Goal: Contribute content: Add original content to the website for others to see

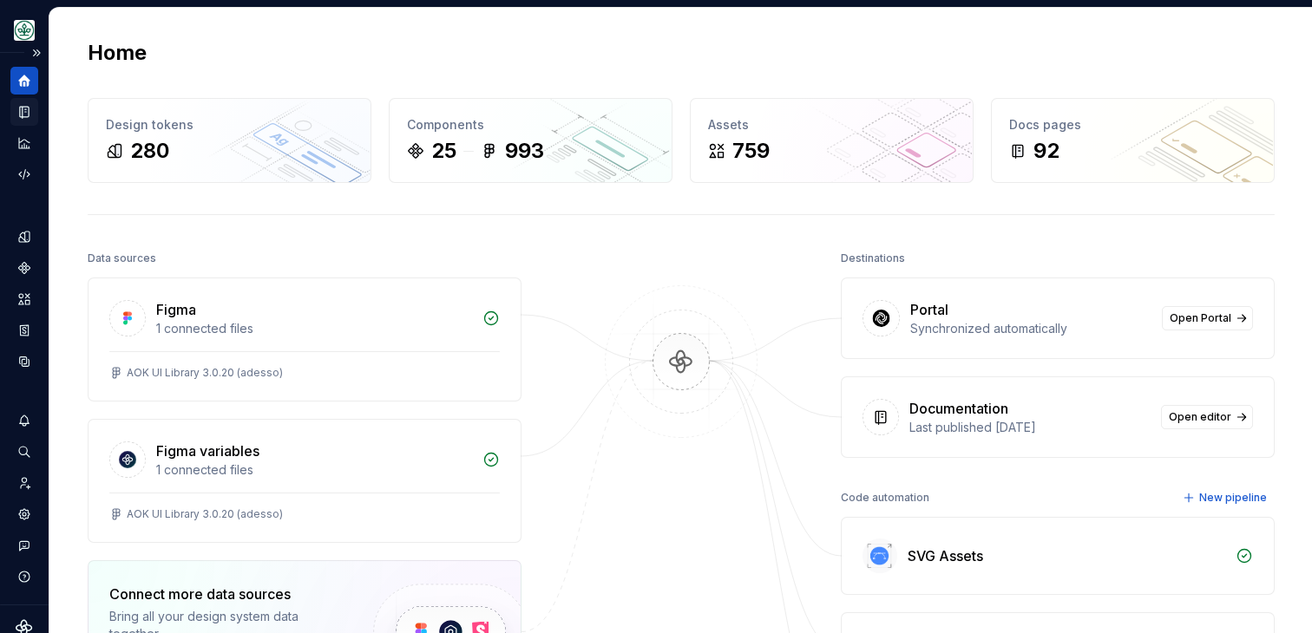
click at [26, 111] on icon "Documentation" at bounding box center [24, 112] width 9 height 11
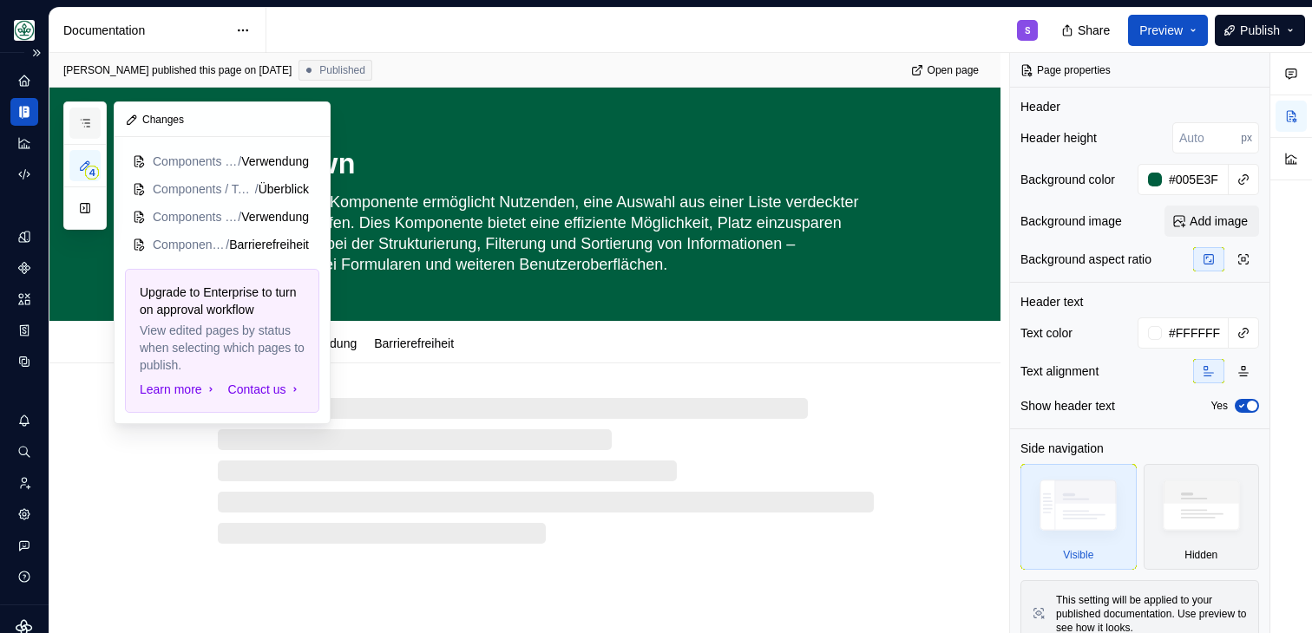
click at [85, 131] on button "button" at bounding box center [84, 123] width 31 height 31
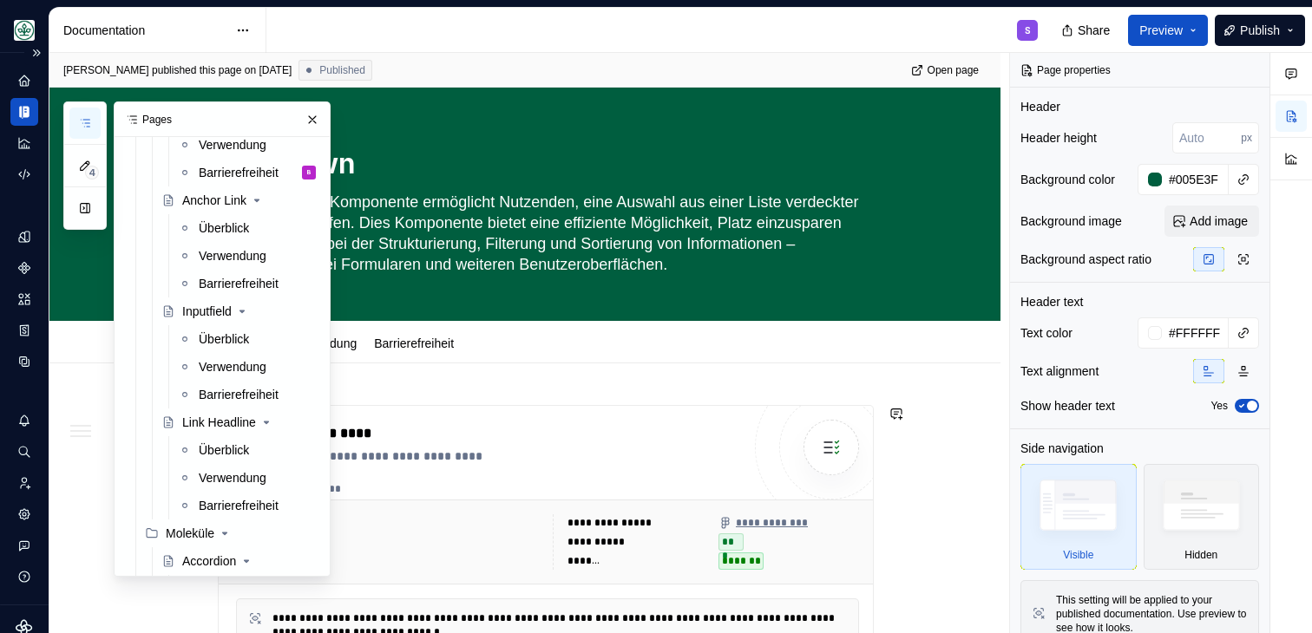
scroll to position [740, 0]
click at [229, 343] on div "Überblick" at bounding box center [224, 337] width 50 height 17
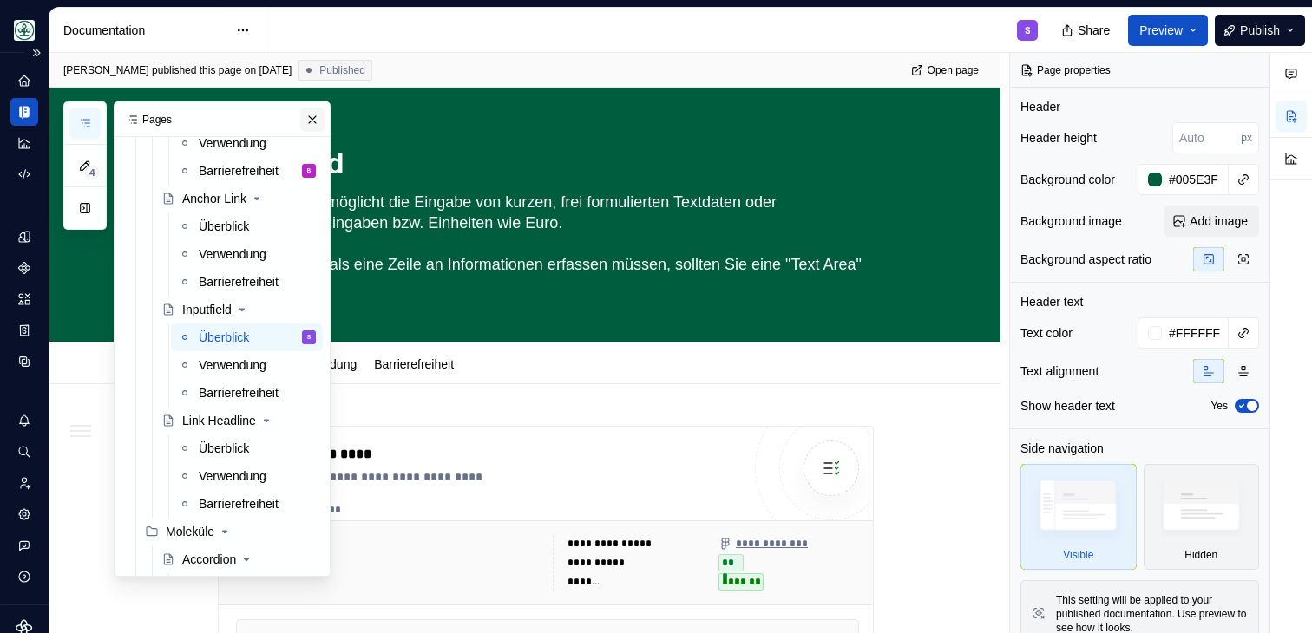
click at [316, 115] on button "button" at bounding box center [312, 120] width 24 height 24
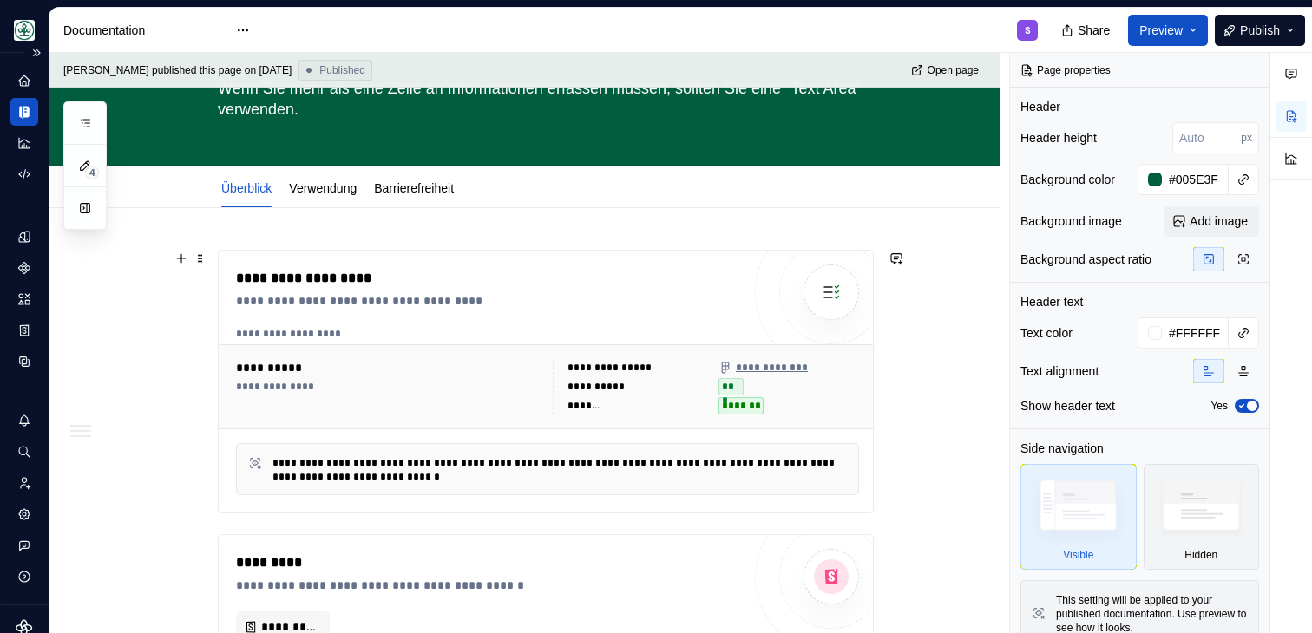
scroll to position [178, 0]
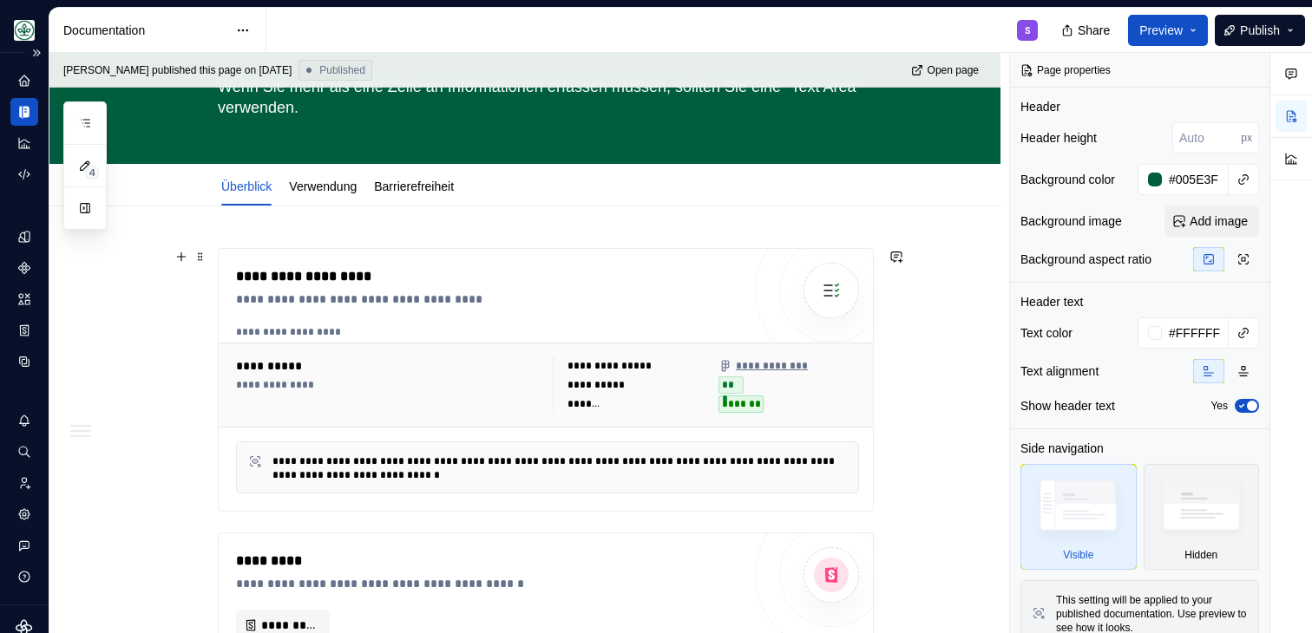
click at [513, 281] on div "**********" at bounding box center [488, 276] width 505 height 21
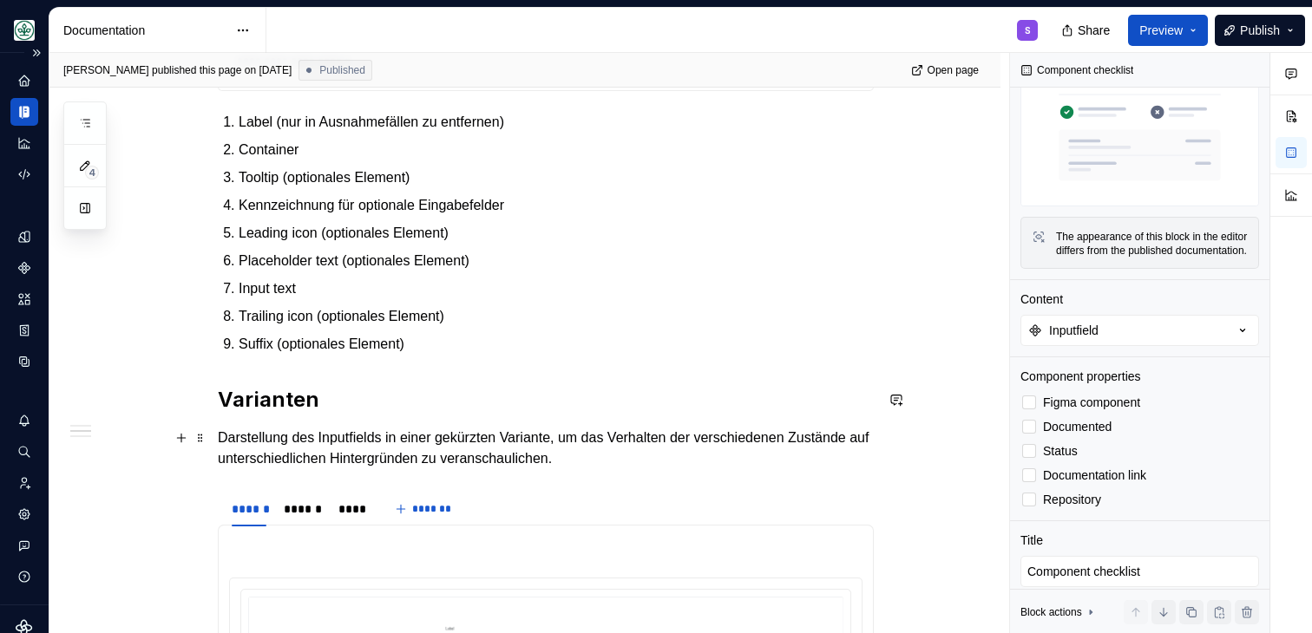
scroll to position [1174, 0]
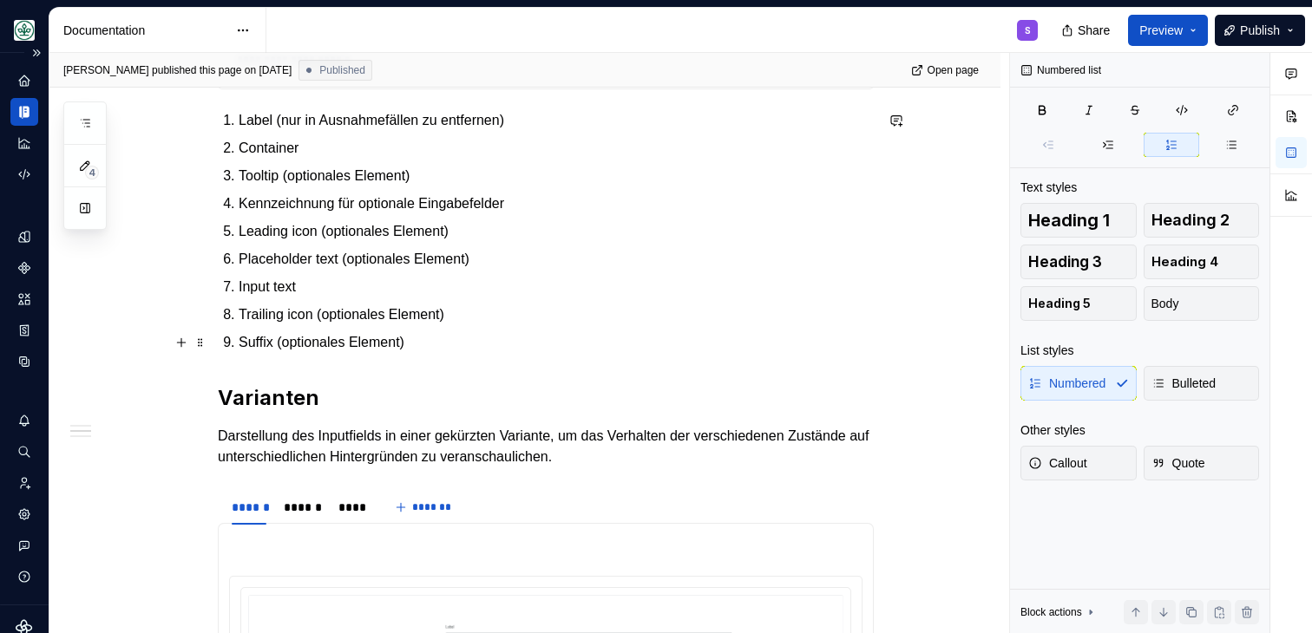
click at [384, 341] on p "Suffix (optionales Element)" at bounding box center [556, 342] width 635 height 21
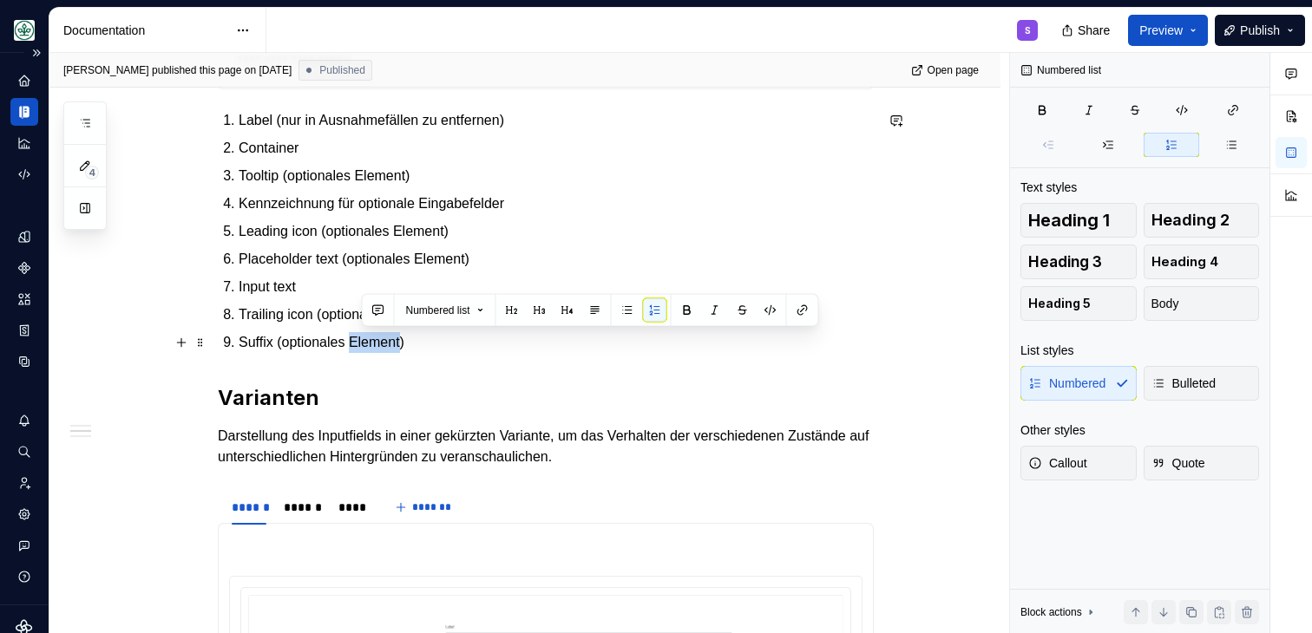
type textarea "*"
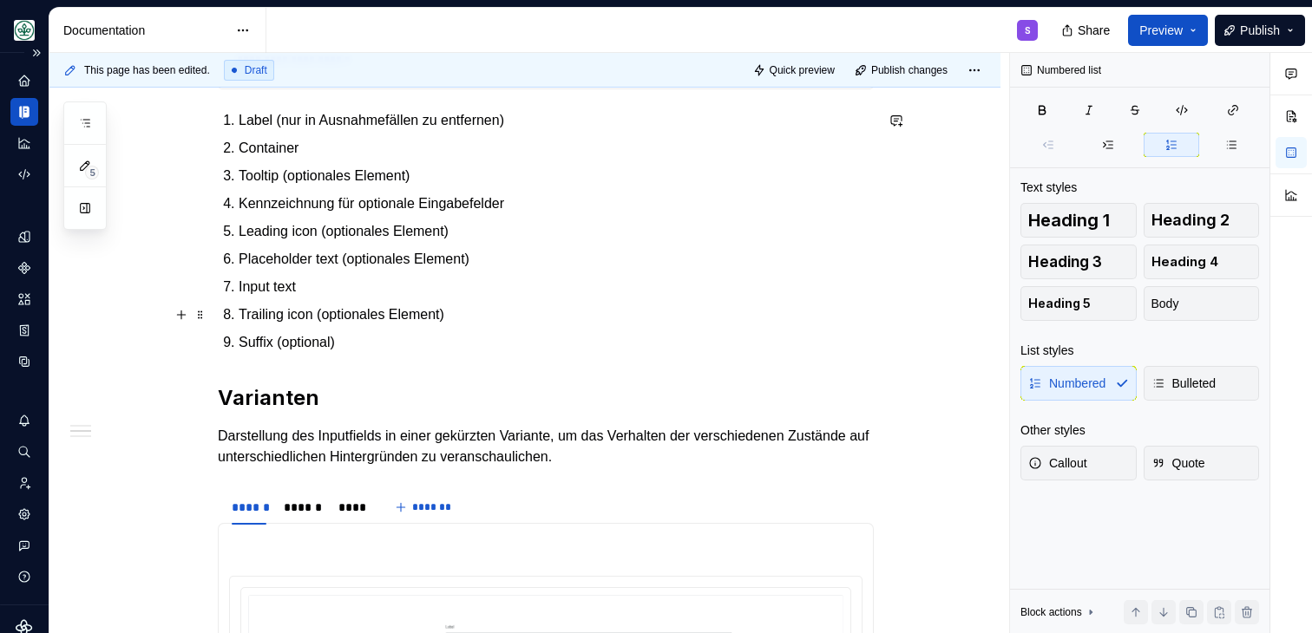
click at [440, 305] on p "Trailing icon (optionales Element)" at bounding box center [556, 315] width 635 height 21
click at [476, 255] on p "Placeholder text (optionales Element)" at bounding box center [556, 259] width 635 height 21
click at [438, 235] on p "Leading icon (optionales Element)" at bounding box center [556, 231] width 635 height 21
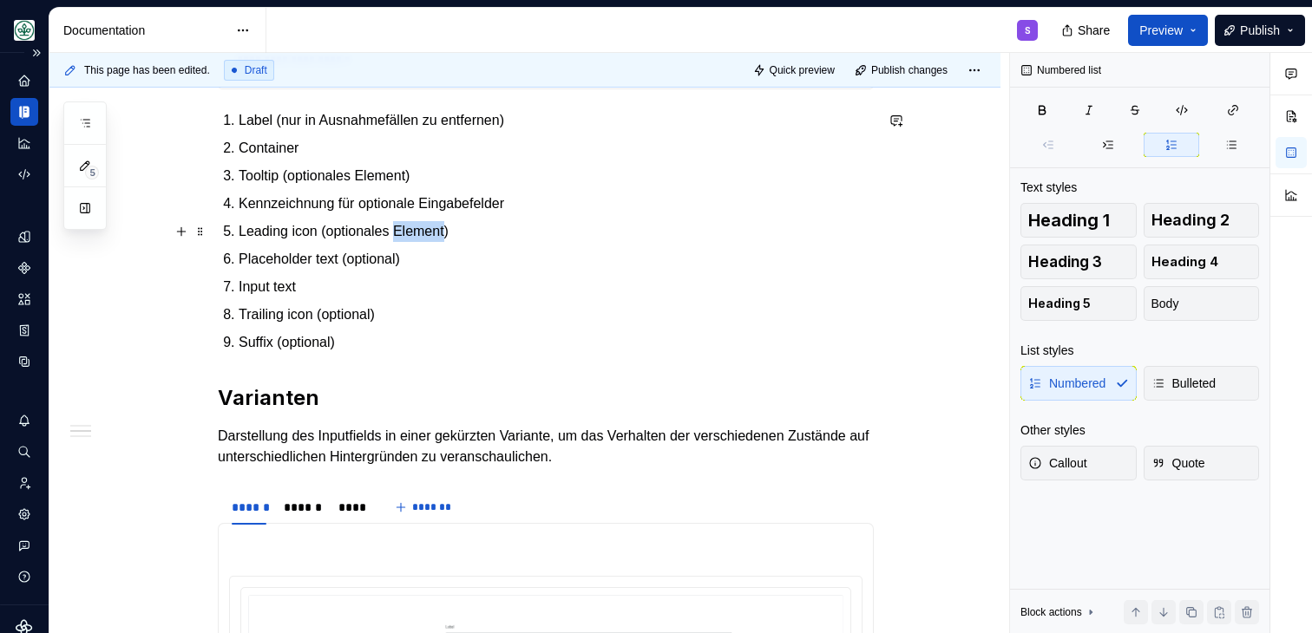
click at [438, 235] on p "Leading icon (optionales Element)" at bounding box center [556, 231] width 635 height 21
click at [475, 198] on p "Kennzeichnung für optionale Eingabefelder" at bounding box center [556, 203] width 635 height 21
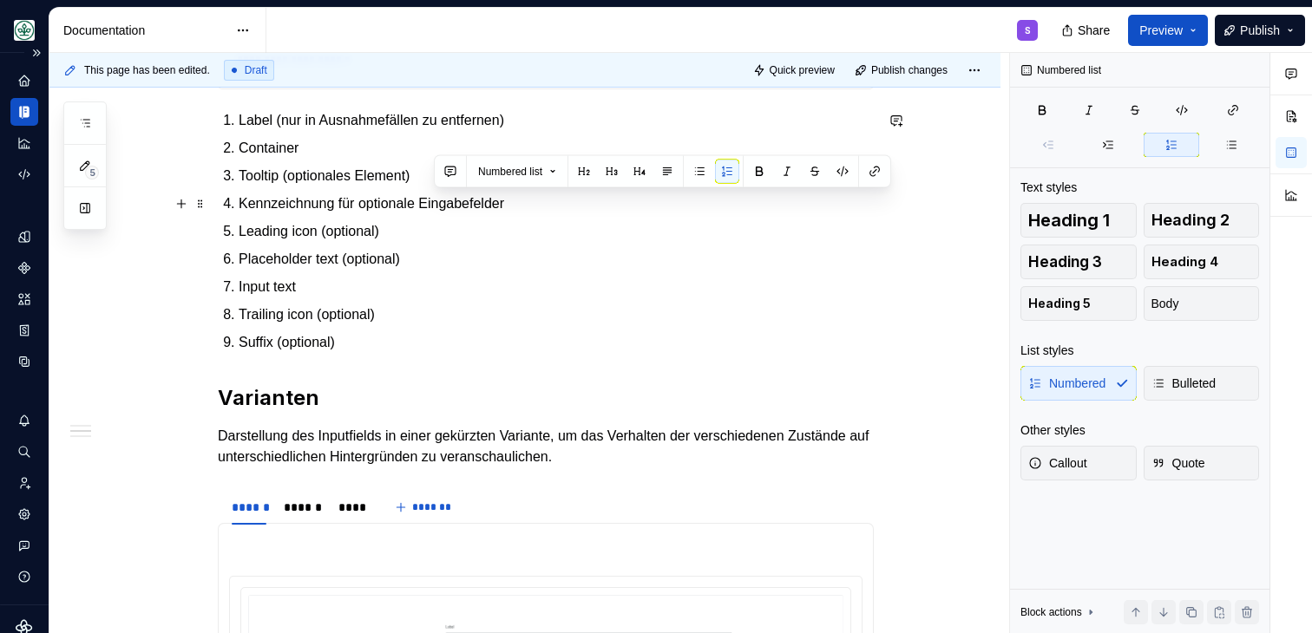
click at [368, 193] on p "Kennzeichnung für optionale Eingabefelder" at bounding box center [556, 203] width 635 height 21
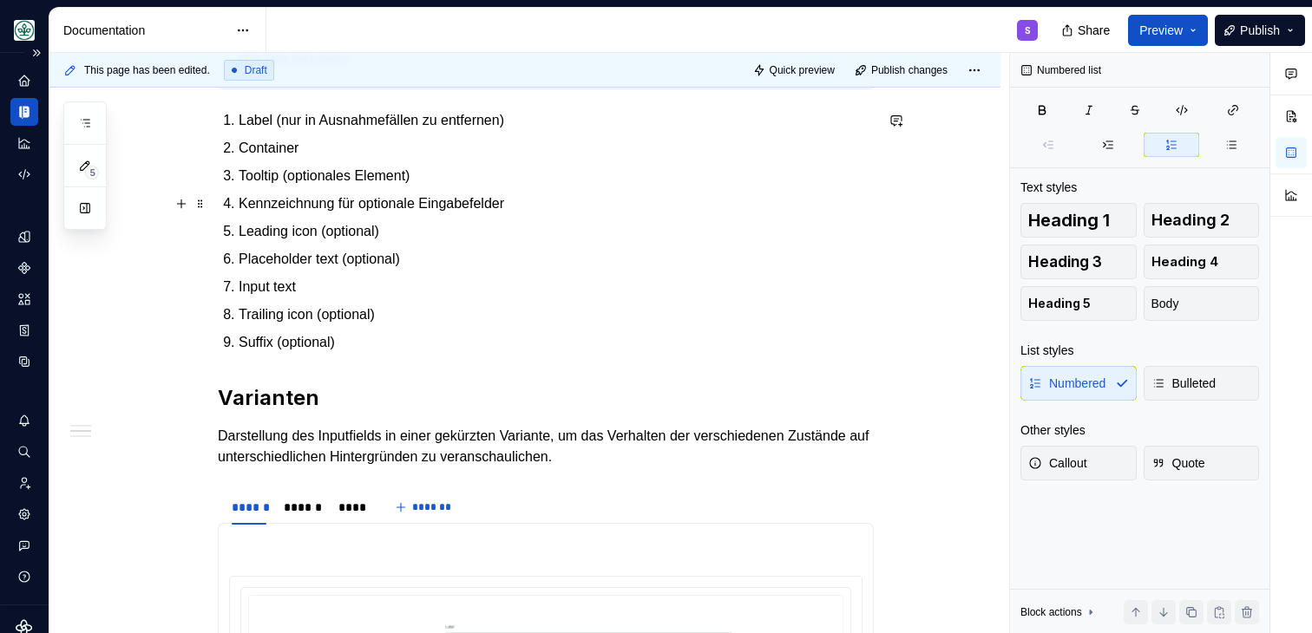
click at [343, 200] on p "Kennzeichnung für optionale Eingabefelder" at bounding box center [556, 203] width 635 height 21
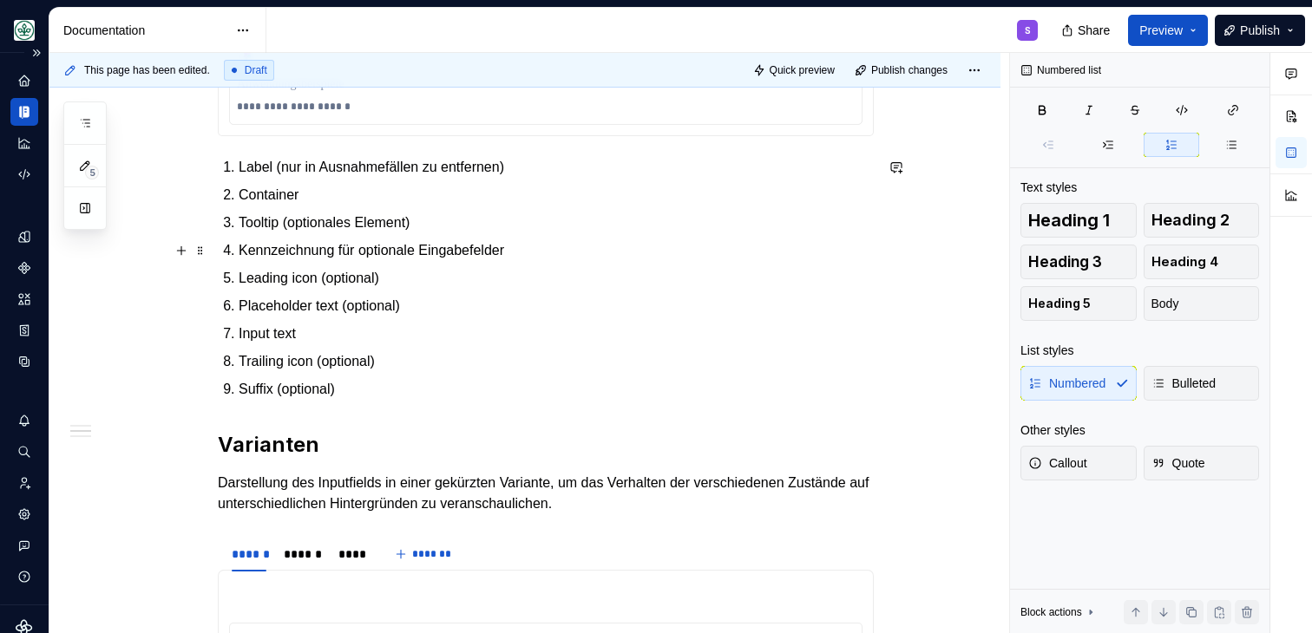
scroll to position [1126, 0]
click at [390, 221] on p "Tooltip (optionales Element)" at bounding box center [556, 223] width 635 height 21
click at [357, 158] on p "Label (nur in Ausnahmefällen zu entfernen)" at bounding box center [556, 168] width 635 height 21
click at [529, 167] on p "Label (nur in Ausnahmefällen zu entfernen)" at bounding box center [556, 168] width 635 height 21
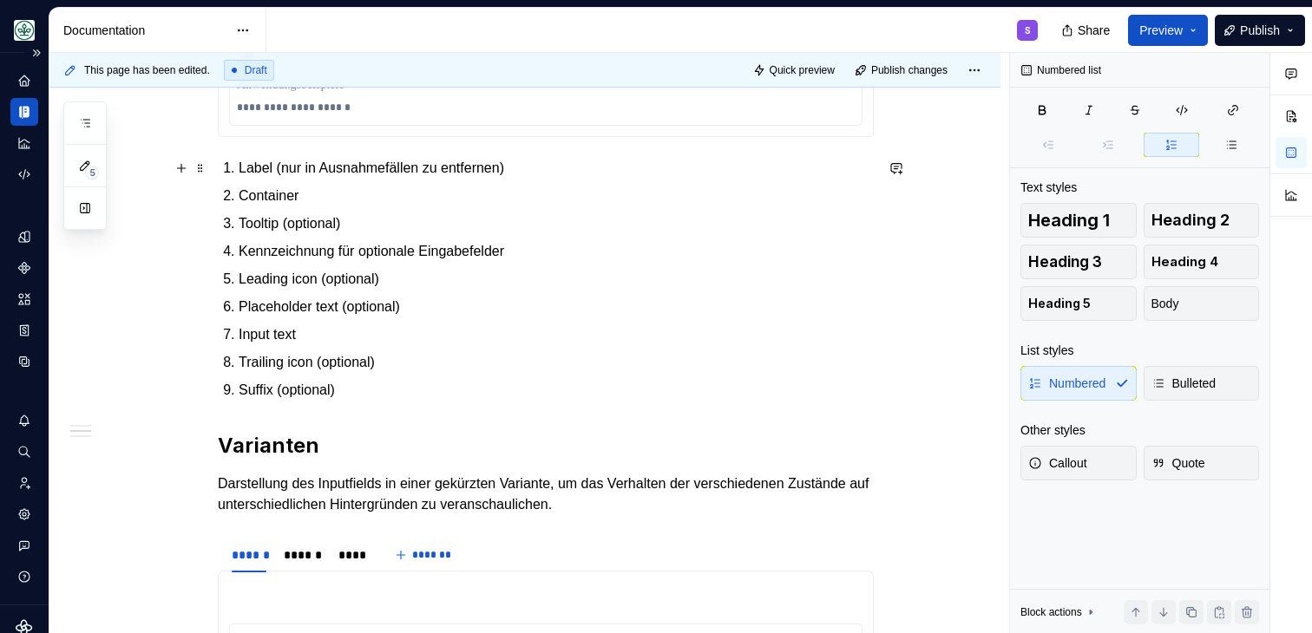
click at [558, 177] on p "Label (nur in Ausnahmefällen zu entfernen)" at bounding box center [556, 168] width 635 height 21
click at [497, 214] on p "Tooltip (optional)" at bounding box center [556, 223] width 635 height 21
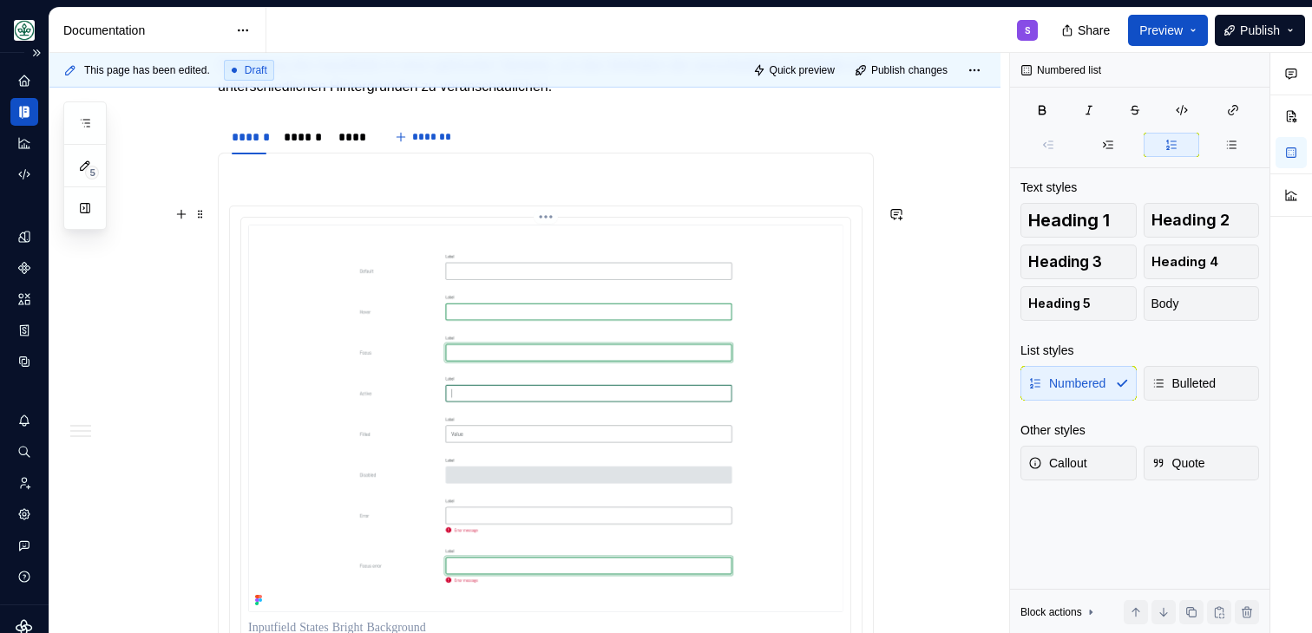
scroll to position [1571, 0]
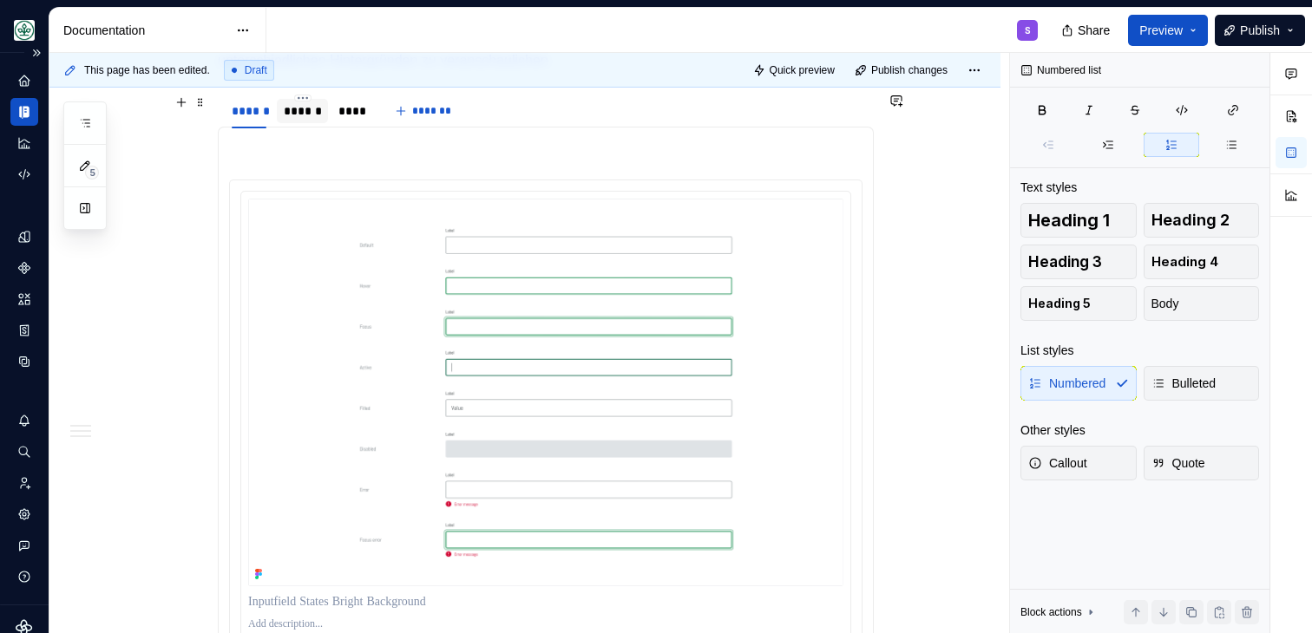
click at [312, 111] on div "******" at bounding box center [302, 110] width 37 height 17
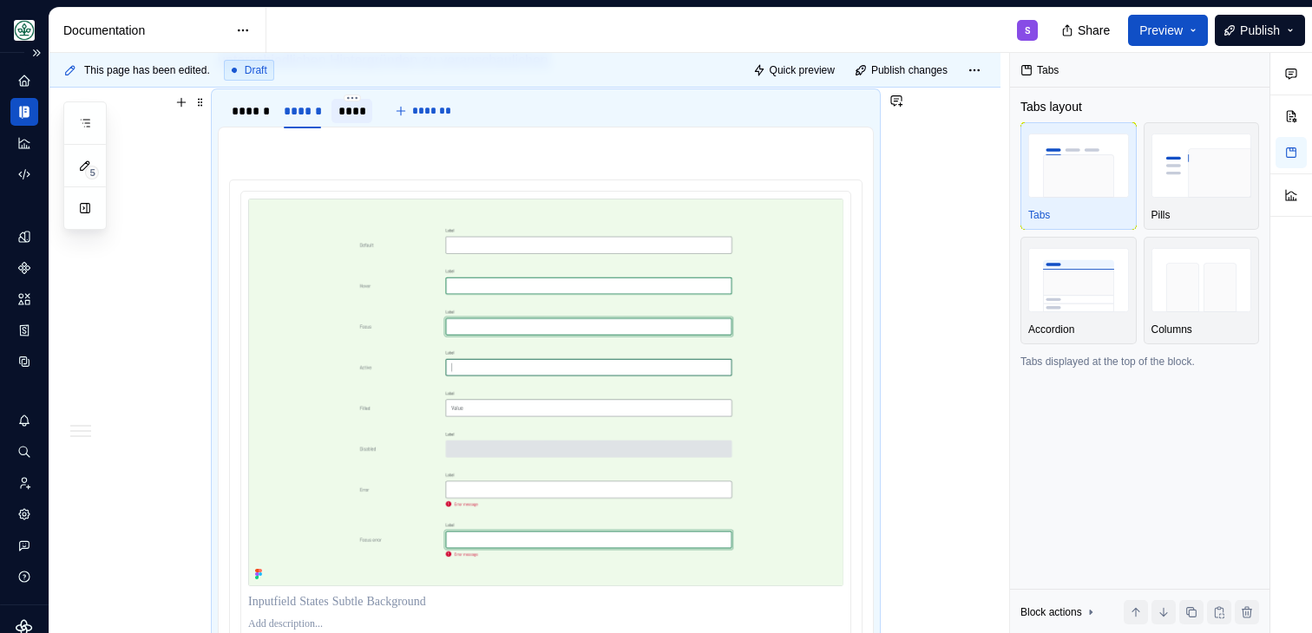
click at [352, 119] on div "****" at bounding box center [351, 110] width 27 height 17
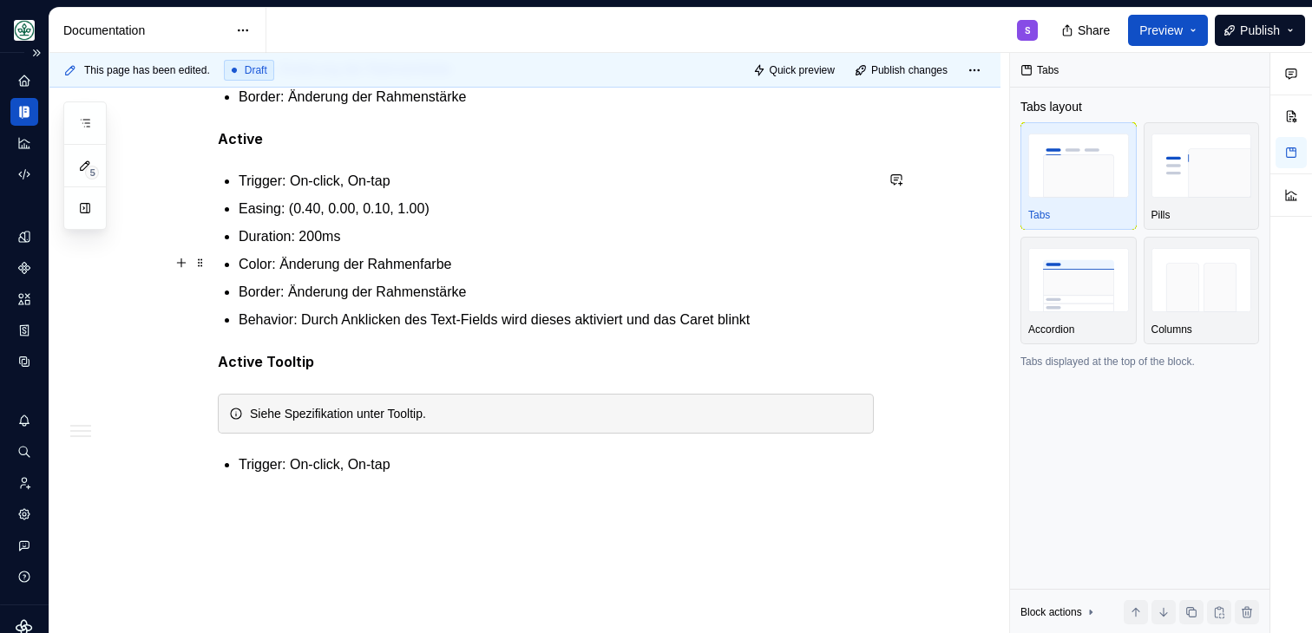
scroll to position [2535, 0]
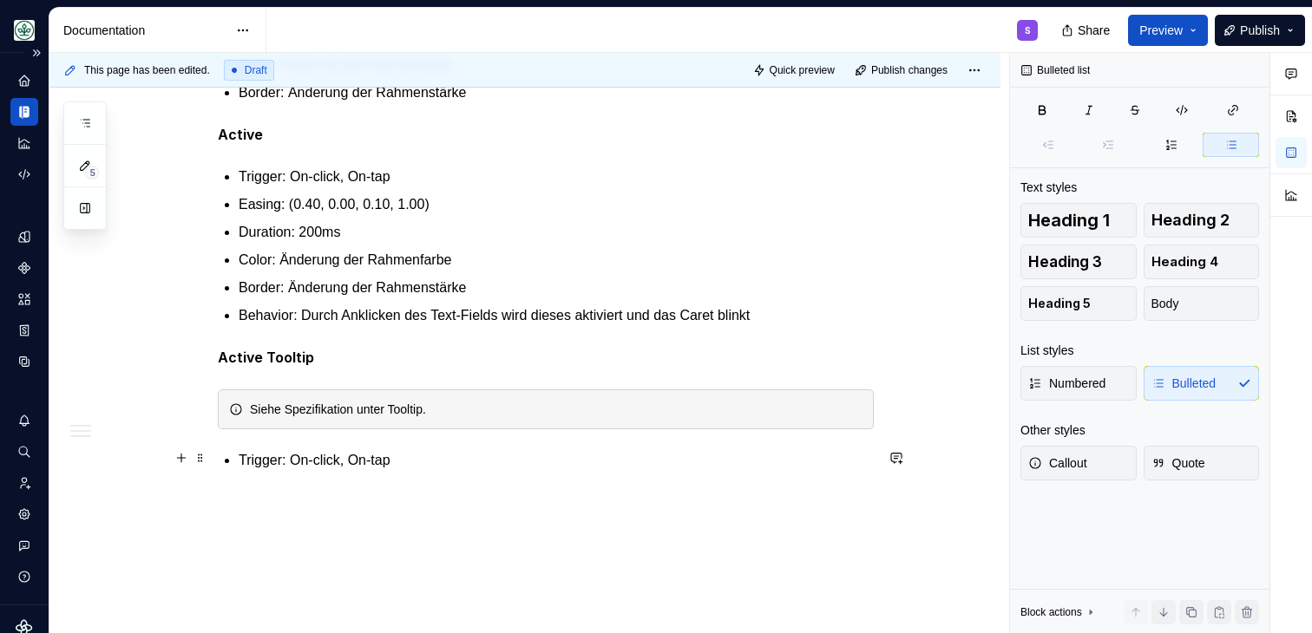
click at [482, 454] on p "Trigger: On-click, On-tap" at bounding box center [556, 460] width 635 height 21
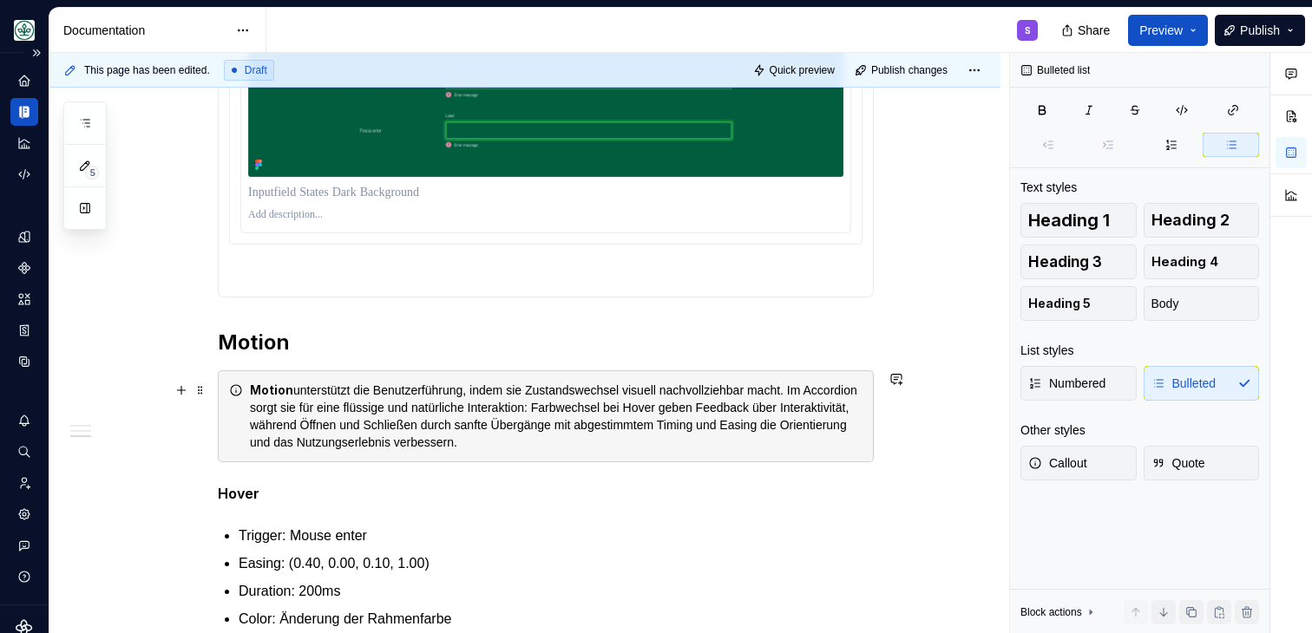
scroll to position [1981, 0]
click at [243, 394] on icon at bounding box center [236, 390] width 14 height 14
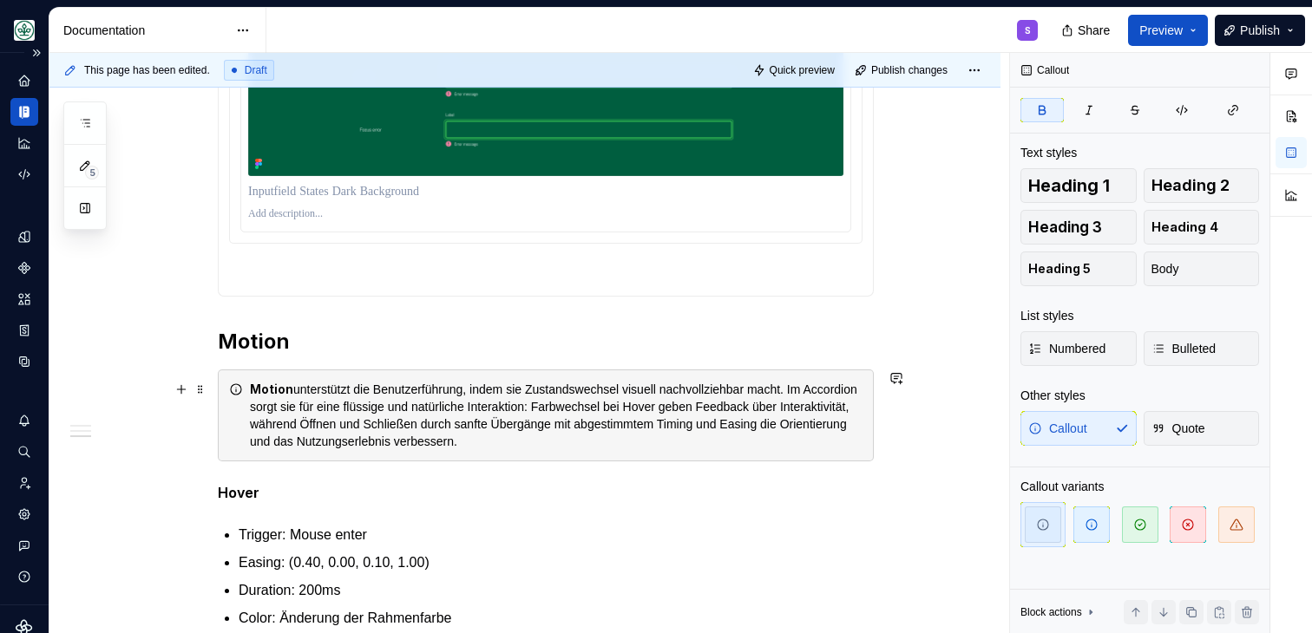
click at [322, 393] on div "Motion unterstützt die Benutzerführung, indem sie Zustandswechsel visuell nachv…" at bounding box center [556, 415] width 613 height 69
click at [300, 390] on div "Motion unterstützt die Benutzerführung, indem sie Zustandswechsel visuell nachv…" at bounding box center [556, 415] width 613 height 69
click at [656, 442] on div "Motion unterstützt die Benutzerführung, indem sie Zustandswechsel visuell nachv…" at bounding box center [556, 415] width 613 height 69
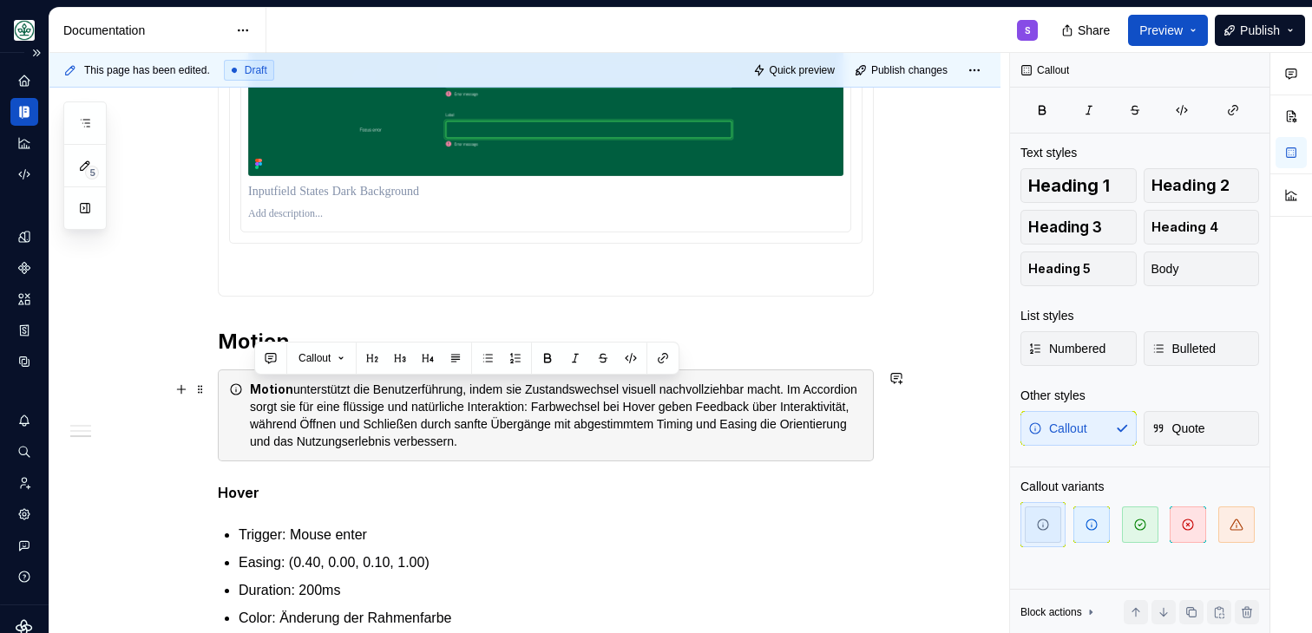
drag, startPoint x: 620, startPoint y: 443, endPoint x: 244, endPoint y: 382, distance: 380.6
click at [244, 381] on div "Motion unterstützt die Benutzerführung, indem sie Zustandswechsel visuell nachv…" at bounding box center [546, 416] width 656 height 92
click at [673, 443] on div "Motion unterstützt die Benutzerführung, indem sie Zustandswechsel visuell nachv…" at bounding box center [556, 415] width 613 height 69
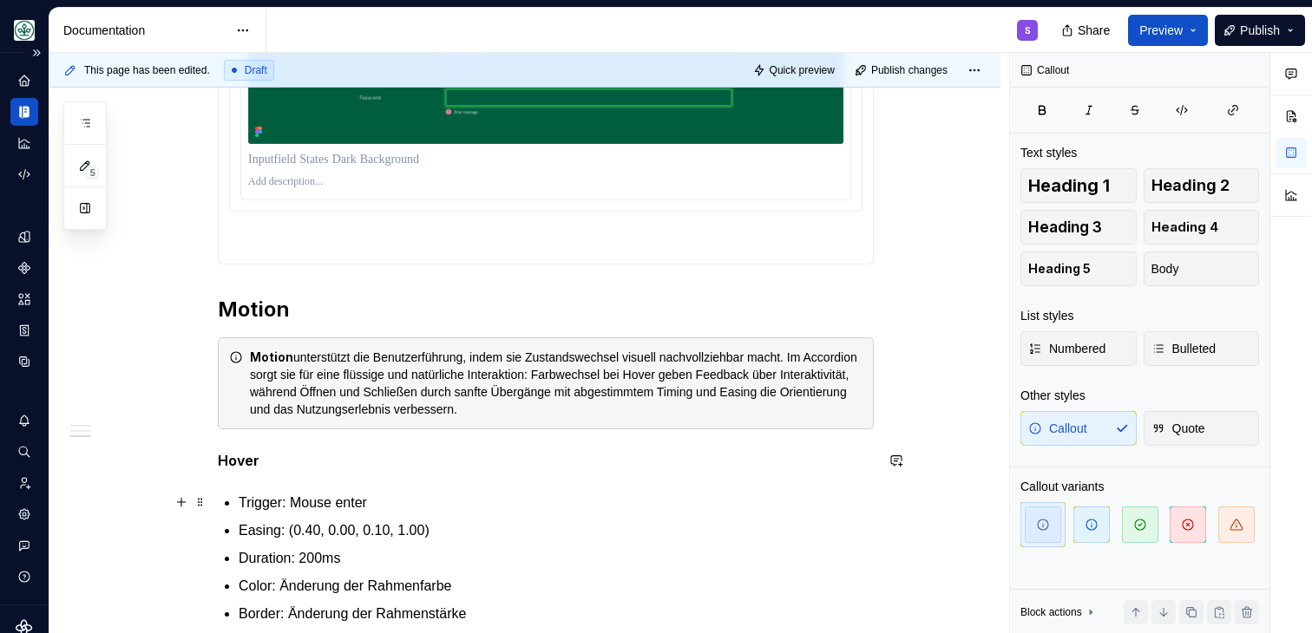
scroll to position [2023, 0]
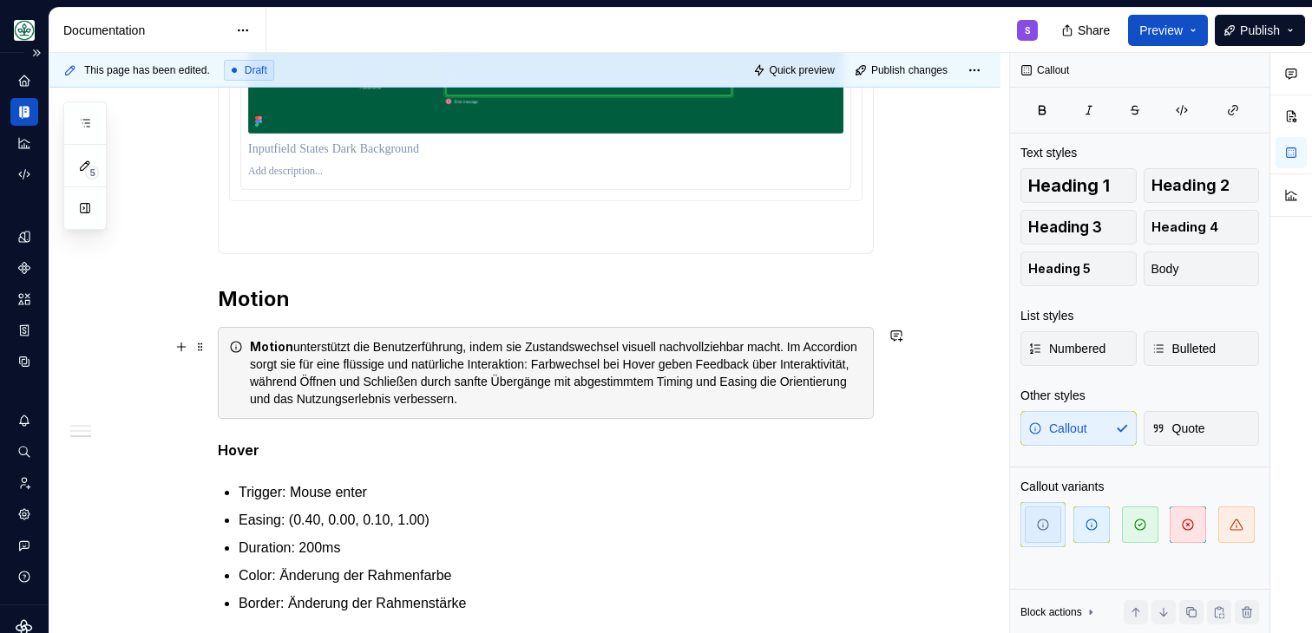
click at [318, 356] on div "Motion unterstützt die Benutzerführung, indem sie Zustandswechsel visuell nachv…" at bounding box center [556, 372] width 613 height 69
click at [253, 340] on div "Motion unterstützt die Benutzerführung, indem sie Zustandswechsel visuell nachv…" at bounding box center [546, 373] width 656 height 92
click at [224, 331] on div "Motion unterstützt die Benutzerführung, indem sie Zustandswechsel visuell nachv…" at bounding box center [546, 373] width 656 height 92
click at [227, 331] on div "Motion unterstützt die Benutzerführung, indem sie Zustandswechsel visuell nachv…" at bounding box center [546, 373] width 656 height 92
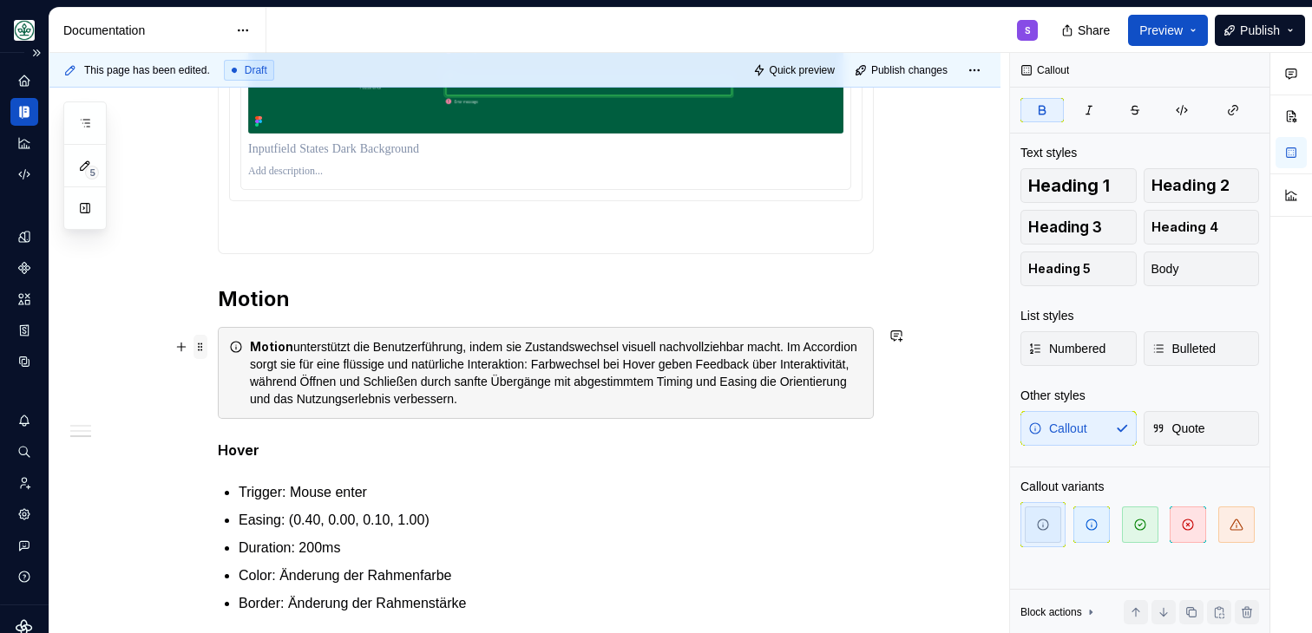
click at [198, 349] on span at bounding box center [200, 347] width 14 height 24
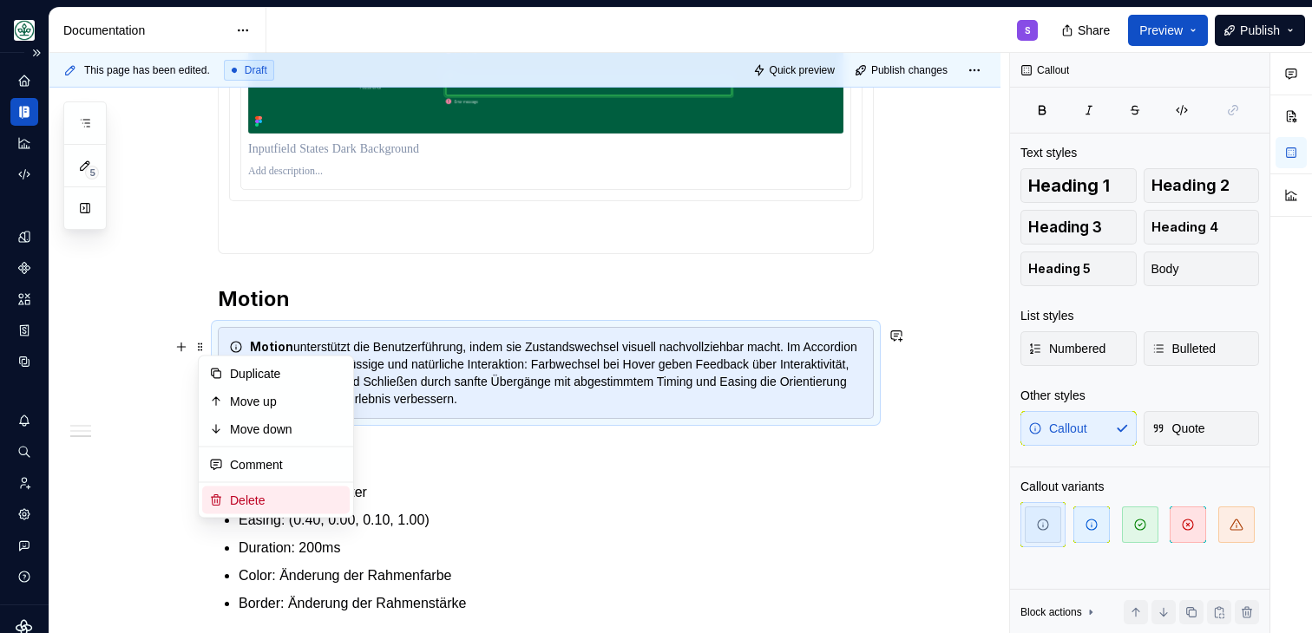
click at [275, 502] on div "Delete" at bounding box center [286, 500] width 113 height 17
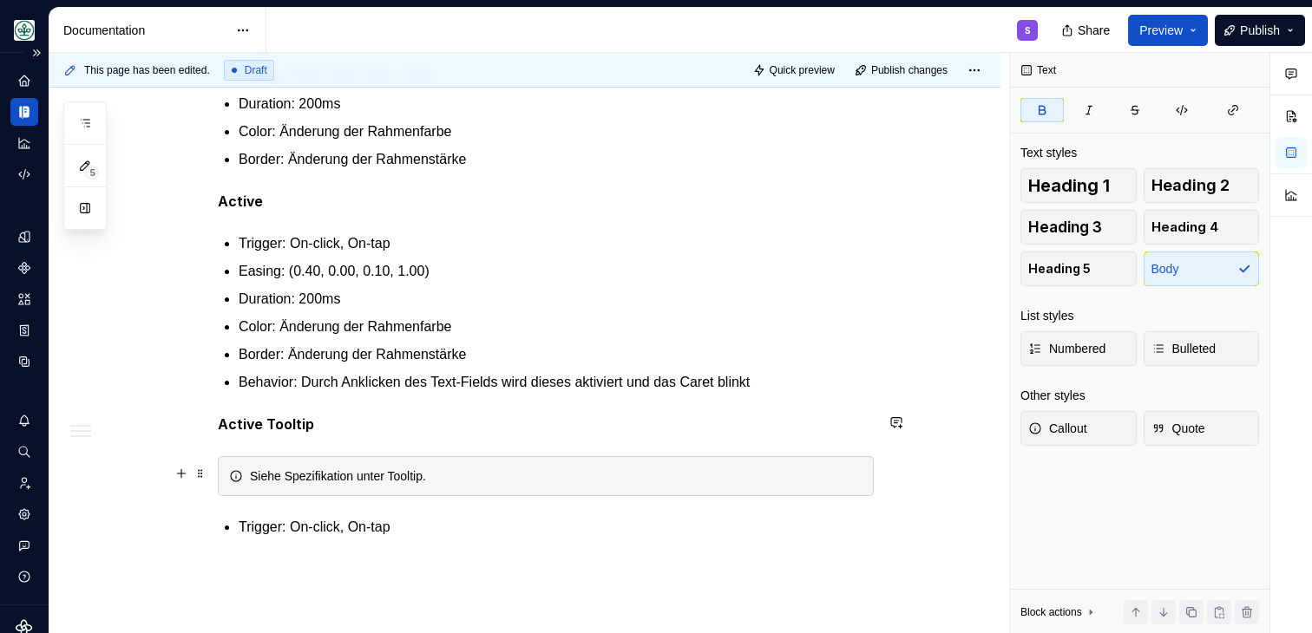
scroll to position [2358, 0]
click at [539, 465] on div "Siehe Spezifikation unter Tooltip." at bounding box center [556, 473] width 613 height 17
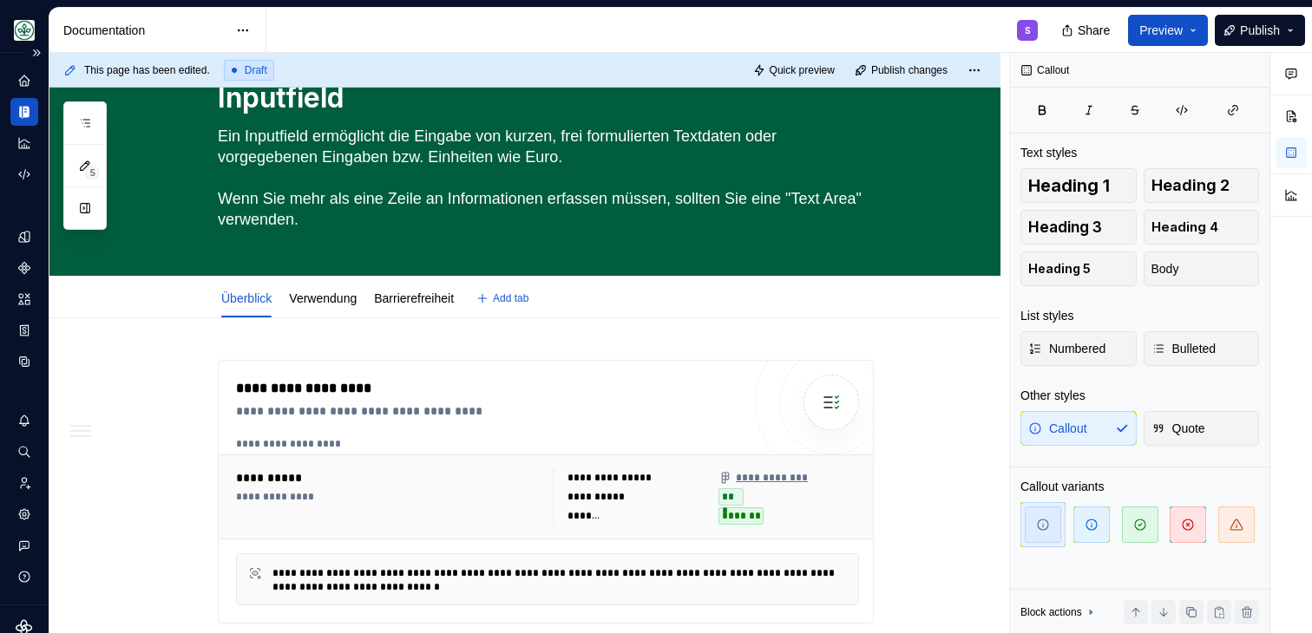
scroll to position [0, 0]
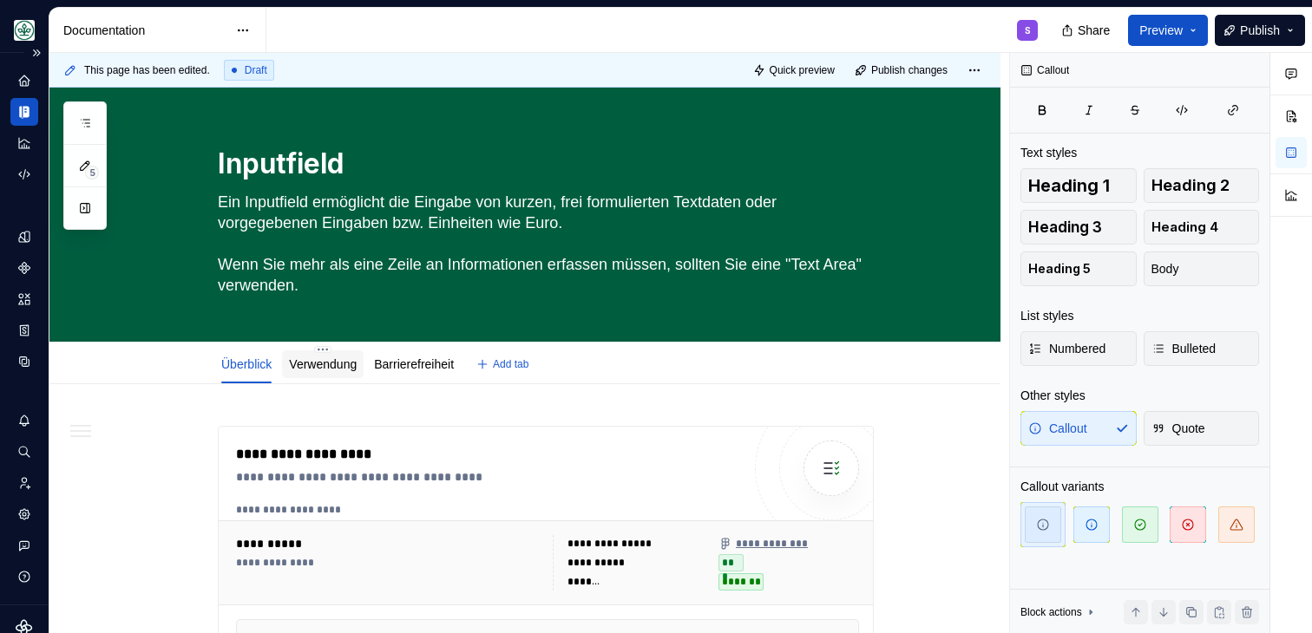
click at [319, 373] on div "Verwendung" at bounding box center [323, 364] width 68 height 21
click at [321, 367] on link "Verwendung" at bounding box center [323, 364] width 68 height 14
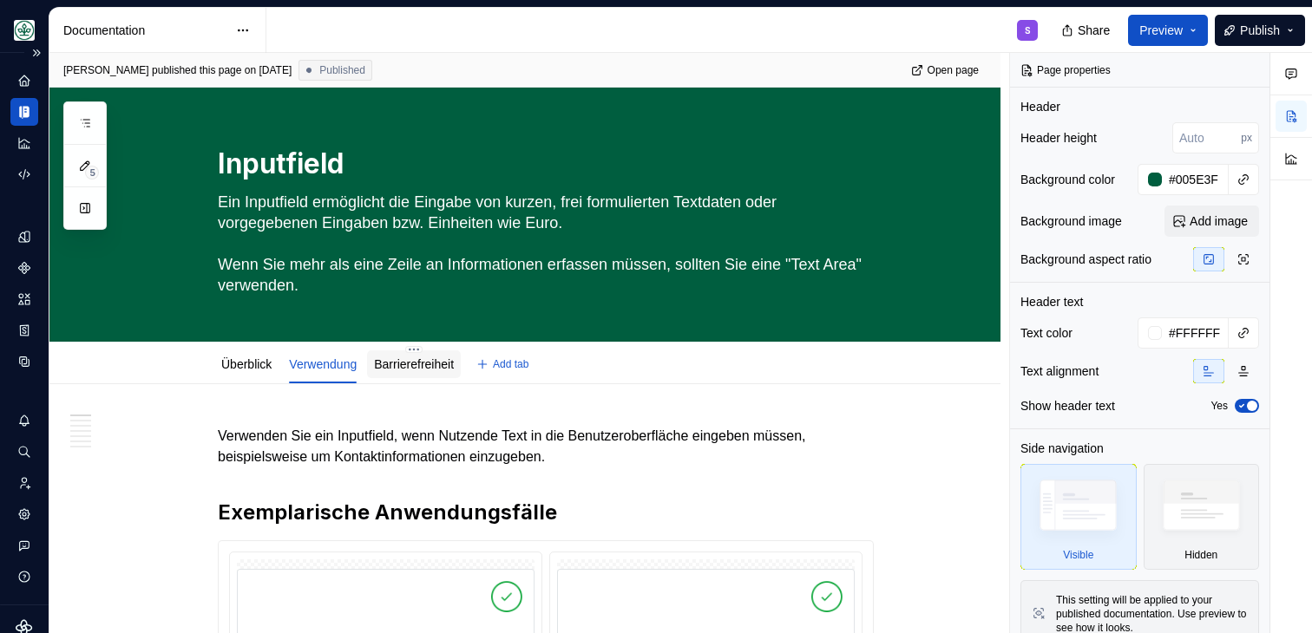
click at [429, 363] on link "Barrierefreiheit" at bounding box center [414, 364] width 80 height 14
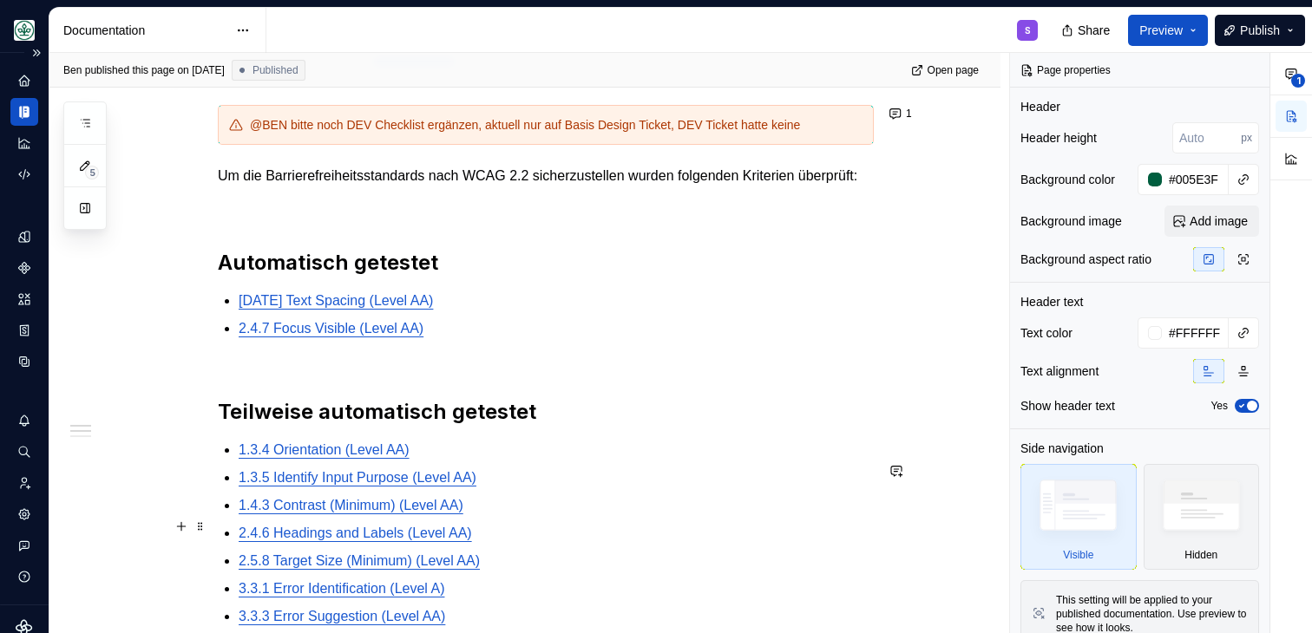
scroll to position [316, 0]
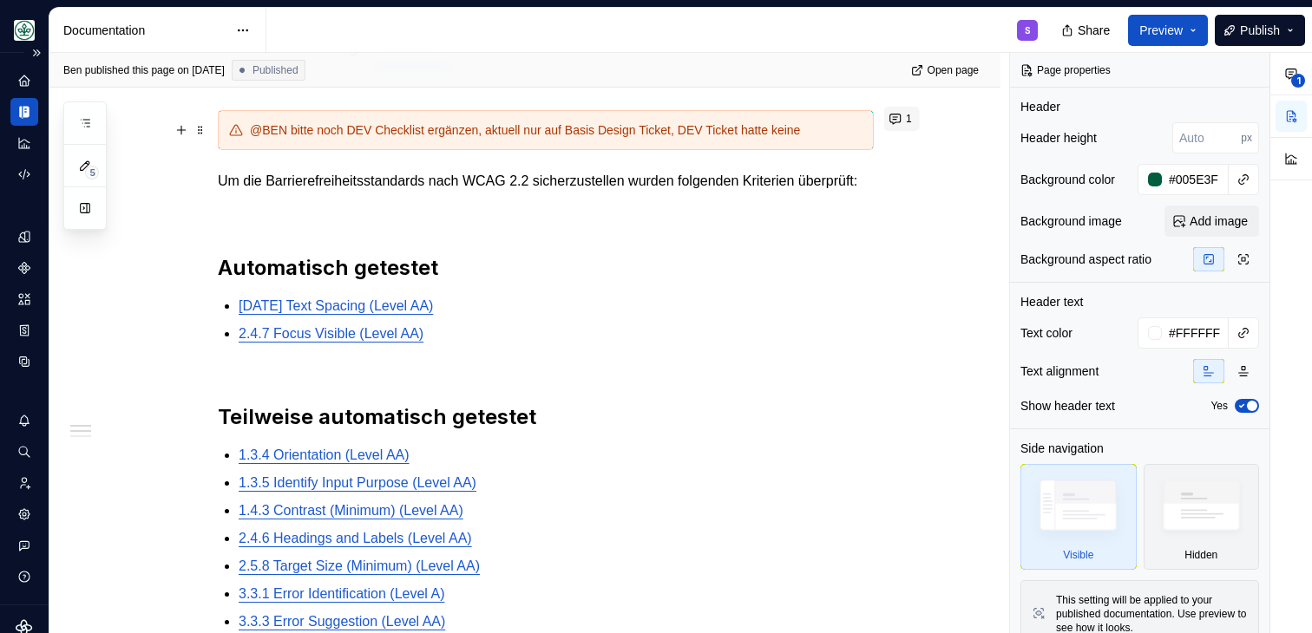
click at [903, 122] on button "1" at bounding box center [902, 119] width 36 height 24
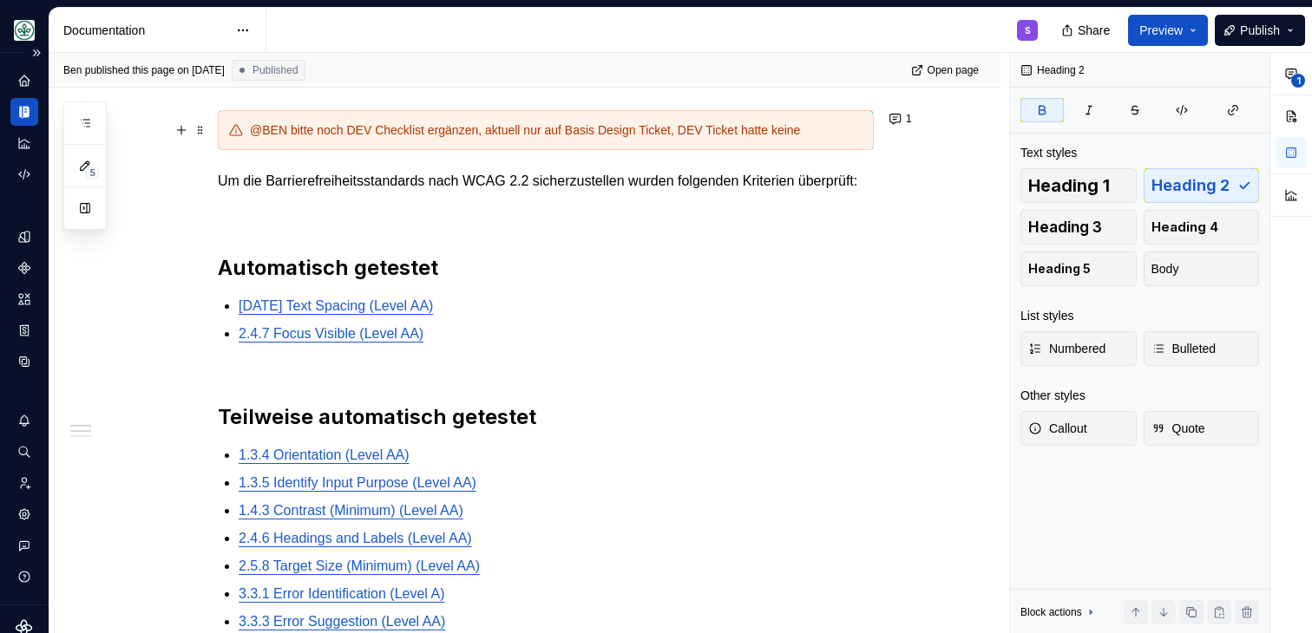
click at [672, 431] on h2 "Teilweise automatisch getestet" at bounding box center [546, 404] width 656 height 56
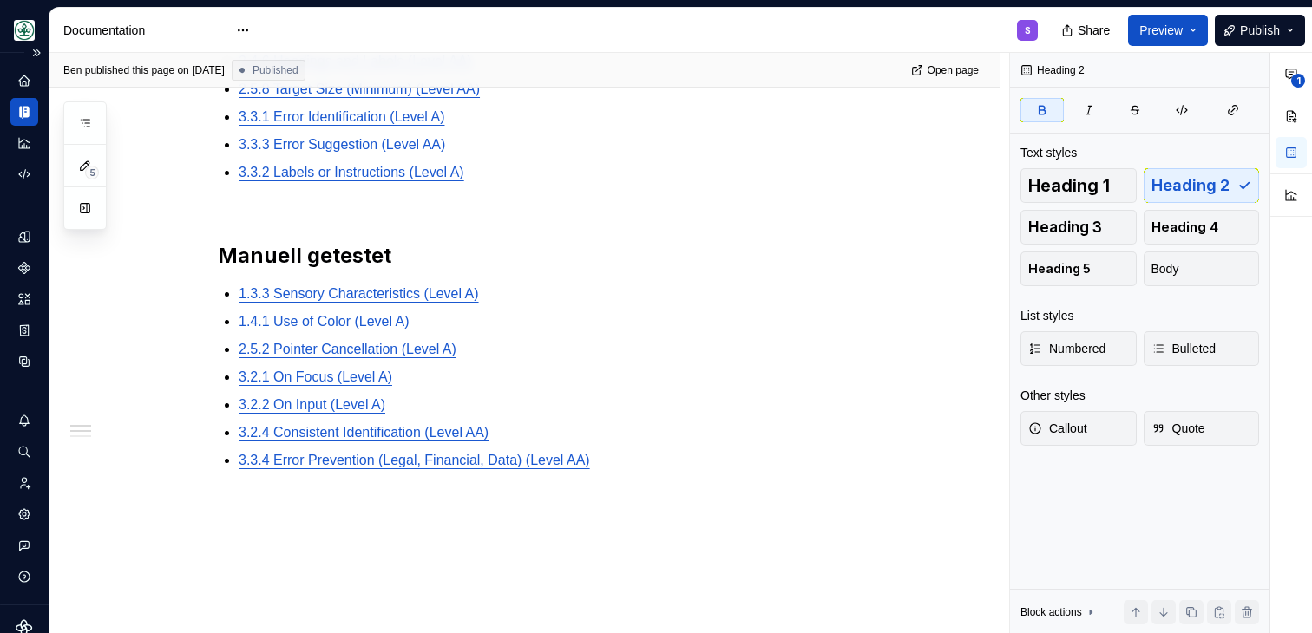
scroll to position [935, 0]
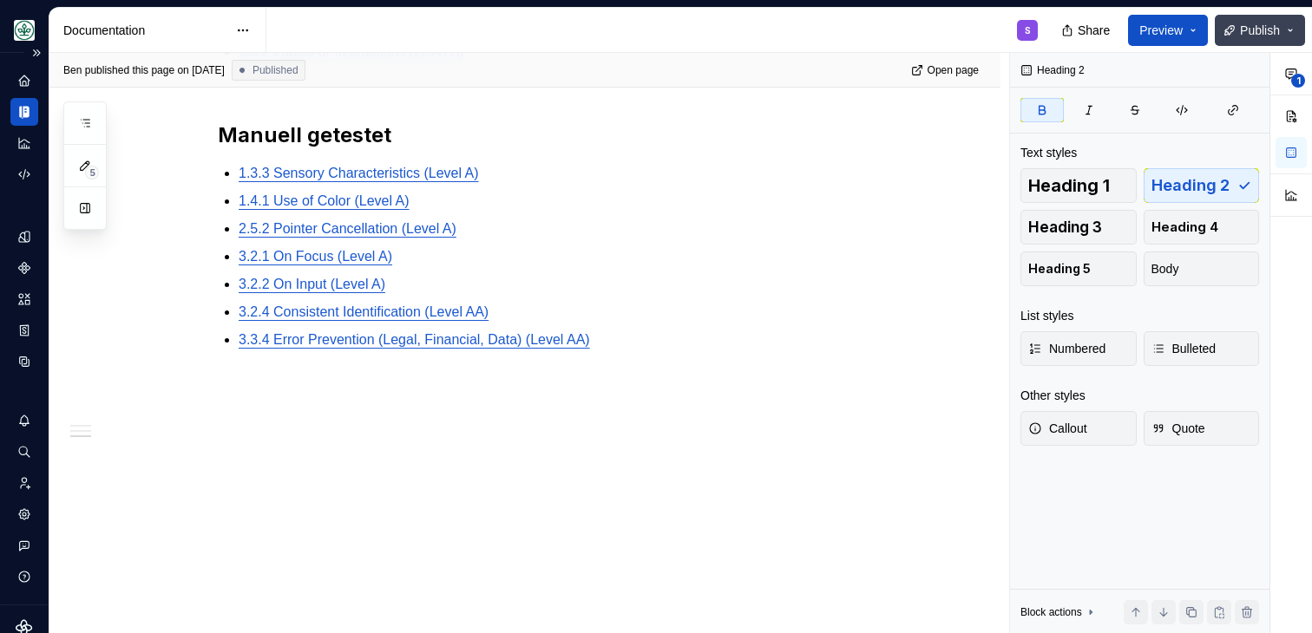
click at [1243, 32] on span "Publish" at bounding box center [1260, 30] width 40 height 17
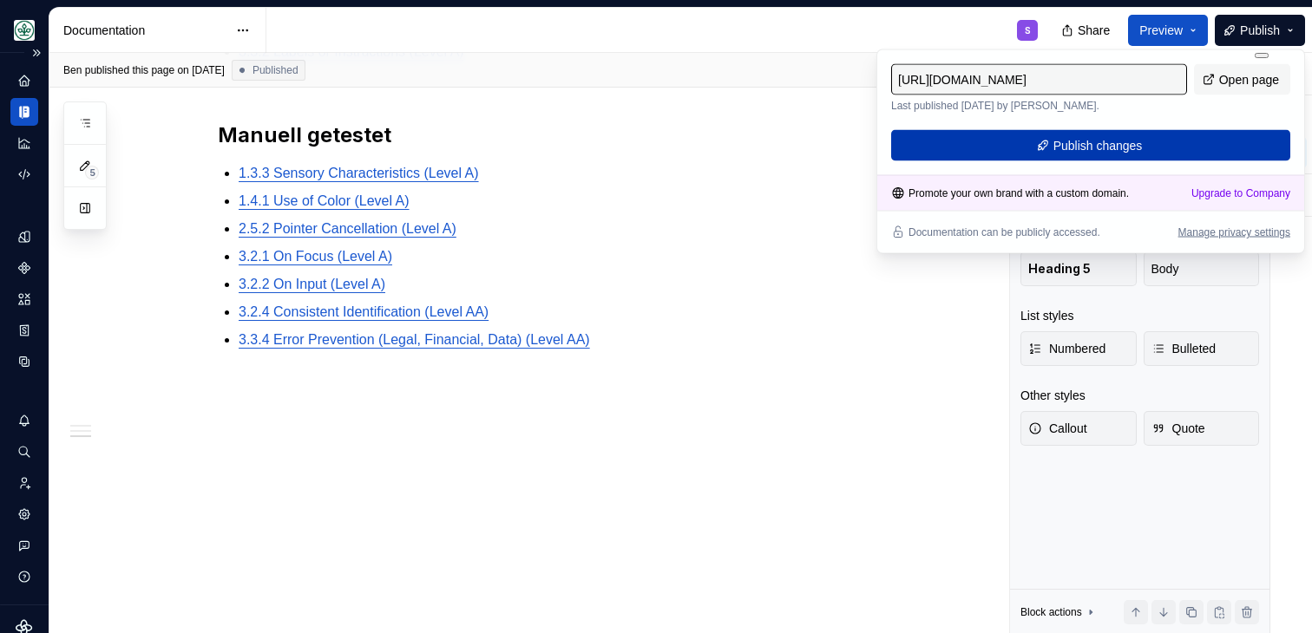
click at [1164, 133] on button "Publish changes" at bounding box center [1090, 145] width 399 height 31
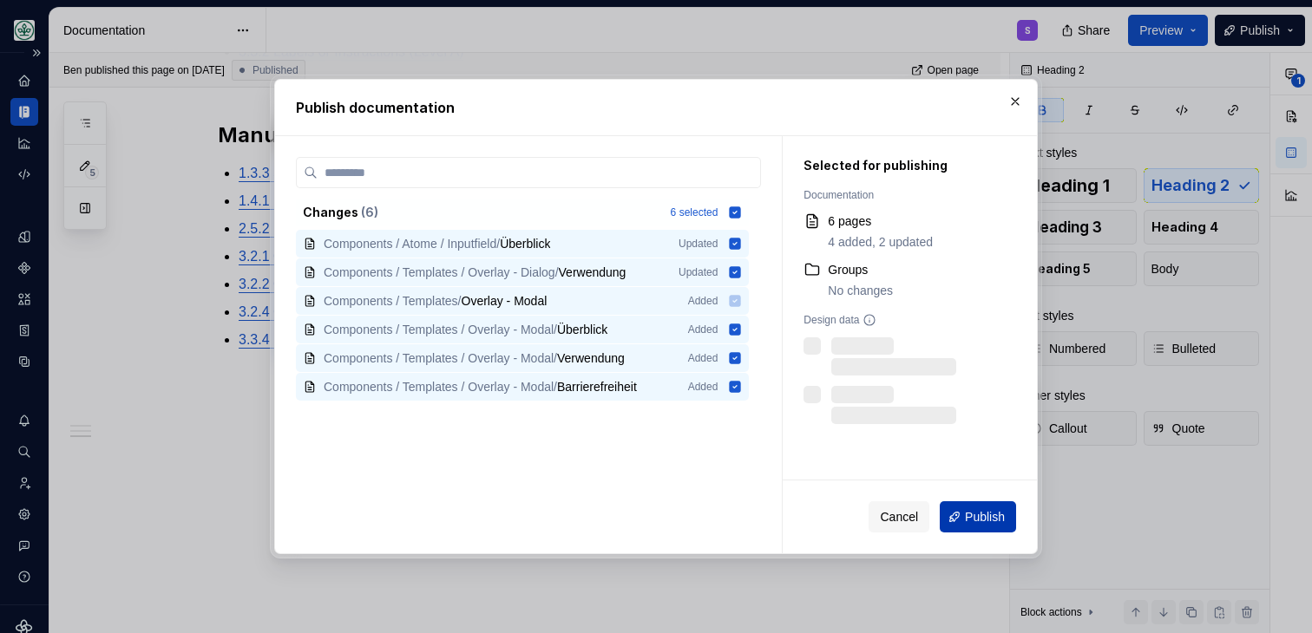
click at [941, 521] on button "Publish" at bounding box center [978, 517] width 76 height 31
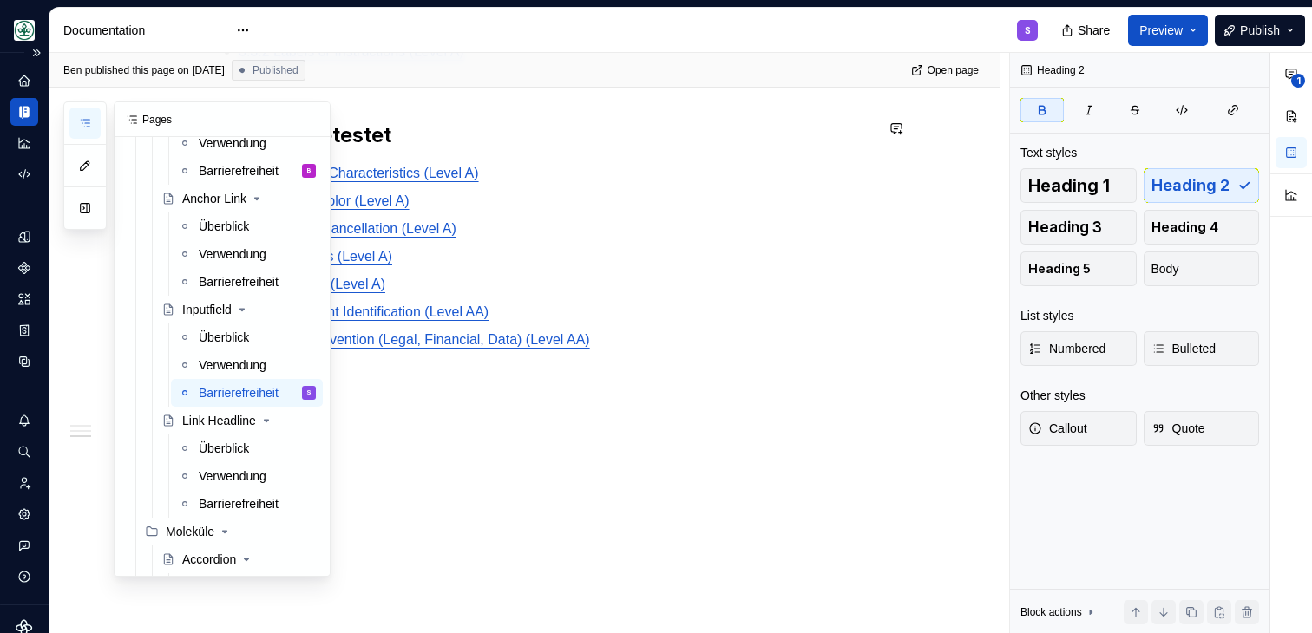
click at [95, 116] on button "button" at bounding box center [84, 123] width 31 height 31
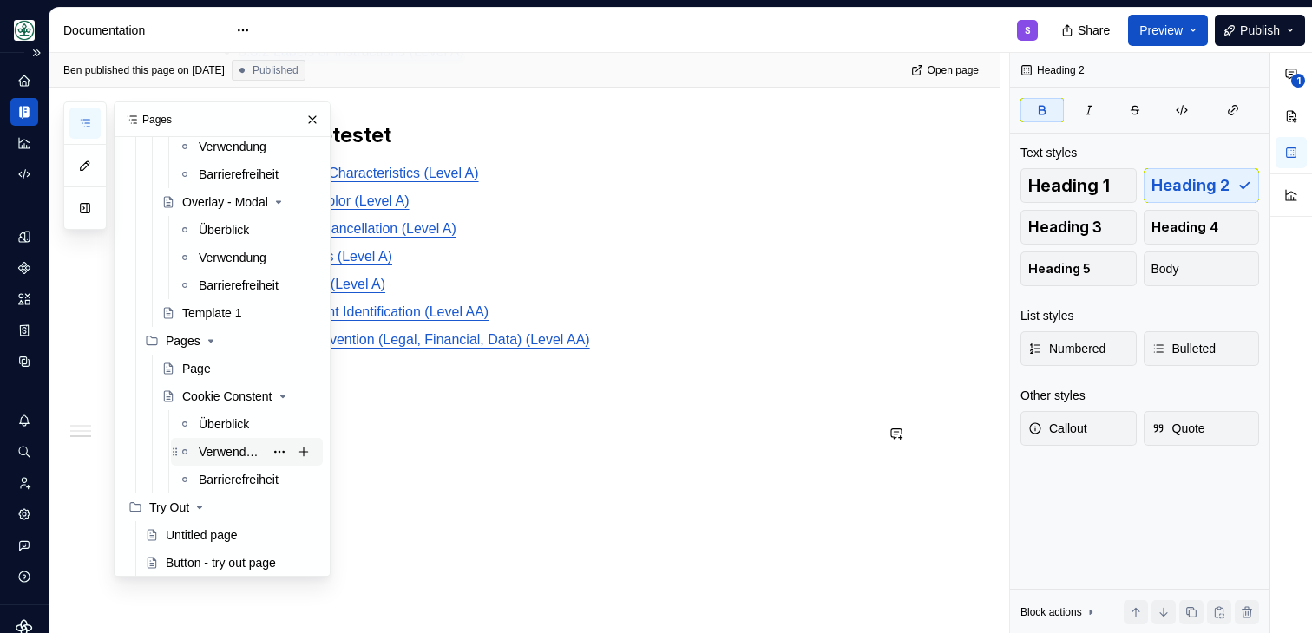
scroll to position [2879, 0]
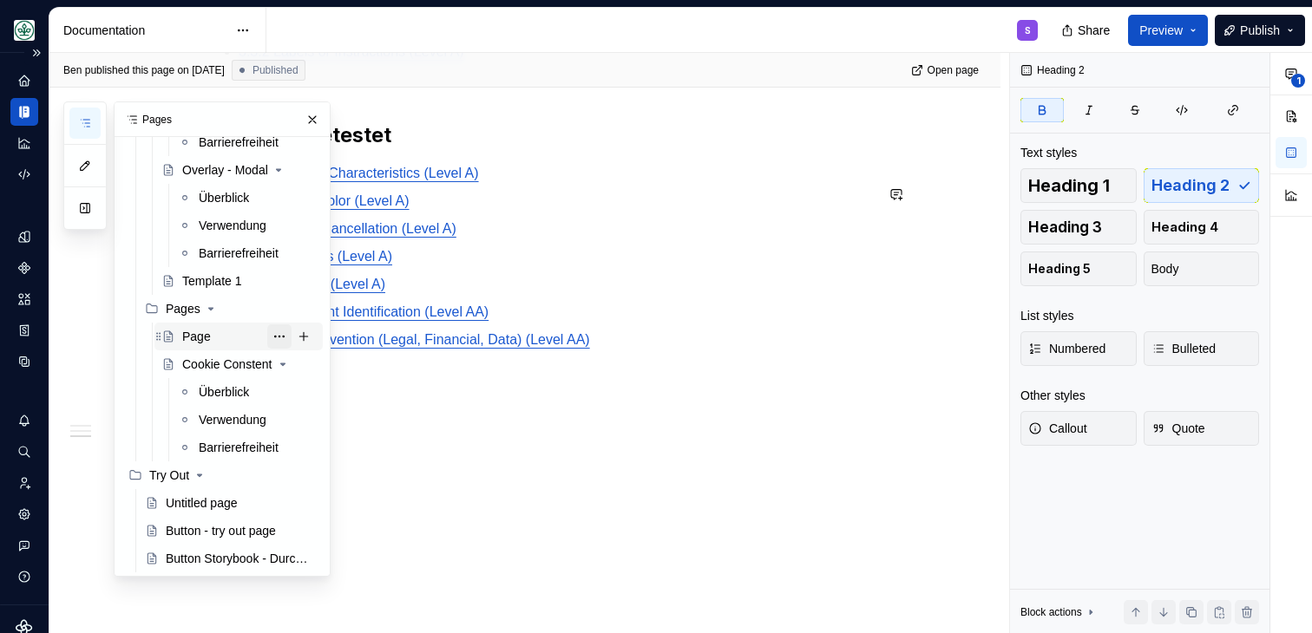
click at [280, 332] on button "Page tree" at bounding box center [279, 337] width 24 height 24
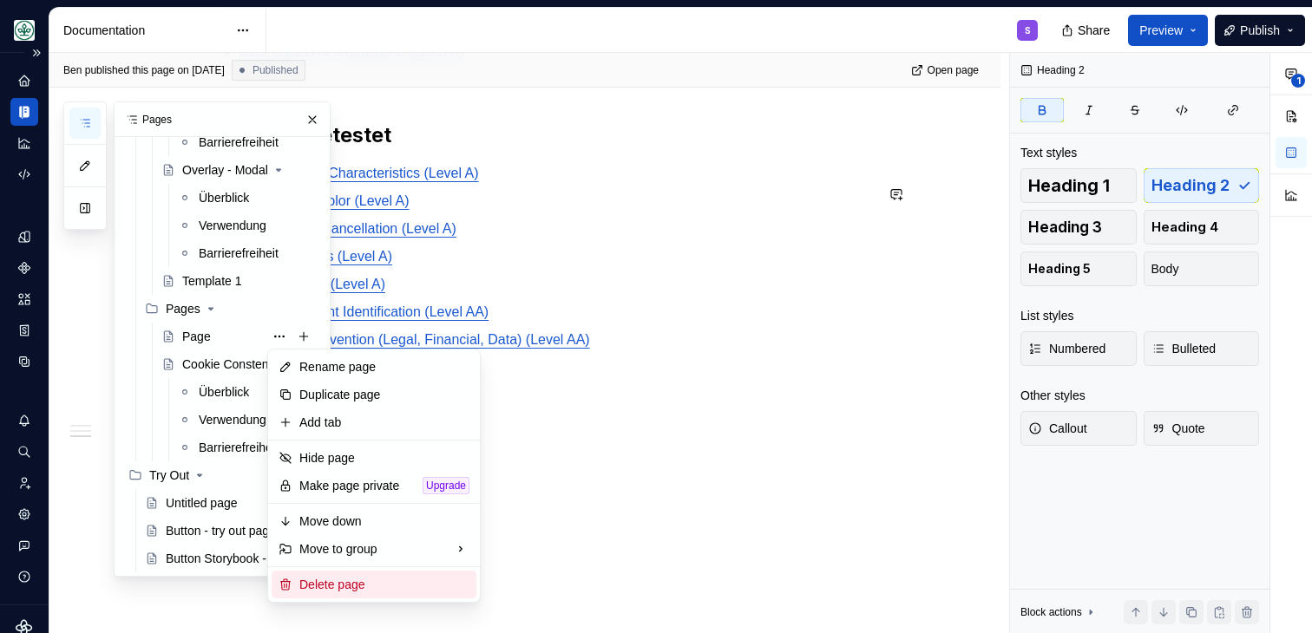
click at [337, 586] on div "Delete page" at bounding box center [384, 584] width 170 height 17
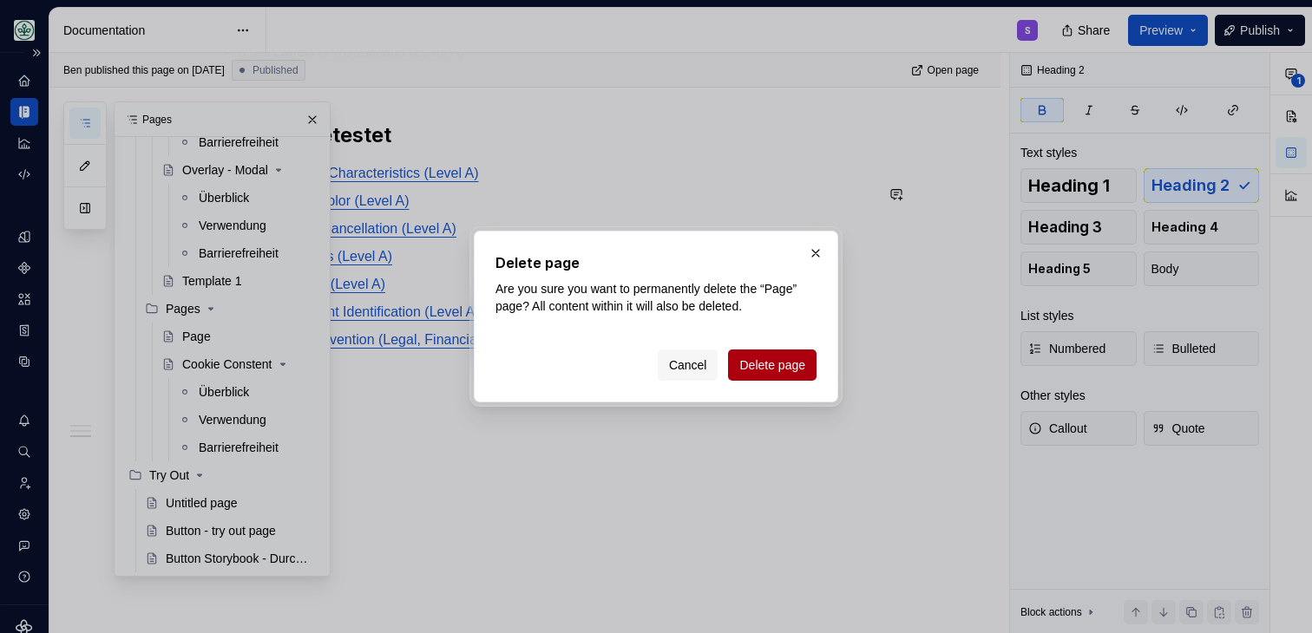
click at [754, 367] on span "Delete page" at bounding box center [772, 365] width 66 height 17
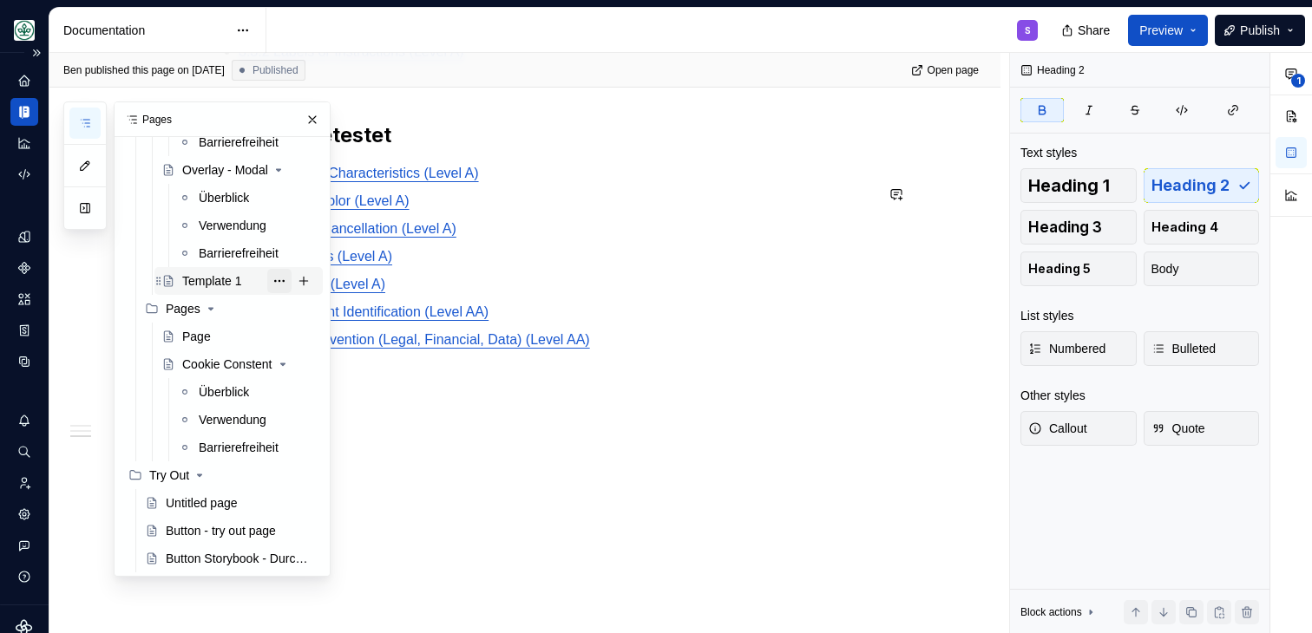
click at [276, 279] on button "Page tree" at bounding box center [279, 281] width 24 height 24
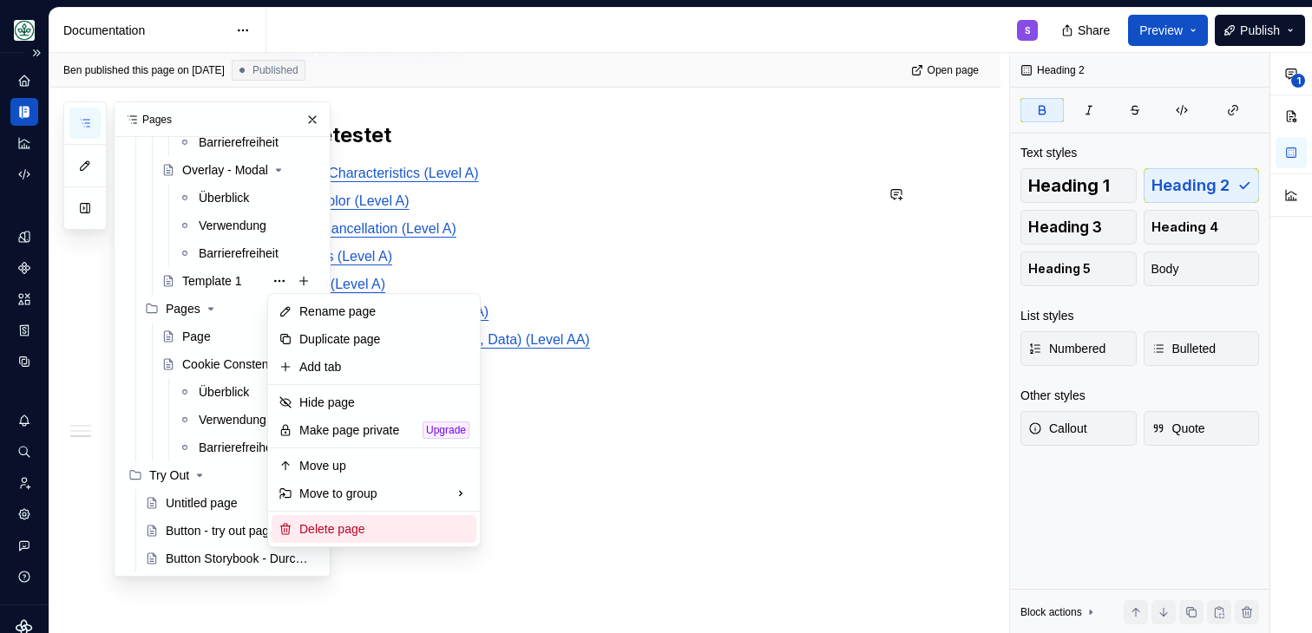
click at [340, 528] on div "Delete page" at bounding box center [384, 529] width 170 height 17
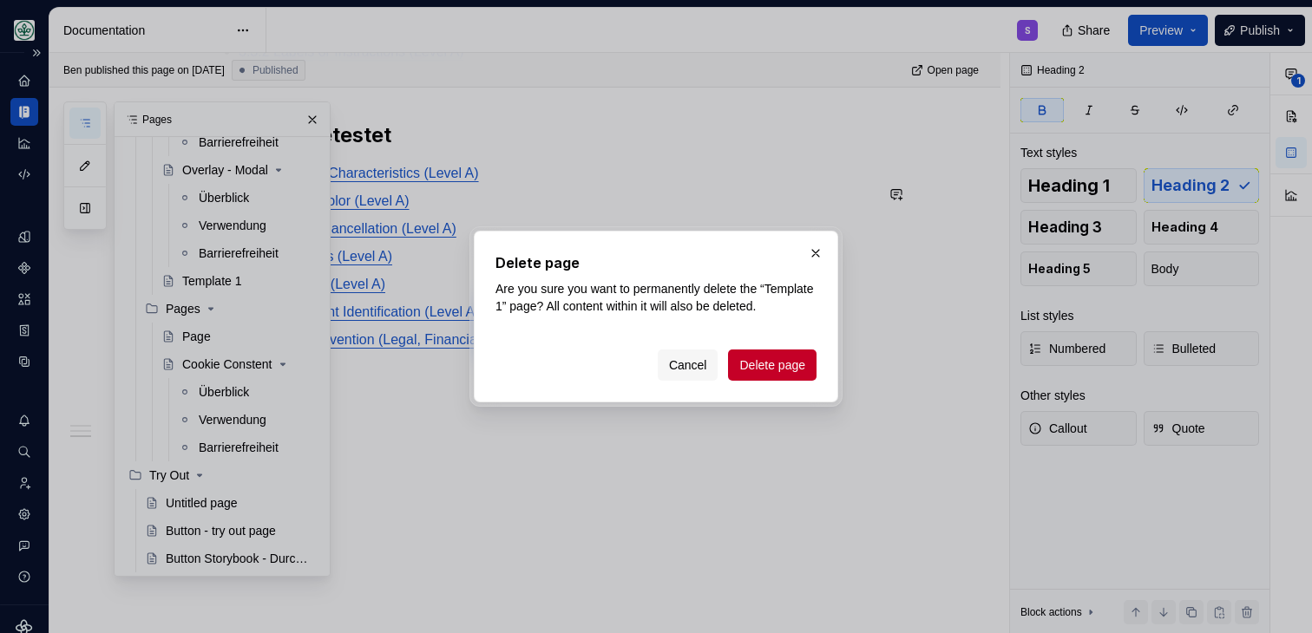
scroll to position [2851, 0]
click at [752, 374] on span "Delete page" at bounding box center [772, 365] width 66 height 17
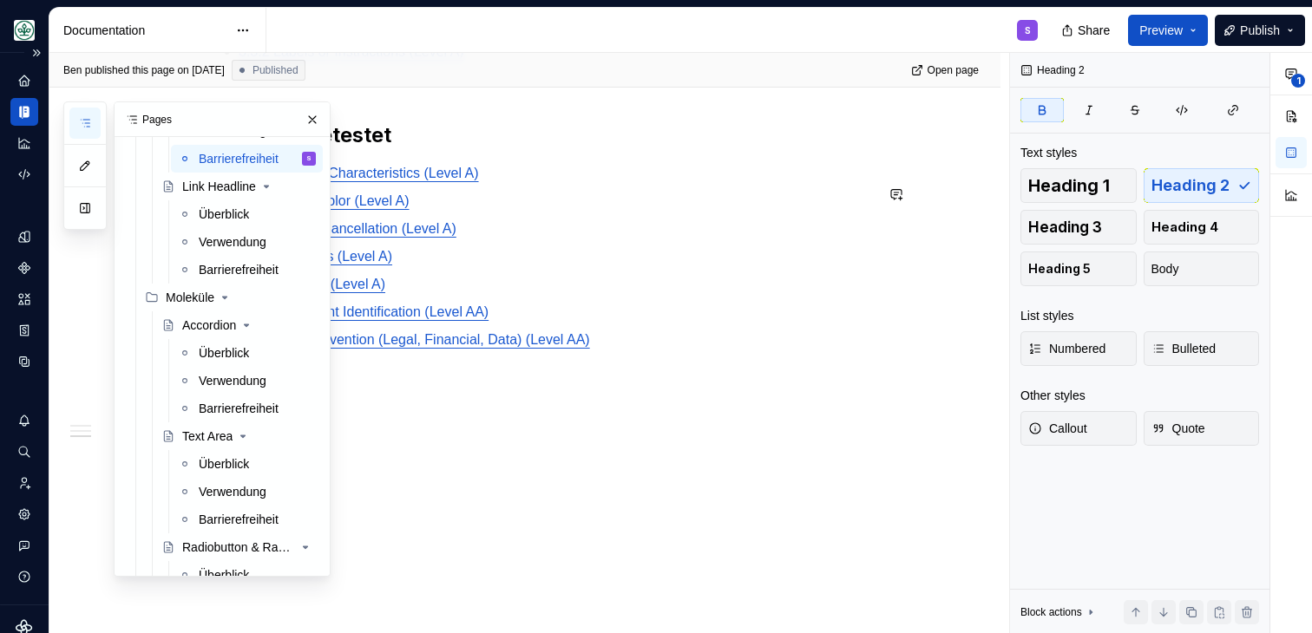
scroll to position [987, 0]
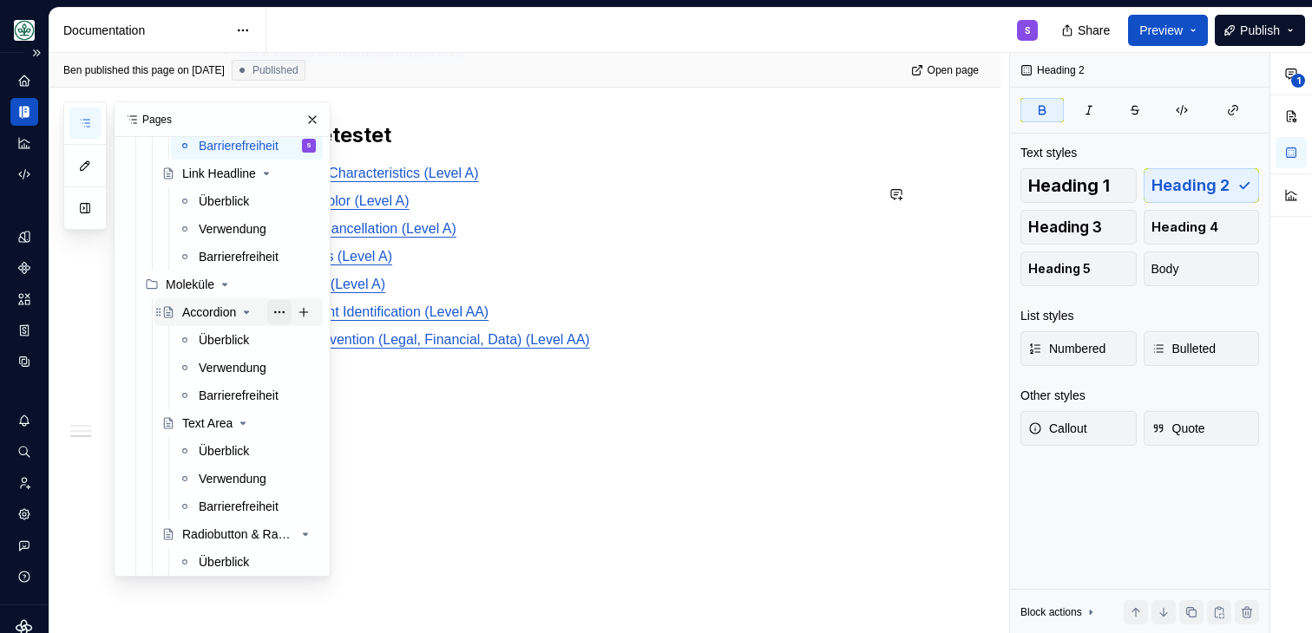
click at [285, 311] on button "Page tree" at bounding box center [279, 312] width 24 height 24
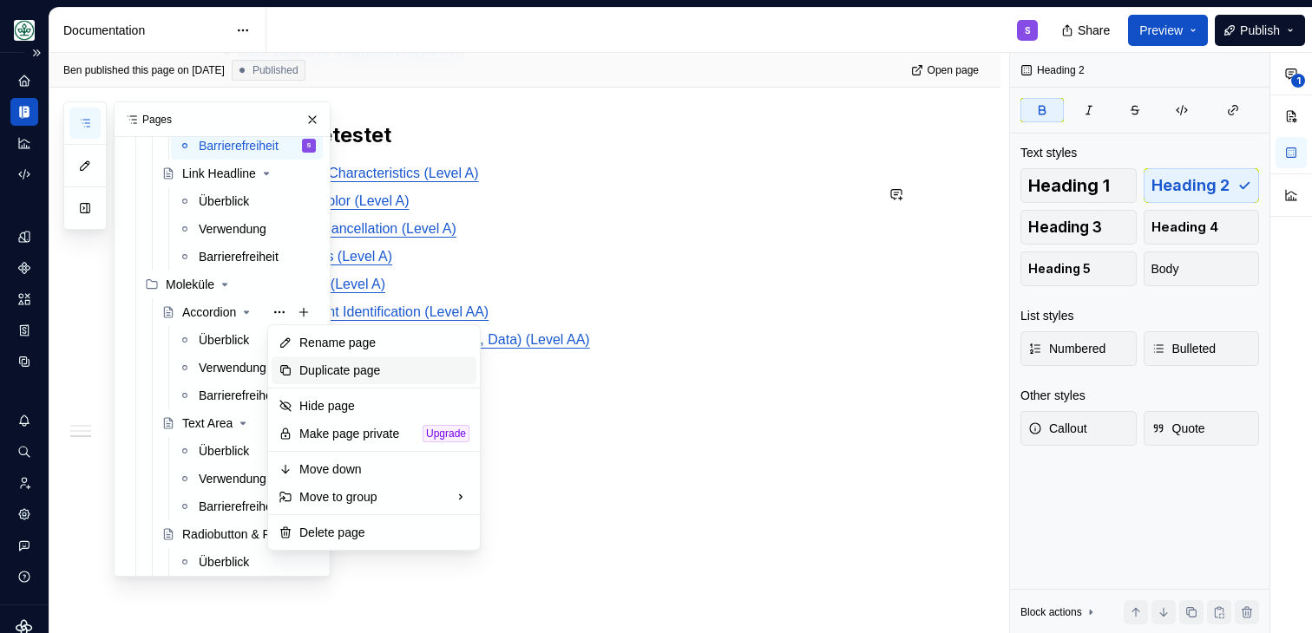
click at [333, 370] on div "Duplicate page" at bounding box center [384, 370] width 170 height 17
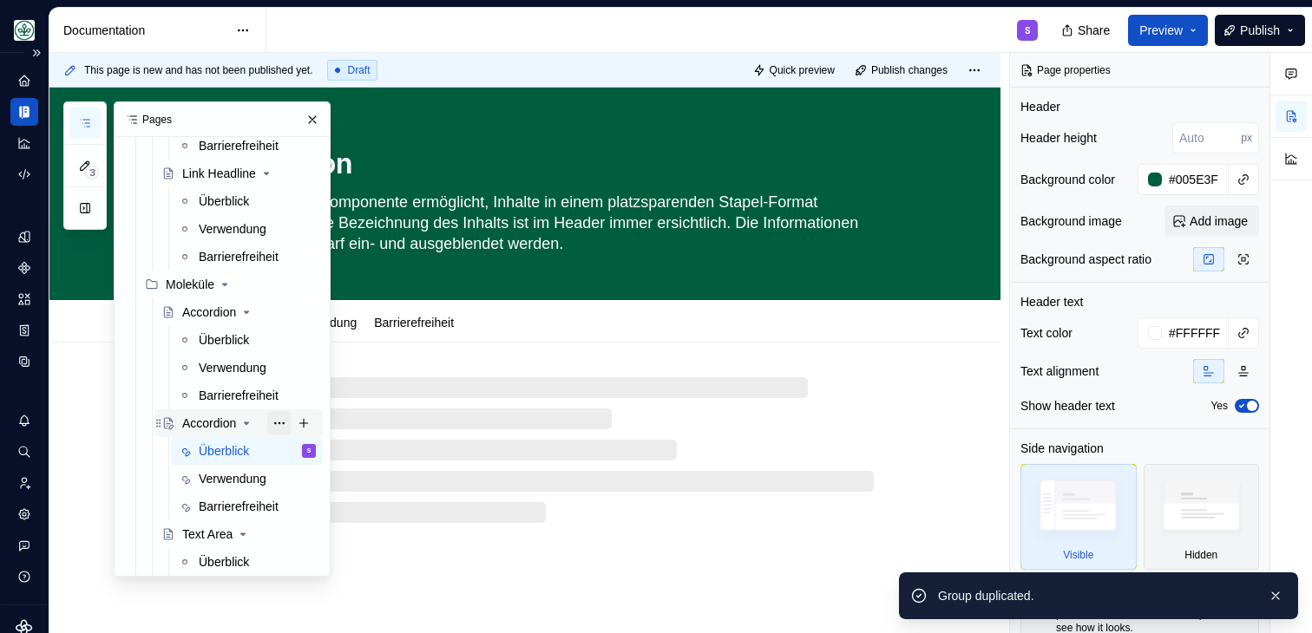
click at [279, 423] on button "Page tree" at bounding box center [279, 423] width 24 height 24
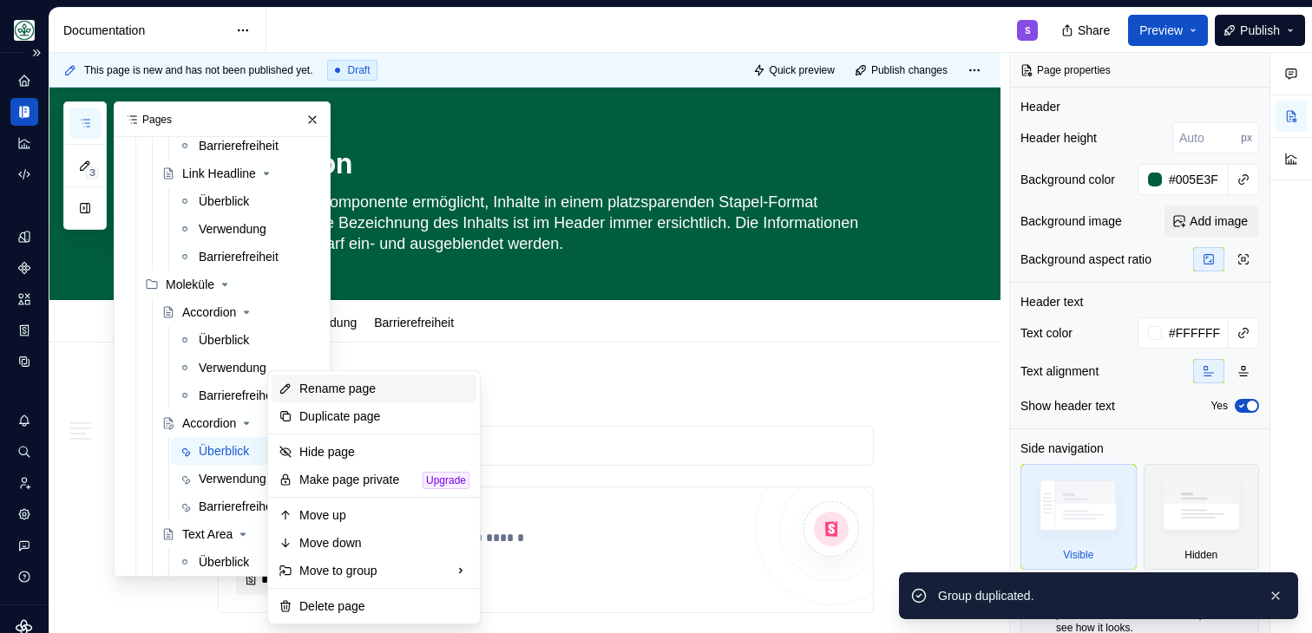
click at [331, 384] on div "Rename page" at bounding box center [384, 388] width 170 height 17
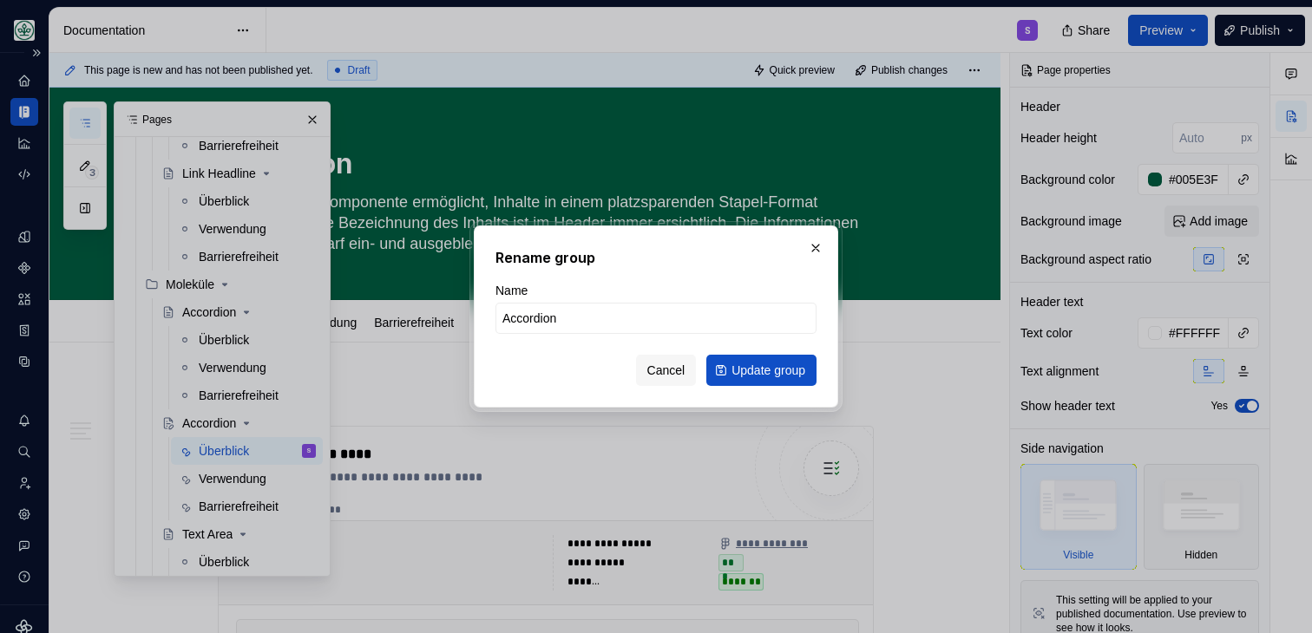
type textarea "*"
type input "FAQ"
click button "Update group" at bounding box center [761, 370] width 110 height 31
type textarea "*"
type textarea "FAQ"
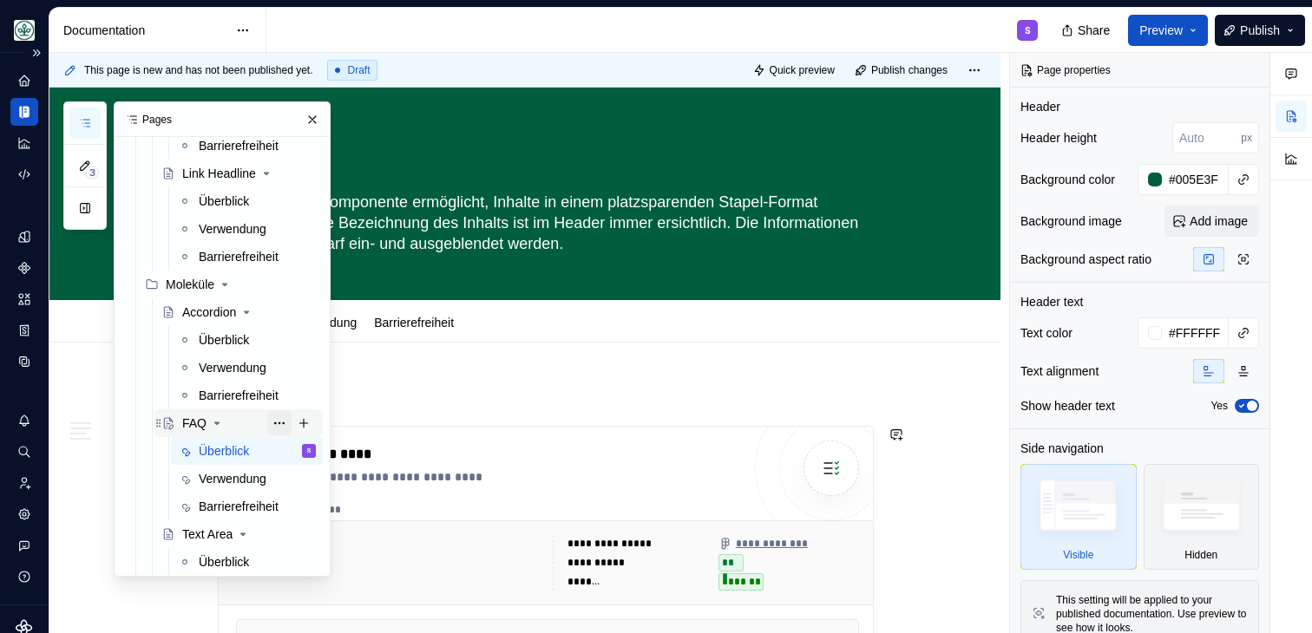
click at [284, 418] on button "Page tree" at bounding box center [279, 423] width 24 height 24
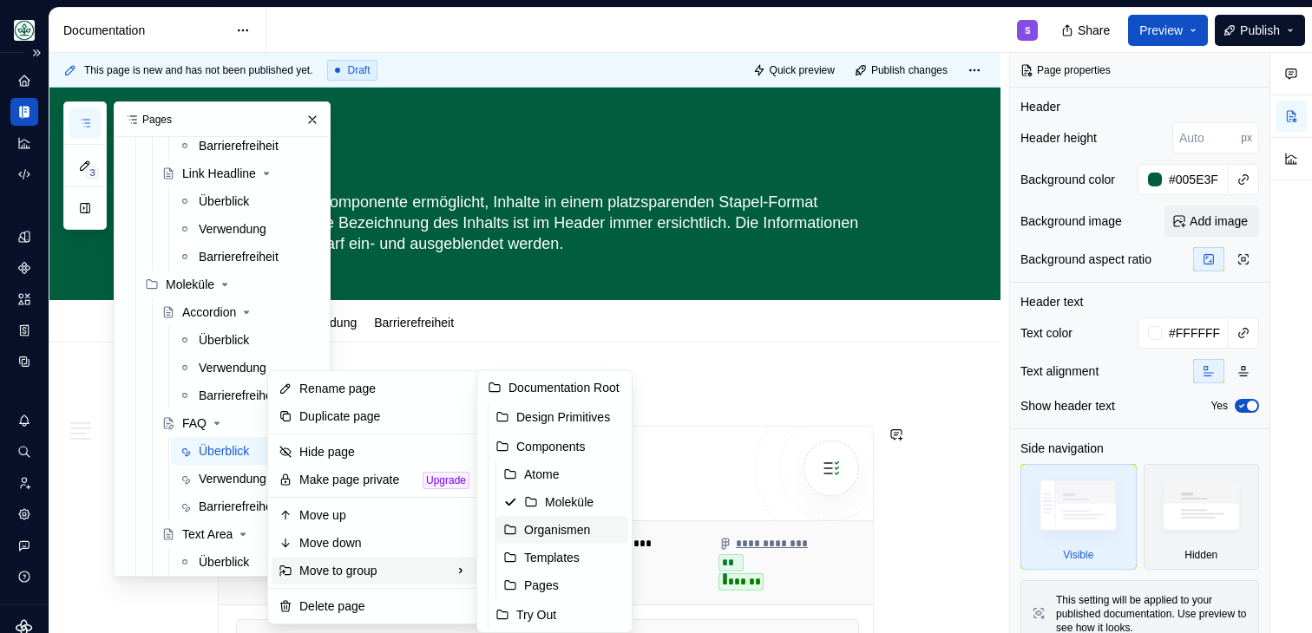
click at [563, 531] on div "Organismen" at bounding box center [572, 529] width 97 height 17
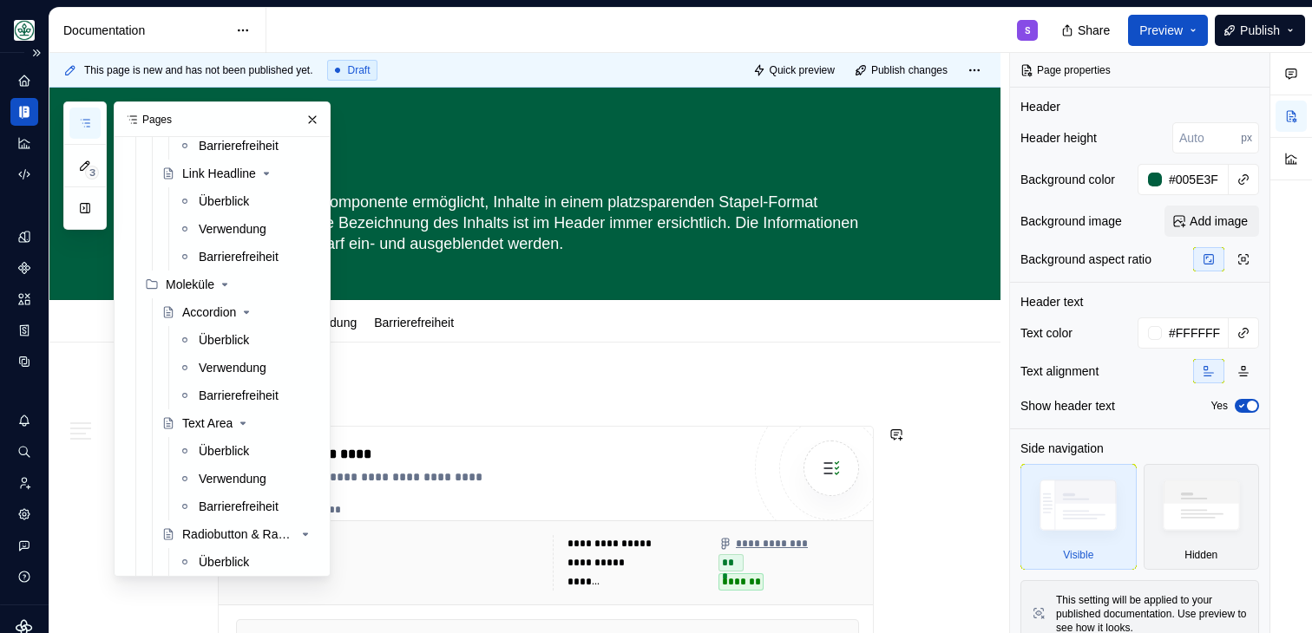
click at [501, 439] on div "**********" at bounding box center [546, 558] width 654 height 262
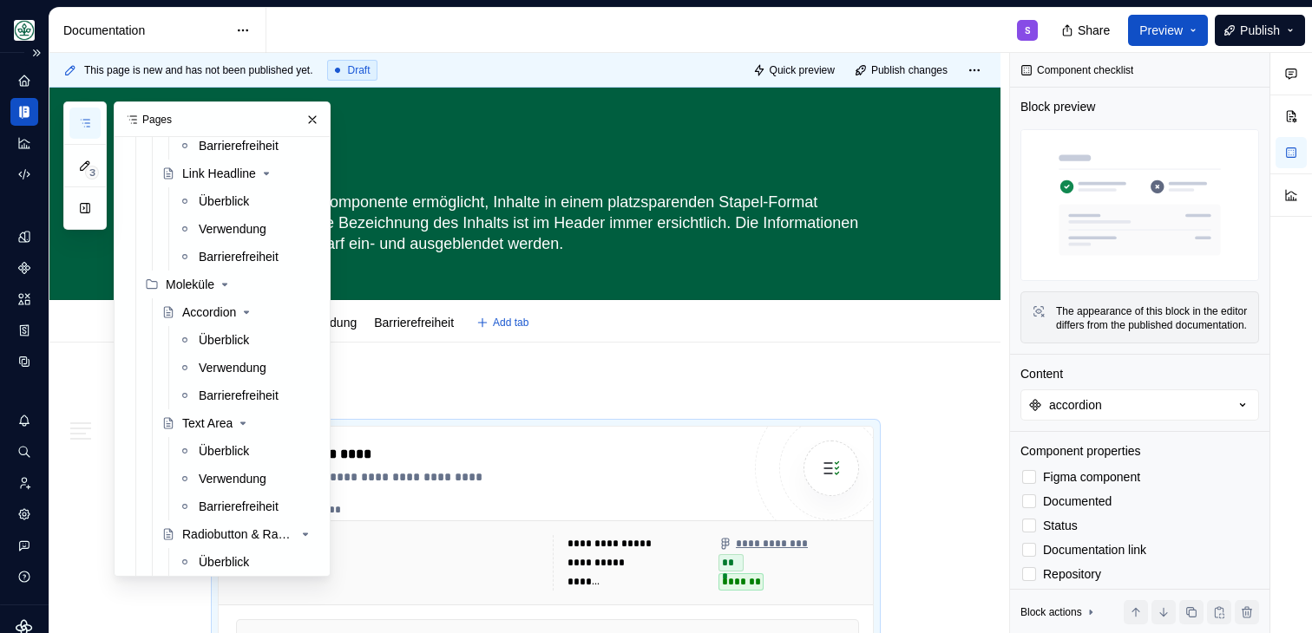
click at [564, 340] on div "Überblick Verwendung Barrierefreiheit Add tab" at bounding box center [545, 323] width 677 height 38
click at [445, 203] on textarea "Die Accordion-Komponente ermöglicht, Inhalte in einem platzsparenden Stapel-For…" at bounding box center [542, 222] width 656 height 69
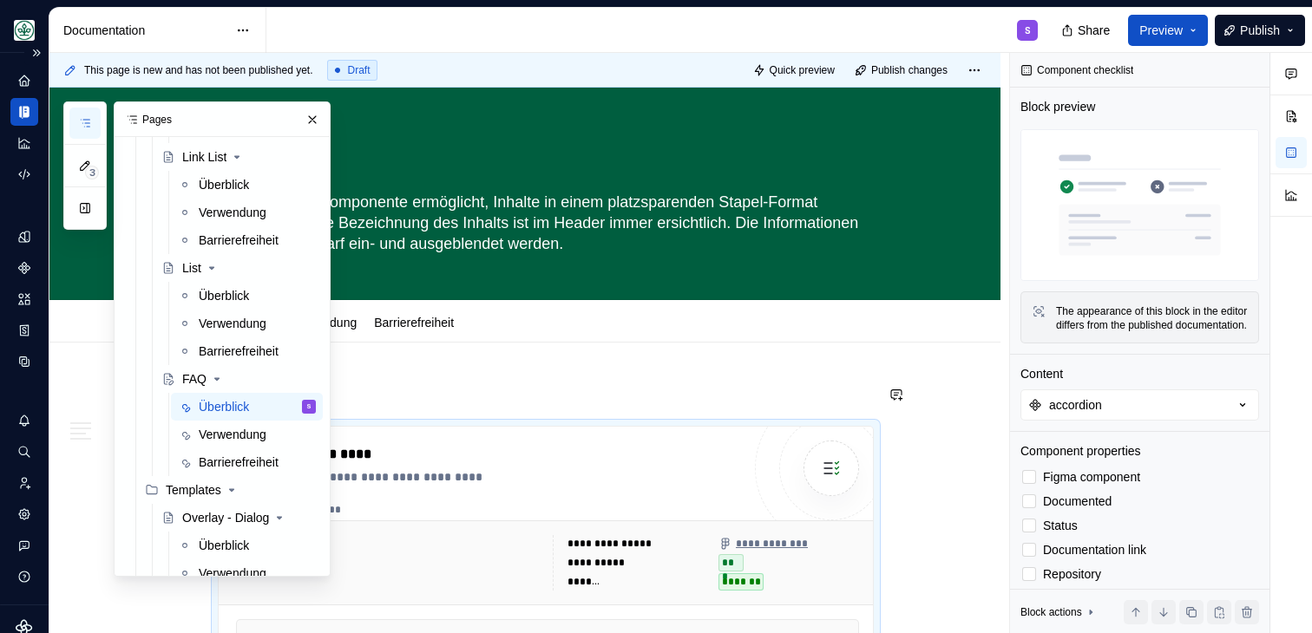
scroll to position [2534, 0]
click at [212, 402] on div "Überblick" at bounding box center [224, 404] width 50 height 17
click at [309, 116] on button "button" at bounding box center [312, 120] width 24 height 24
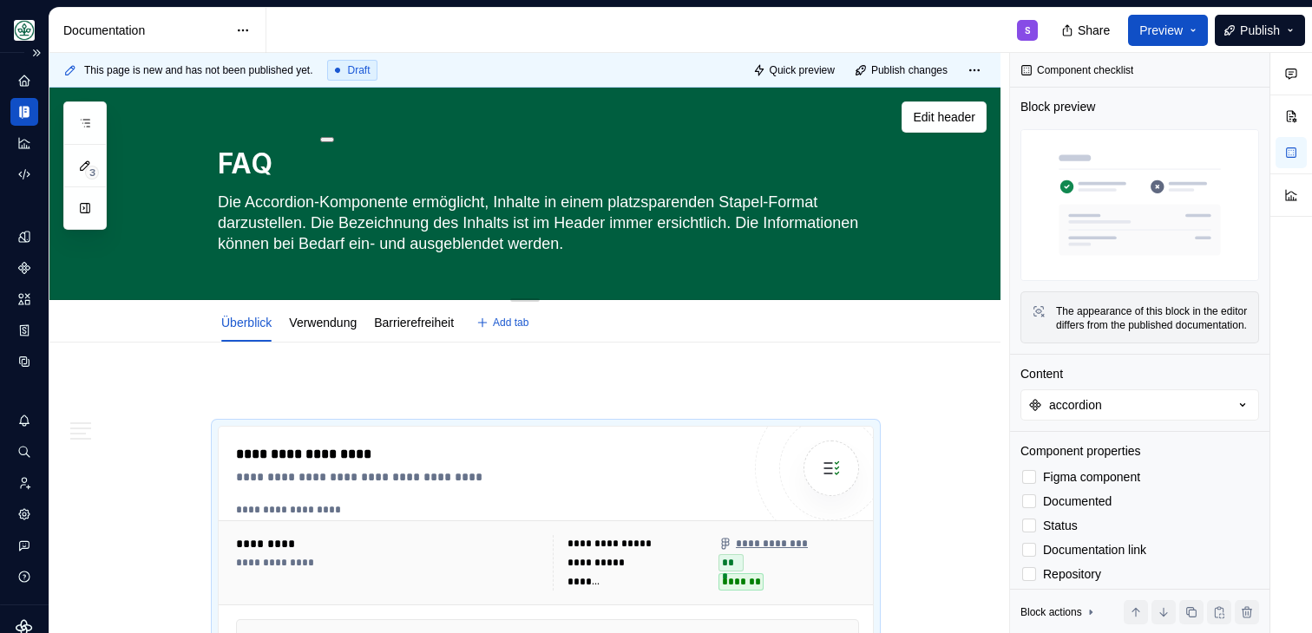
click at [263, 213] on textarea "Die Accordion-Komponente ermöglicht, Inhalte in einem platzsparenden Stapel-For…" at bounding box center [542, 222] width 656 height 69
type textarea "*"
type textarea "x"
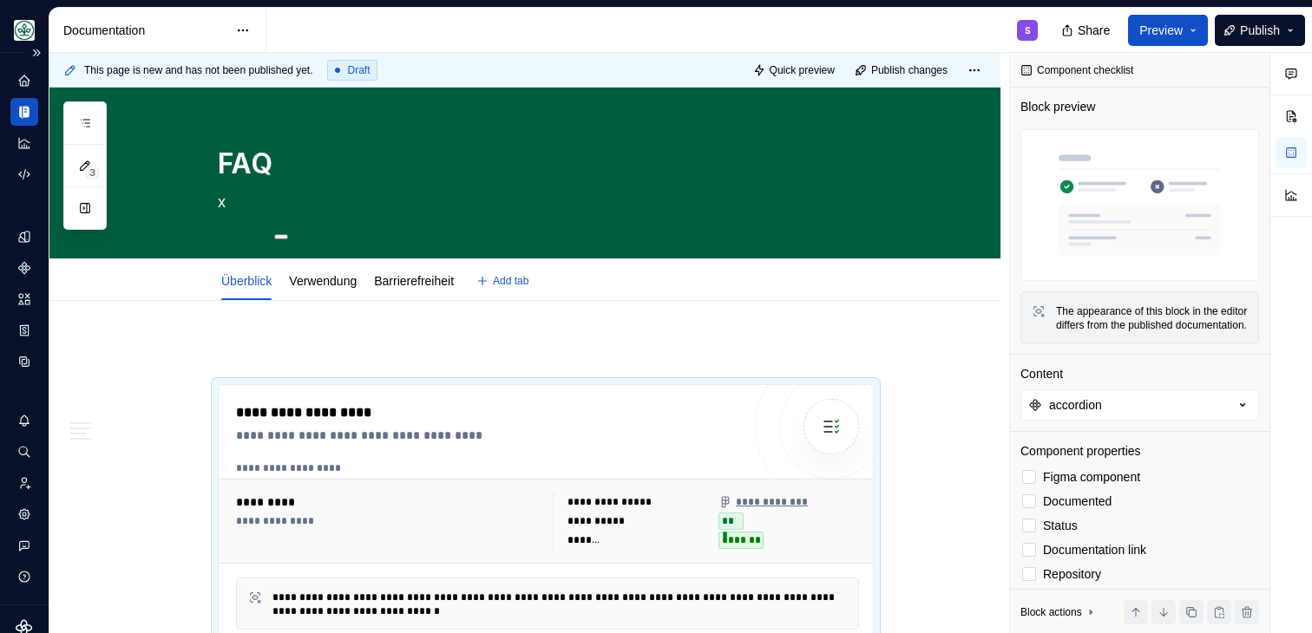
type textarea "*"
type textarea "x"
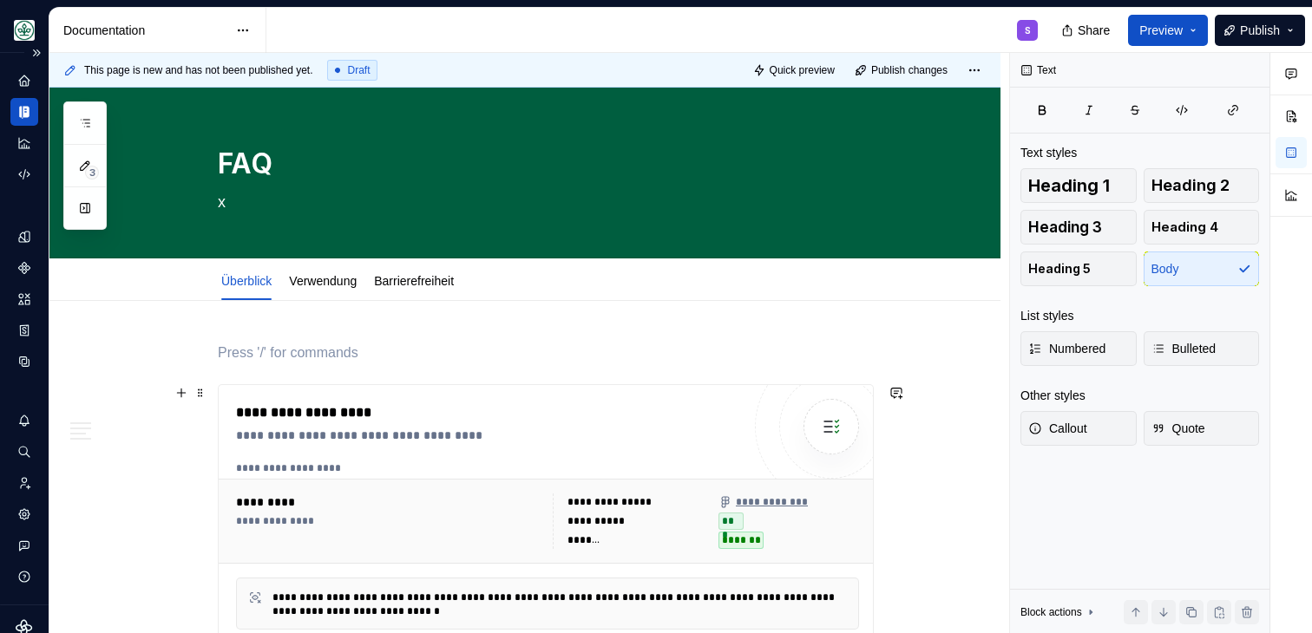
click at [459, 482] on div "**********" at bounding box center [548, 521] width 658 height 85
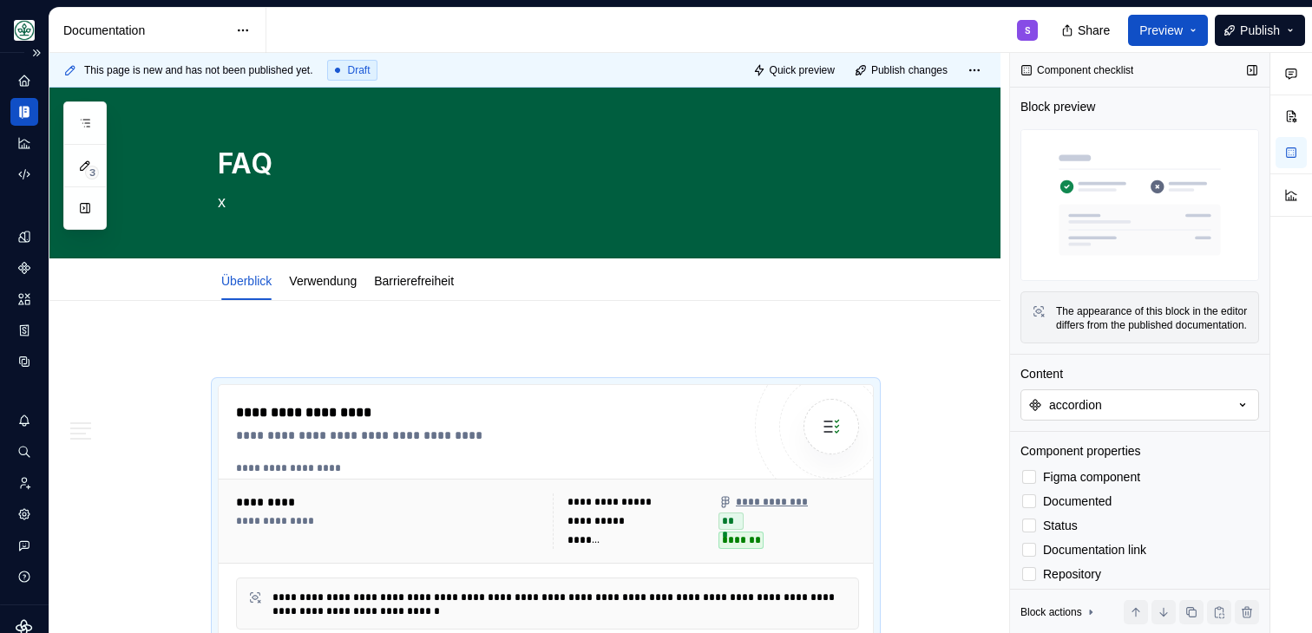
type textarea "*"
click at [1134, 420] on button "accordion" at bounding box center [1139, 405] width 239 height 31
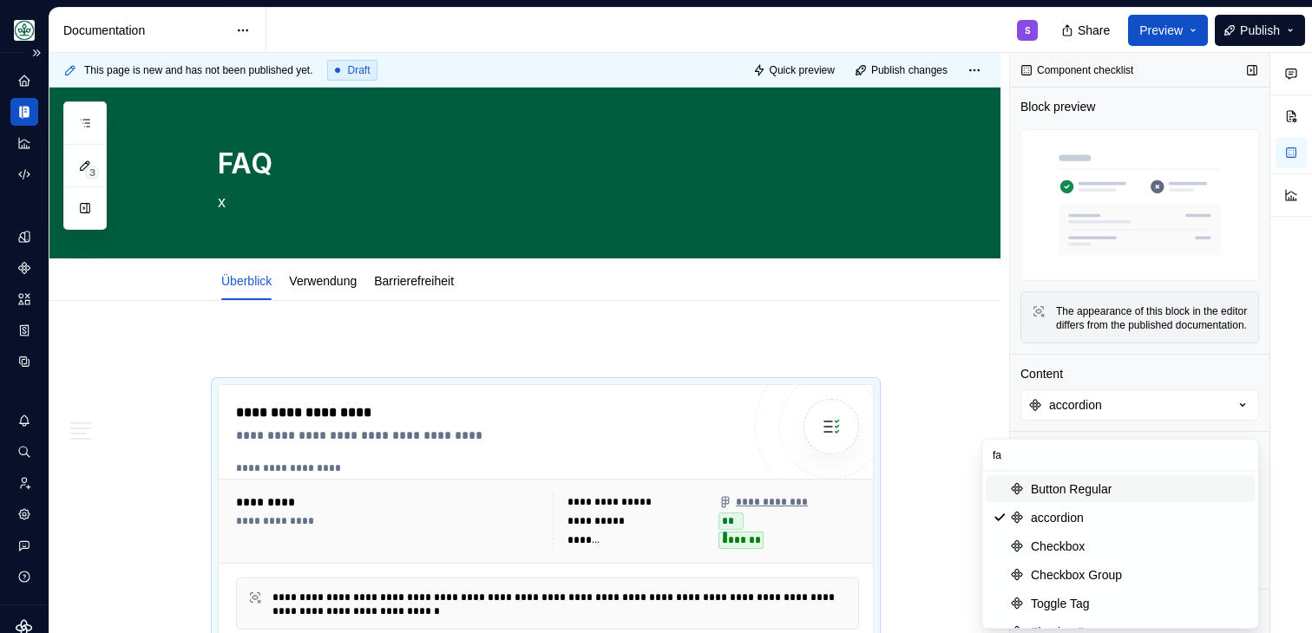
type input "f"
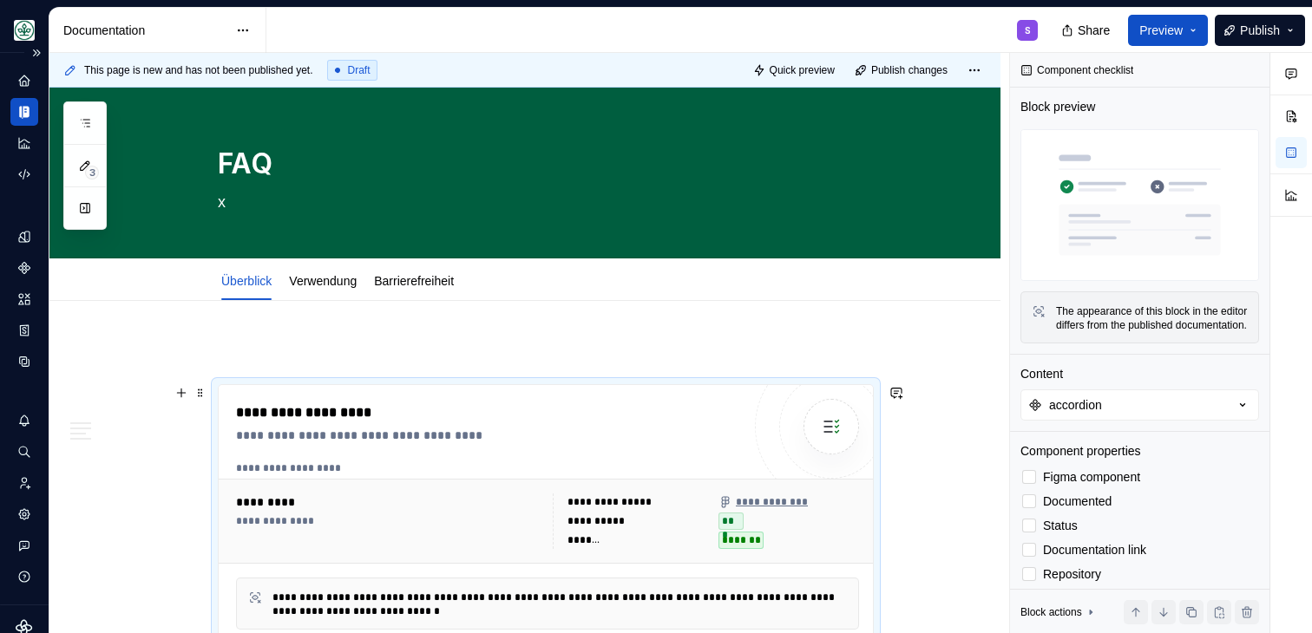
click at [540, 484] on div "**********" at bounding box center [548, 521] width 658 height 85
type textarea "*"
click at [1111, 421] on button "accordion" at bounding box center [1139, 405] width 239 height 31
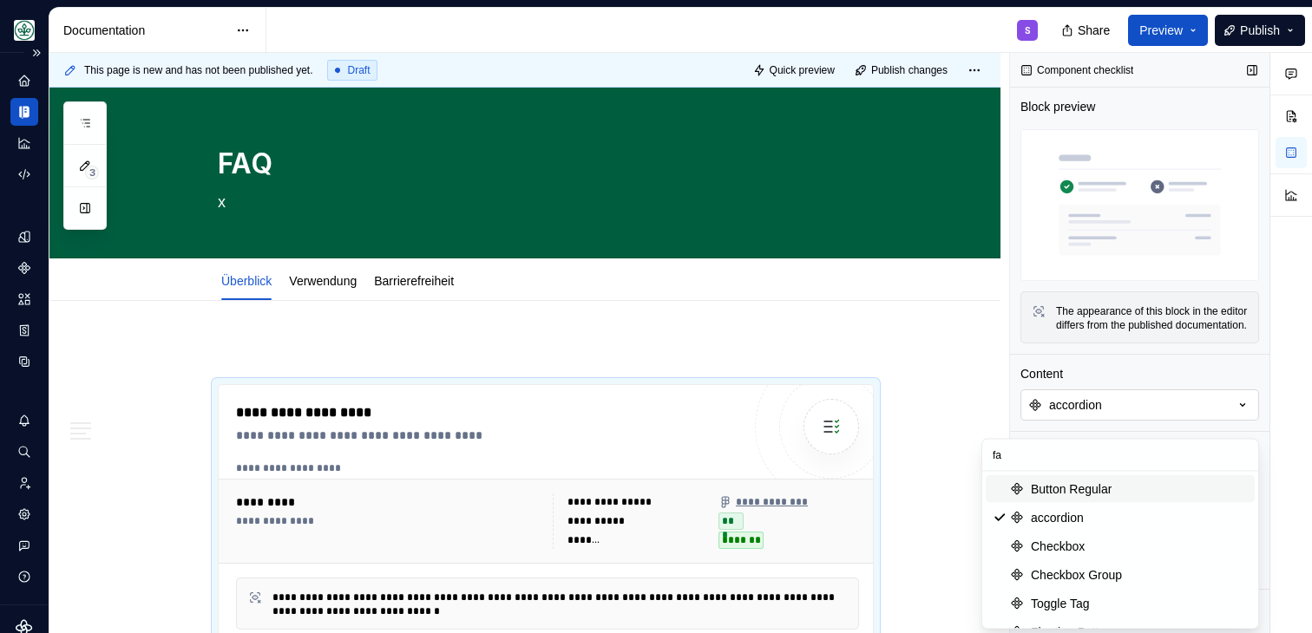
type input "f"
click at [349, 287] on link "Verwendung" at bounding box center [323, 281] width 68 height 14
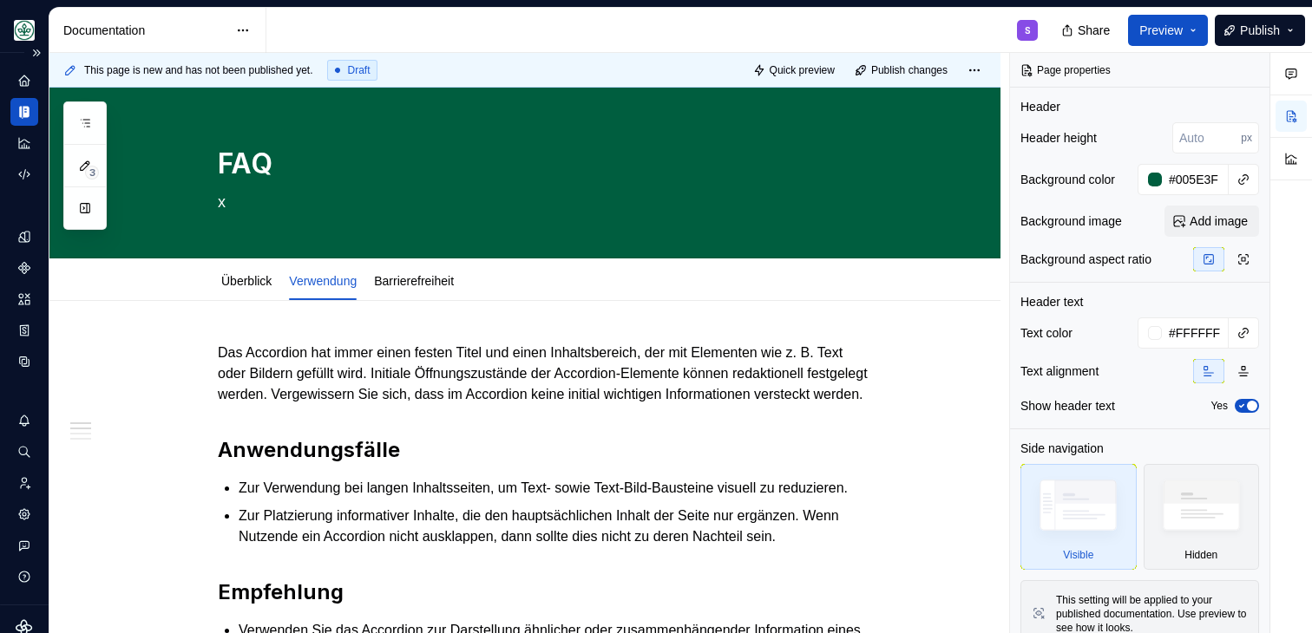
click at [903, 30] on div "S" at bounding box center [658, 30] width 785 height 45
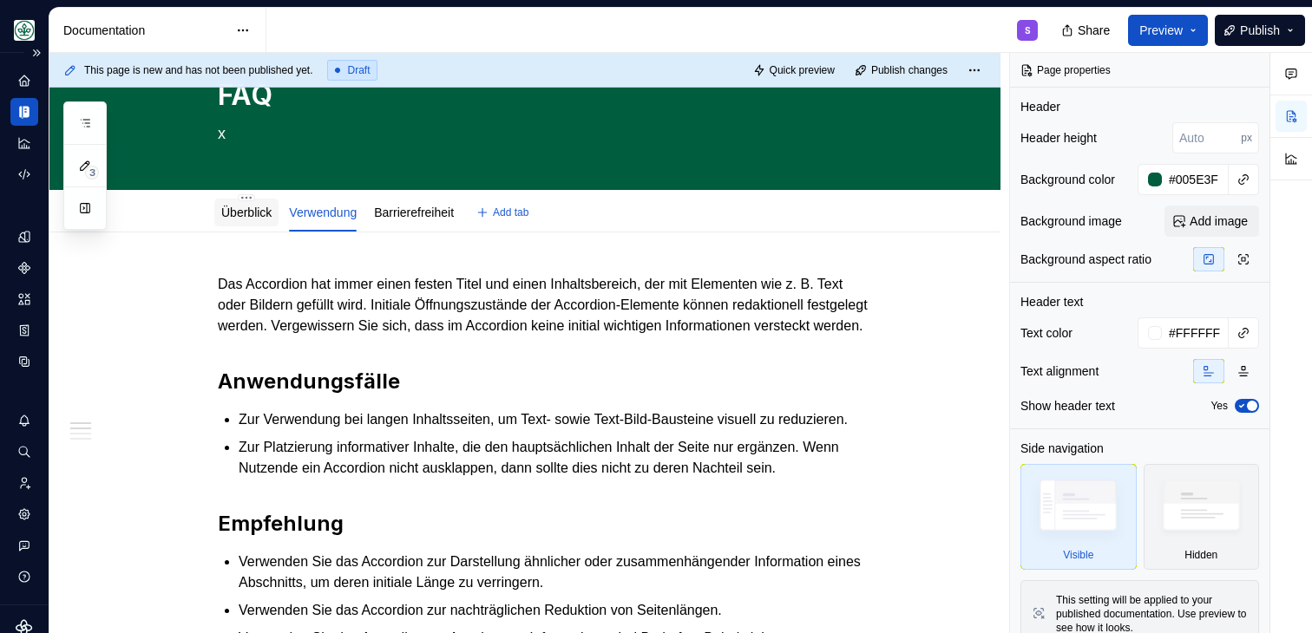
click at [266, 213] on link "Überblick" at bounding box center [246, 213] width 50 height 14
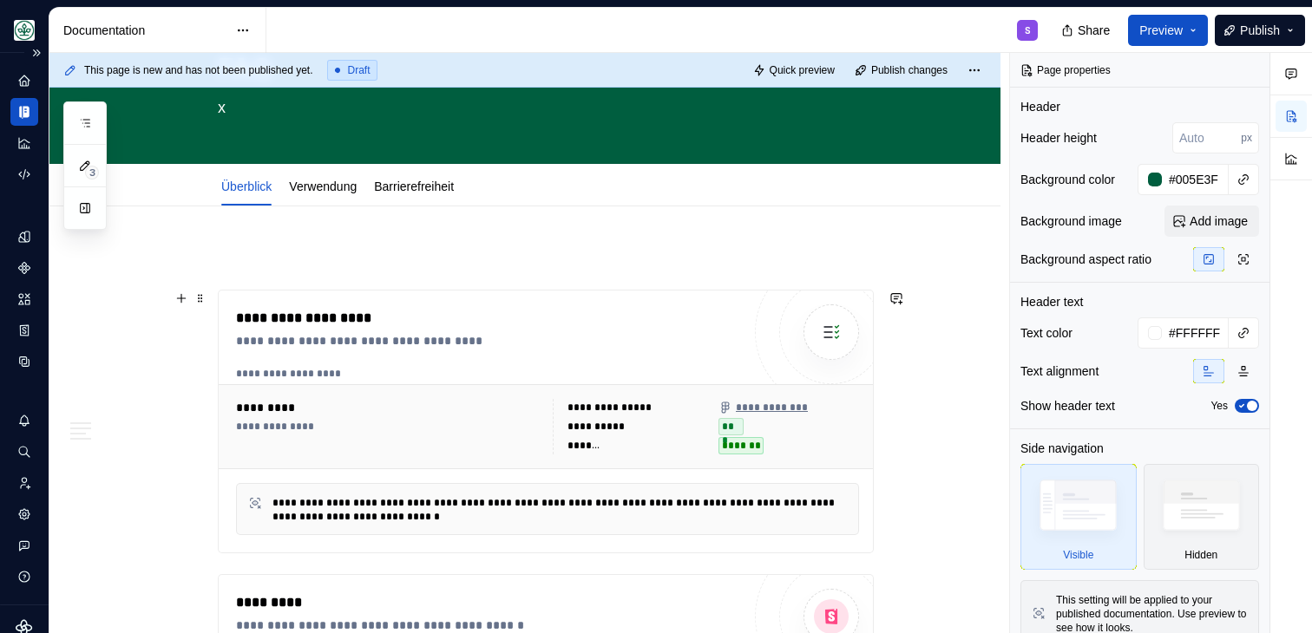
scroll to position [114, 0]
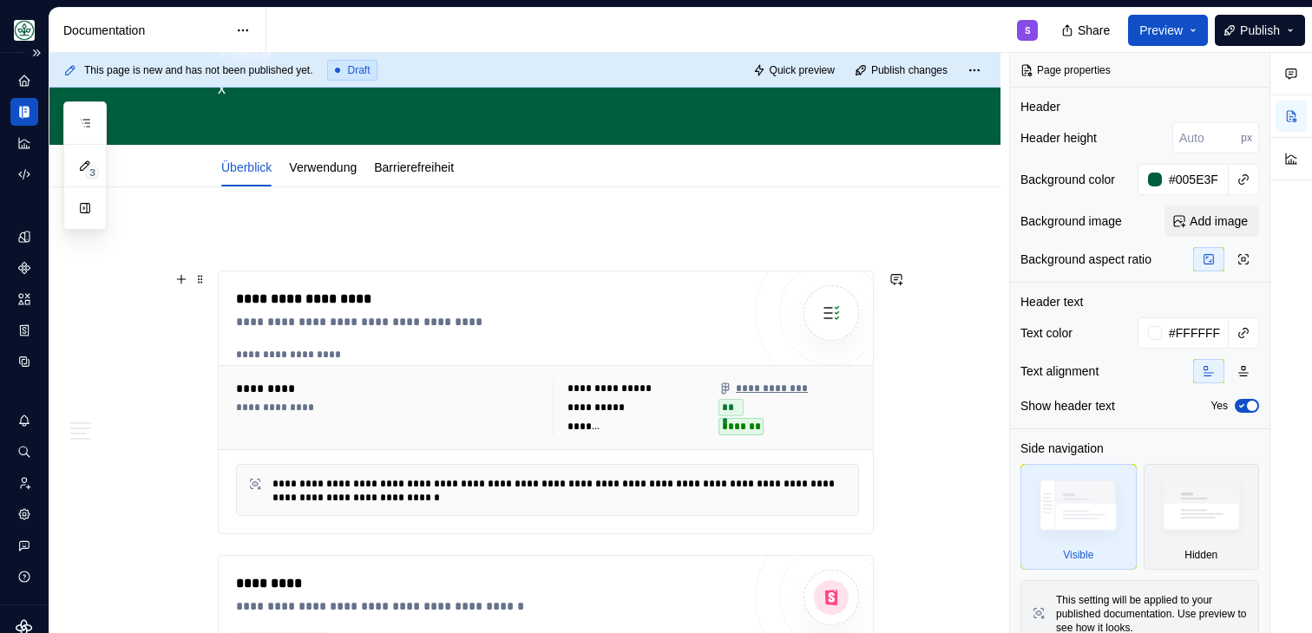
click at [524, 316] on div "**********" at bounding box center [488, 321] width 505 height 17
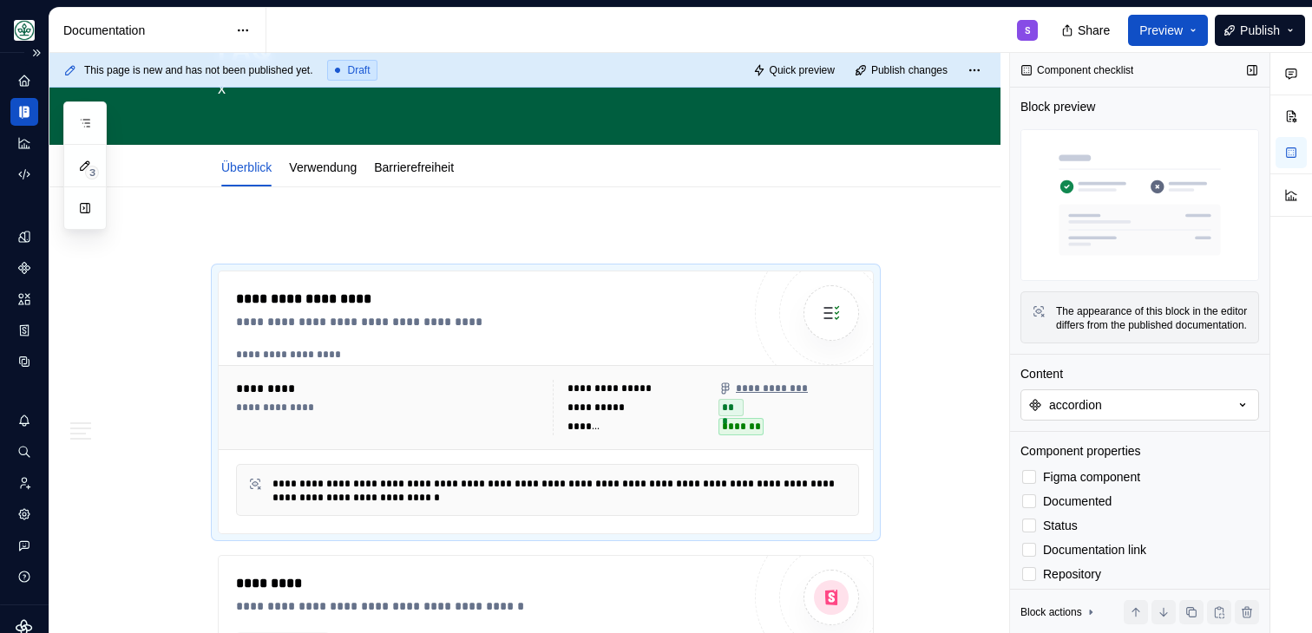
type textarea "*"
click at [1139, 420] on button "accordion" at bounding box center [1139, 405] width 239 height 31
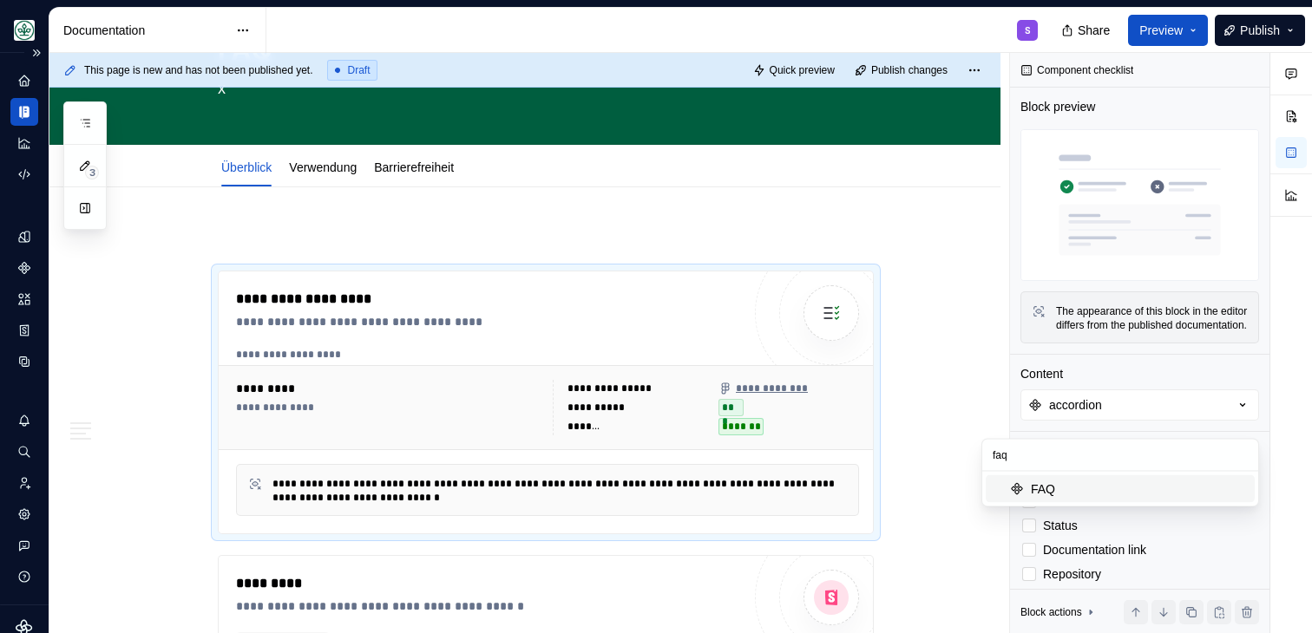
type input "faq"
click at [1018, 486] on div "Suggestions" at bounding box center [1017, 489] width 14 height 14
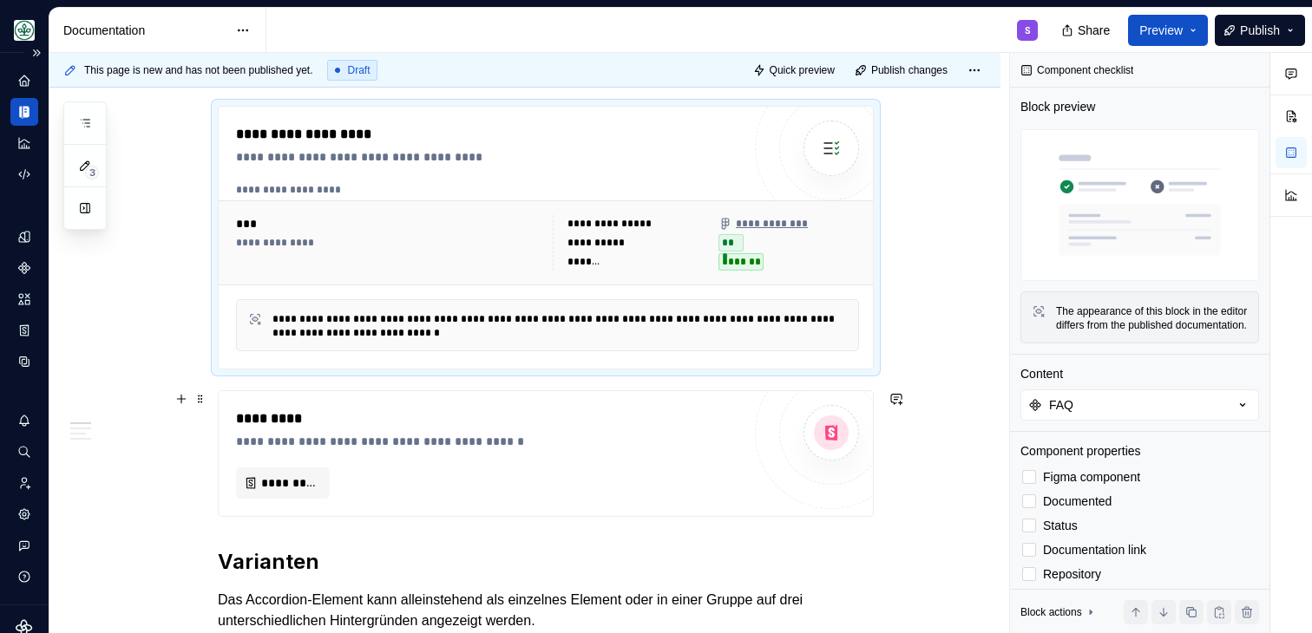
scroll to position [294, 0]
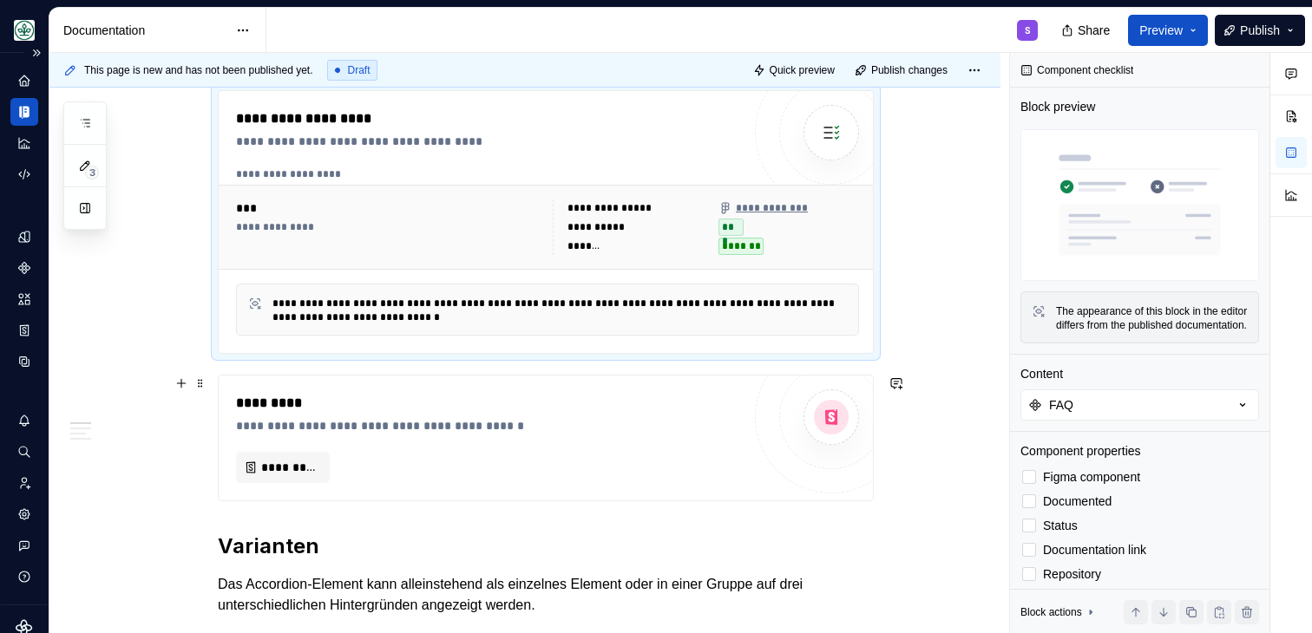
click at [587, 423] on div "**********" at bounding box center [488, 425] width 505 height 17
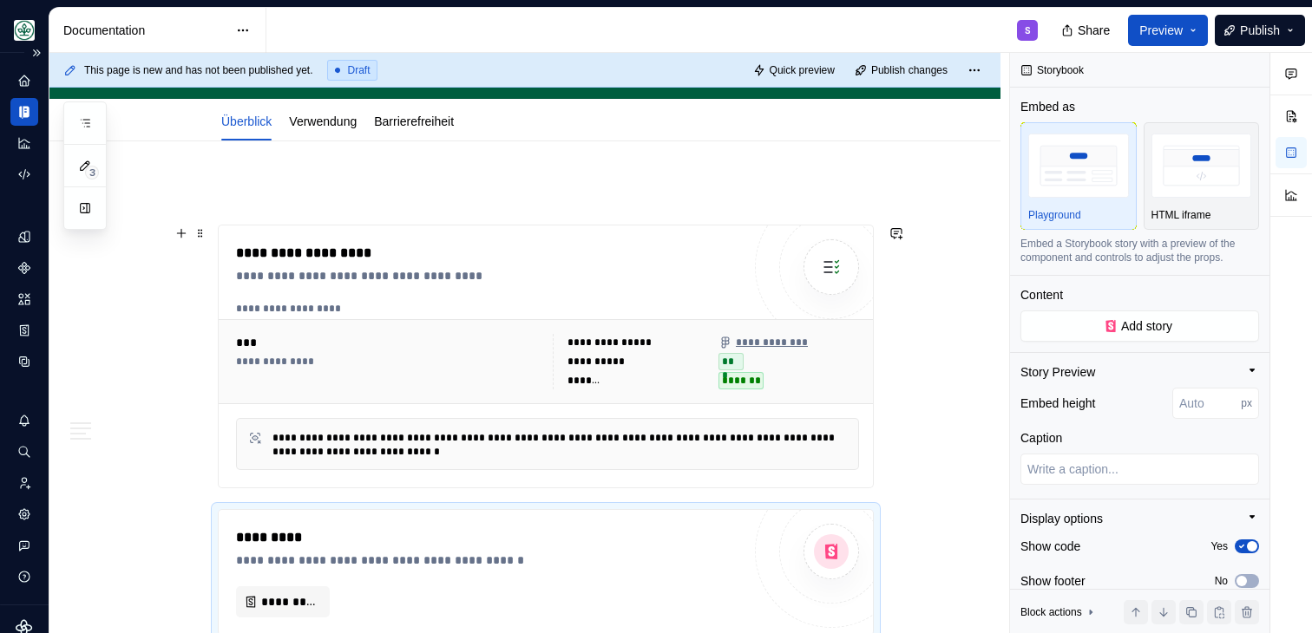
scroll to position [110, 0]
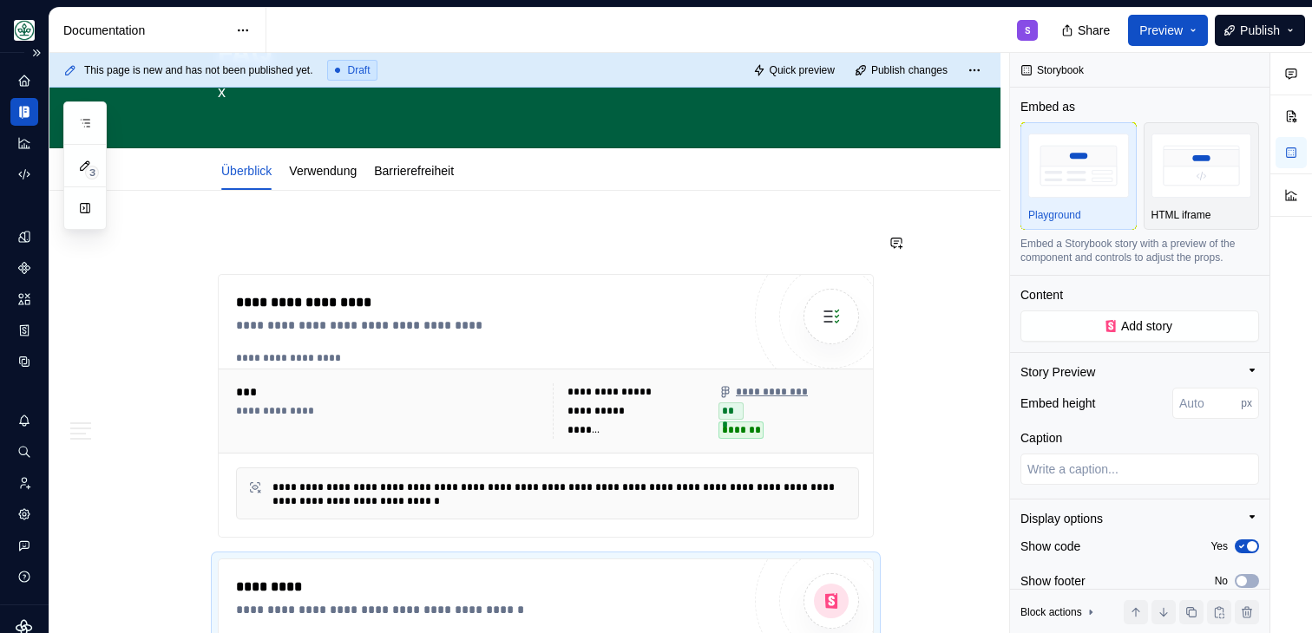
click at [267, 231] on div "**********" at bounding box center [529, 343] width 960 height 581
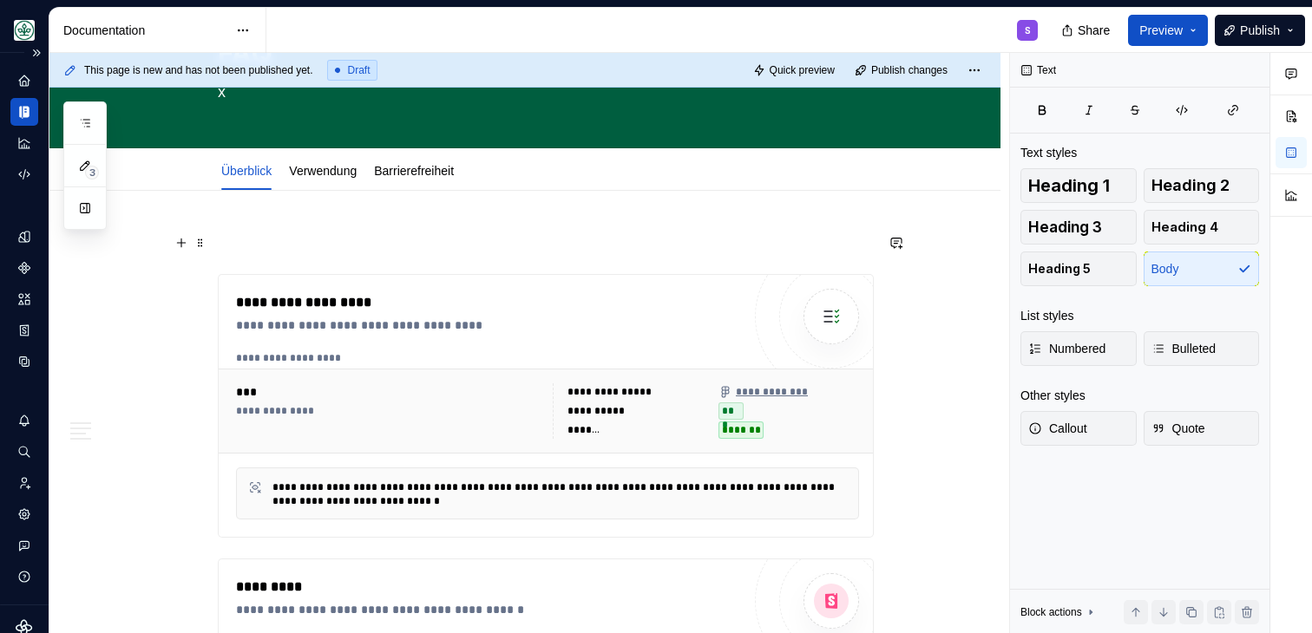
click at [282, 246] on p at bounding box center [546, 243] width 656 height 21
click at [207, 245] on span at bounding box center [200, 243] width 14 height 24
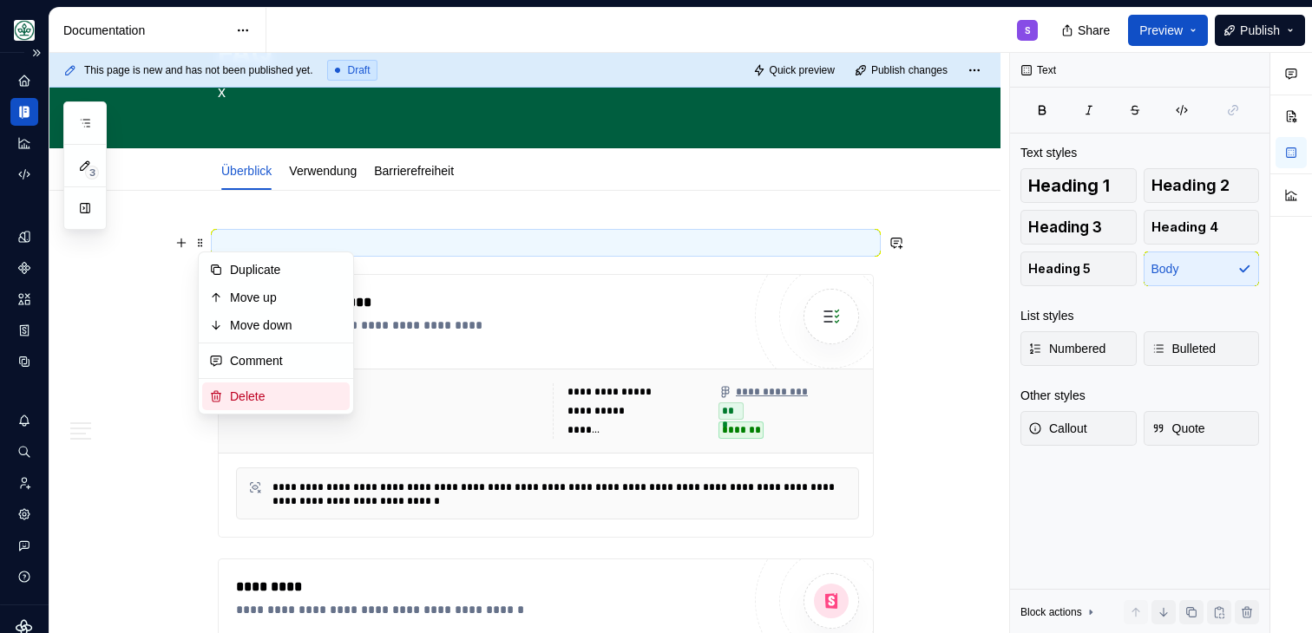
click at [243, 395] on div "Delete" at bounding box center [286, 396] width 113 height 17
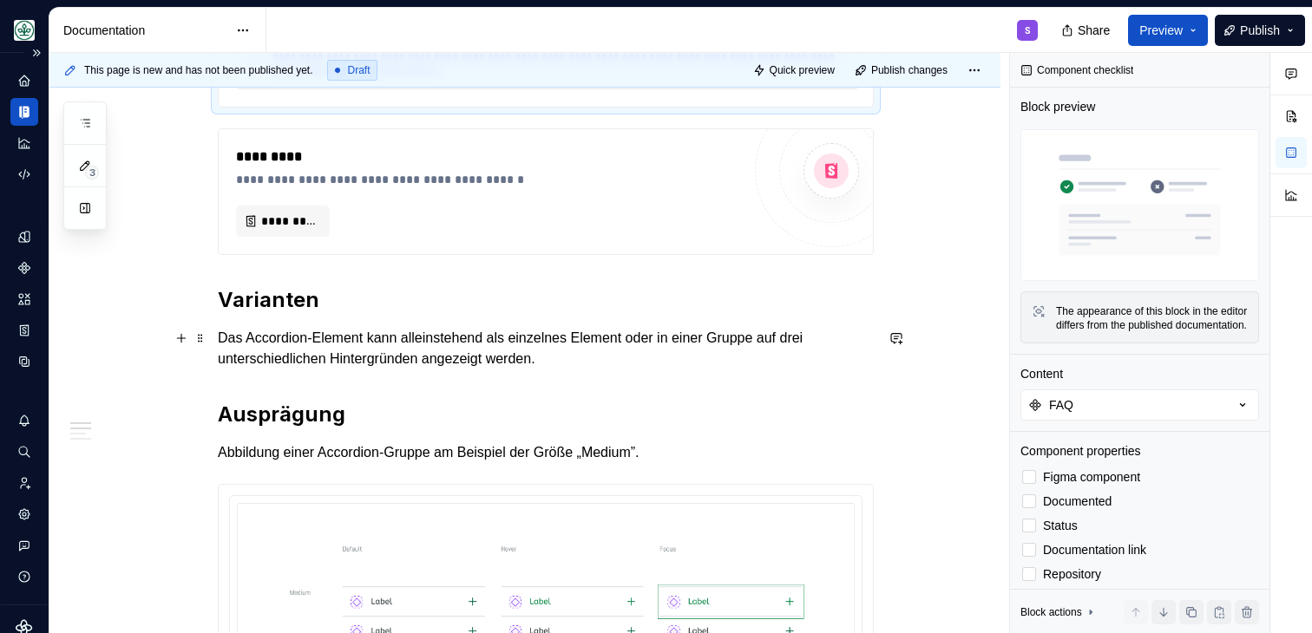
click at [371, 313] on h2 "Varianten" at bounding box center [546, 300] width 656 height 28
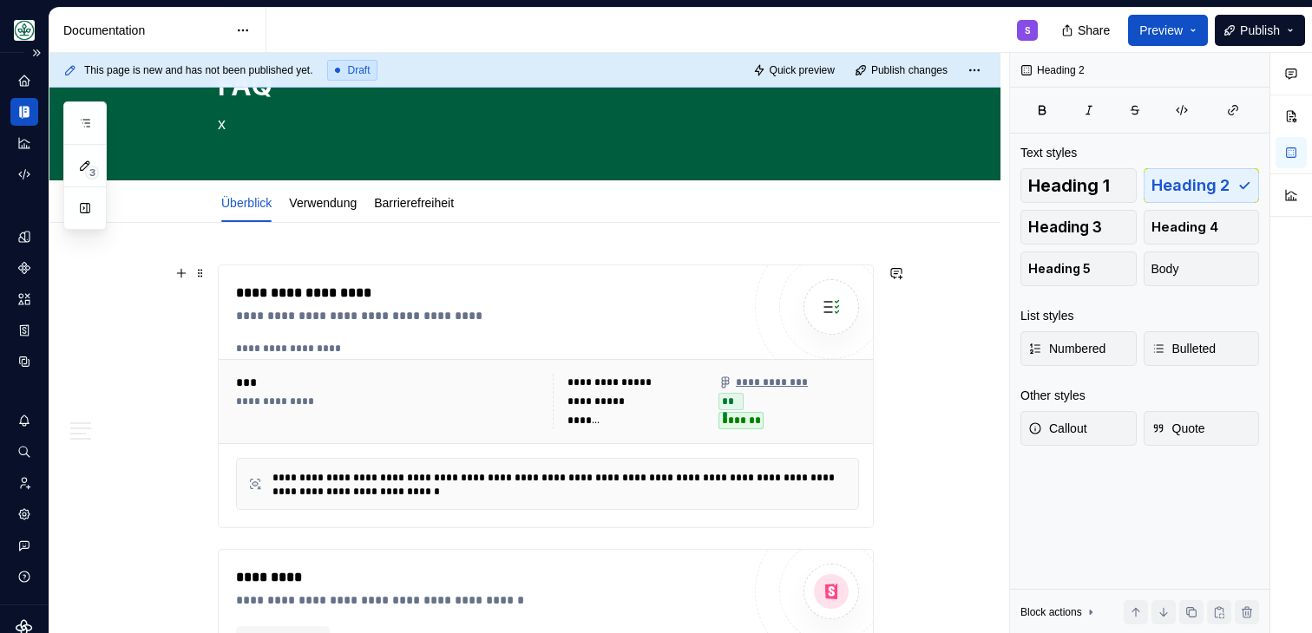
scroll to position [0, 0]
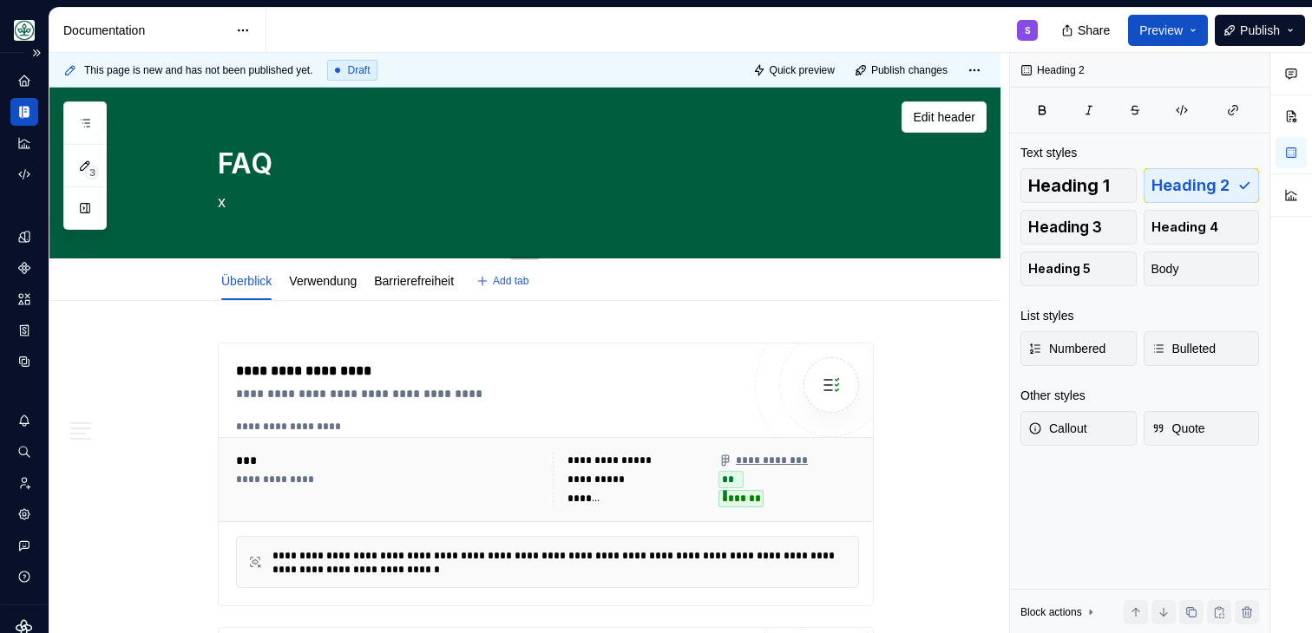
click at [235, 200] on textarea "x" at bounding box center [542, 202] width 656 height 28
paste textarea "Das FAQ-Modul (Frequently Asked Questions) ist ein Element auf einer Website od…"
type textarea "*"
type textarea "Das FAQ-Modul (Frequently Asked Questions) ist ein Element auf einer Website od…"
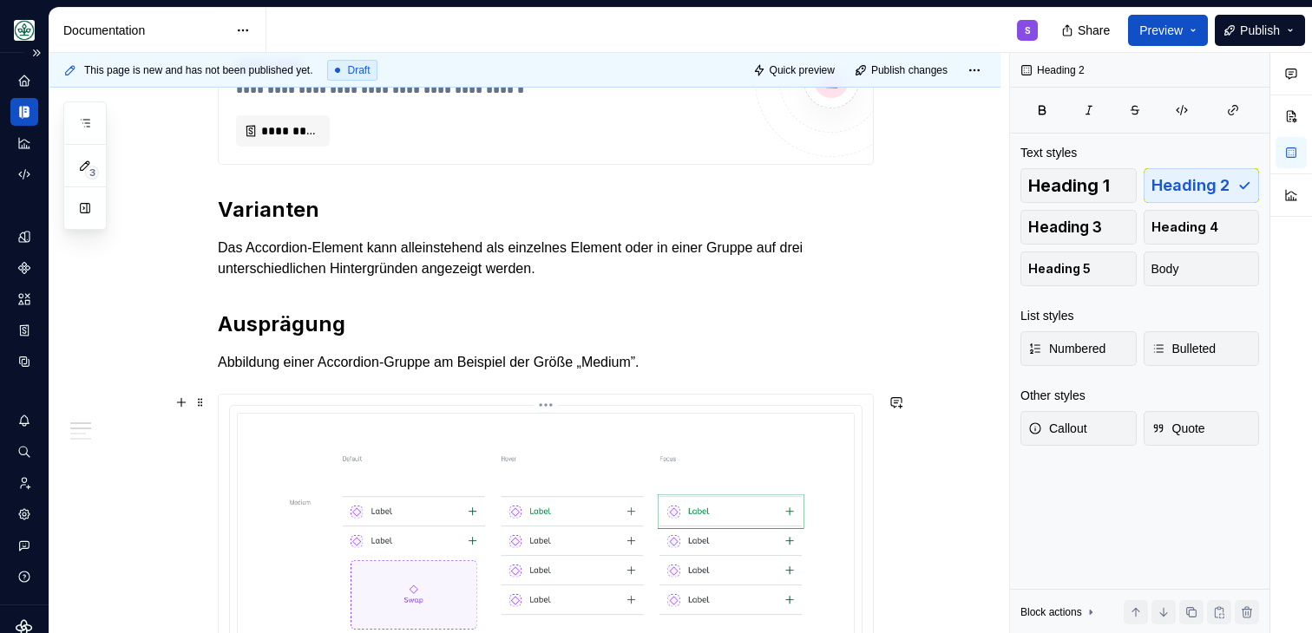
type textarea "*"
type textarea "Das FAQ-Modul (Frequently Asked Questions) ist ein Element auf einer Website od…"
click at [1260, 27] on span "Publish" at bounding box center [1260, 30] width 40 height 17
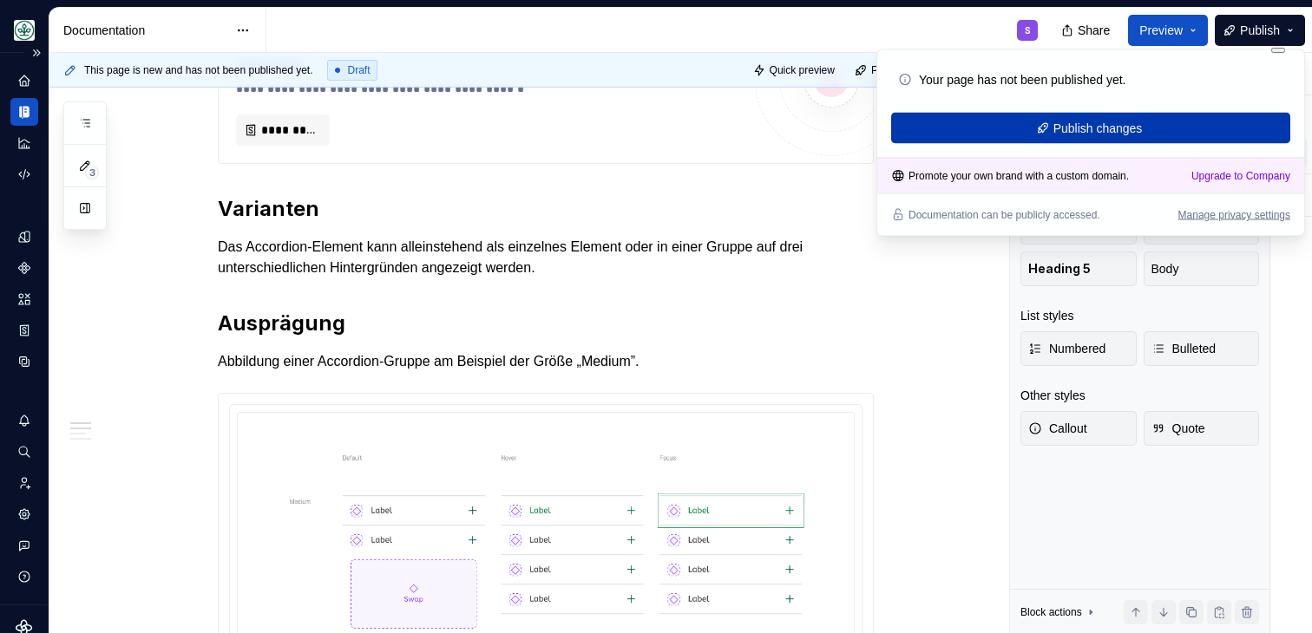
click at [1116, 129] on span "Publish changes" at bounding box center [1097, 128] width 89 height 17
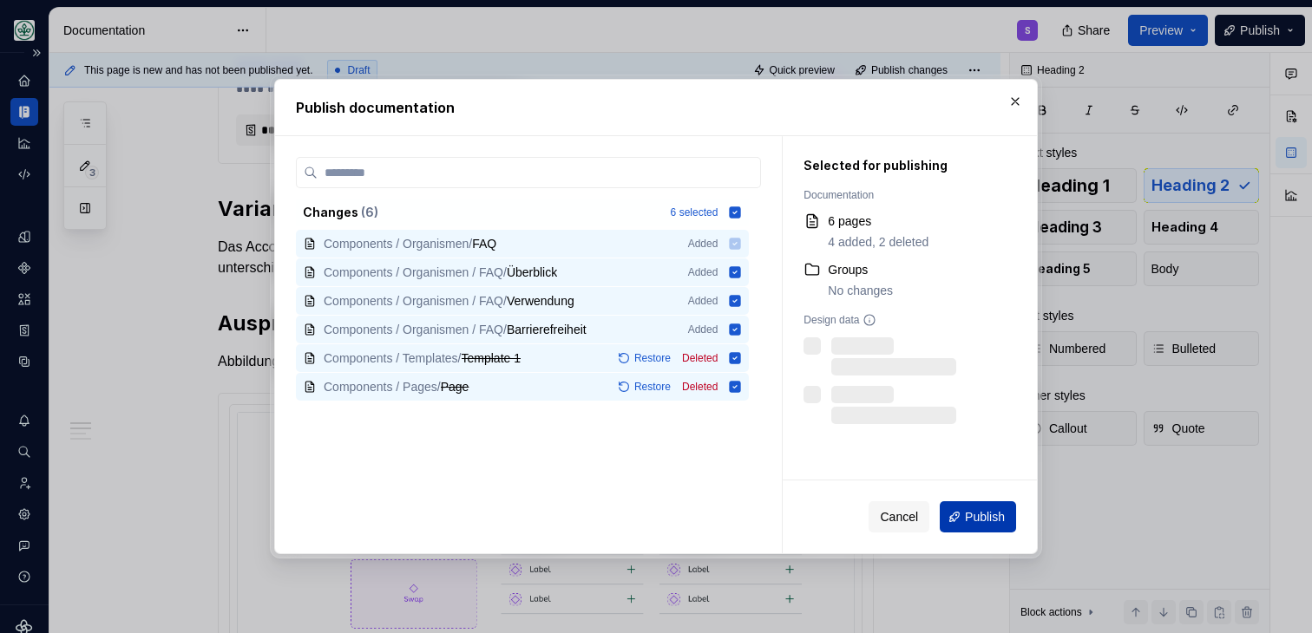
click at [966, 525] on span "Publish" at bounding box center [985, 516] width 40 height 17
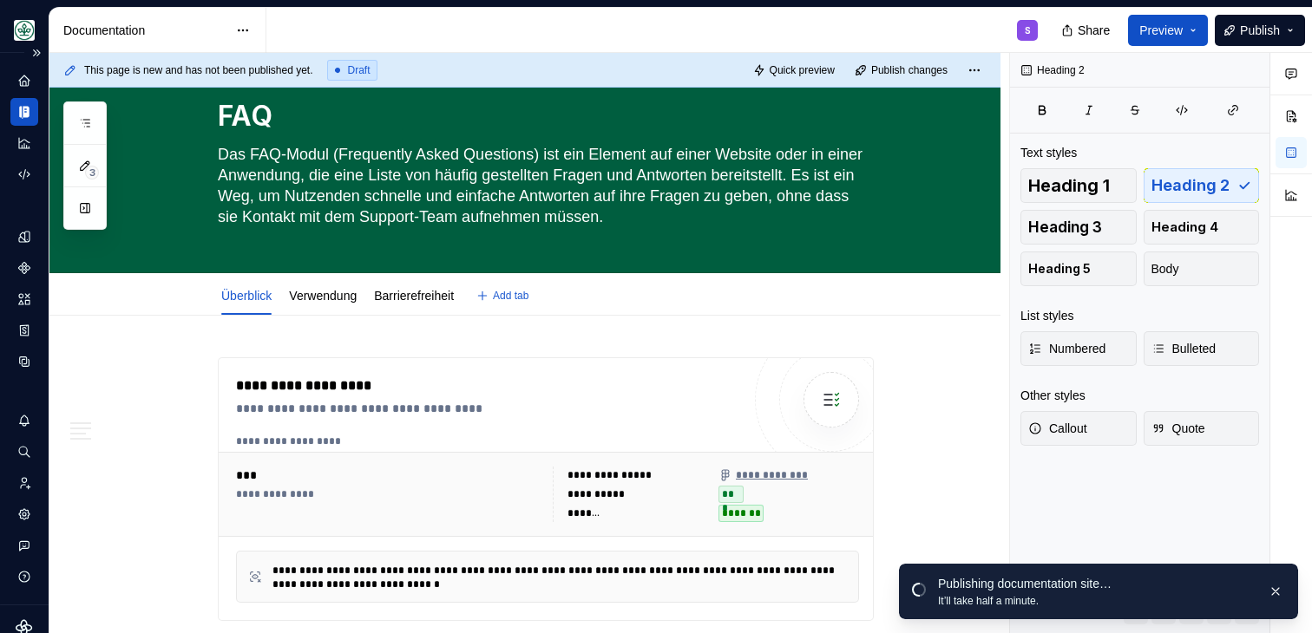
scroll to position [0, 0]
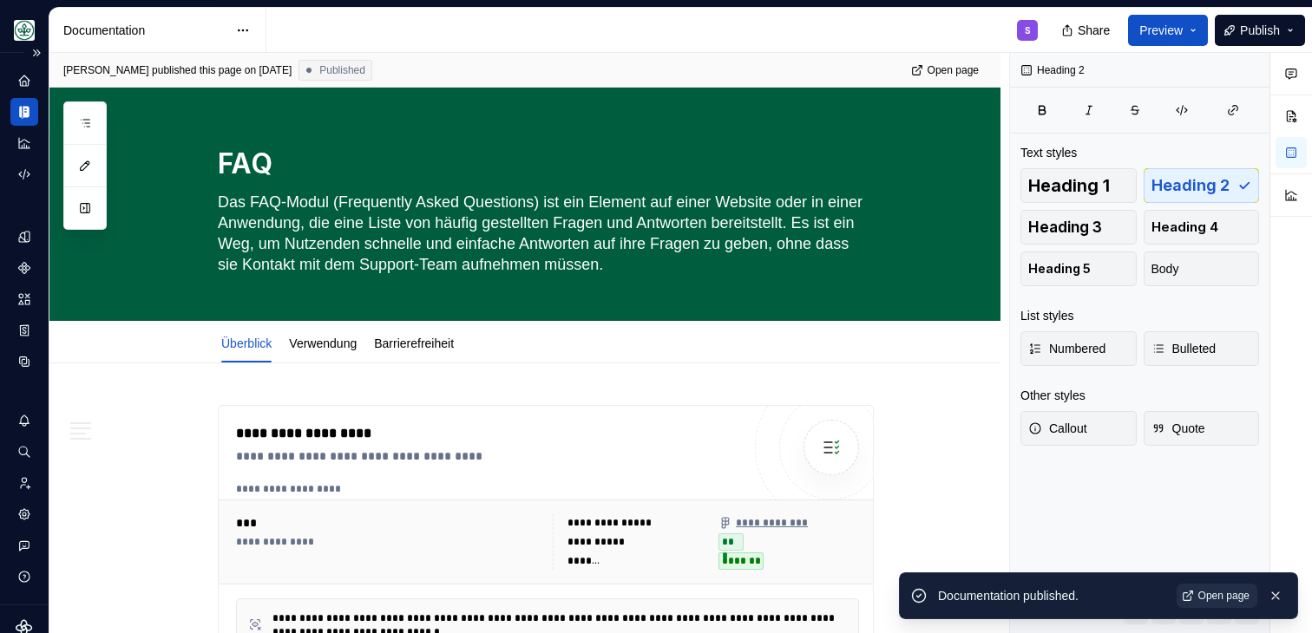
click at [1228, 594] on span "Open page" at bounding box center [1223, 596] width 51 height 14
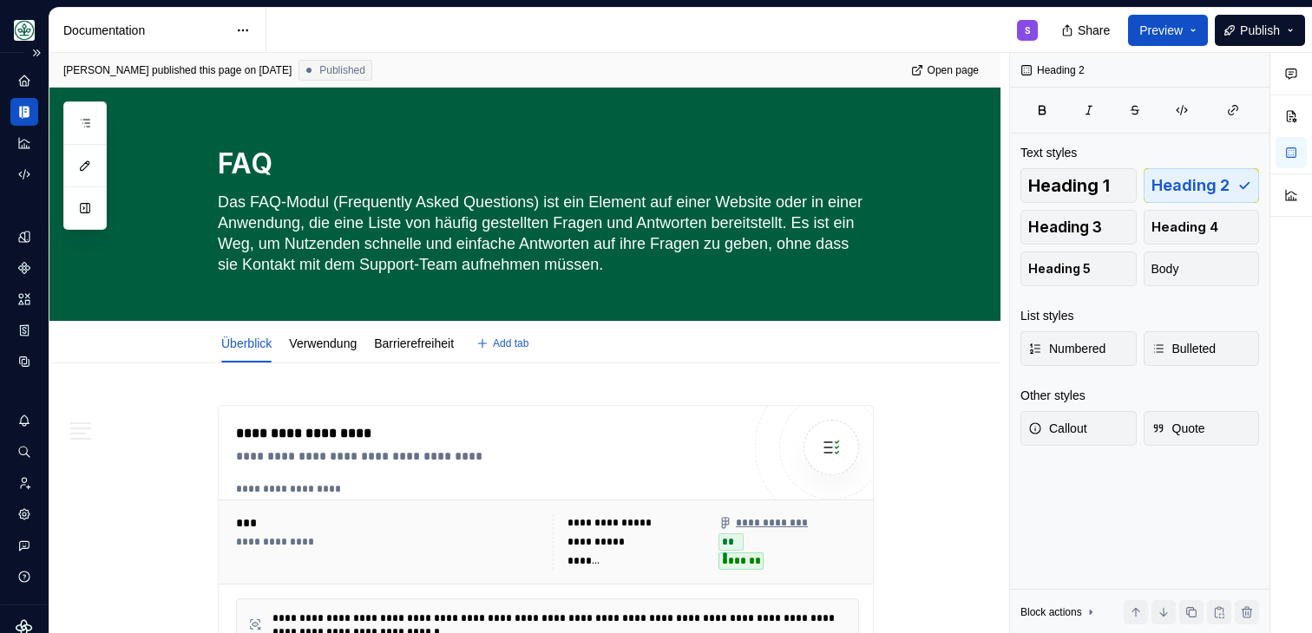
type textarea "*"
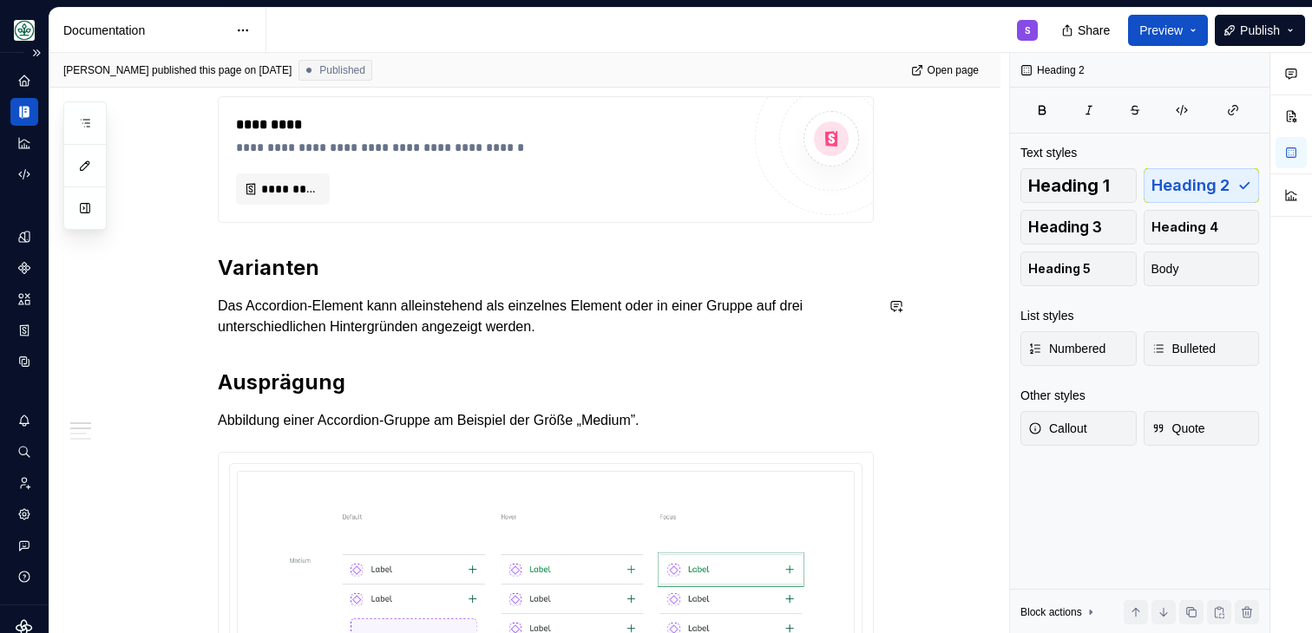
scroll to position [575, 0]
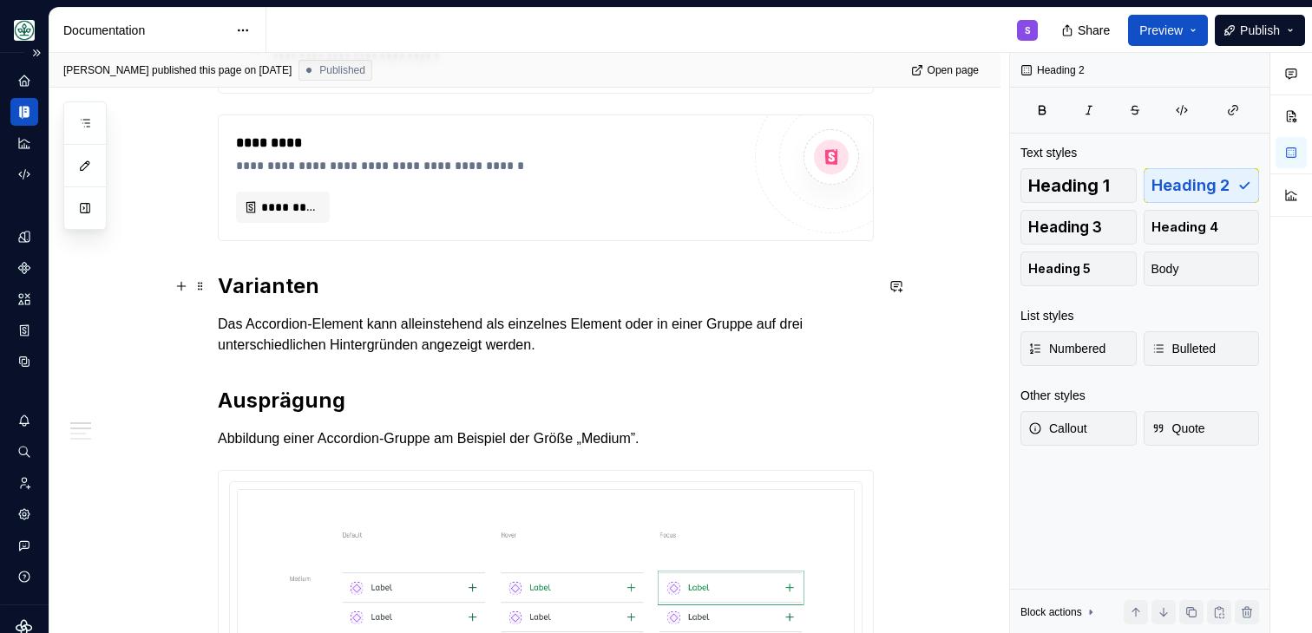
click at [222, 282] on h2 "Varianten" at bounding box center [546, 286] width 656 height 28
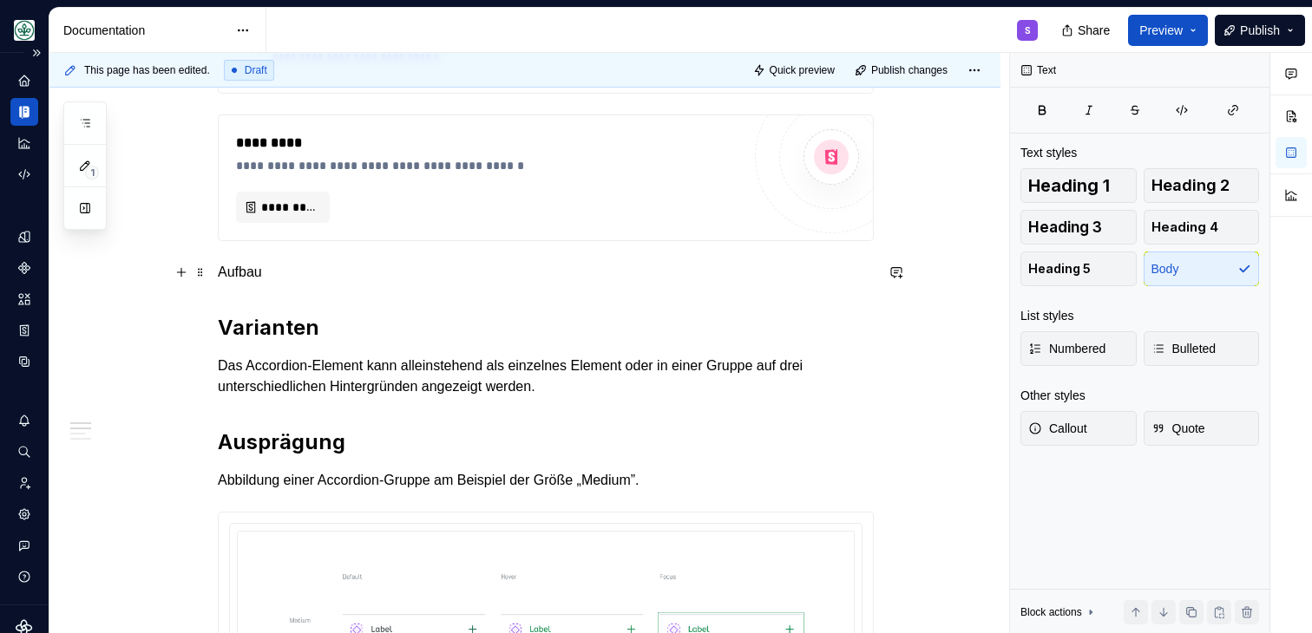
click at [270, 276] on p "Aufbau" at bounding box center [546, 272] width 656 height 21
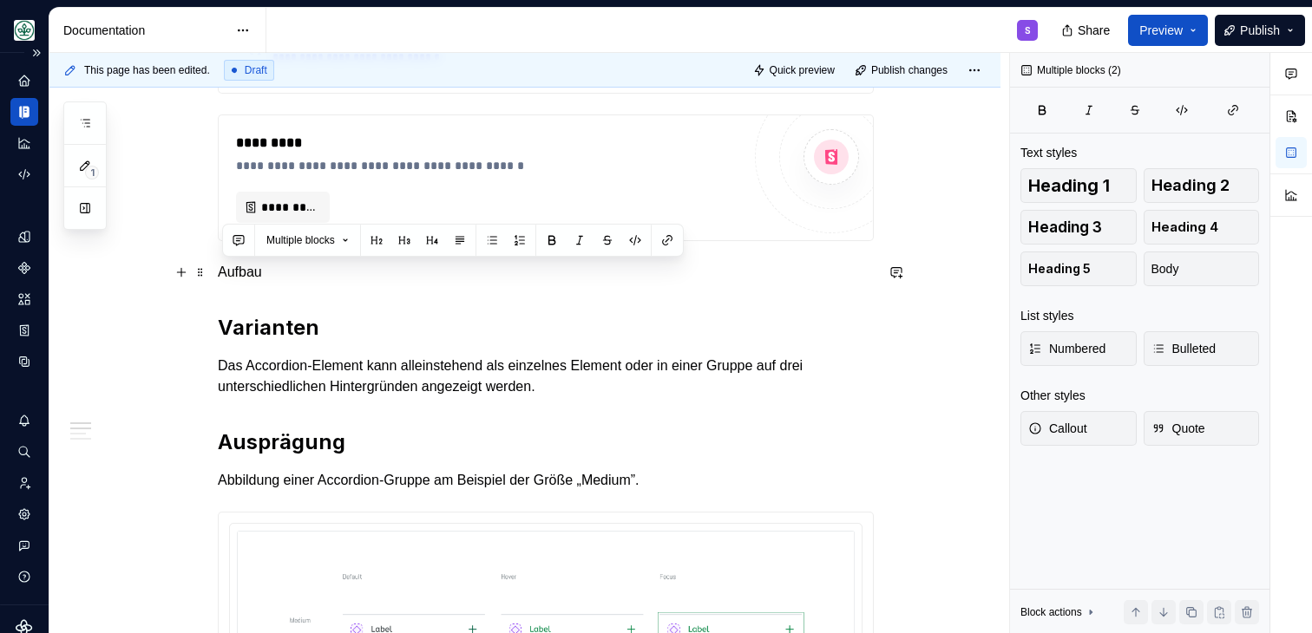
click at [270, 276] on p "Aufbau" at bounding box center [546, 272] width 656 height 21
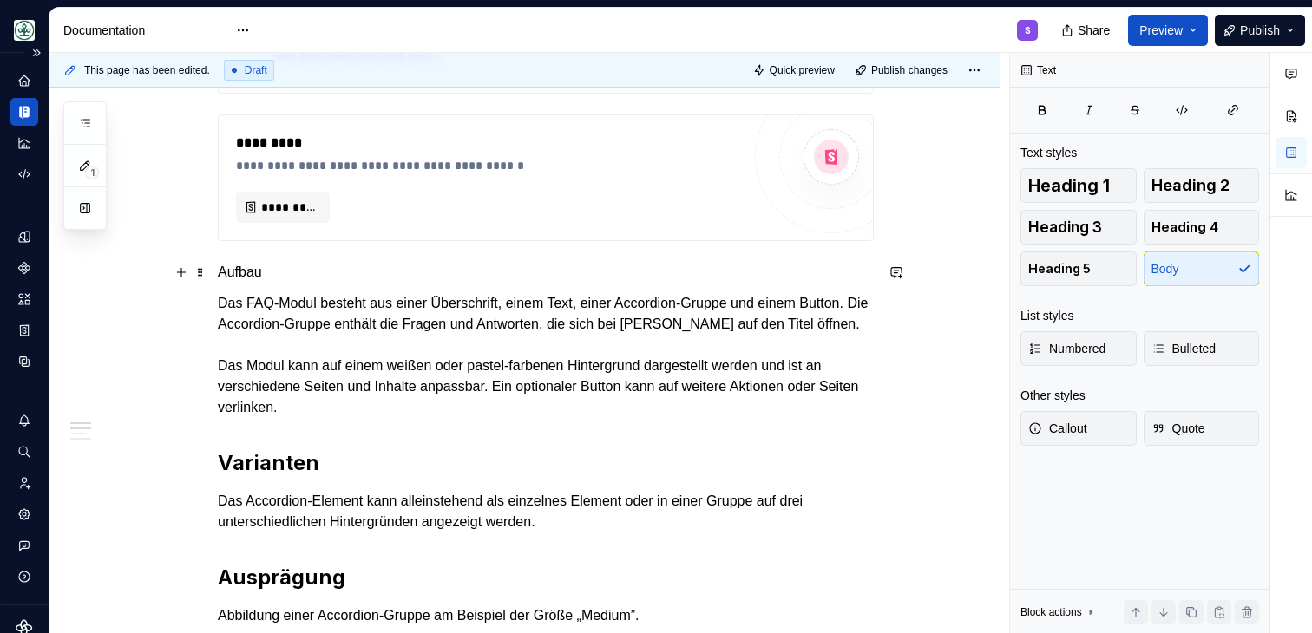
click at [258, 279] on p "Aufbau" at bounding box center [546, 272] width 656 height 21
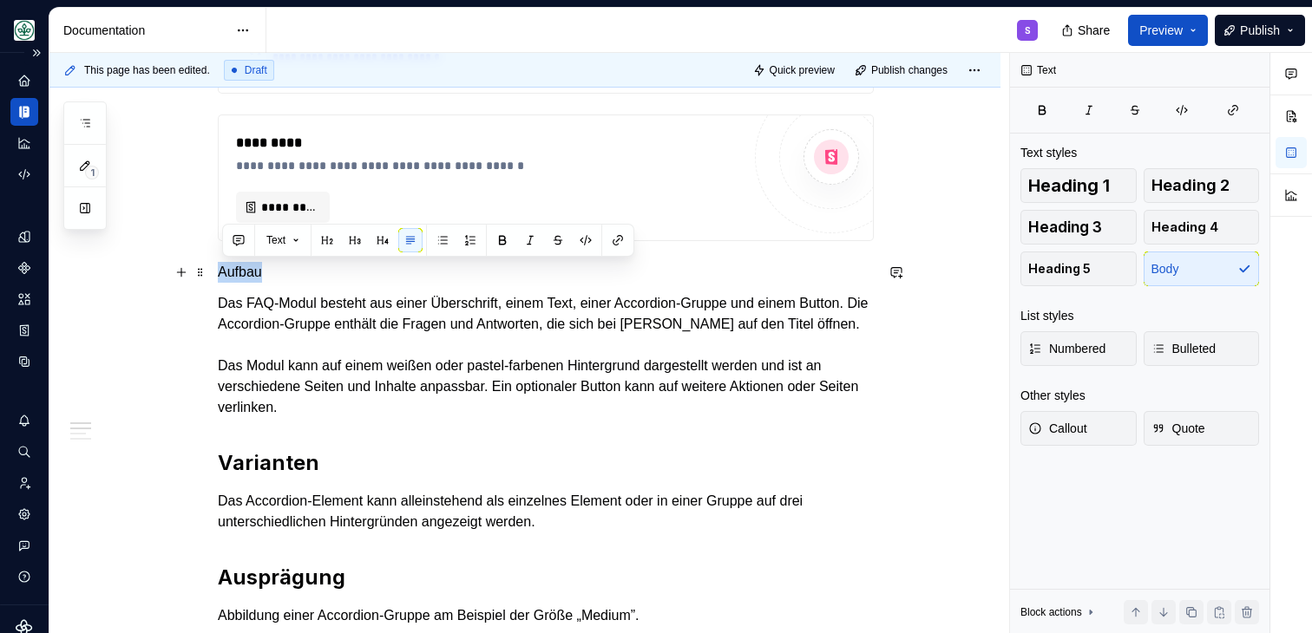
click at [258, 279] on p "Aufbau" at bounding box center [546, 272] width 656 height 21
click at [347, 245] on button "button" at bounding box center [355, 240] width 24 height 24
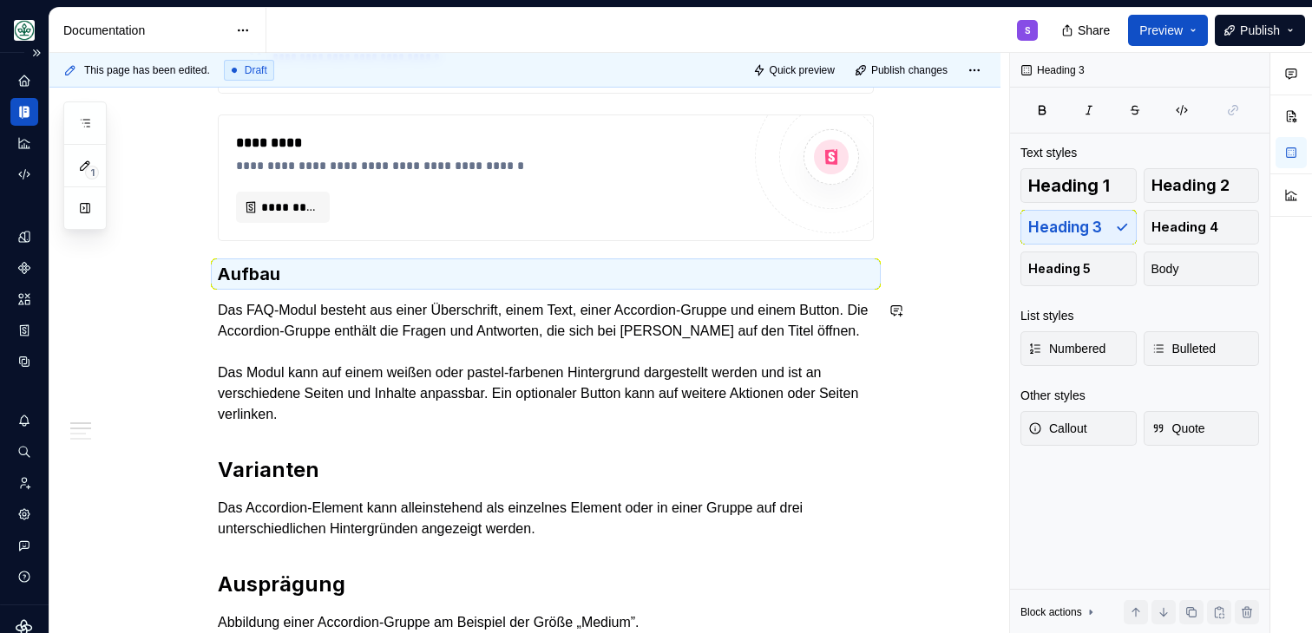
scroll to position [592, 0]
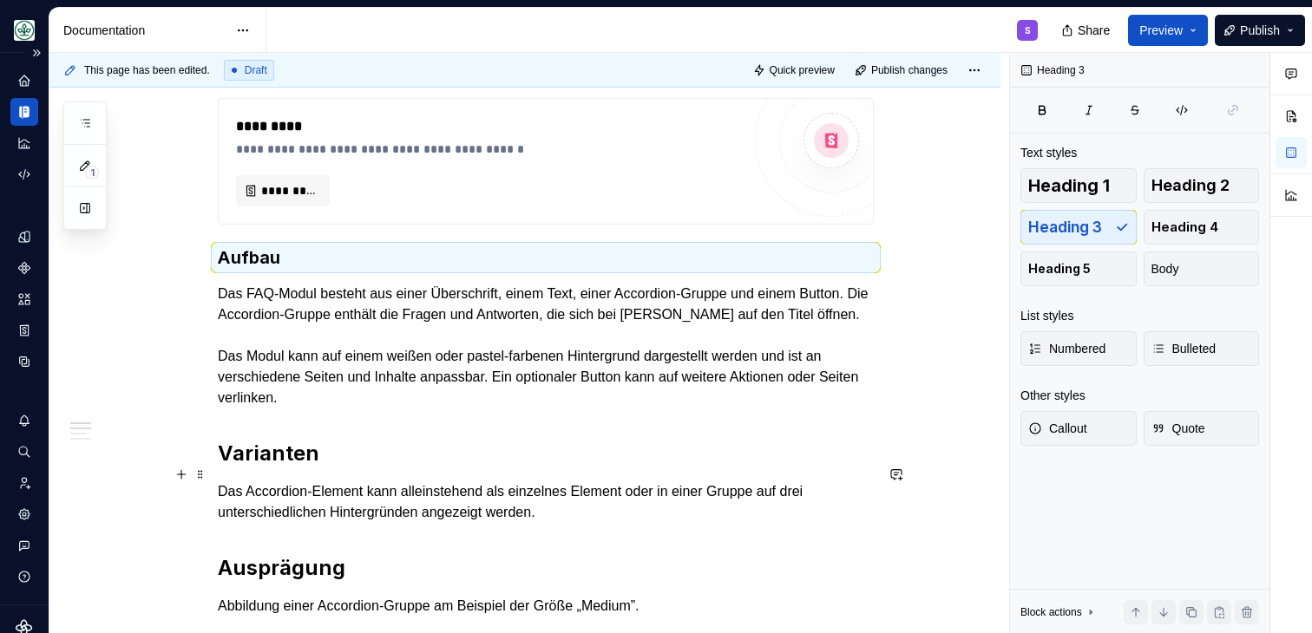
click at [264, 468] on h2 "Varianten" at bounding box center [546, 454] width 656 height 28
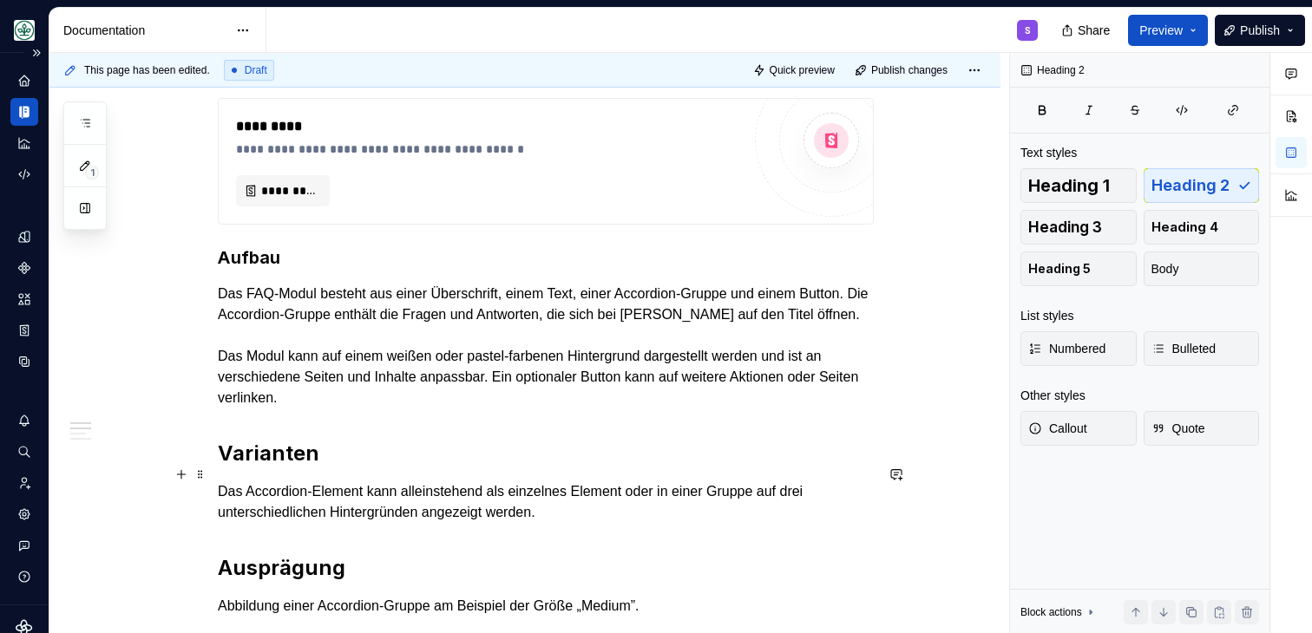
click at [266, 468] on h2 "Varianten" at bounding box center [546, 454] width 656 height 28
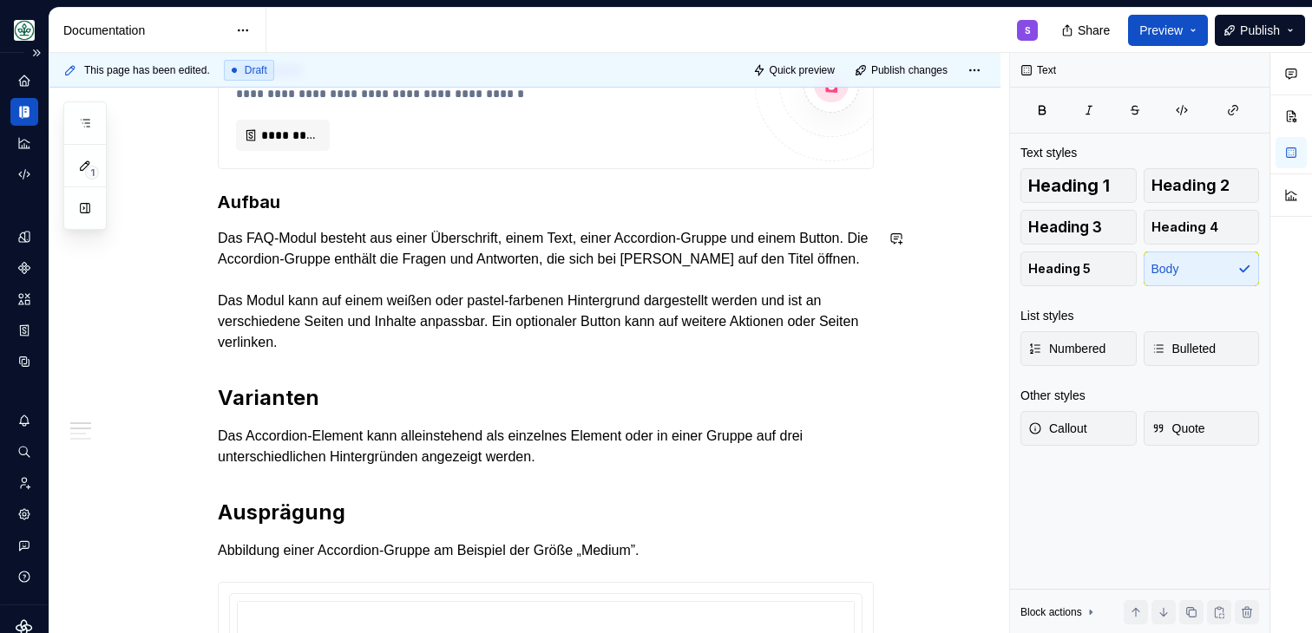
scroll to position [685, 0]
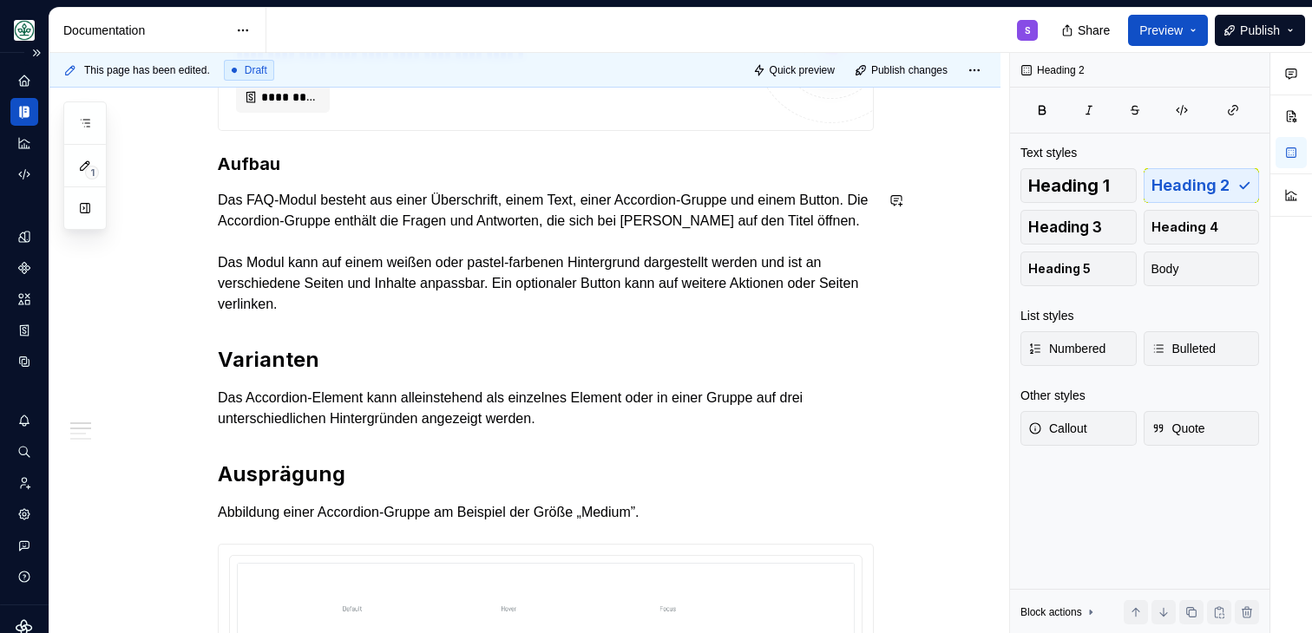
click at [339, 315] on p "Das FAQ-Modul besteht aus einer Überschrift, einem Text, einer Accordion-Gruppe…" at bounding box center [546, 252] width 656 height 125
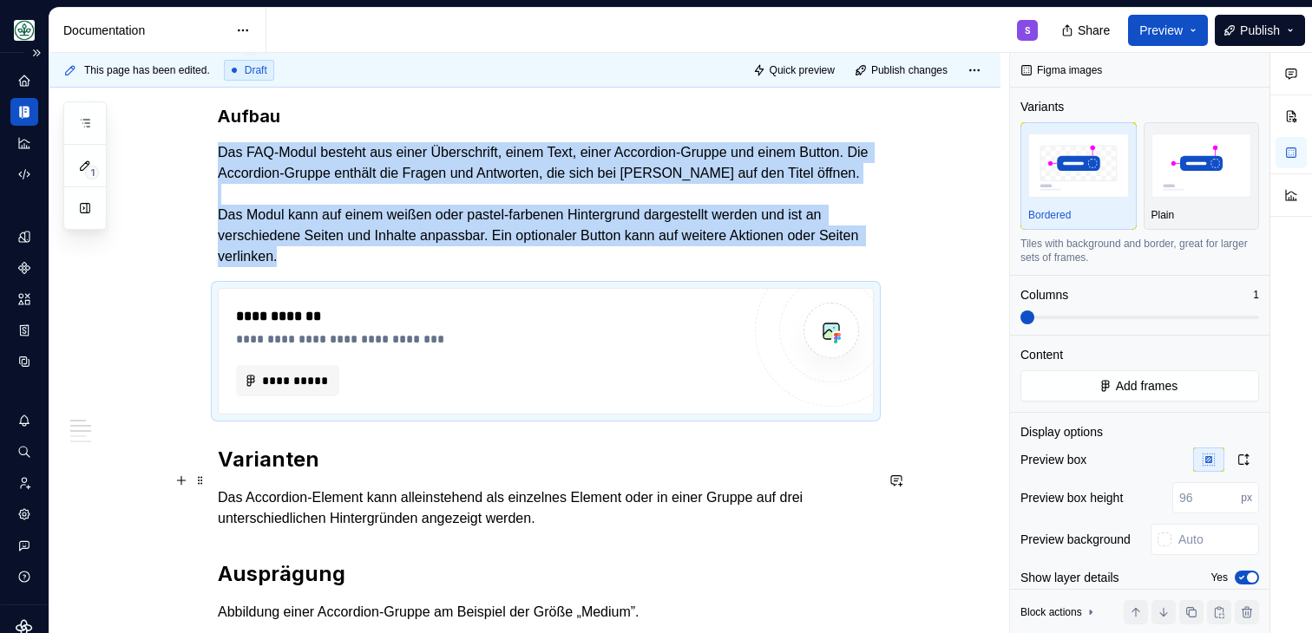
scroll to position [735, 0]
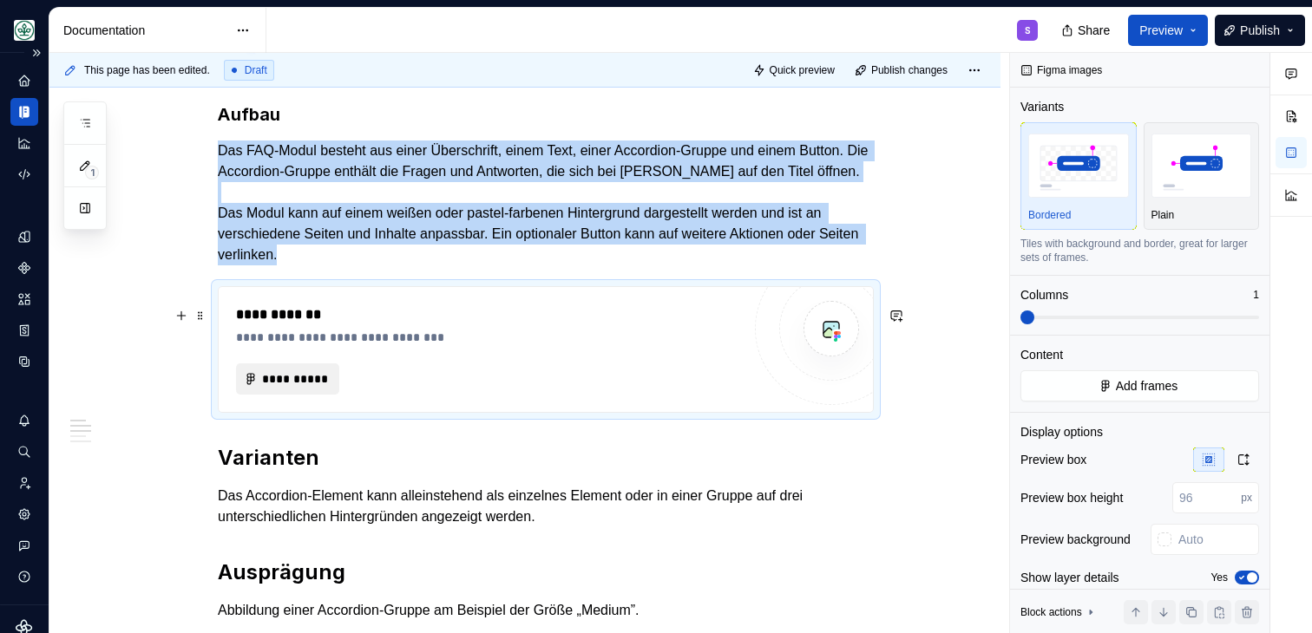
click at [299, 388] on span "**********" at bounding box center [294, 379] width 67 height 17
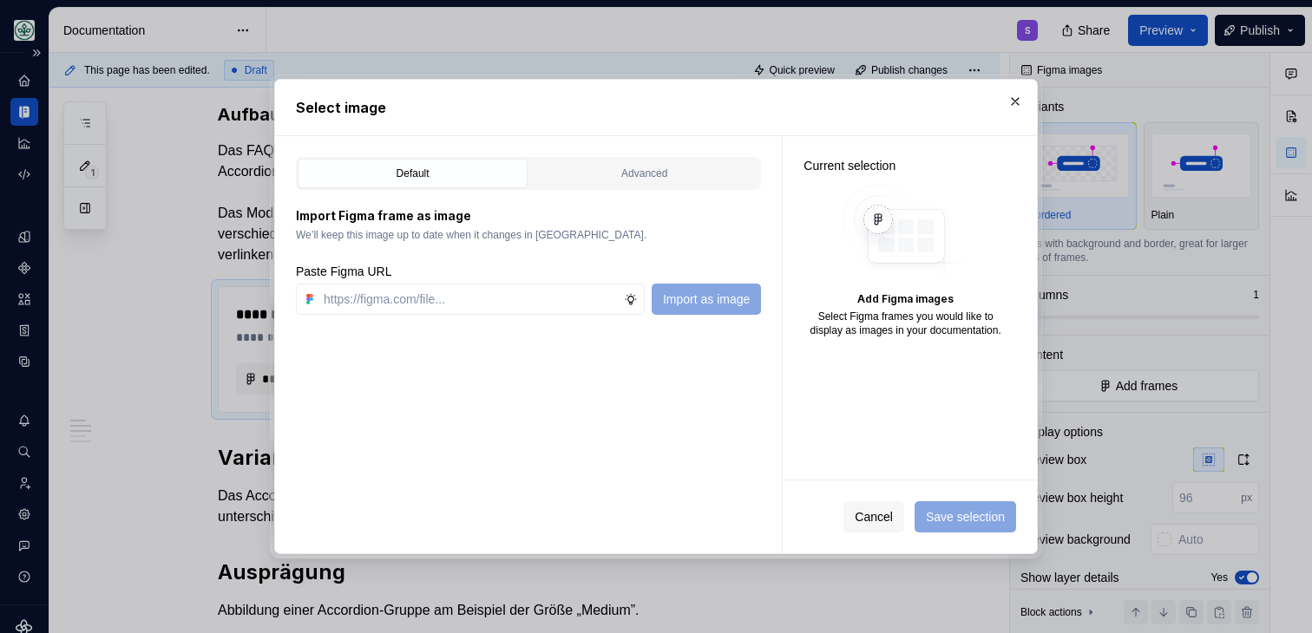
type textarea "*"
type input "https://www.figma.com/design/h3quR2me0t8yxvd40CMizU/AOK-UI-Library-3.0.20--ades…"
click at [690, 298] on span "Import as image" at bounding box center [706, 299] width 87 height 17
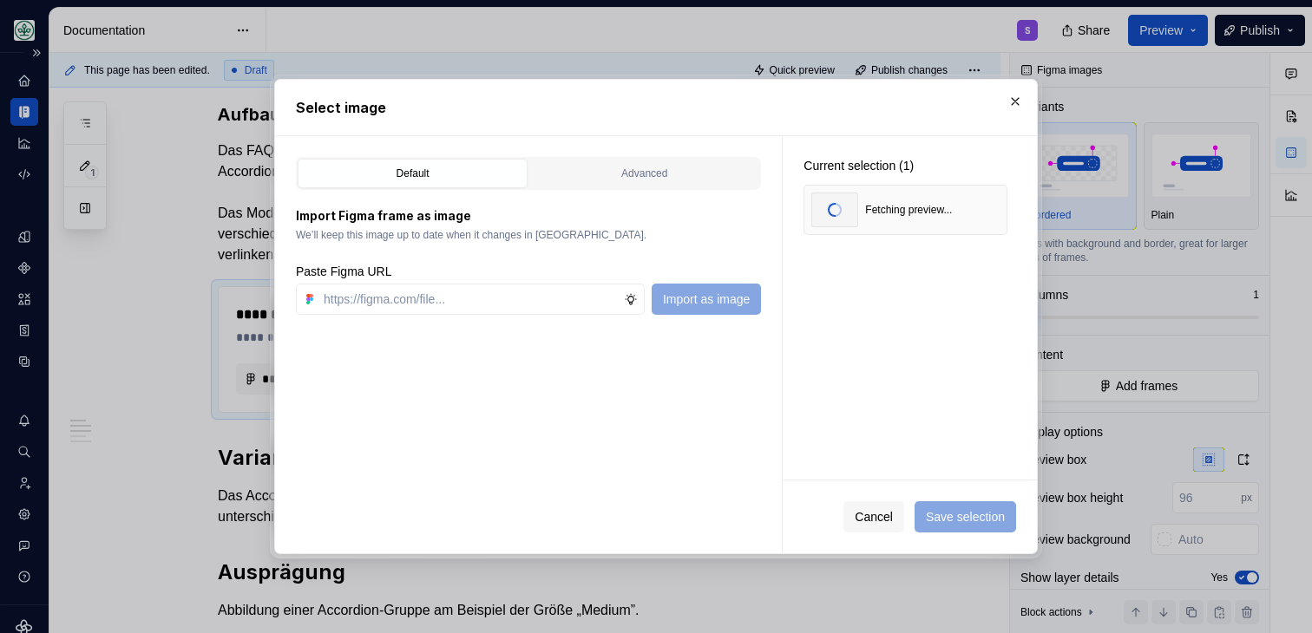
click at [948, 348] on div "Current selection (1) Fetching preview..." at bounding box center [910, 308] width 254 height 344
click at [969, 519] on span "Save selection" at bounding box center [965, 516] width 79 height 17
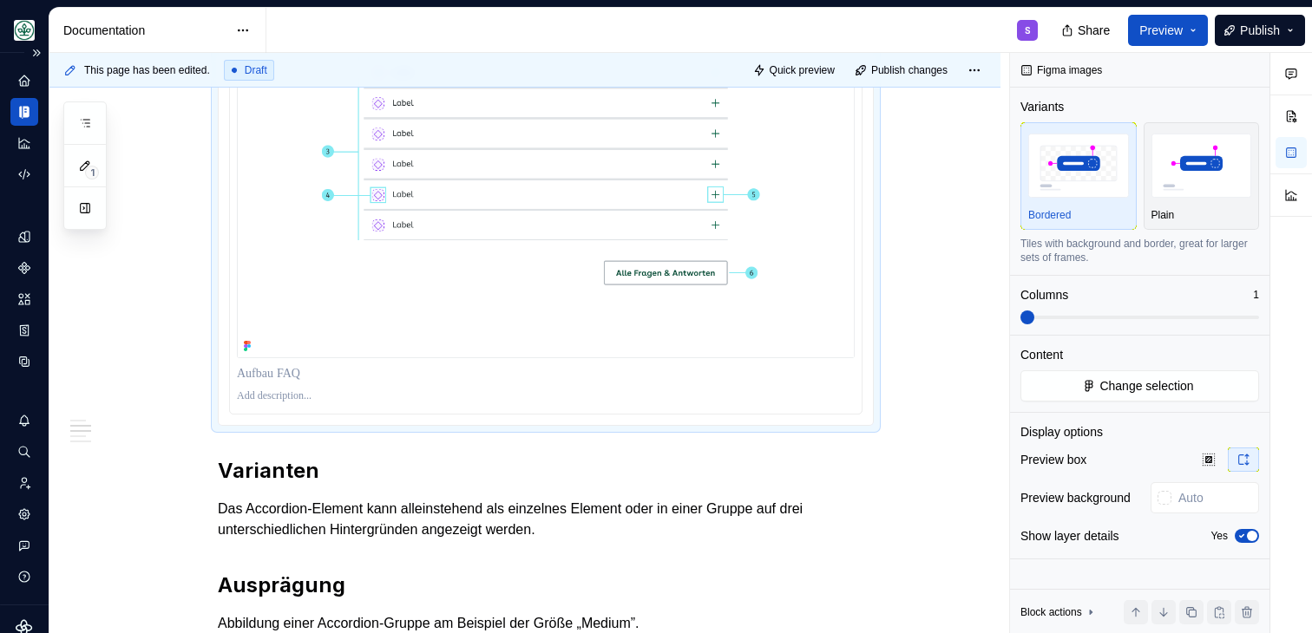
scroll to position [1164, 0]
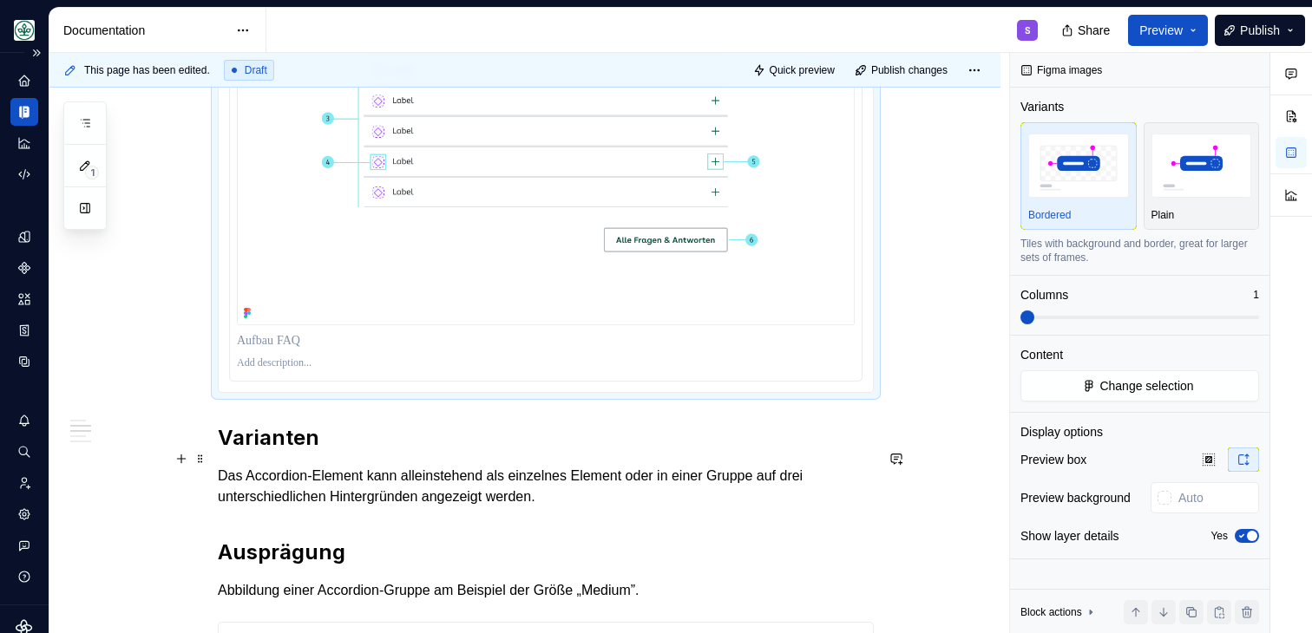
click at [225, 452] on h2 "Varianten" at bounding box center [546, 438] width 656 height 28
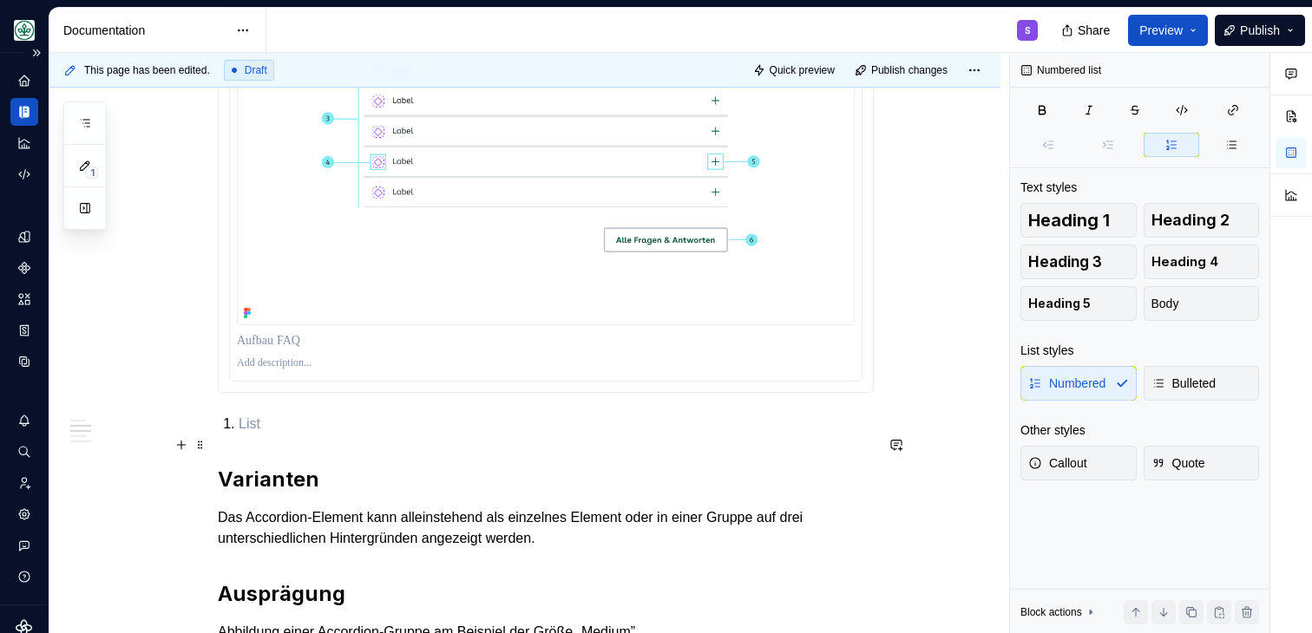
click at [277, 435] on p at bounding box center [556, 424] width 635 height 21
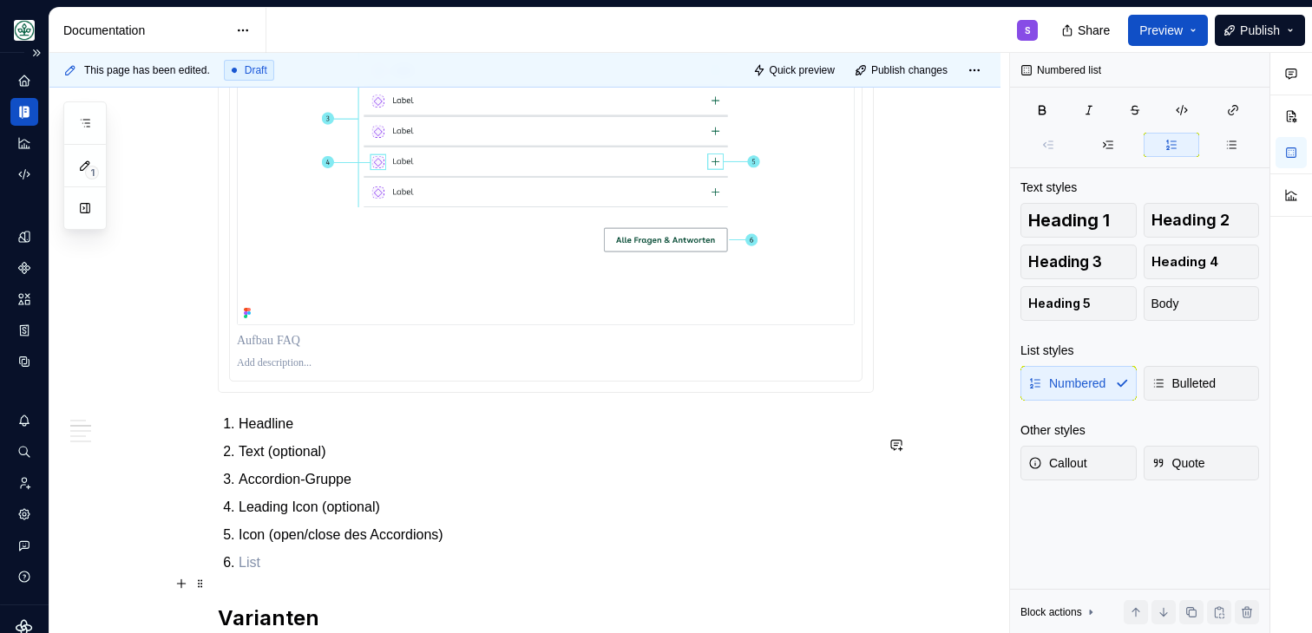
click at [249, 574] on p at bounding box center [556, 563] width 635 height 21
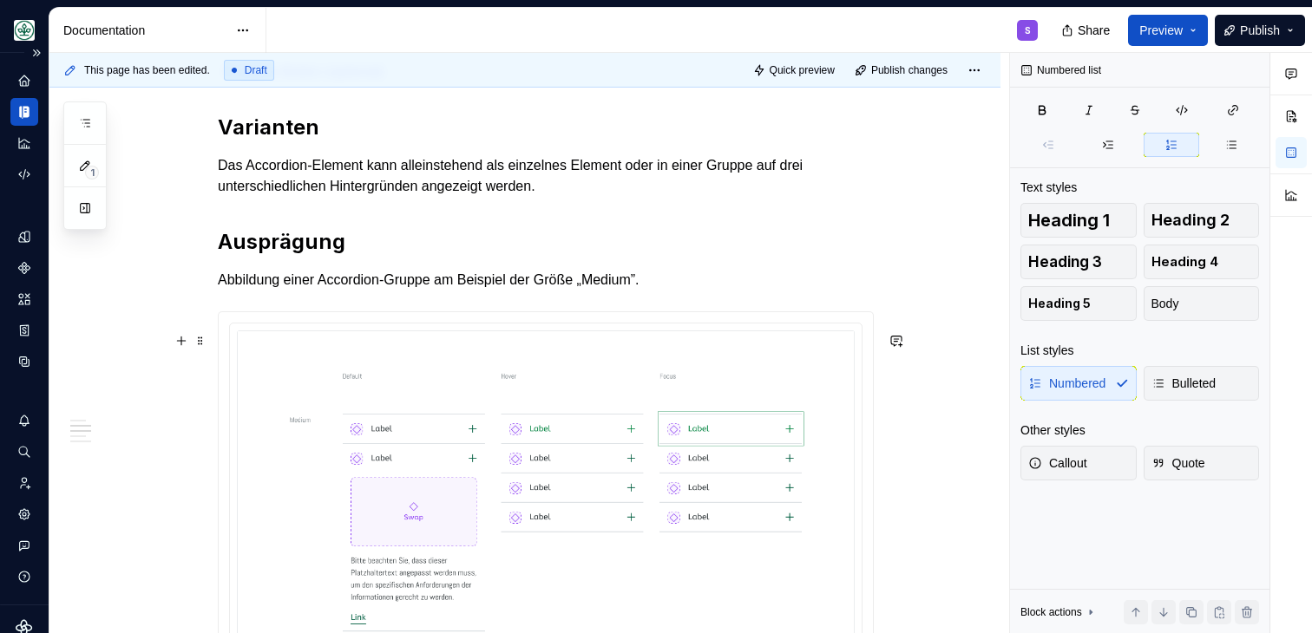
scroll to position [1668, 0]
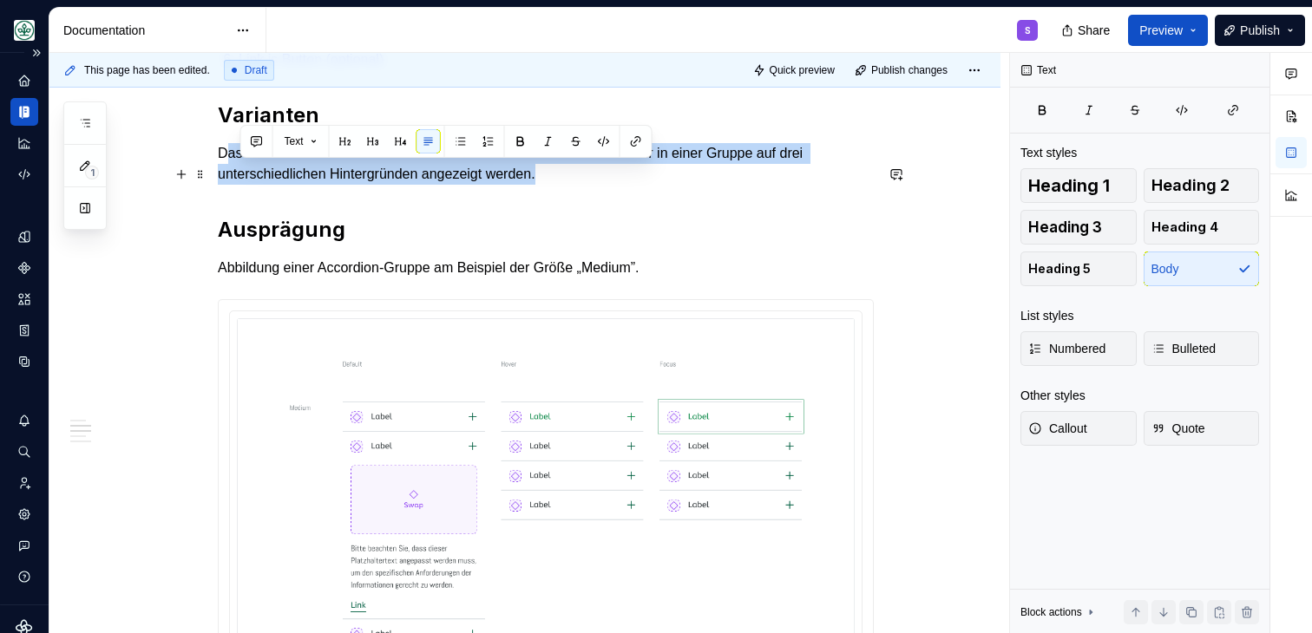
drag, startPoint x: 587, startPoint y: 201, endPoint x: 232, endPoint y: 180, distance: 356.4
click at [232, 180] on p "Das Accordion-Element kann alleinstehend als einzelnes Element oder in einer Gr…" at bounding box center [546, 164] width 656 height 42
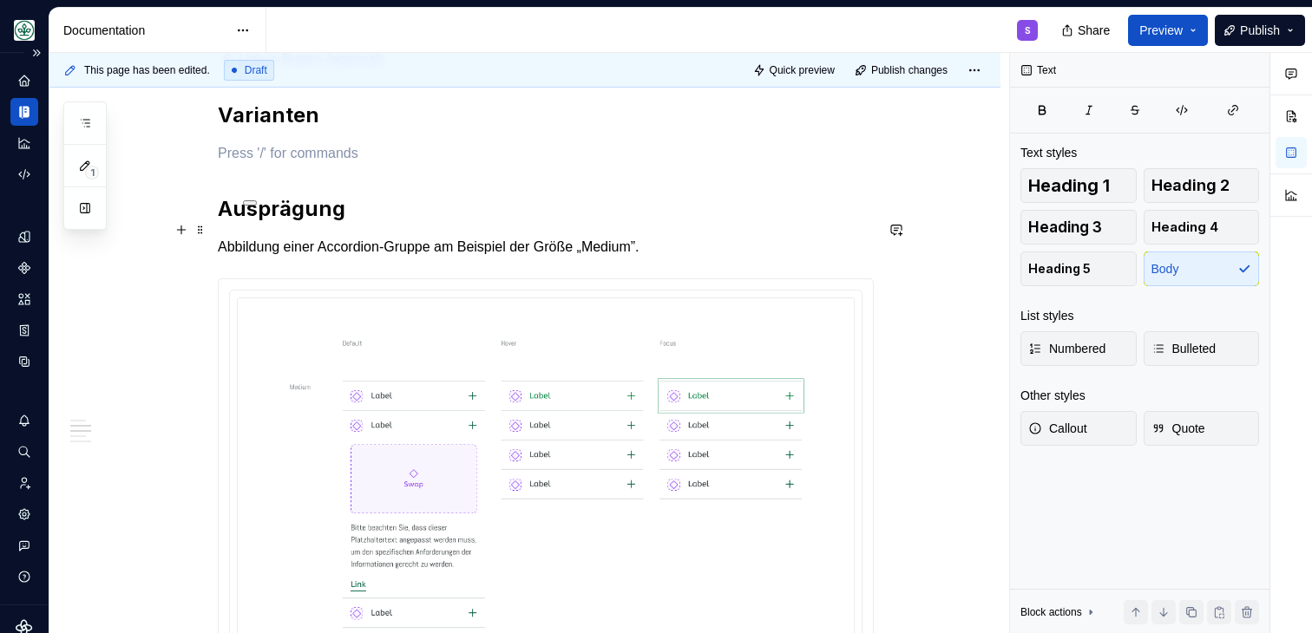
click at [377, 223] on h2 "Ausprägung" at bounding box center [546, 209] width 656 height 28
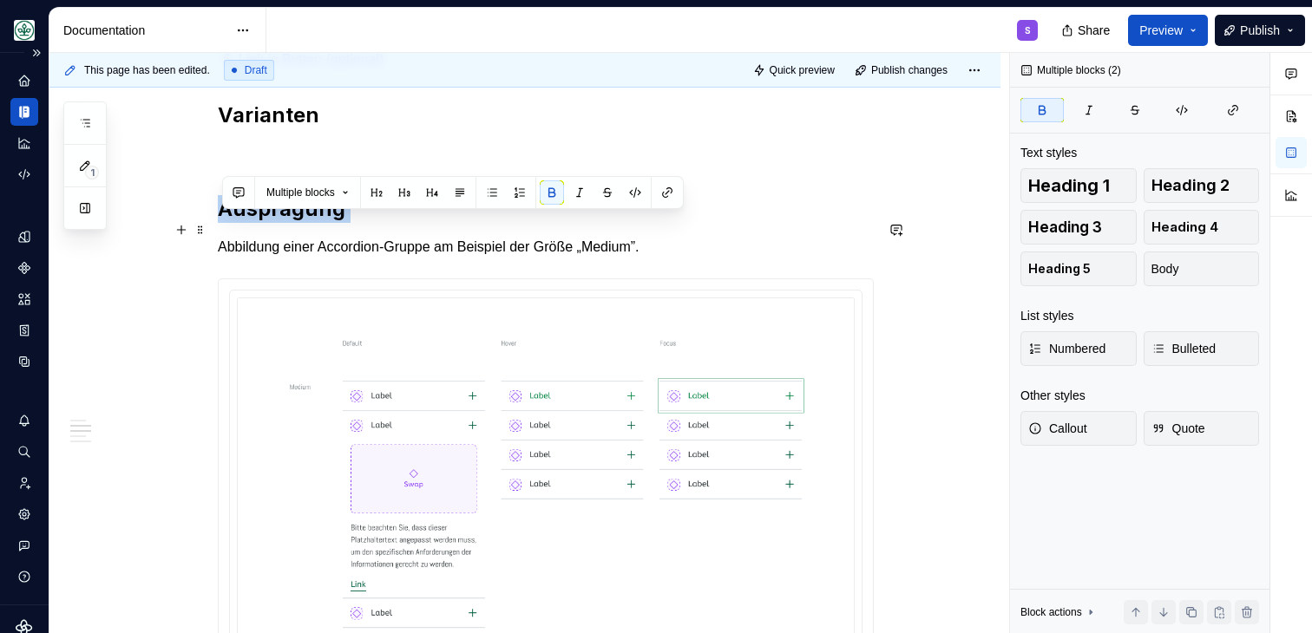
drag, startPoint x: 377, startPoint y: 233, endPoint x: 224, endPoint y: 232, distance: 152.7
click at [224, 223] on h2 "Ausprägung" at bounding box center [546, 209] width 656 height 28
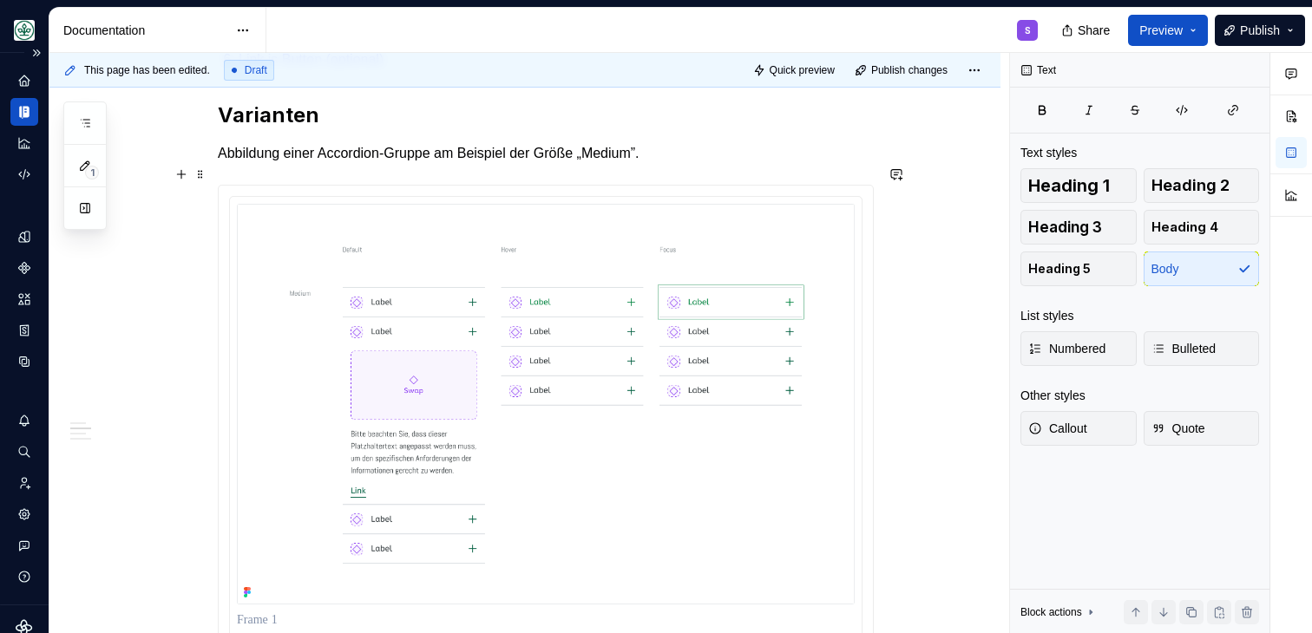
click at [372, 164] on p "Abbildung einer Accordion-Gruppe am Beispiel der Größe „Medium”." at bounding box center [546, 153] width 656 height 21
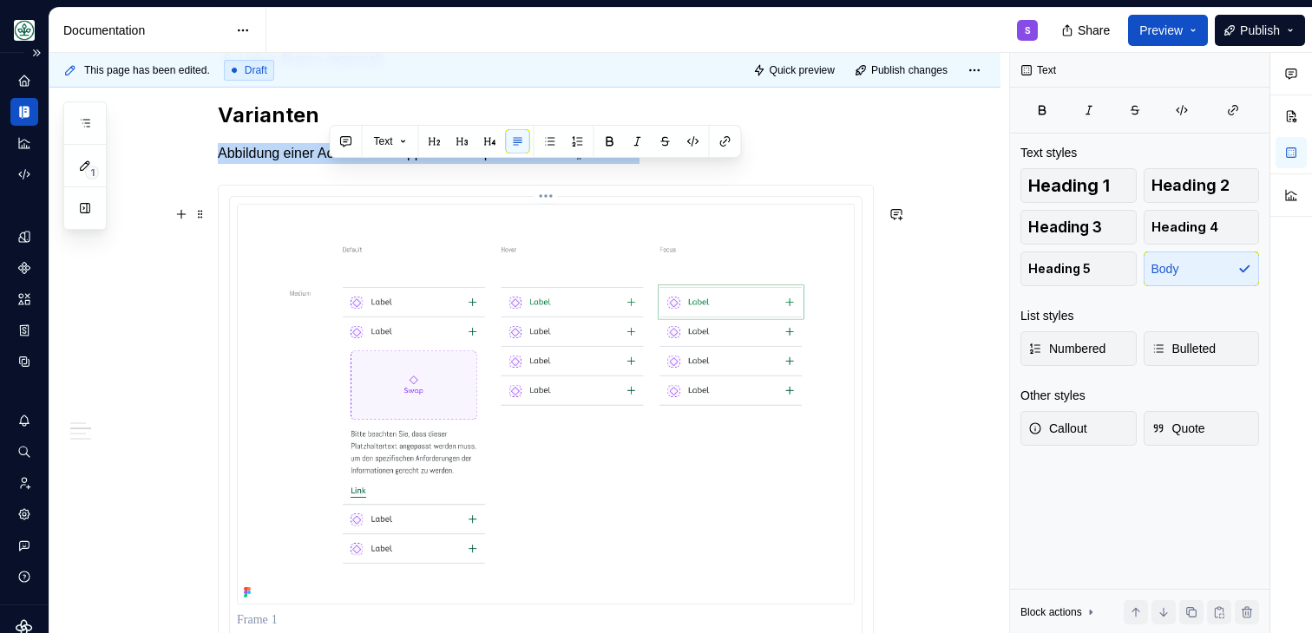
click at [366, 259] on img at bounding box center [546, 405] width 618 height 402
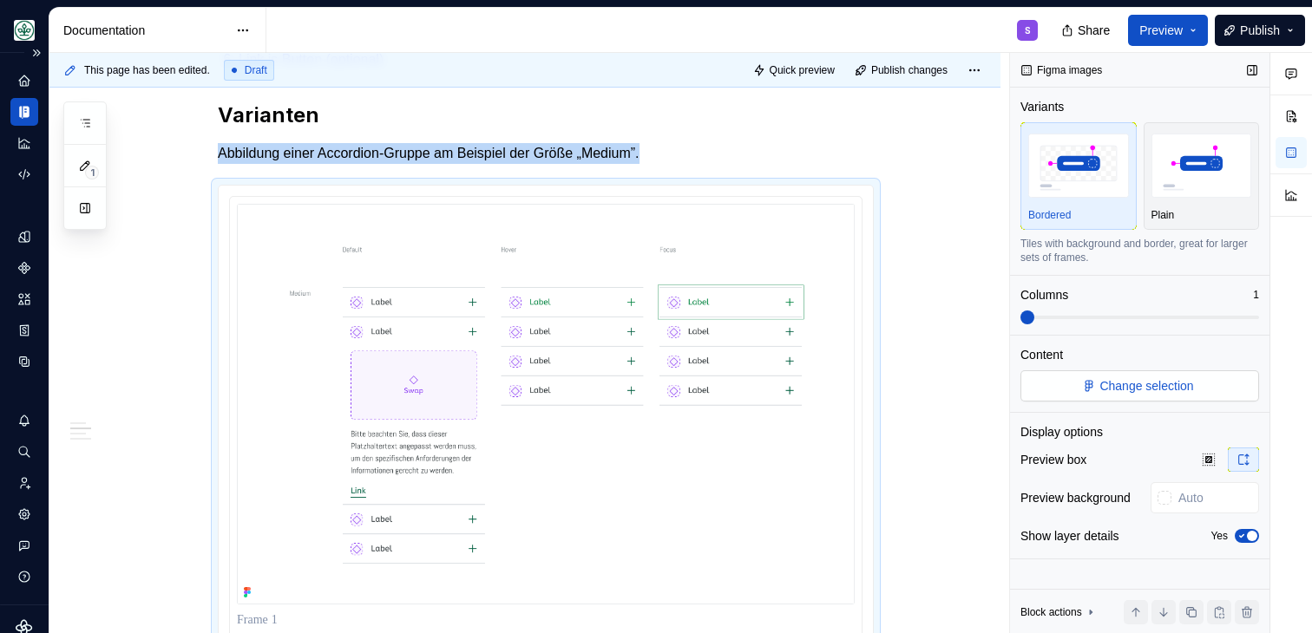
click at [1112, 382] on span "Change selection" at bounding box center [1146, 385] width 94 height 17
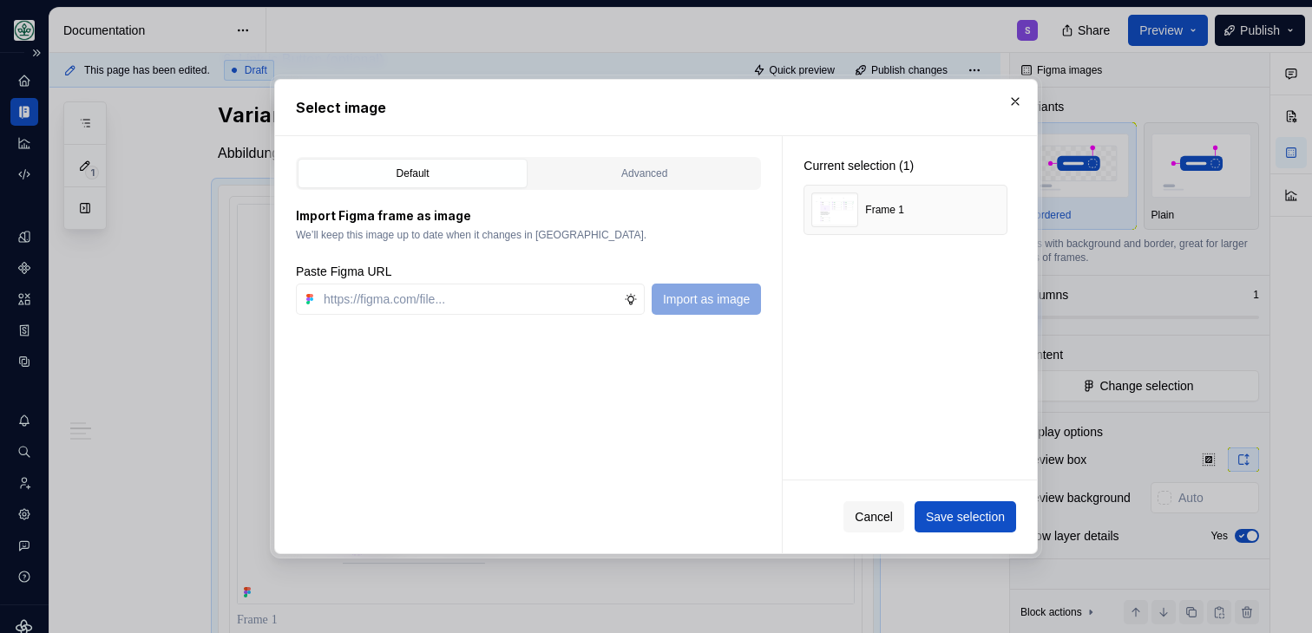
type textarea "*"
click at [993, 208] on button "button" at bounding box center [987, 210] width 24 height 24
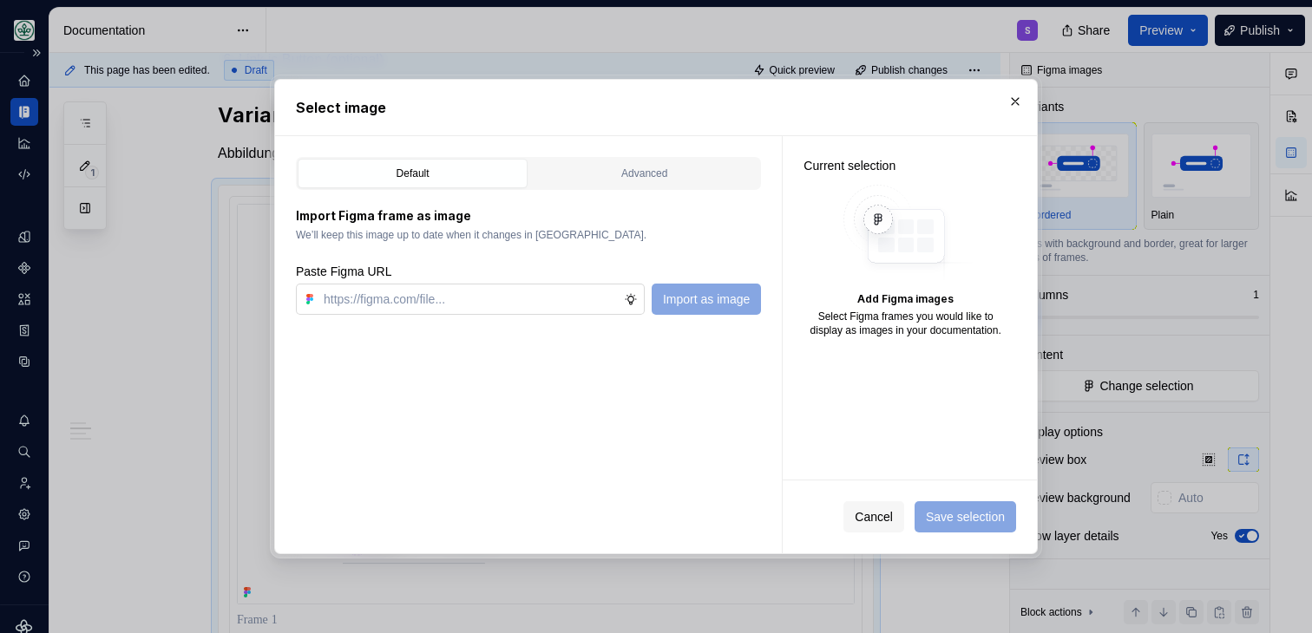
click at [437, 306] on input "text" at bounding box center [470, 299] width 307 height 31
paste input "https://www.figma.com/design/h3quR2me0t8yxvd40CMizU/AOK-UI-Library-3.0.20--ades…"
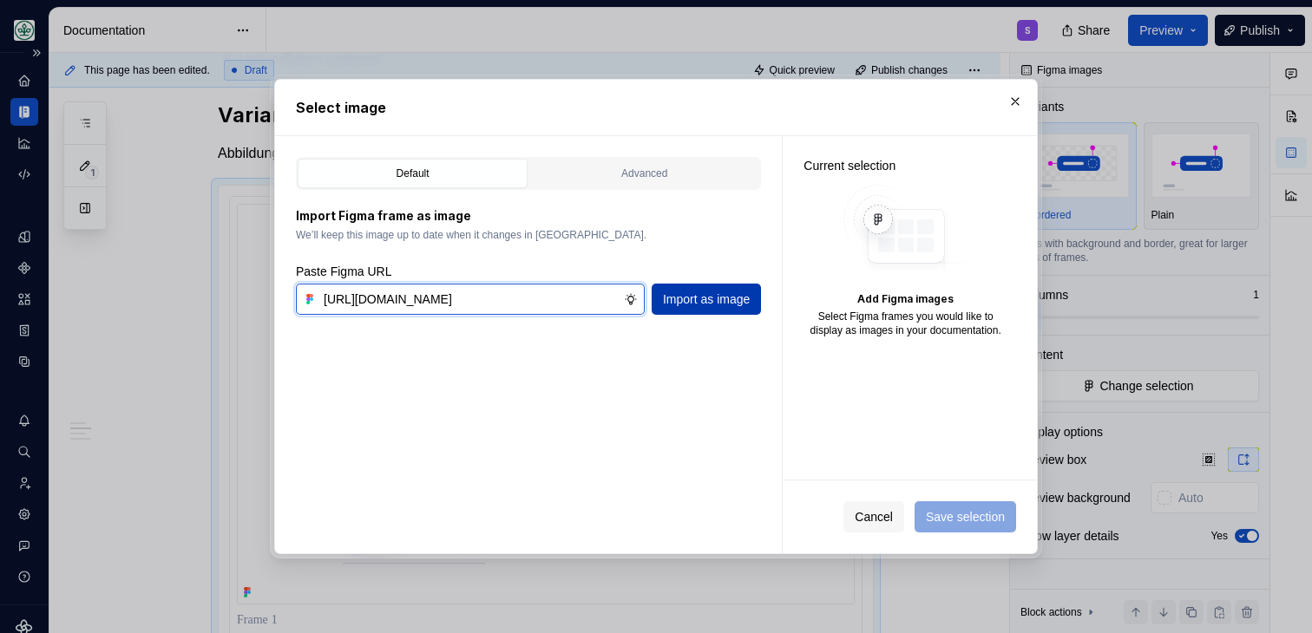
type input "https://www.figma.com/design/h3quR2me0t8yxvd40CMizU/AOK-UI-Library-3.0.20--ades…"
click at [747, 305] on span "Import as image" at bounding box center [706, 299] width 87 height 17
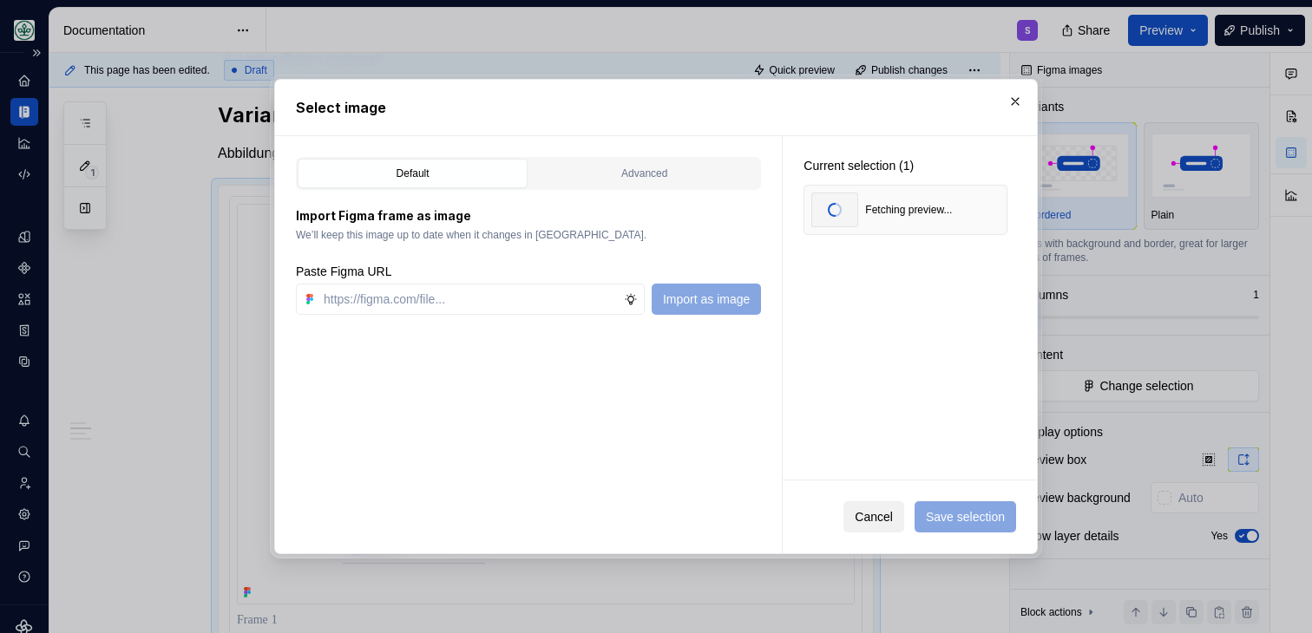
click at [872, 530] on button "Cancel" at bounding box center [873, 517] width 61 height 31
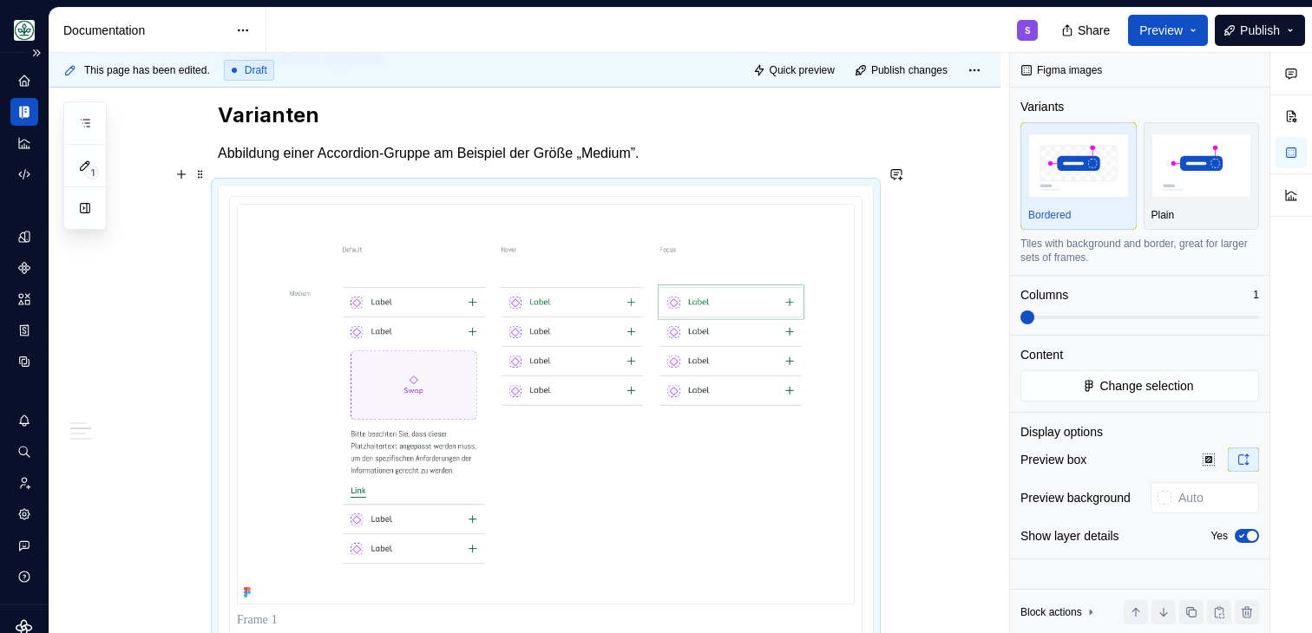
click at [668, 164] on p "Abbildung einer Accordion-Gruppe am Beispiel der Größe „Medium”." at bounding box center [546, 153] width 656 height 21
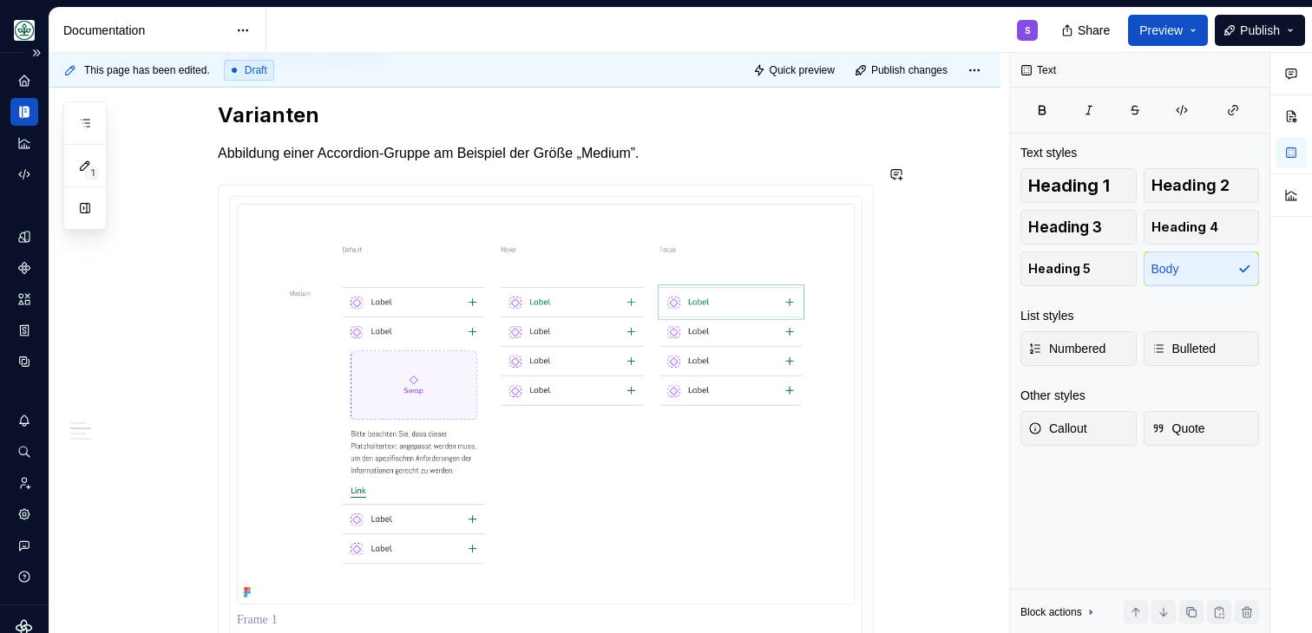
click at [512, 295] on img at bounding box center [546, 405] width 618 height 402
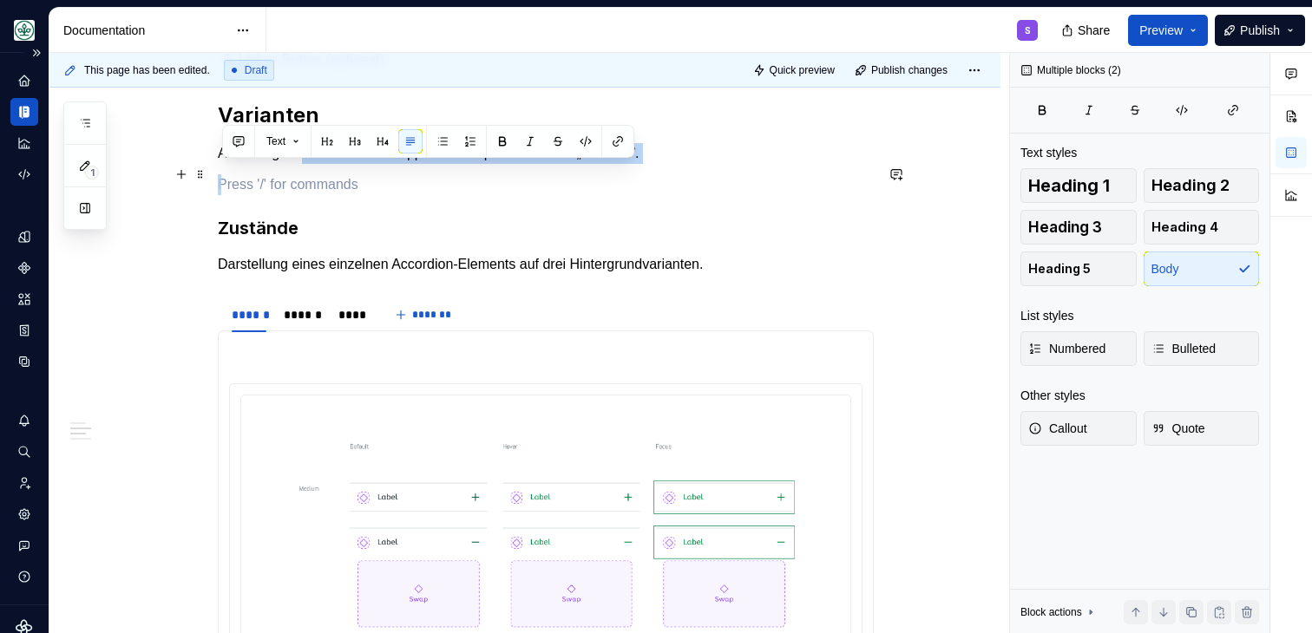
drag, startPoint x: 496, startPoint y: 203, endPoint x: 311, endPoint y: 168, distance: 188.9
click at [311, 168] on div "**********" at bounding box center [546, 235] width 656 height 2997
click at [264, 195] on p at bounding box center [546, 184] width 656 height 21
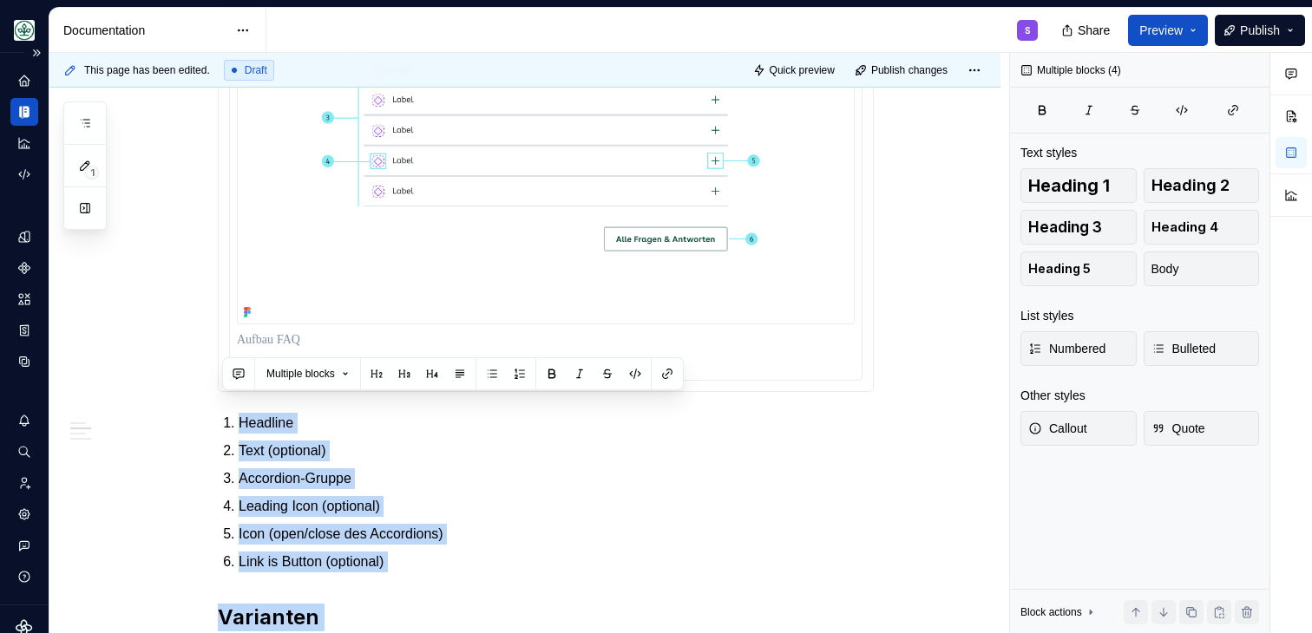
scroll to position [1105, 0]
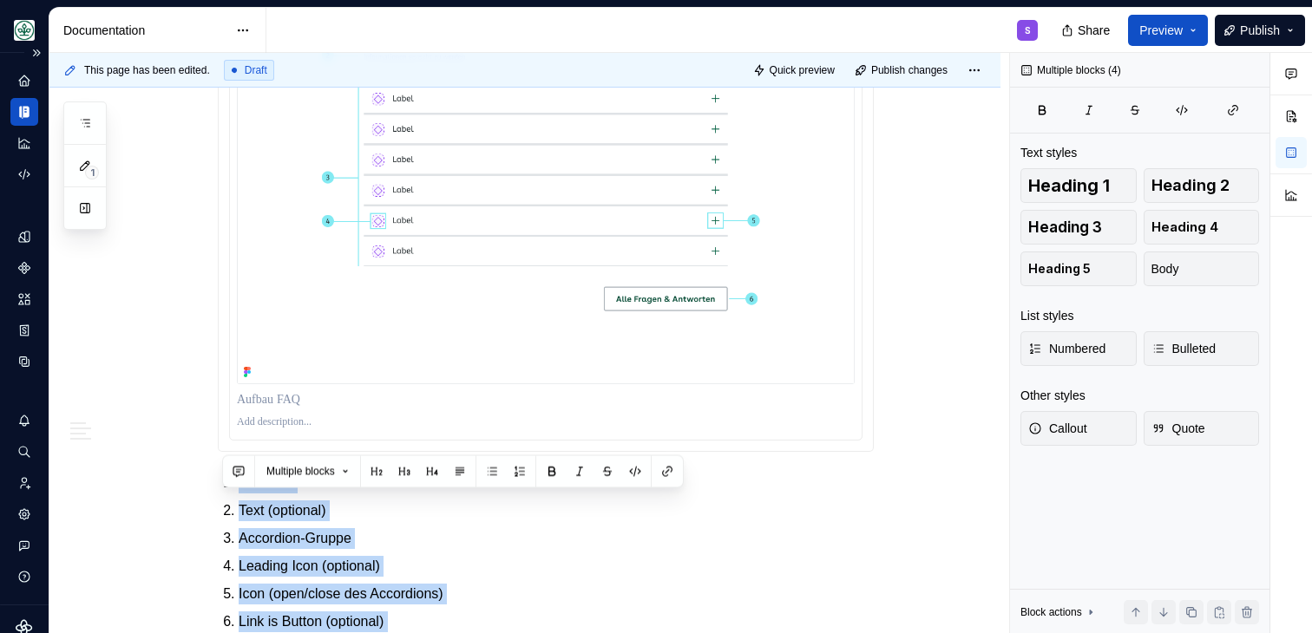
drag, startPoint x: 258, startPoint y: 200, endPoint x: 267, endPoint y: 335, distance: 134.8
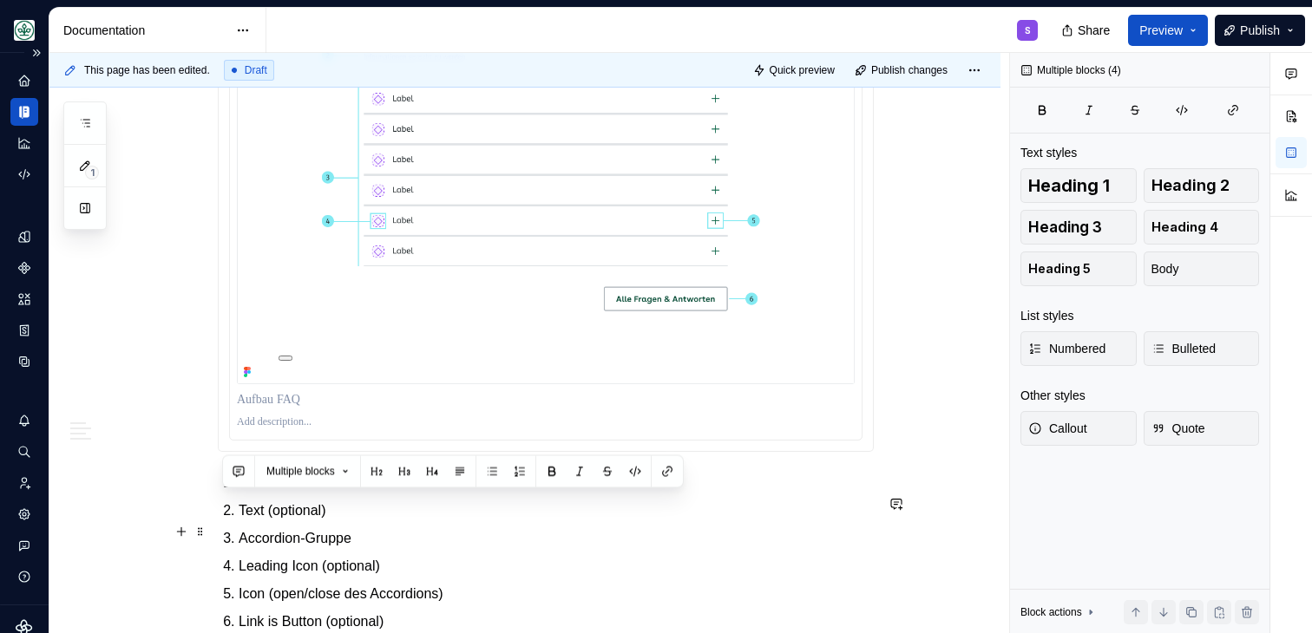
click at [380, 521] on p "Text (optional)" at bounding box center [556, 511] width 635 height 21
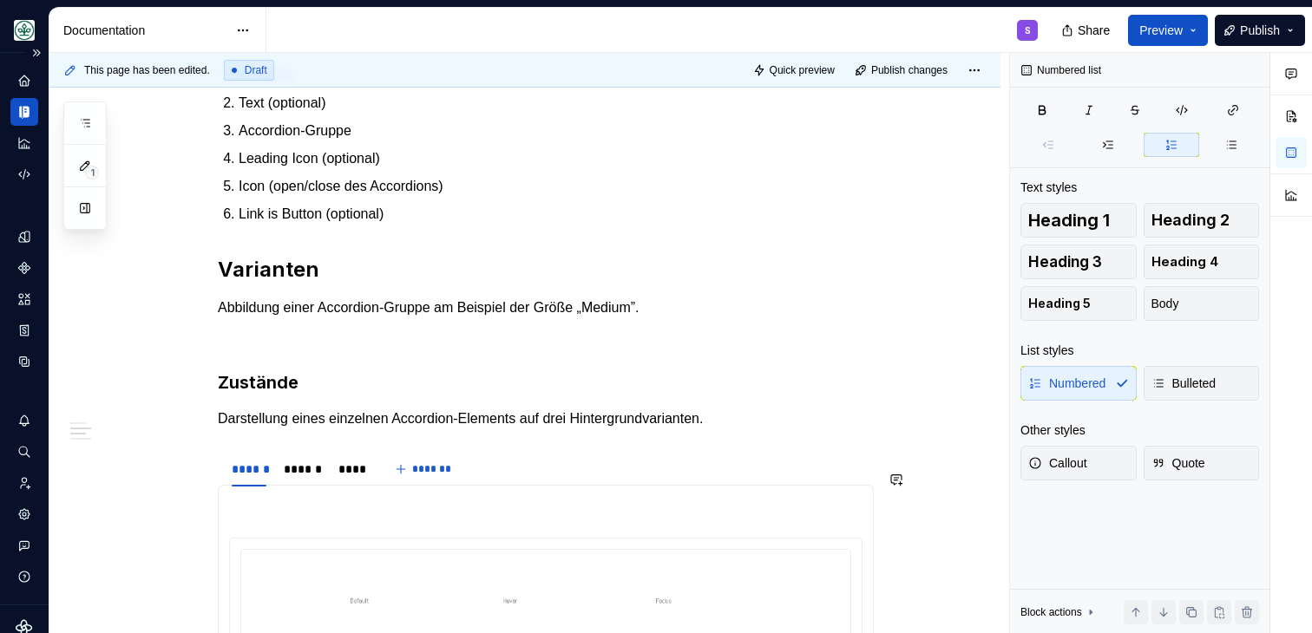
scroll to position [1532, 0]
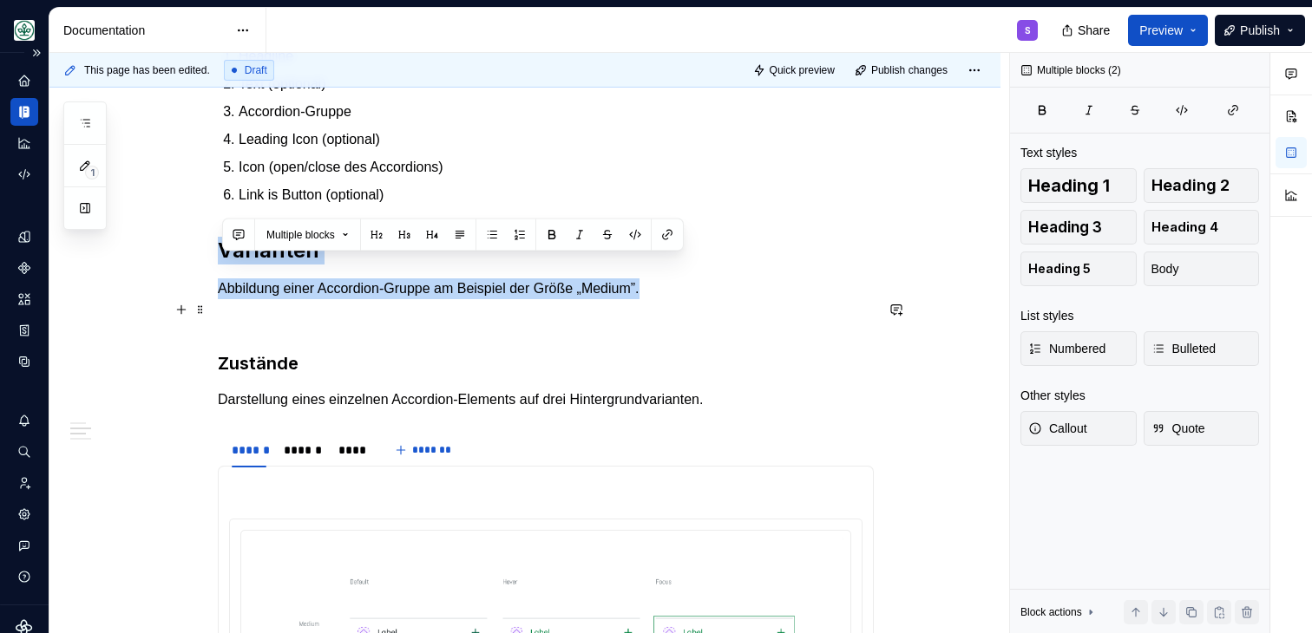
drag, startPoint x: 224, startPoint y: 266, endPoint x: 684, endPoint y: 316, distance: 462.6
click at [684, 316] on div "**********" at bounding box center [546, 371] width 656 height 2997
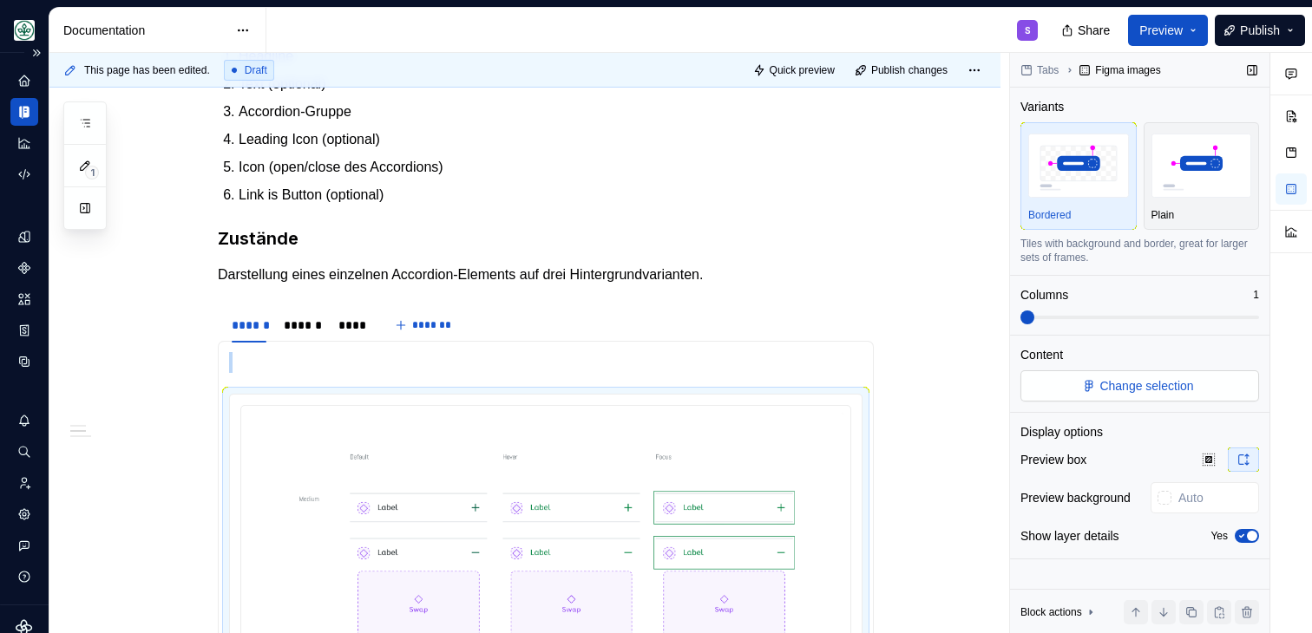
click at [1162, 375] on button "Change selection" at bounding box center [1139, 386] width 239 height 31
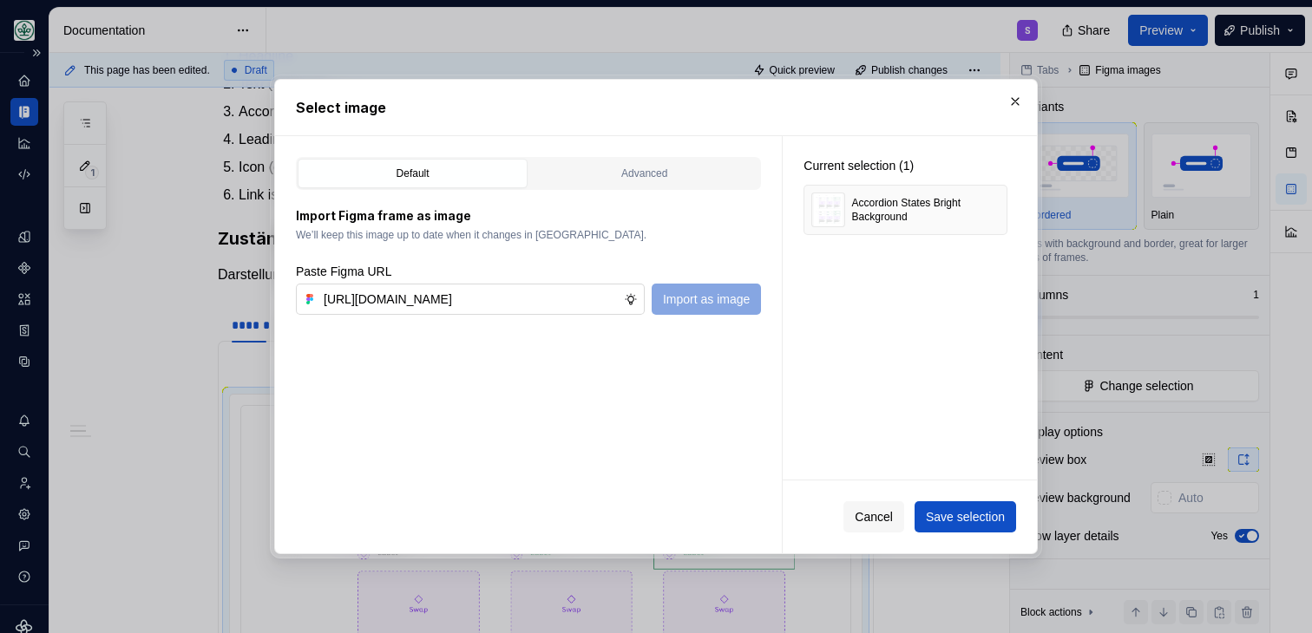
scroll to position [0, 528]
type input "https://www.figma.com/design/h3quR2me0t8yxvd40CMizU/AOK-UI-Library-3.0.20--ades…"
click at [1000, 206] on button "button" at bounding box center [987, 210] width 24 height 24
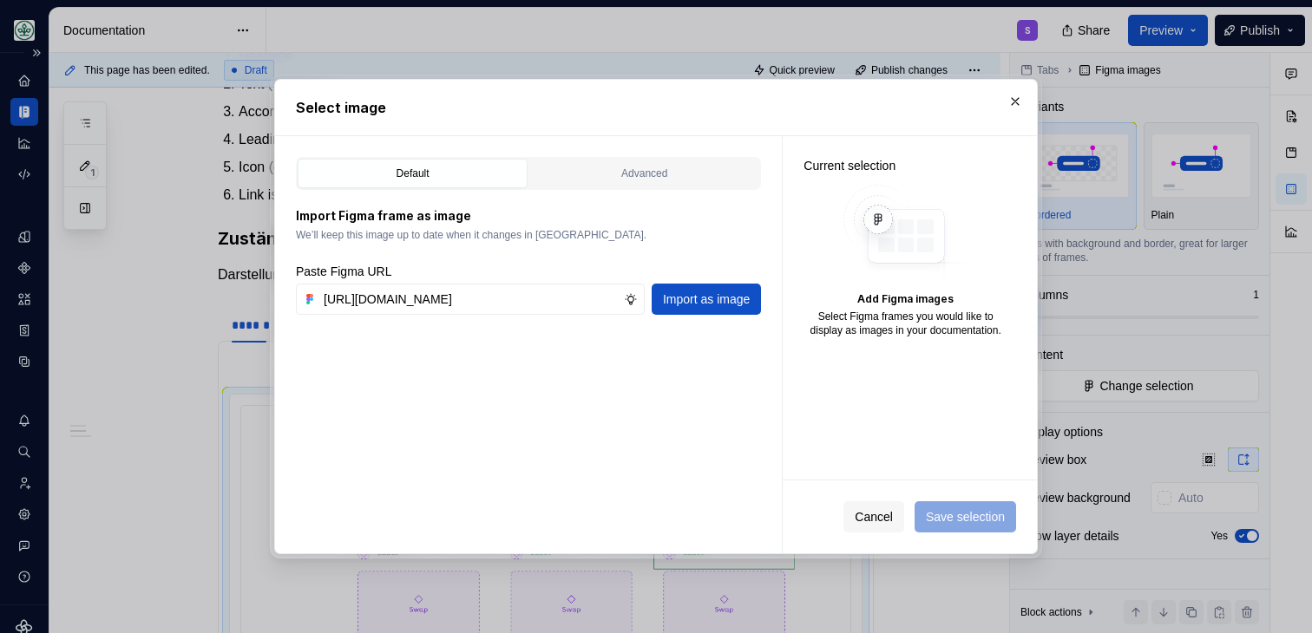
click at [930, 389] on div "Current selection Add Figma images Select Figma frames you would like to displa…" at bounding box center [910, 308] width 254 height 344
click at [728, 297] on span "Import as image" at bounding box center [706, 299] width 87 height 17
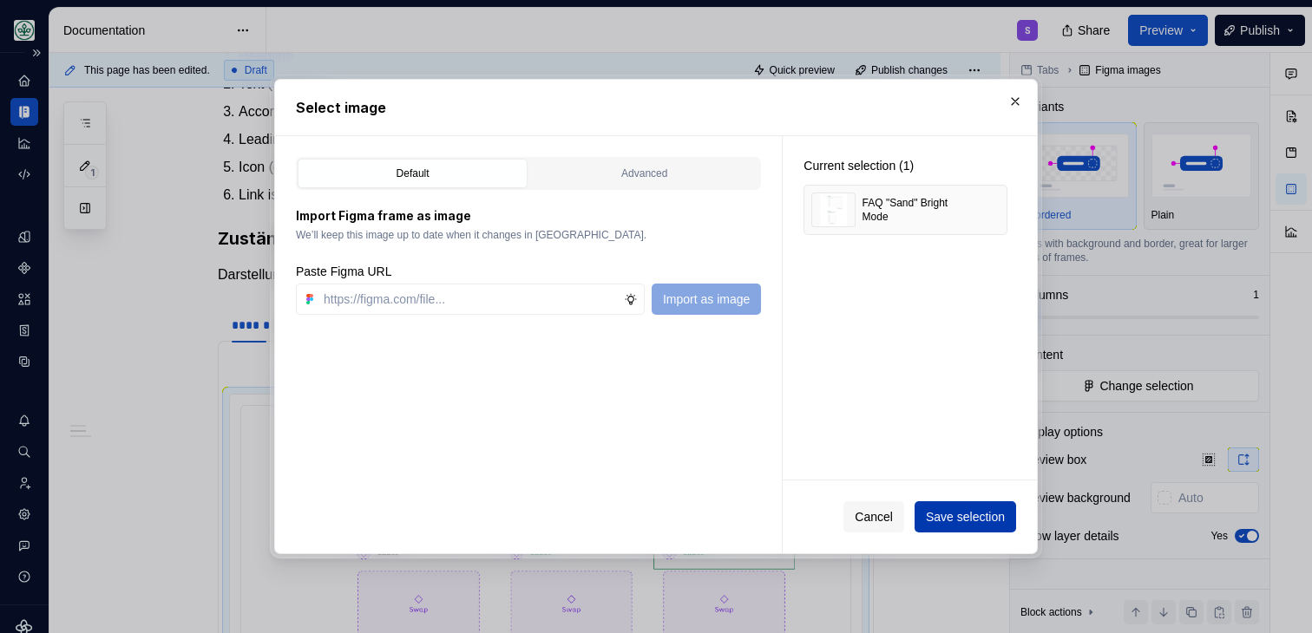
click at [959, 510] on span "Save selection" at bounding box center [965, 516] width 79 height 17
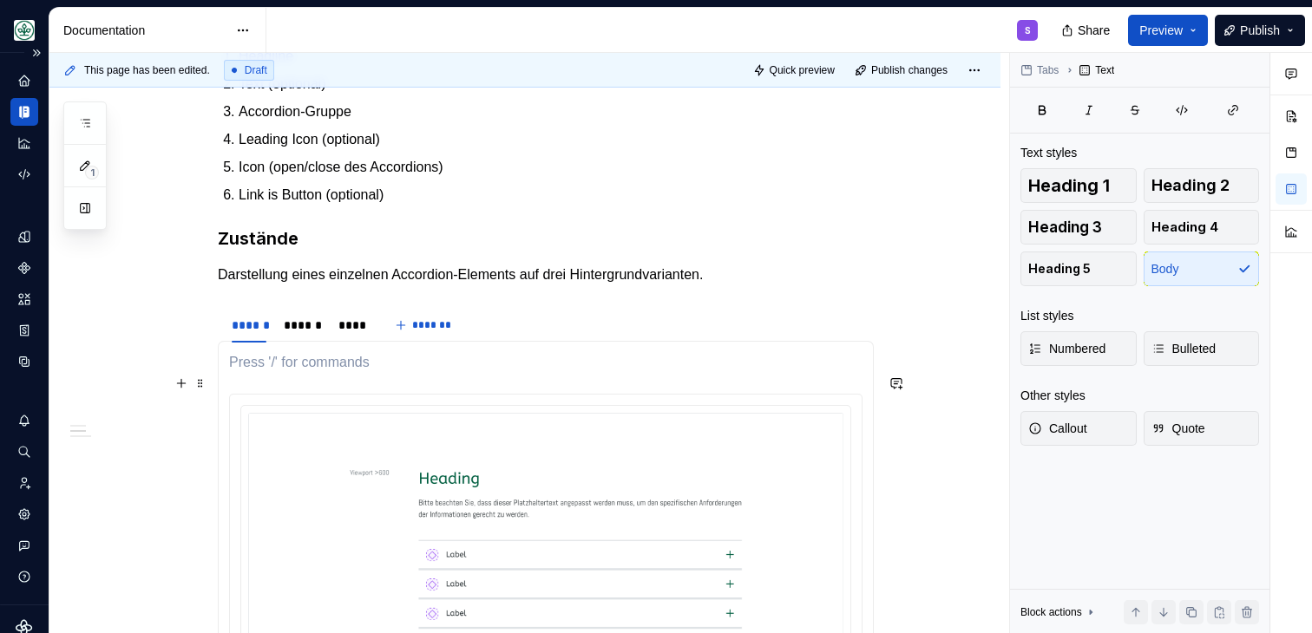
click at [261, 373] on p at bounding box center [545, 362] width 633 height 21
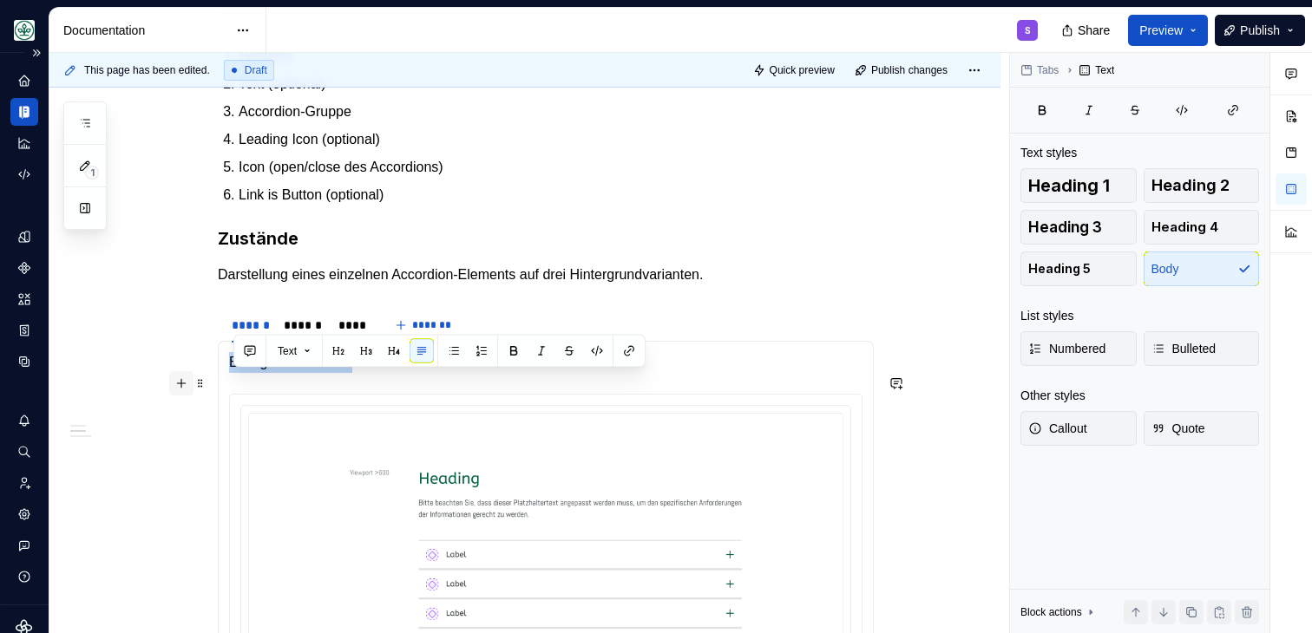
drag, startPoint x: 436, startPoint y: 383, endPoint x: 189, endPoint y: 384, distance: 247.3
click at [218, 384] on div "**********" at bounding box center [546, 353] width 656 height 2961
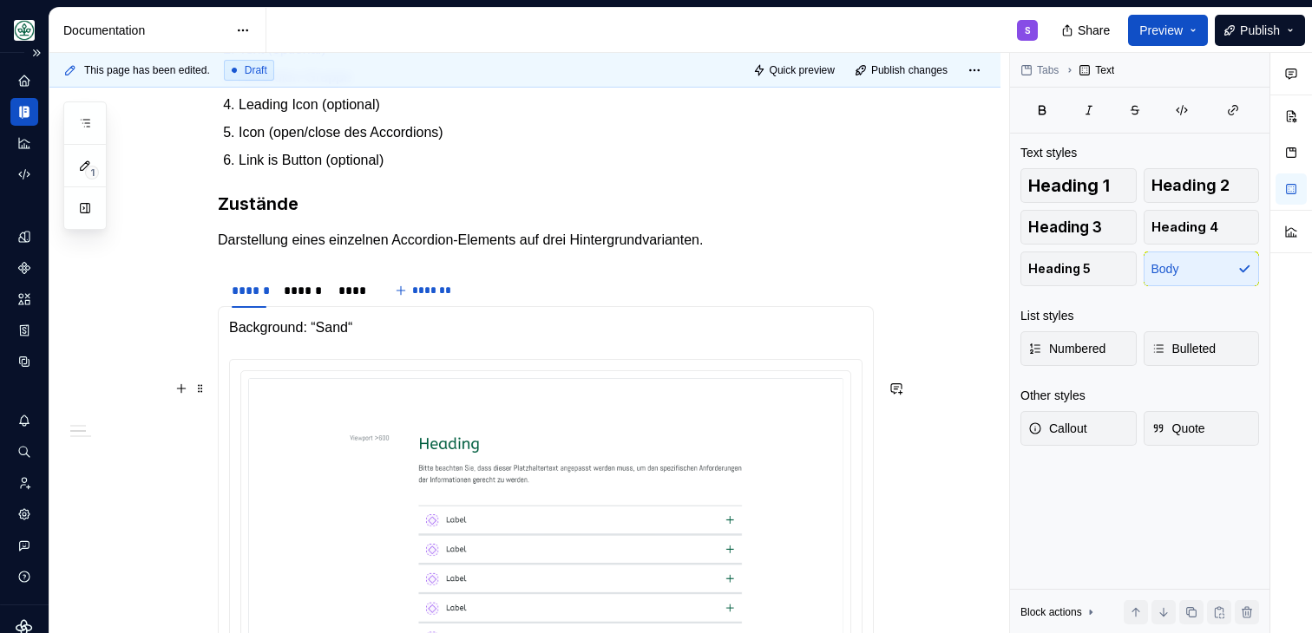
scroll to position [1575, 0]
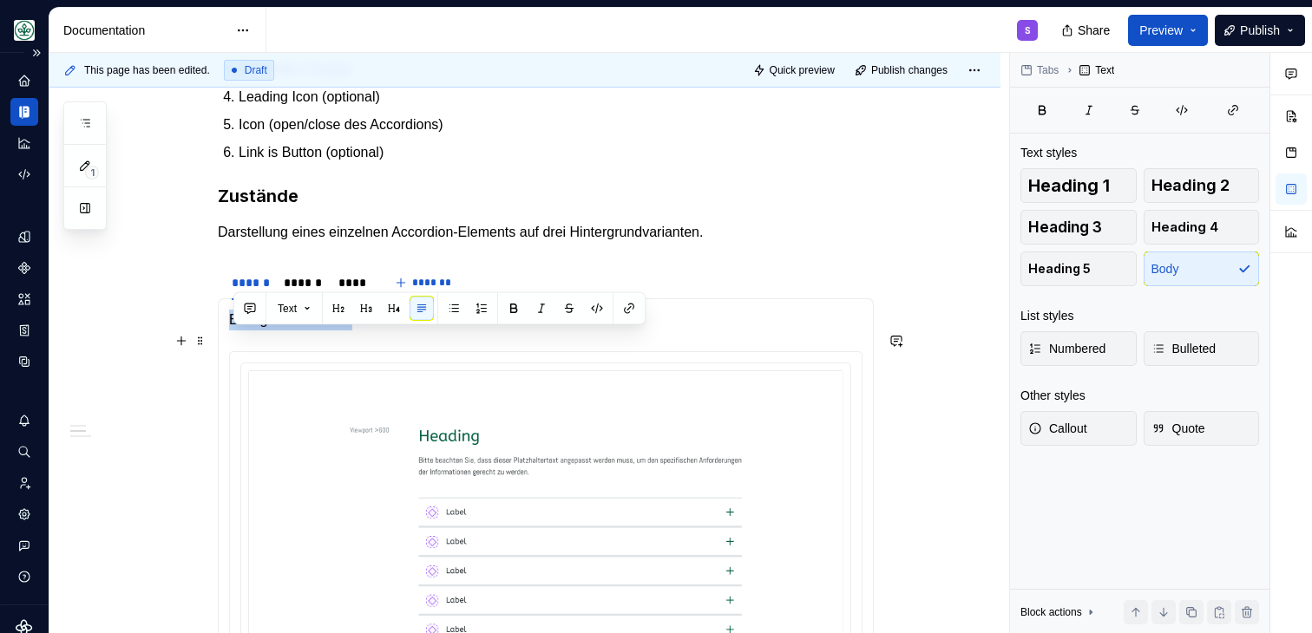
drag, startPoint x: 384, startPoint y: 336, endPoint x: 233, endPoint y: 339, distance: 151.9
copy p "Background: “Sand“"
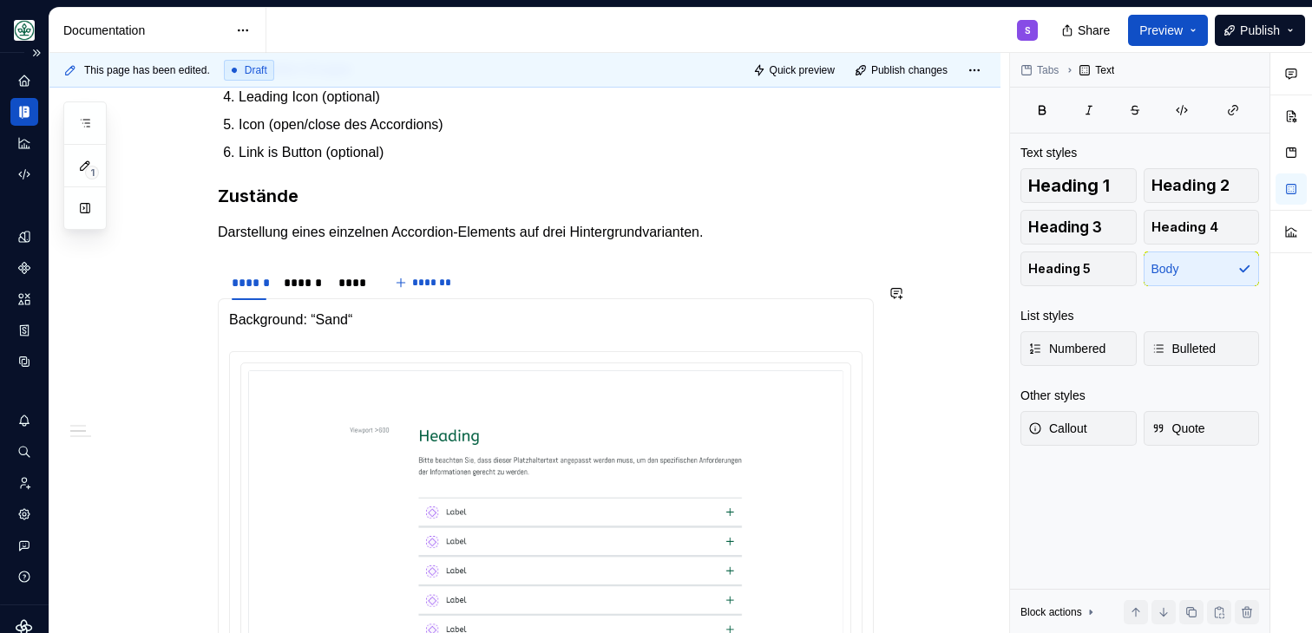
click at [421, 331] on p "Background: “Sand“" at bounding box center [545, 320] width 633 height 21
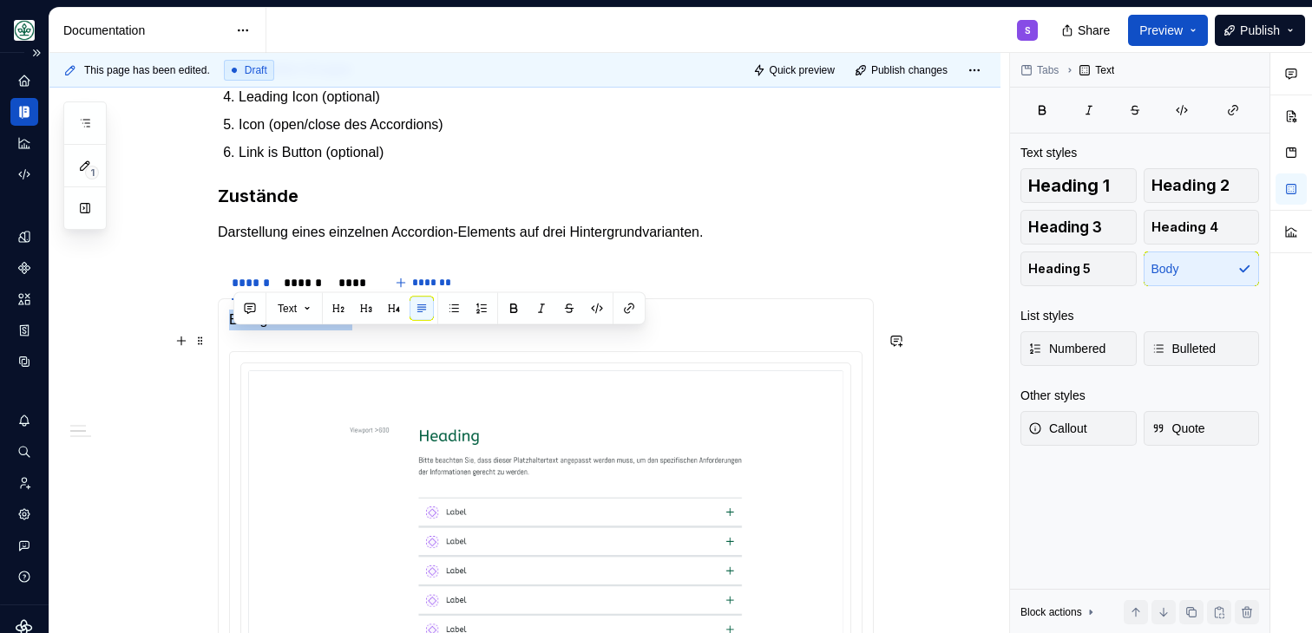
click at [421, 331] on p "Background: “Sand“" at bounding box center [545, 320] width 633 height 21
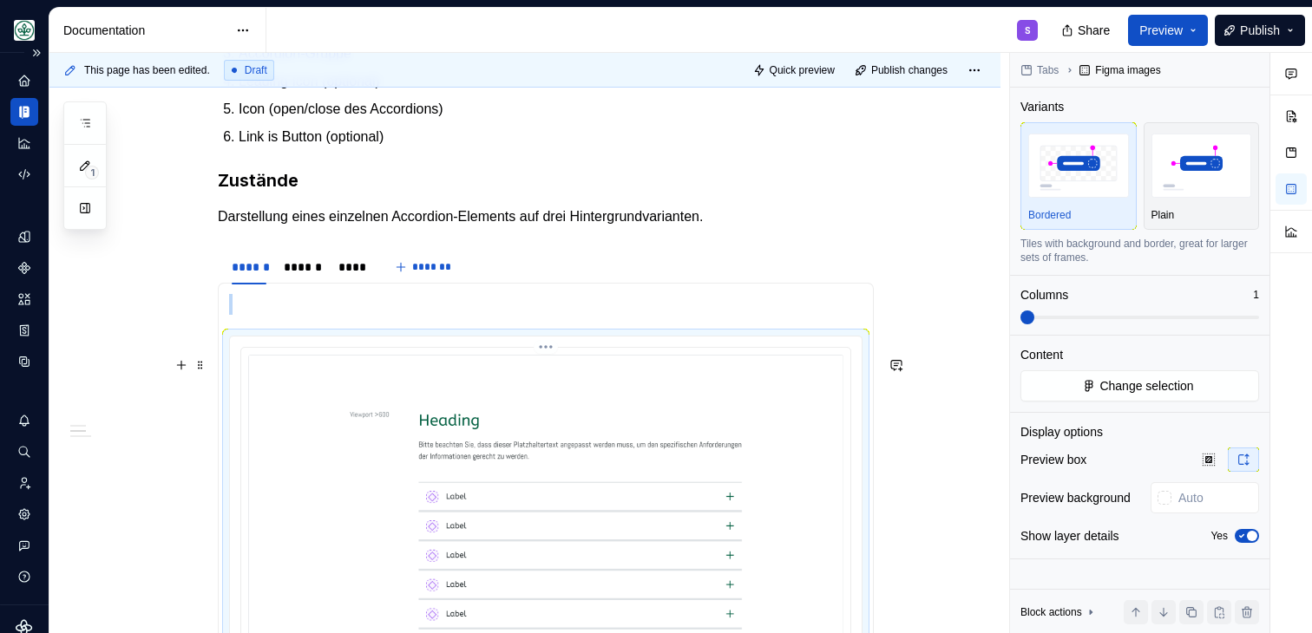
scroll to position [1577, 0]
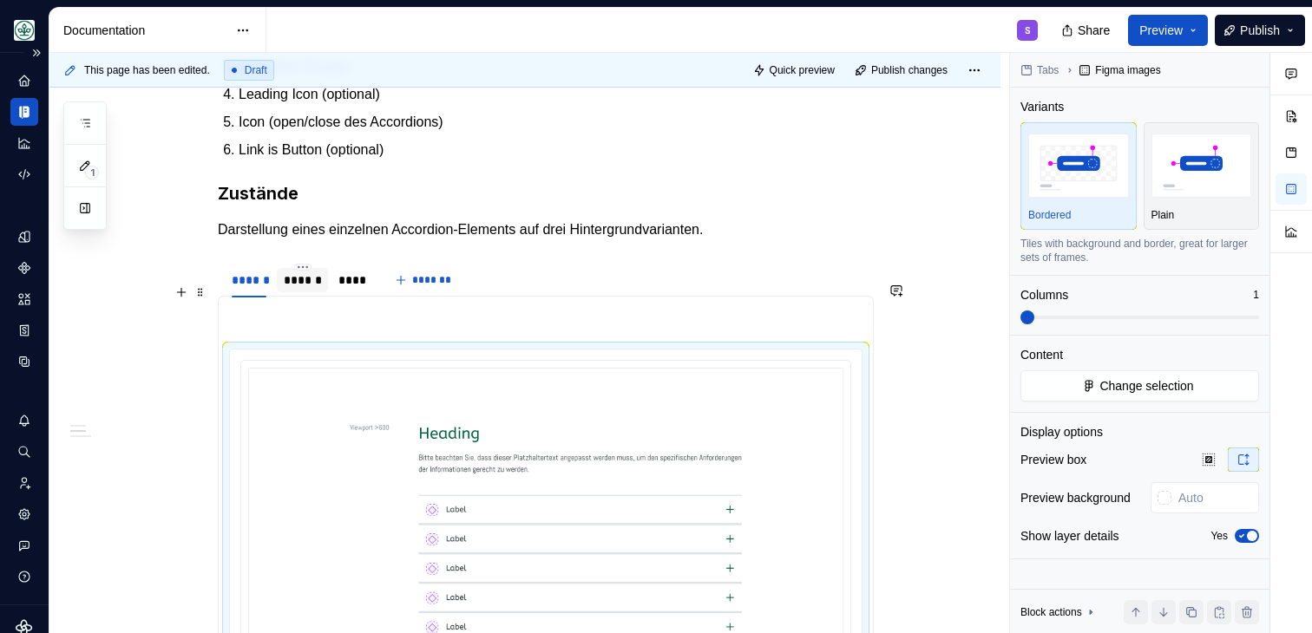
click at [302, 289] on div "******" at bounding box center [302, 280] width 37 height 17
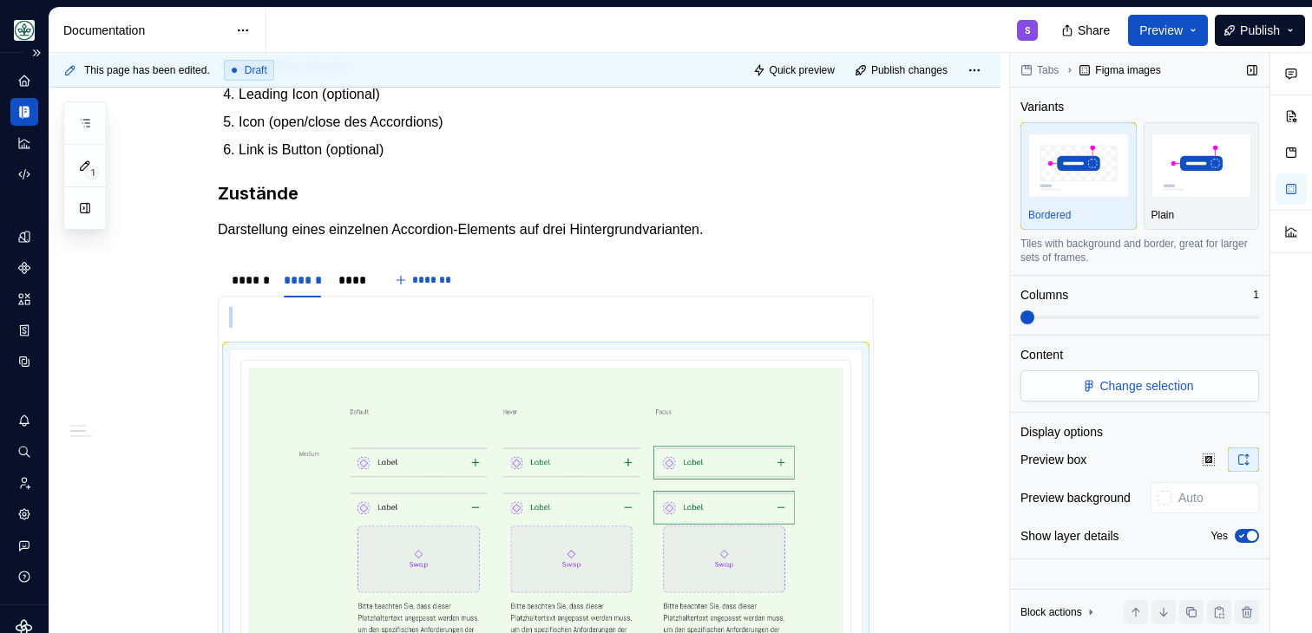
click at [1149, 385] on span "Change selection" at bounding box center [1146, 385] width 94 height 17
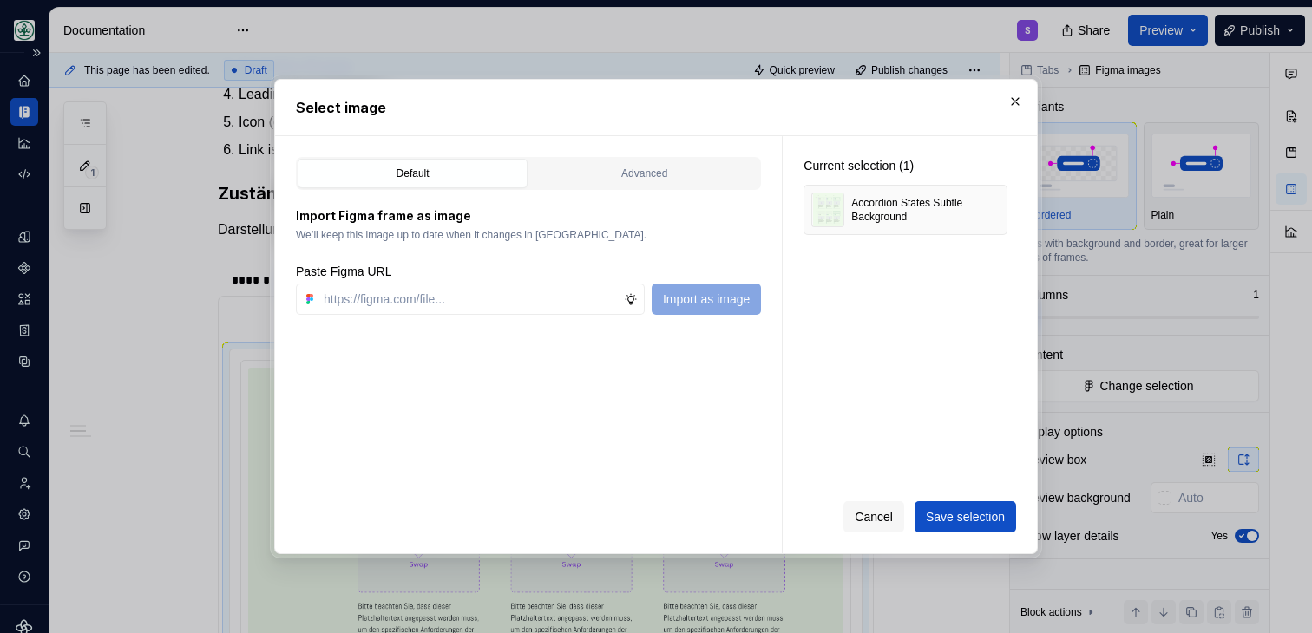
type textarea "*"
click at [1000, 206] on button "button" at bounding box center [987, 210] width 24 height 24
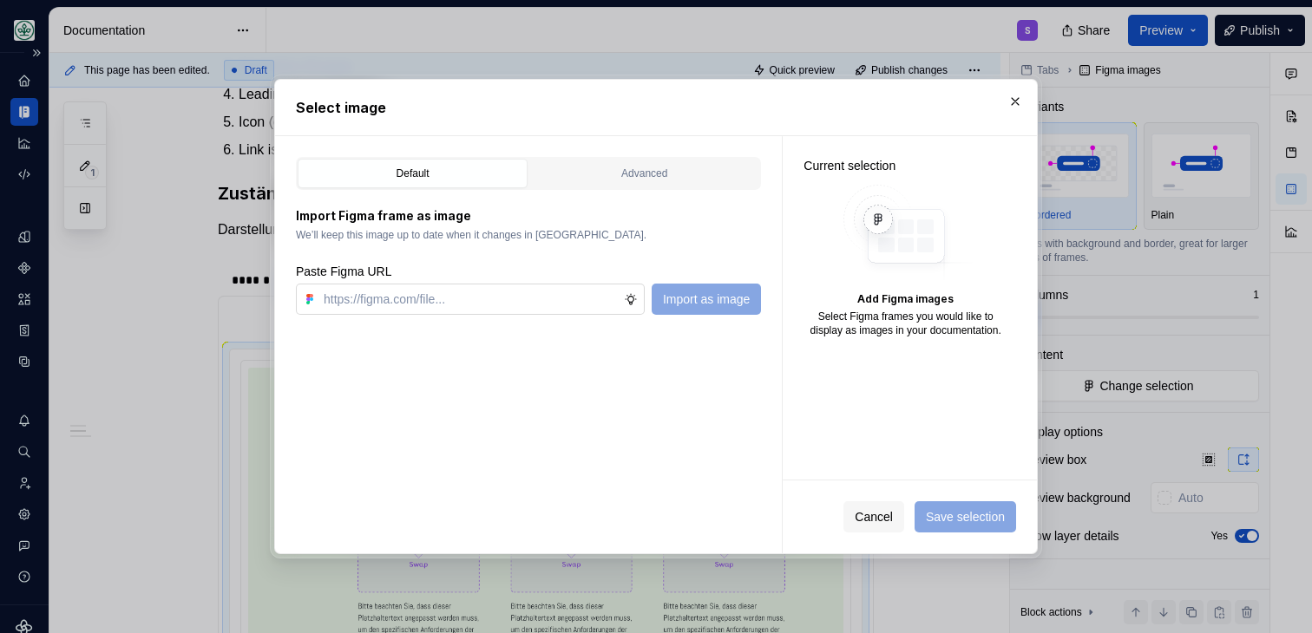
click at [489, 311] on input "text" at bounding box center [470, 299] width 307 height 31
paste input "https://www.figma.com/design/h3quR2me0t8yxvd40CMizU/AOK-UI-Library-3.0.20--ades…"
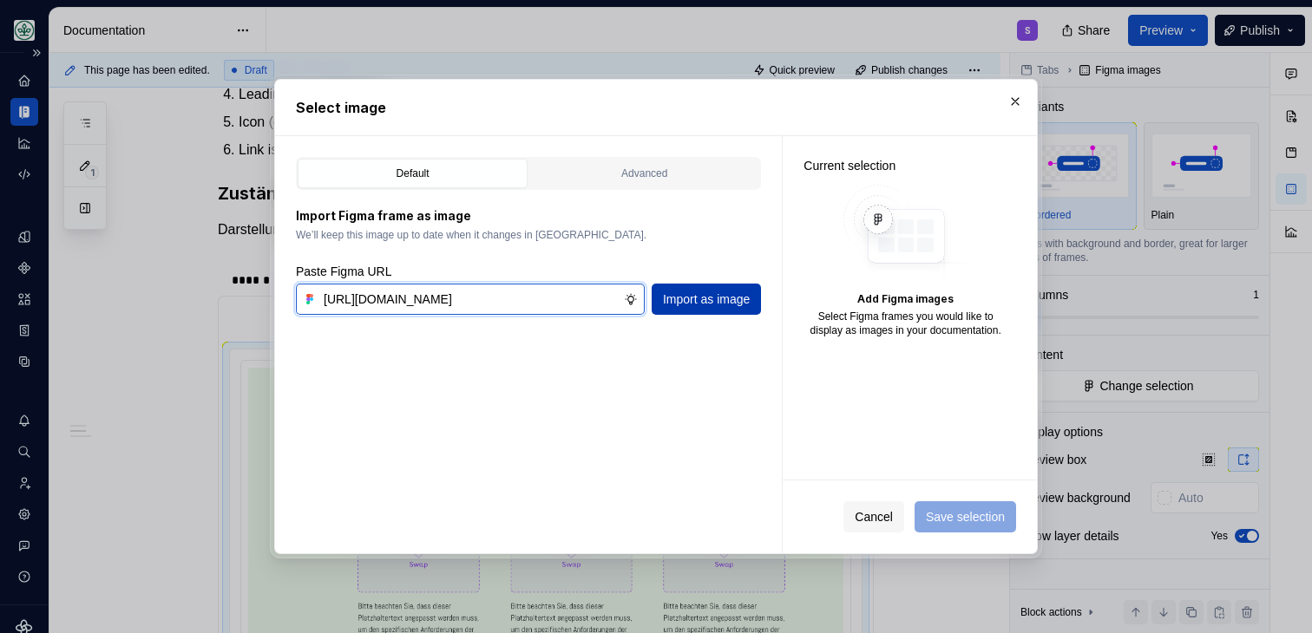
type input "https://www.figma.com/design/h3quR2me0t8yxvd40CMizU/AOK-UI-Library-3.0.20--ades…"
click at [733, 296] on span "Import as image" at bounding box center [706, 299] width 87 height 17
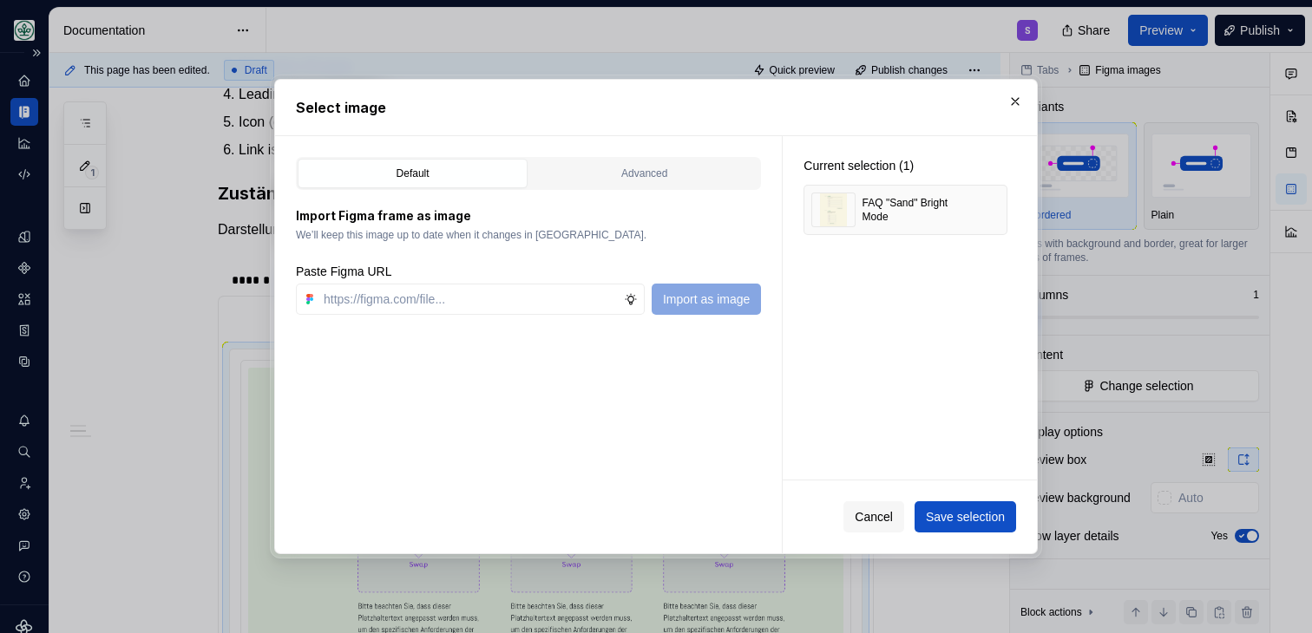
click at [962, 500] on div "Cancel Save selection" at bounding box center [910, 517] width 254 height 73
click at [960, 505] on button "Save selection" at bounding box center [966, 517] width 102 height 31
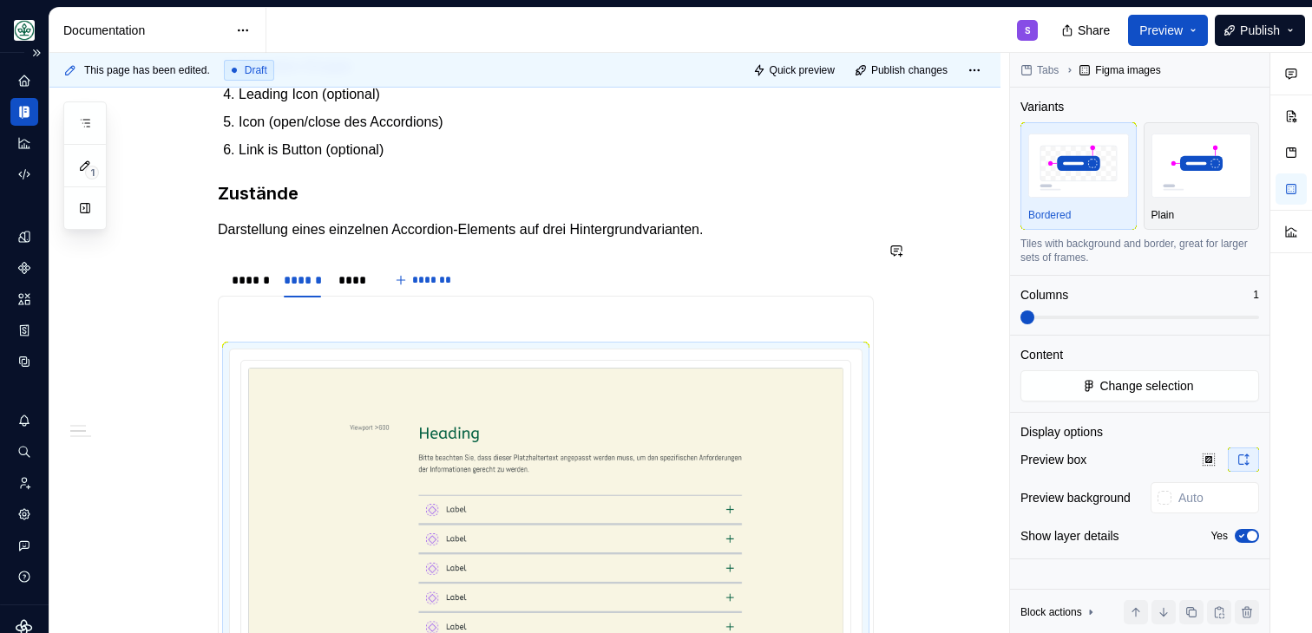
click at [333, 239] on div "**********" at bounding box center [546, 298] width 656 height 2941
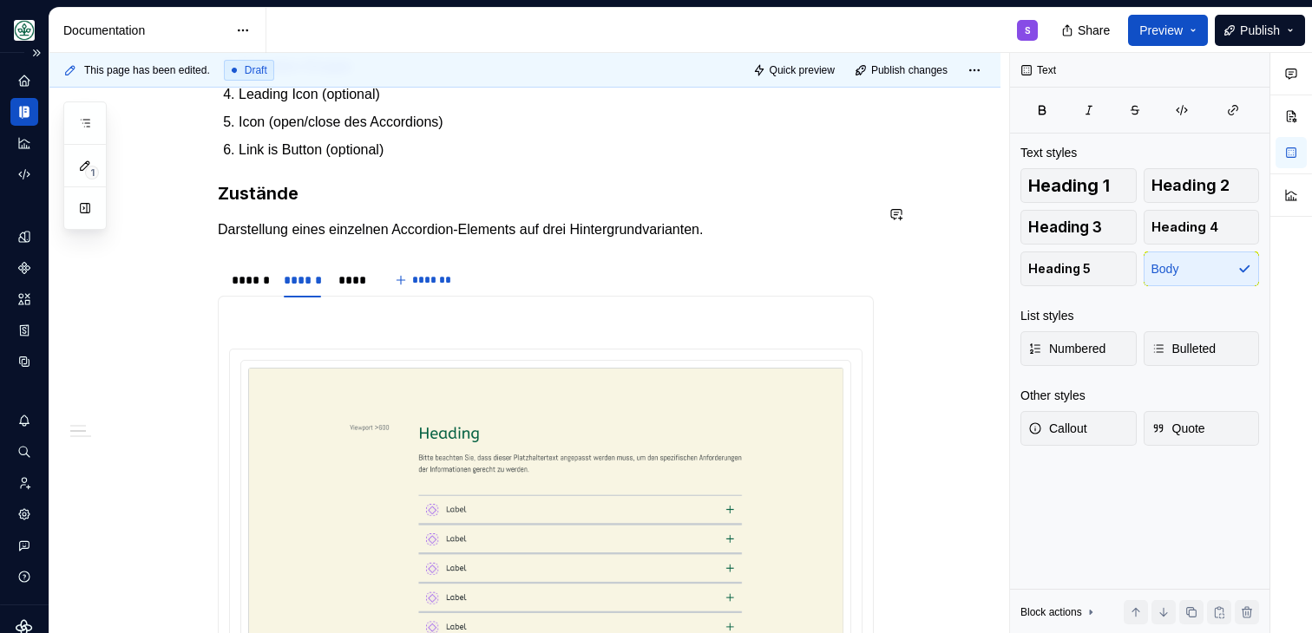
click at [630, 226] on div "**********" at bounding box center [546, 298] width 656 height 2941
click at [423, 240] on p "Darstellung eines einzelnen Accordion-Elements auf drei Hintergrundvarianten." at bounding box center [546, 230] width 656 height 21
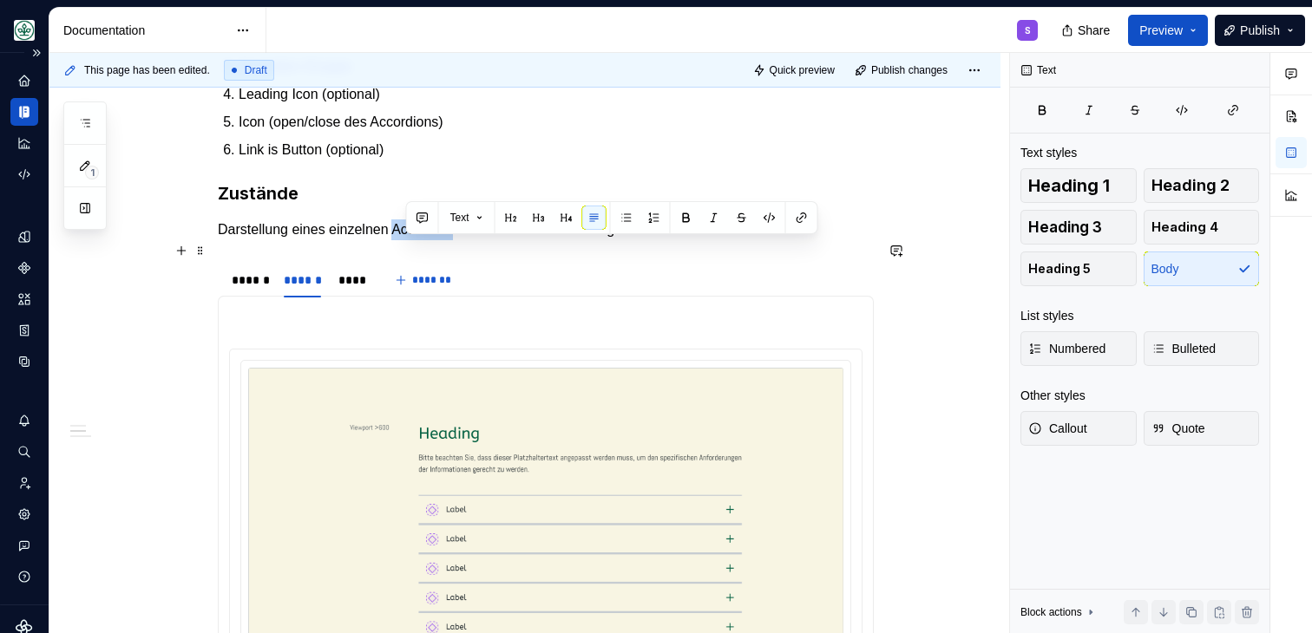
click at [588, 240] on p "Darstellung eines einzelnen Accordion-Elements auf drei Hintergrundvarianten." at bounding box center [546, 230] width 656 height 21
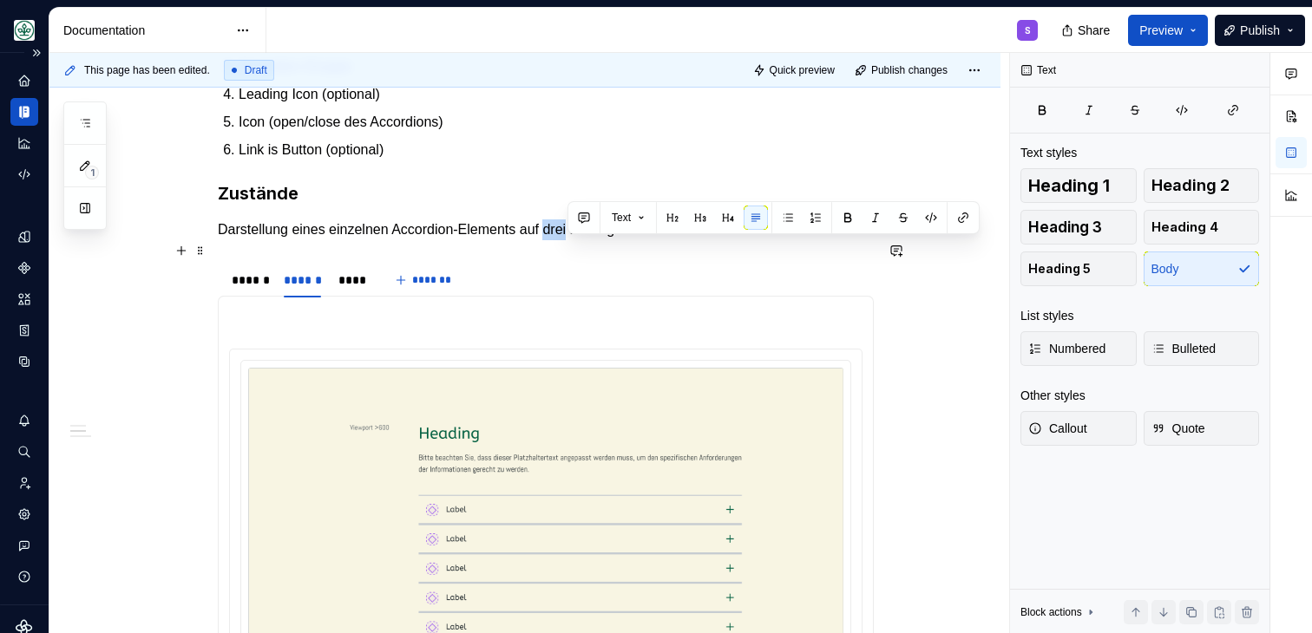
click at [588, 240] on p "Darstellung eines einzelnen Accordion-Elements auf drei Hintergrundvarianten." at bounding box center [546, 230] width 656 height 21
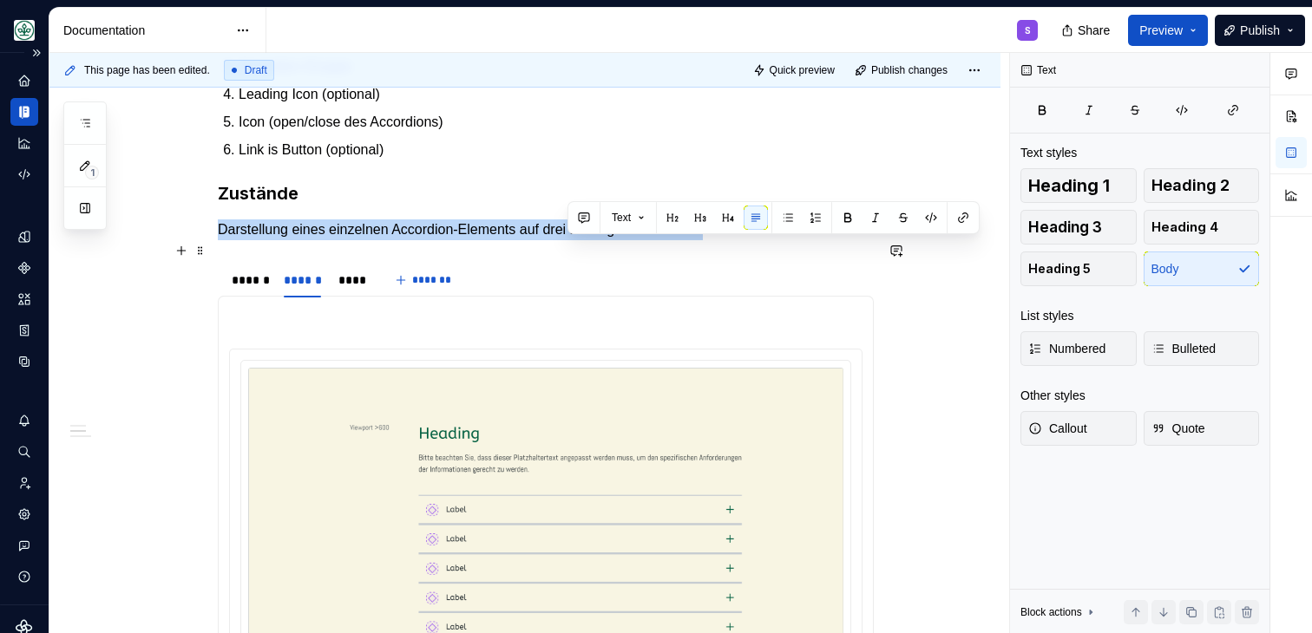
click at [588, 240] on p "Darstellung eines einzelnen Accordion-Elements auf drei Hintergrundvarianten." at bounding box center [546, 230] width 656 height 21
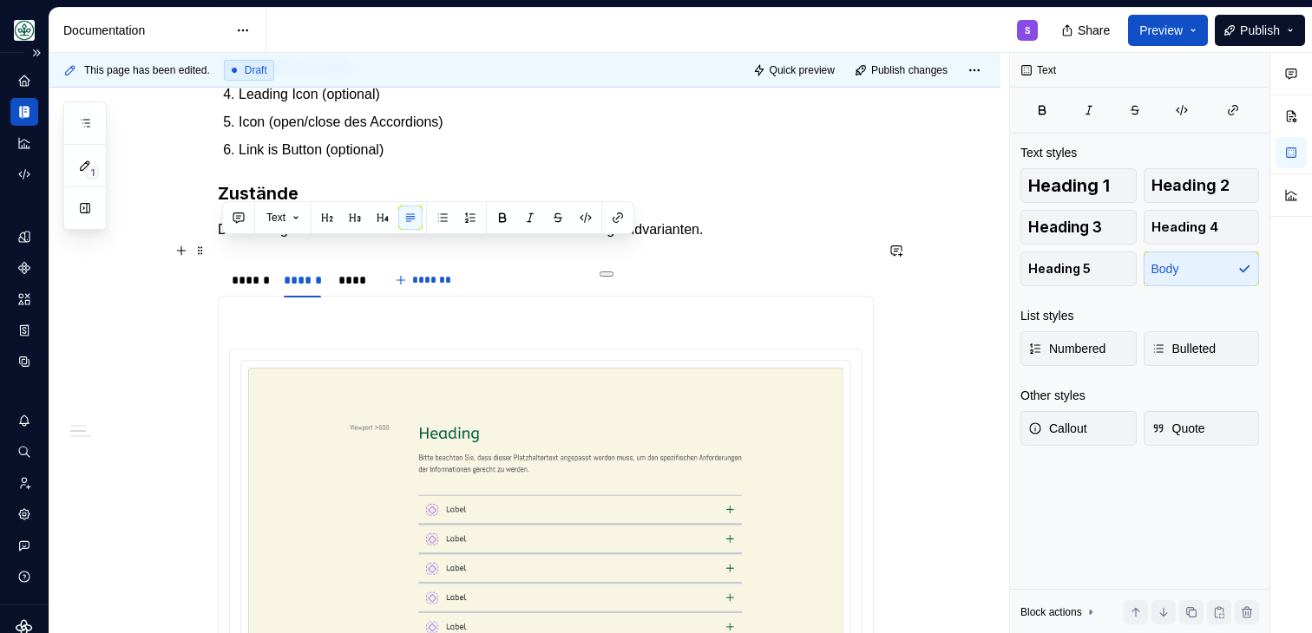
click at [666, 240] on p "Darstellung eines einzelnen Accordion-Elements auf drei Hintergrundvarianten." at bounding box center [546, 230] width 656 height 21
click at [475, 240] on p "Darstellung eines einzelnen Accordion-Elements auf drei Hintergrundvarianten." at bounding box center [546, 230] width 656 height 21
click at [309, 262] on div "**********" at bounding box center [546, 298] width 656 height 2941
click at [400, 240] on p "Darstellung eines einzelnen Accordion-Elements auf drei Hintergrundvarianten." at bounding box center [546, 230] width 656 height 21
drag, startPoint x: 299, startPoint y: 246, endPoint x: 471, endPoint y: 253, distance: 172.0
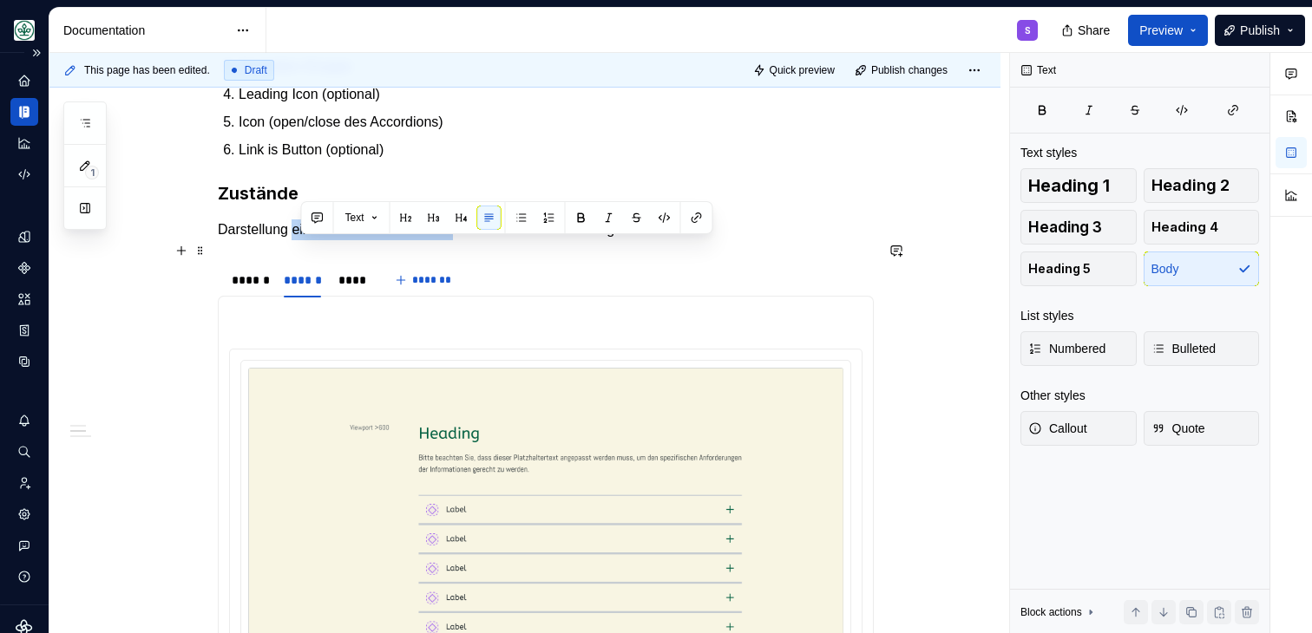
click at [471, 240] on p "Darstellung eines einzelnen Accordion-Elements auf drei Hintergrundvarianten." at bounding box center [546, 230] width 656 height 21
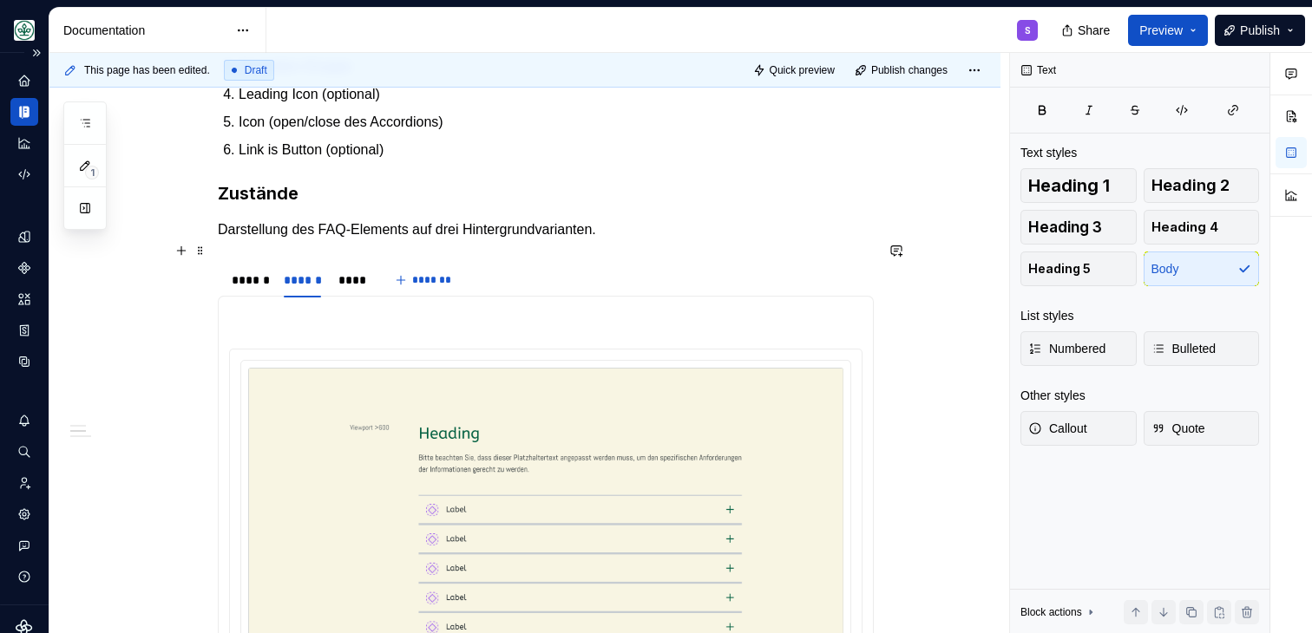
click at [513, 240] on p "Darstellung des FAQ-Elements auf drei Hintergrundvarianten." at bounding box center [546, 230] width 656 height 21
click at [603, 240] on p "Darstellung des FAQ-Elements auf drei Hintergrundvarianten." at bounding box center [546, 230] width 656 height 21
click at [617, 240] on p "Darstellung des FAQ-Elements auf drei Hintergrundvarianten." at bounding box center [546, 230] width 656 height 21
click at [695, 268] on div "**********" at bounding box center [546, 298] width 656 height 2941
click at [674, 240] on p "Darstellung des FAQ-Elements auf drei Hintergrundvarianten “Sandr“." at bounding box center [546, 230] width 656 height 21
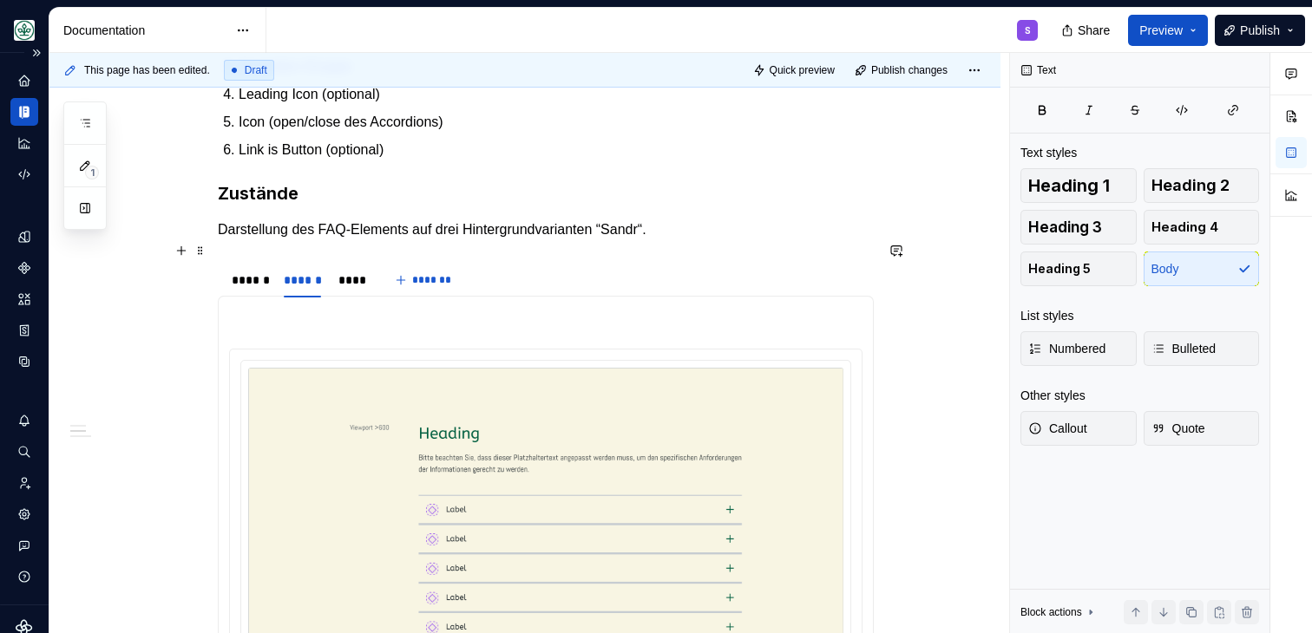
click at [663, 240] on p "Darstellung des FAQ-Elements auf drei Hintergrundvarianten “Sandr“." at bounding box center [546, 230] width 656 height 21
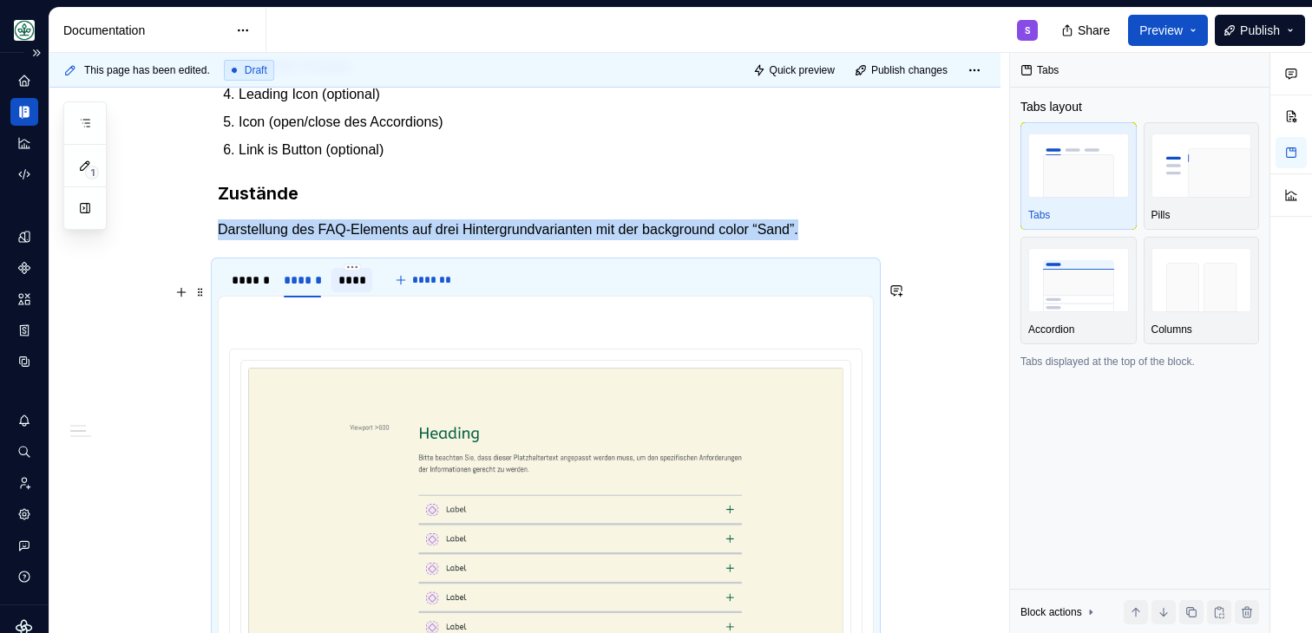
click at [359, 289] on div "****" at bounding box center [351, 280] width 27 height 17
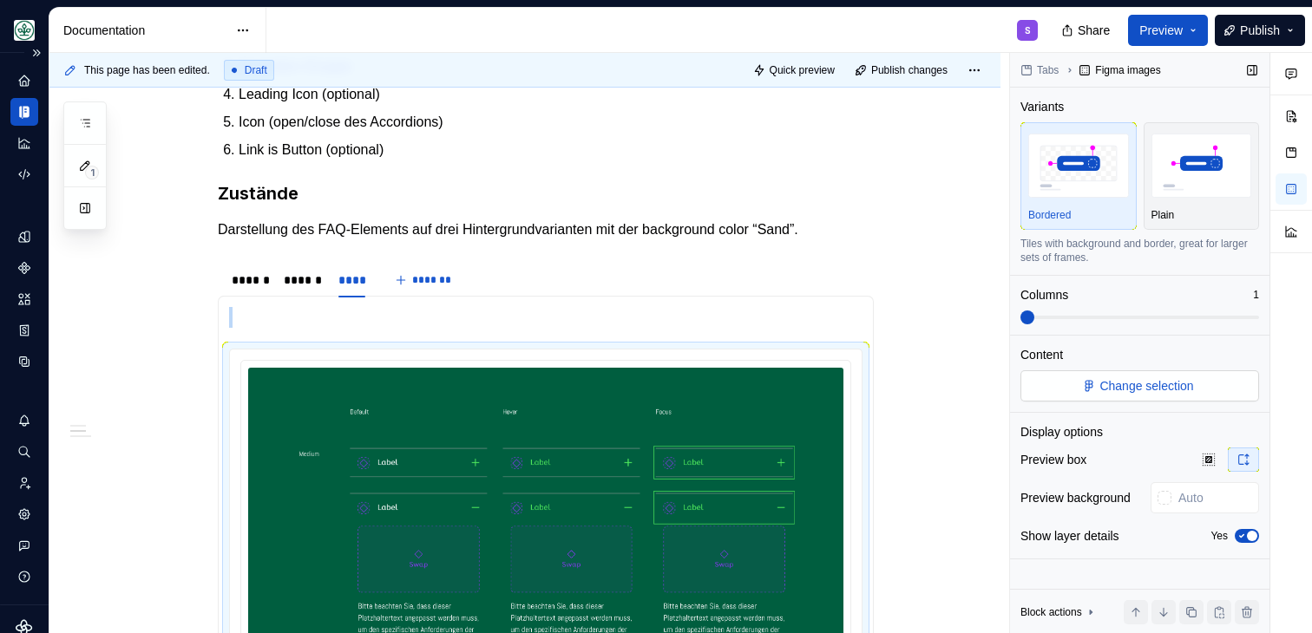
click at [1176, 387] on span "Change selection" at bounding box center [1146, 385] width 94 height 17
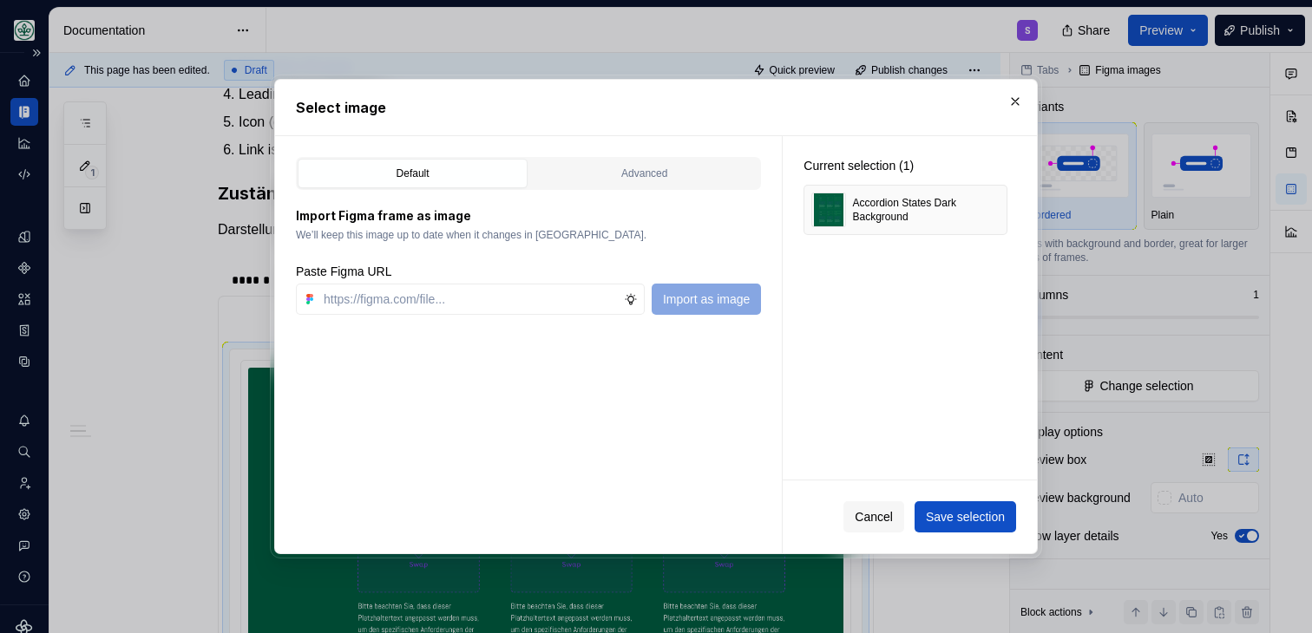
type textarea "*"
click at [987, 221] on button "button" at bounding box center [987, 210] width 24 height 24
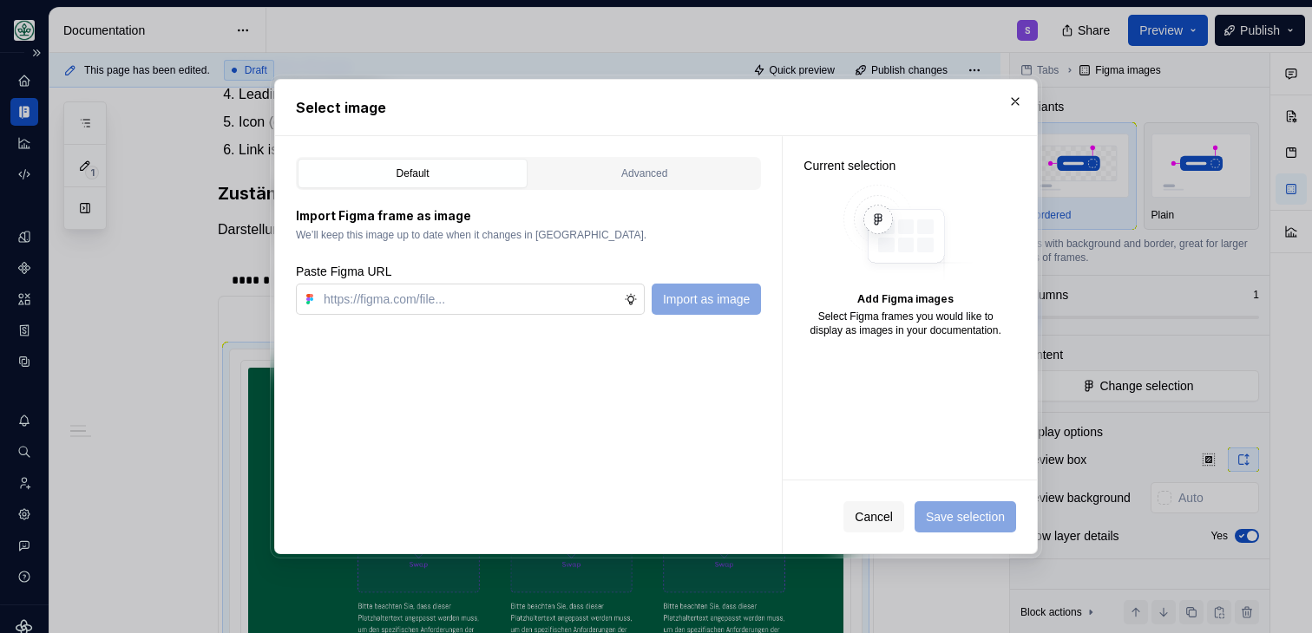
click at [499, 296] on input "text" at bounding box center [470, 299] width 307 height 31
paste input "https://www.figma.com/design/h3quR2me0t8yxvd40CMizU/AOK-UI-Library-3.0.20--ades…"
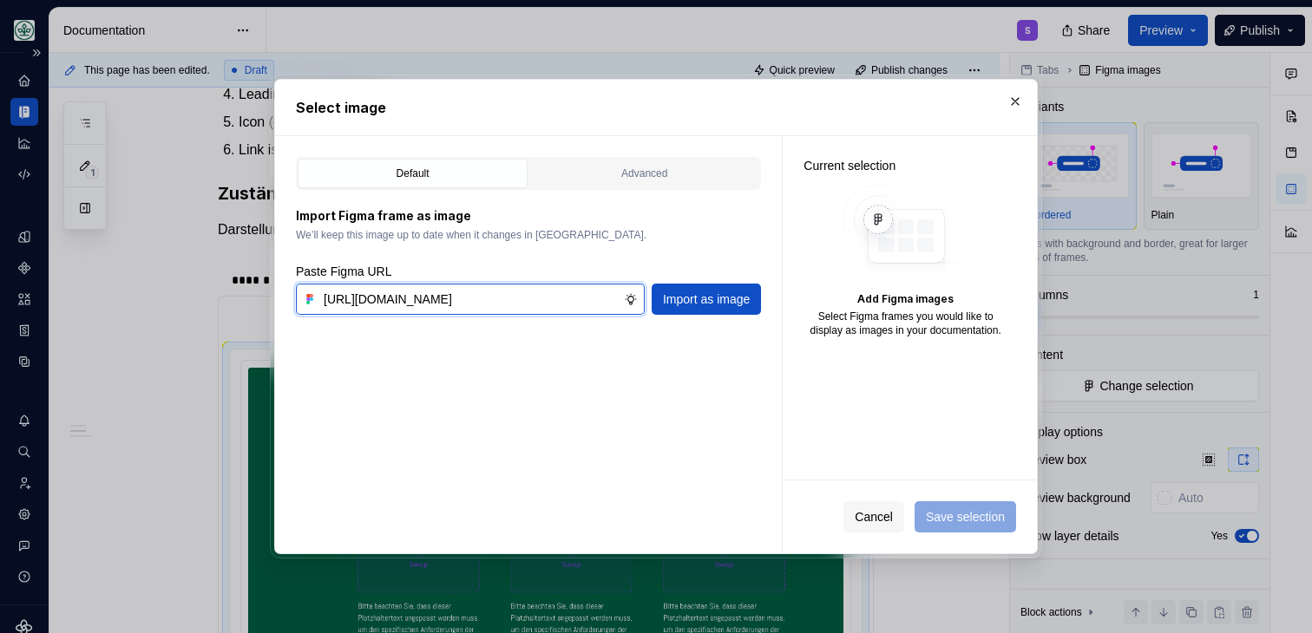
scroll to position [0, 541]
type input "https://www.figma.com/design/h3quR2me0t8yxvd40CMizU/AOK-UI-Library-3.0.20--ades…"
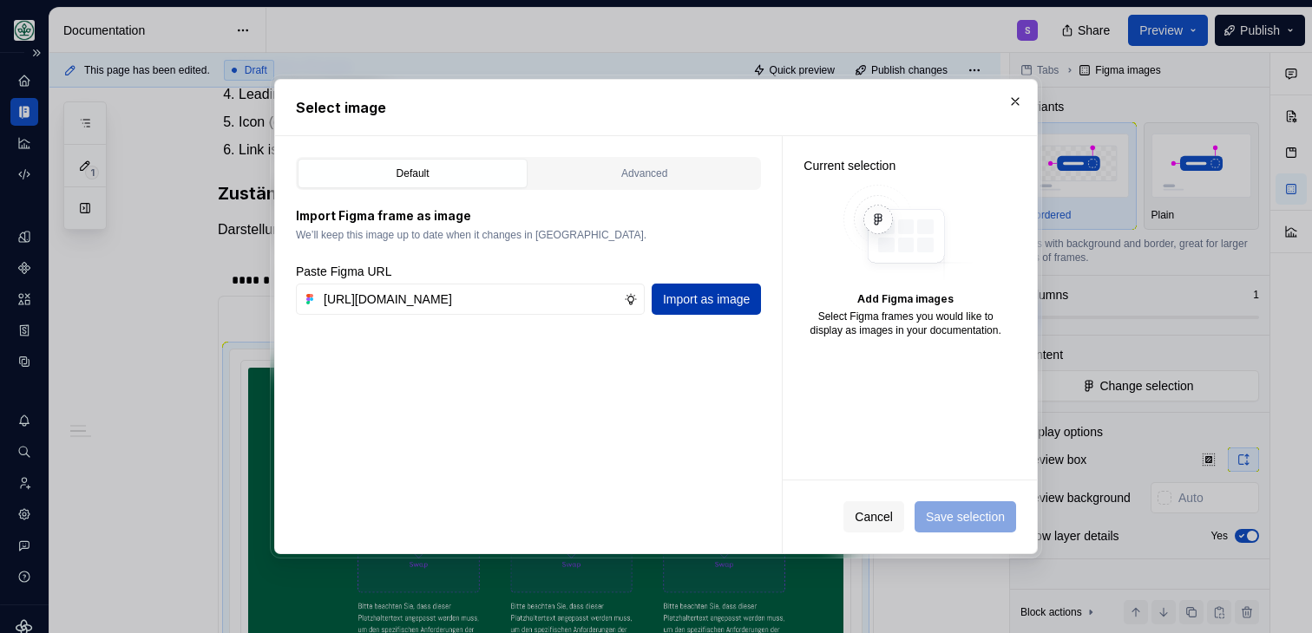
scroll to position [0, 0]
click at [712, 295] on span "Import as image" at bounding box center [706, 299] width 87 height 17
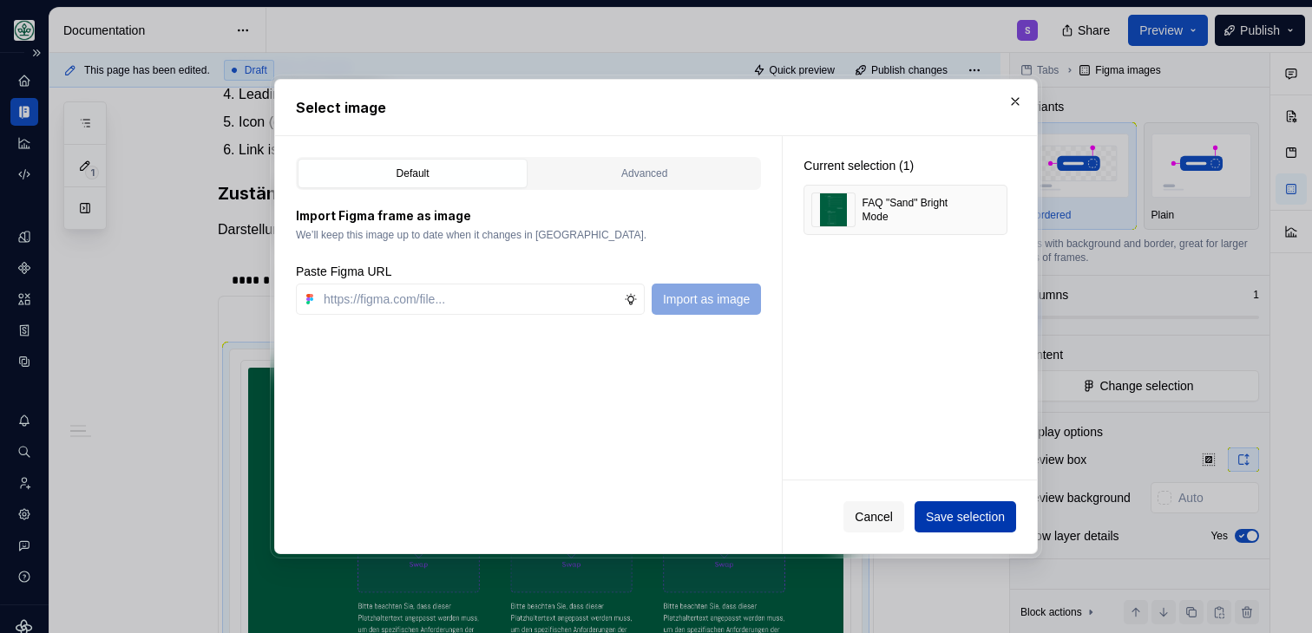
click at [967, 510] on span "Save selection" at bounding box center [965, 516] width 79 height 17
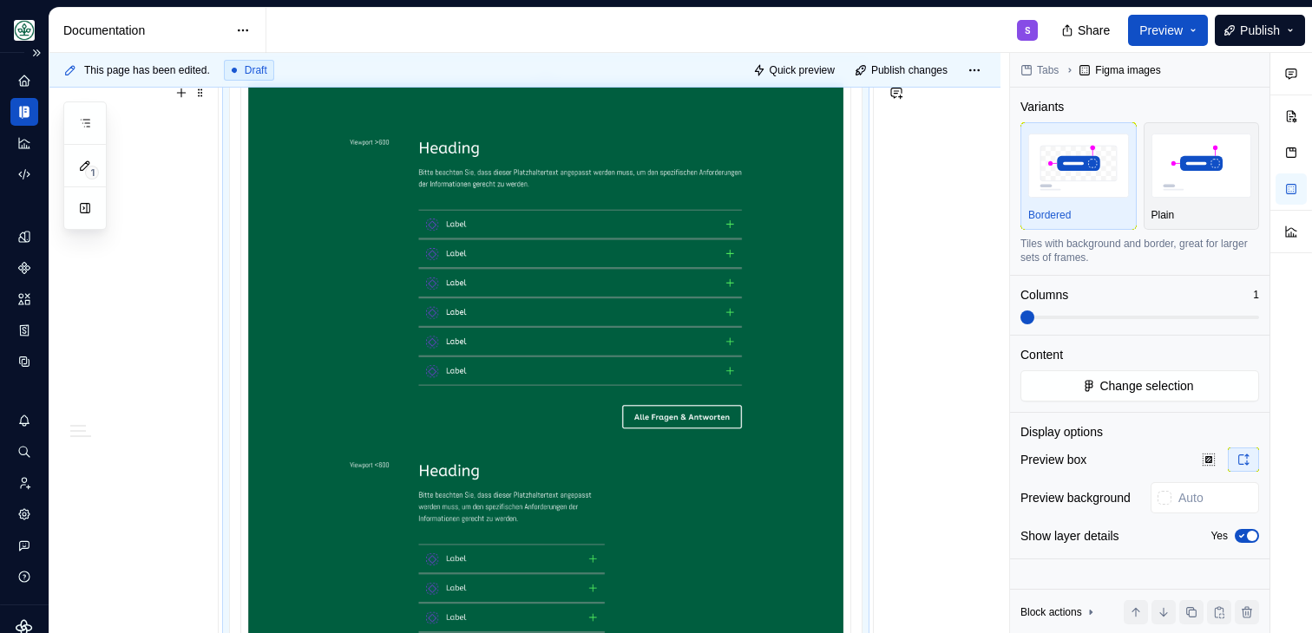
scroll to position [1857, 0]
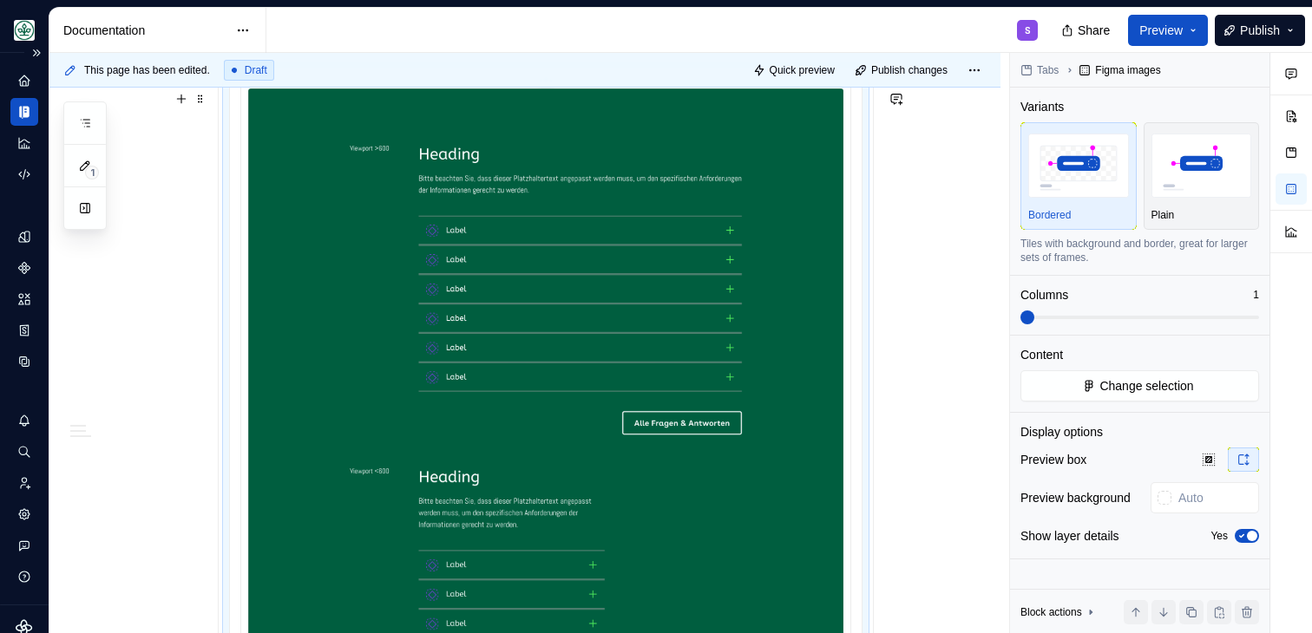
click at [321, 296] on img at bounding box center [545, 457] width 595 height 737
click at [1113, 390] on span "Change selection" at bounding box center [1146, 385] width 94 height 17
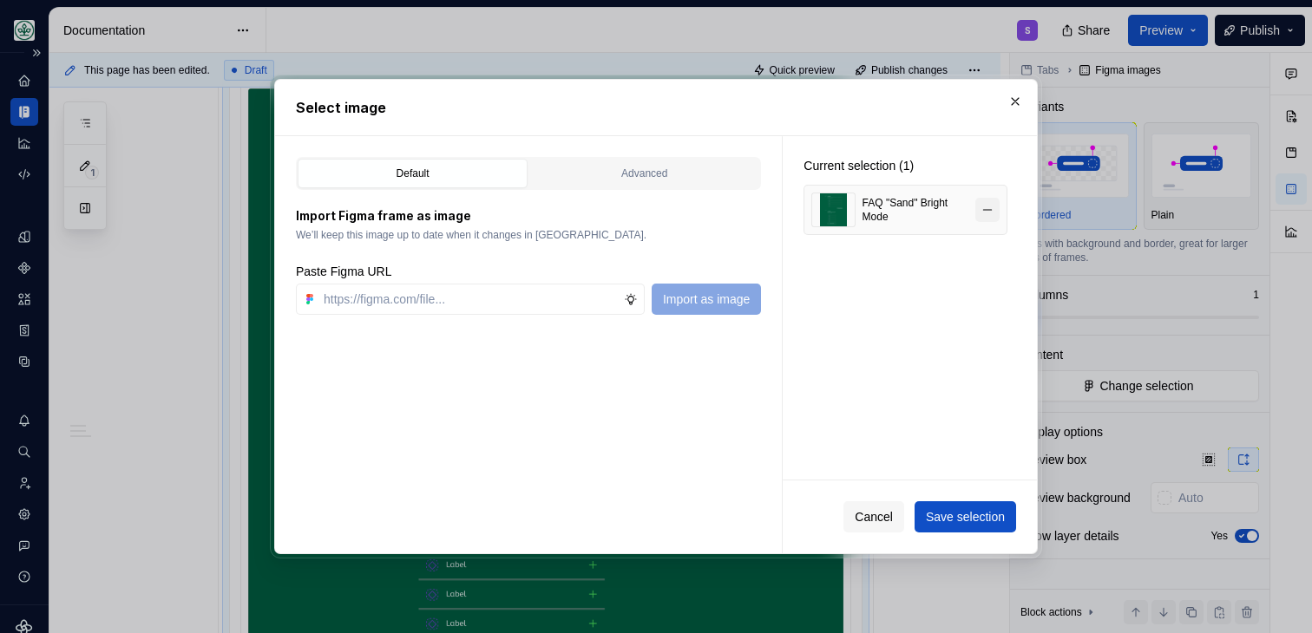
click at [1000, 203] on button "button" at bounding box center [987, 210] width 24 height 24
type textarea "*"
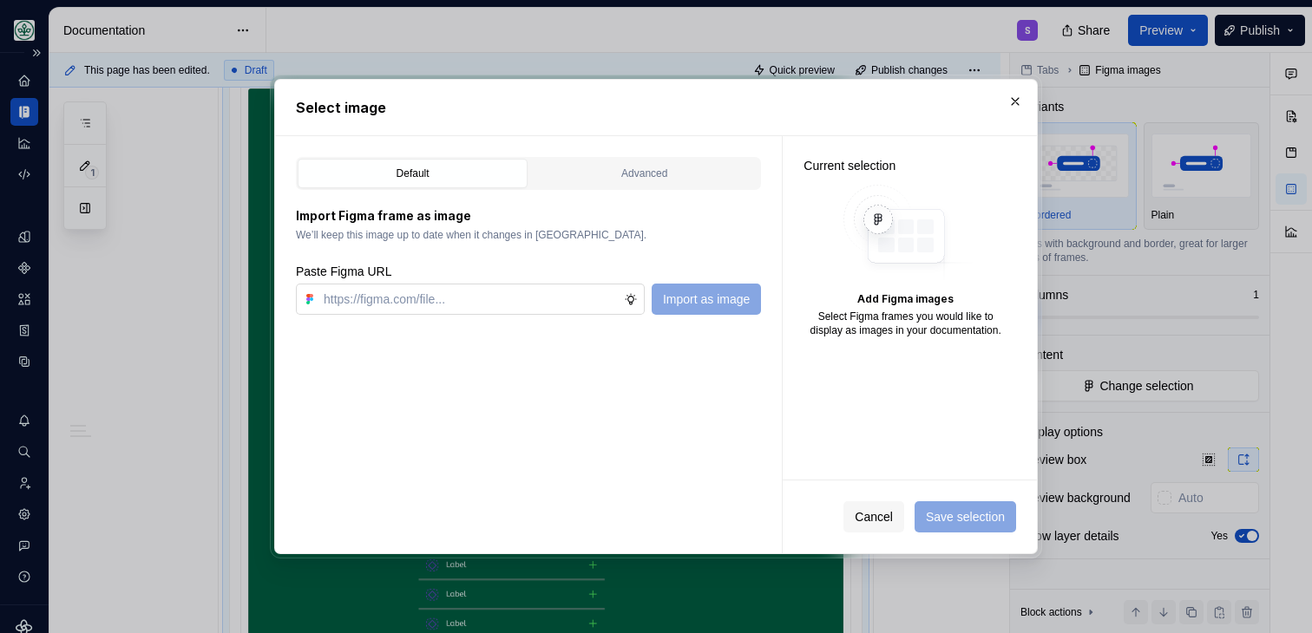
click at [423, 306] on input "text" at bounding box center [470, 299] width 307 height 31
paste input "https://www.figma.com/design/h3quR2me0t8yxvd40CMizU/AOK-UI-Library-3.0.20--ades…"
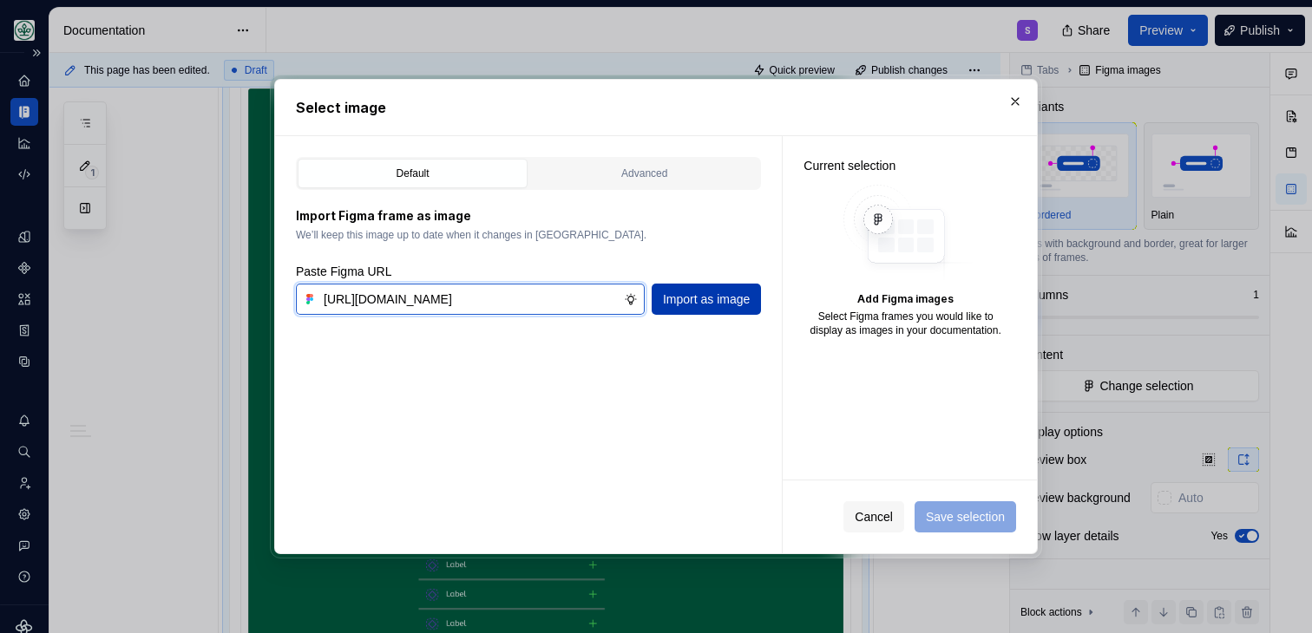
type input "https://www.figma.com/design/h3quR2me0t8yxvd40CMizU/AOK-UI-Library-3.0.20--ades…"
click at [697, 297] on span "Import as image" at bounding box center [706, 299] width 87 height 17
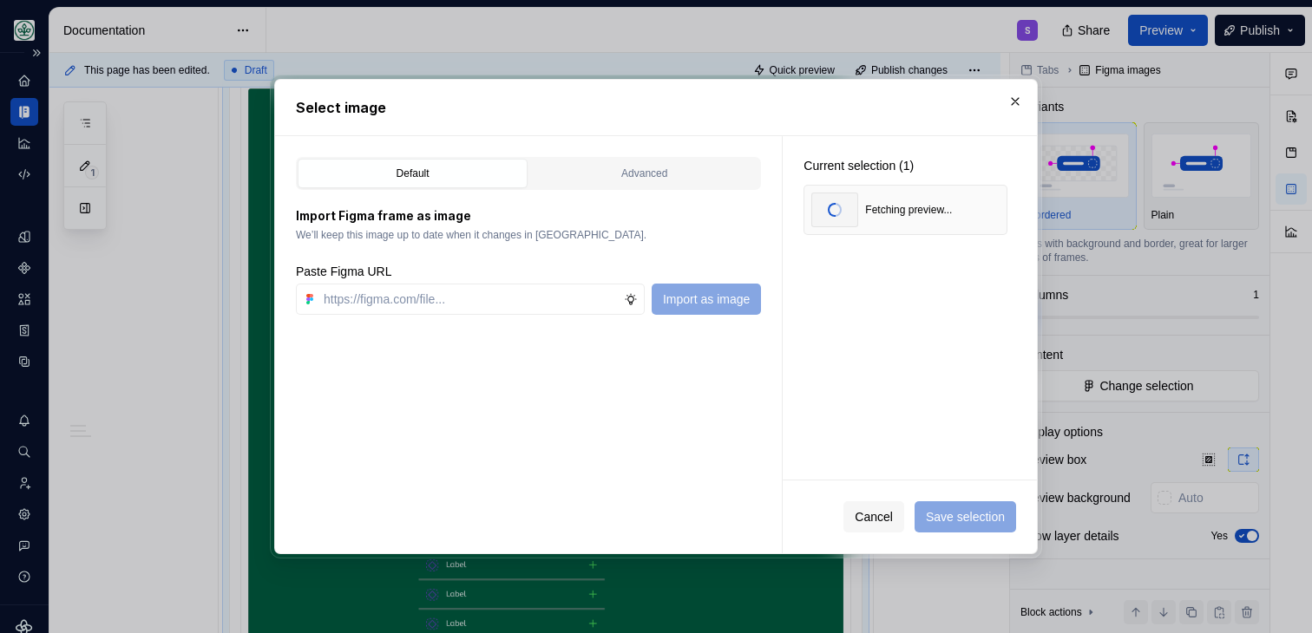
click at [862, 418] on div "Current selection (1) Fetching preview..." at bounding box center [910, 308] width 254 height 344
click at [960, 517] on span "Save selection" at bounding box center [965, 516] width 79 height 17
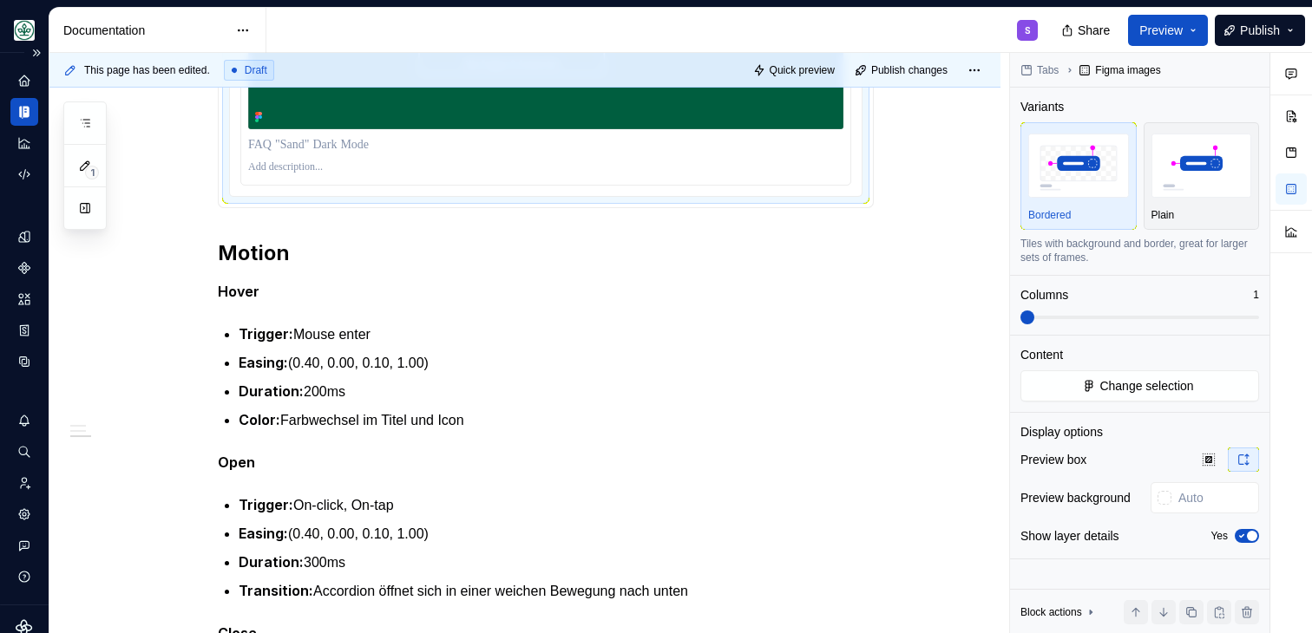
scroll to position [2566, 0]
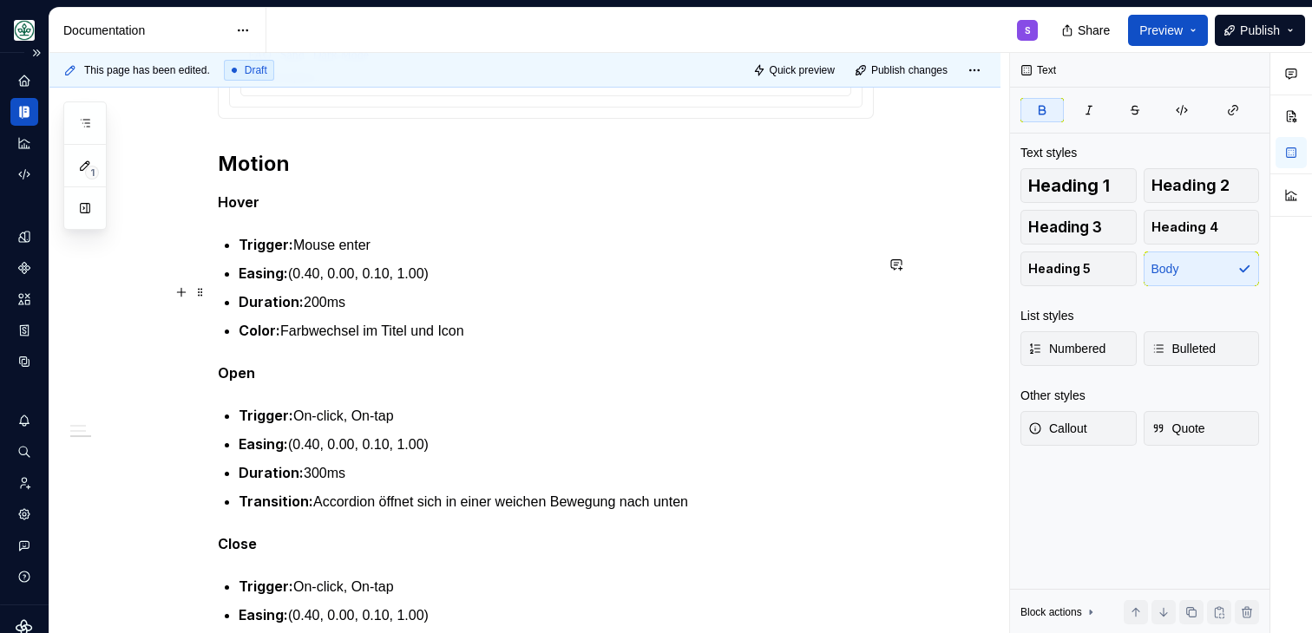
scroll to position [2653, 0]
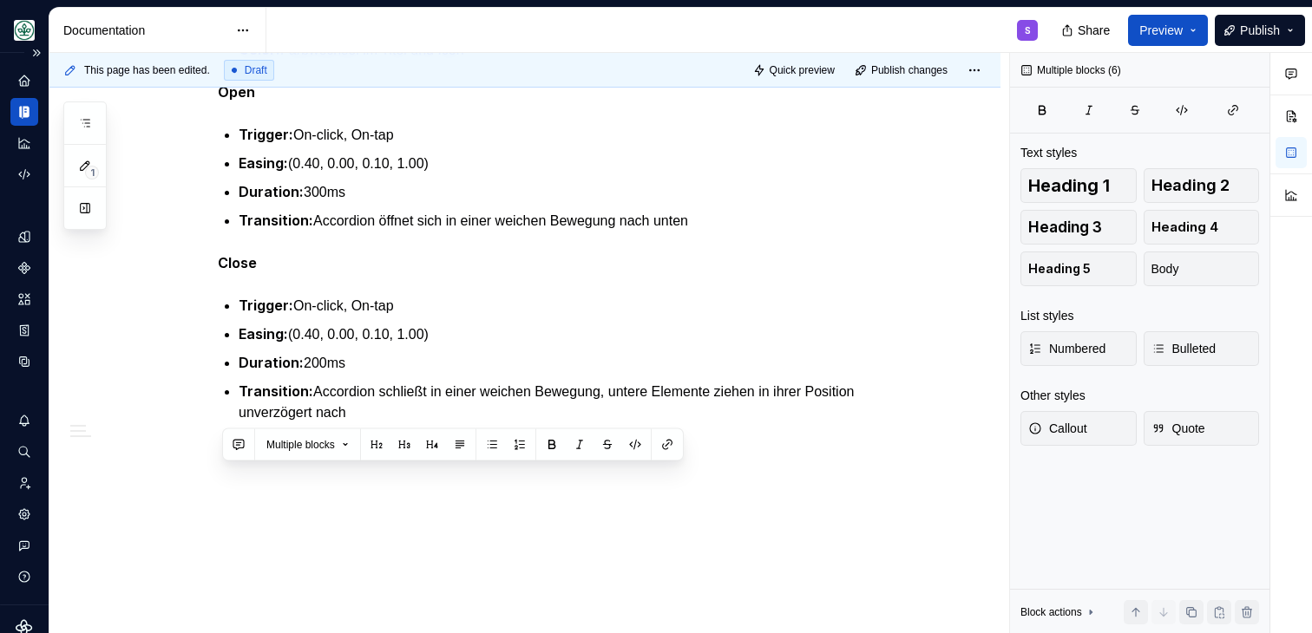
drag, startPoint x: 226, startPoint y: 210, endPoint x: 742, endPoint y: 659, distance: 684.0
click at [742, 633] on html "Mein Leben S Design system data Documentation S Share Preview Publish 1 Pages A…" at bounding box center [656, 316] width 1312 height 633
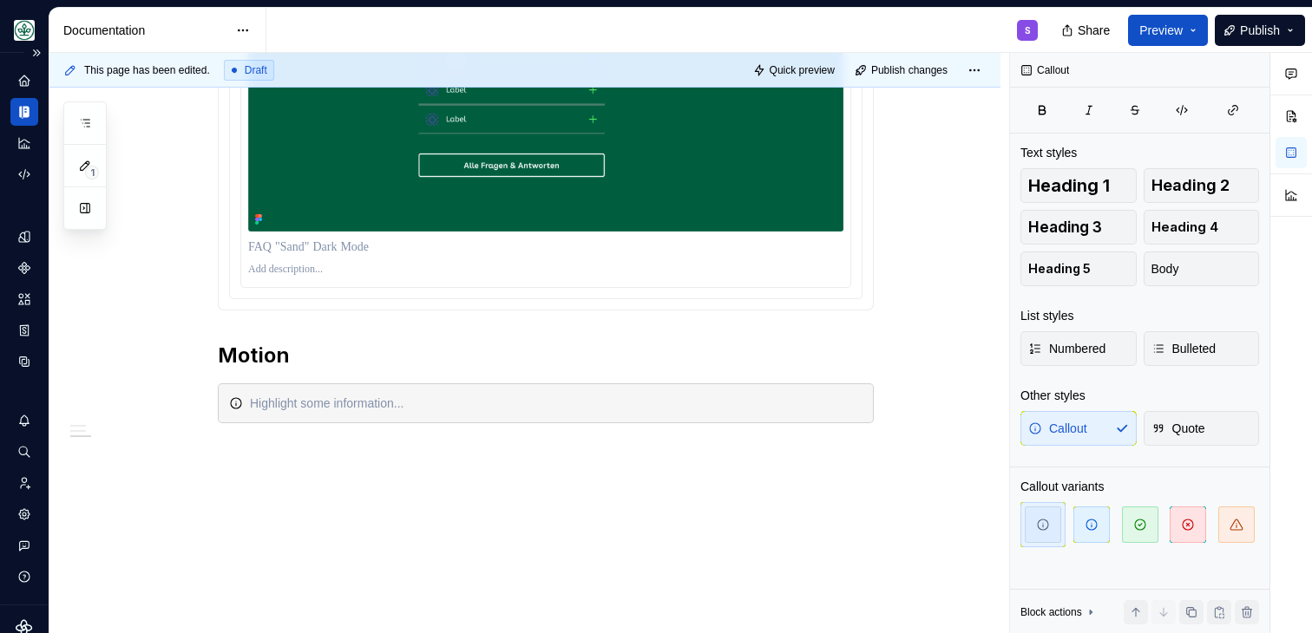
scroll to position [2470, 0]
click at [521, 405] on div "Die Motion verhält sich ident zu dem des Accordions" at bounding box center [556, 403] width 613 height 17
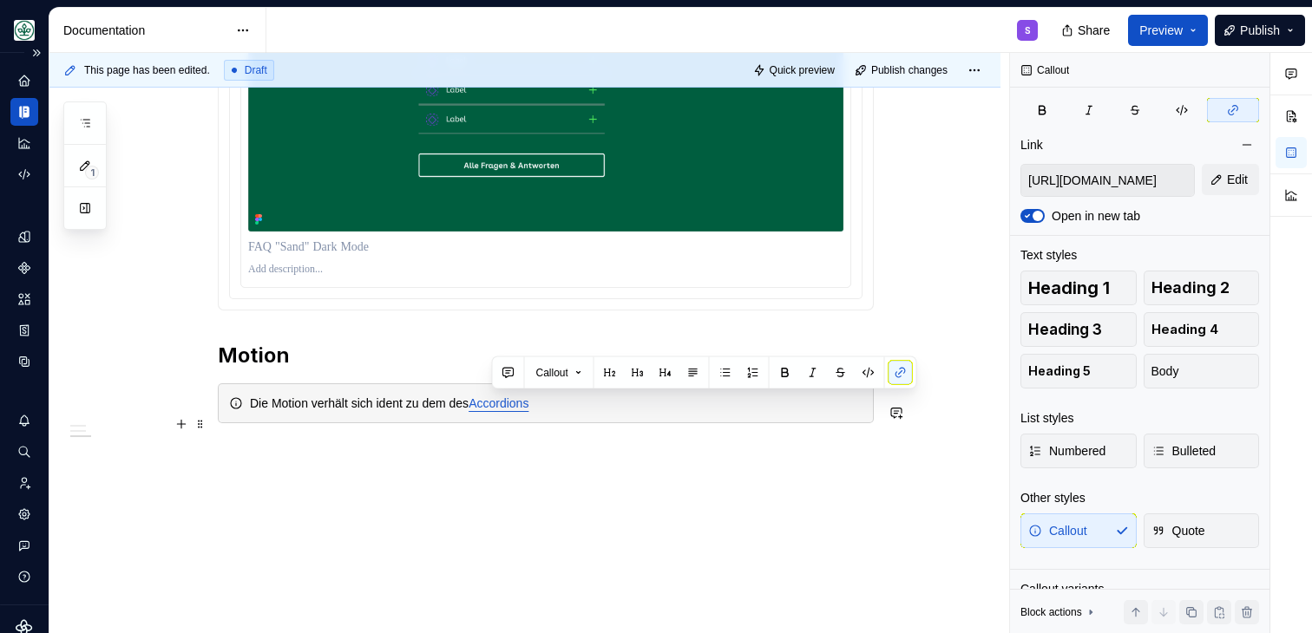
click at [658, 399] on div "Die Motion verhält sich ident zu dem des Accordions" at bounding box center [556, 403] width 613 height 17
click at [626, 405] on div "Die Motion verhält sich ident zu dem des Accordions" at bounding box center [556, 403] width 613 height 17
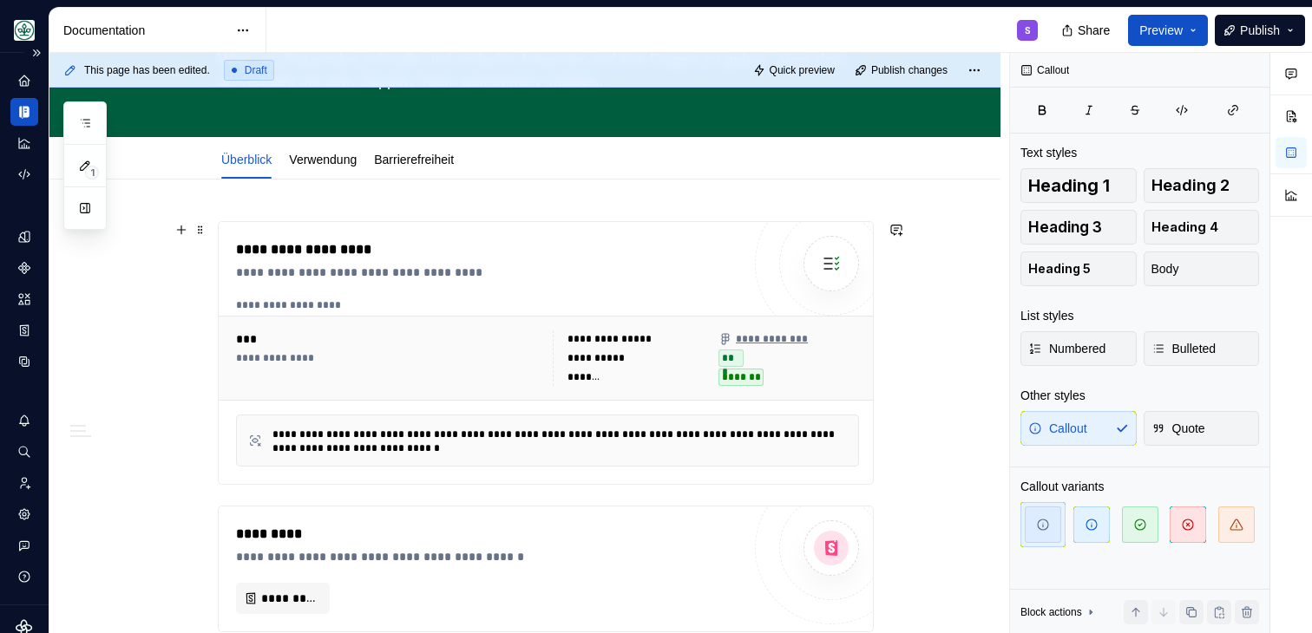
scroll to position [0, 0]
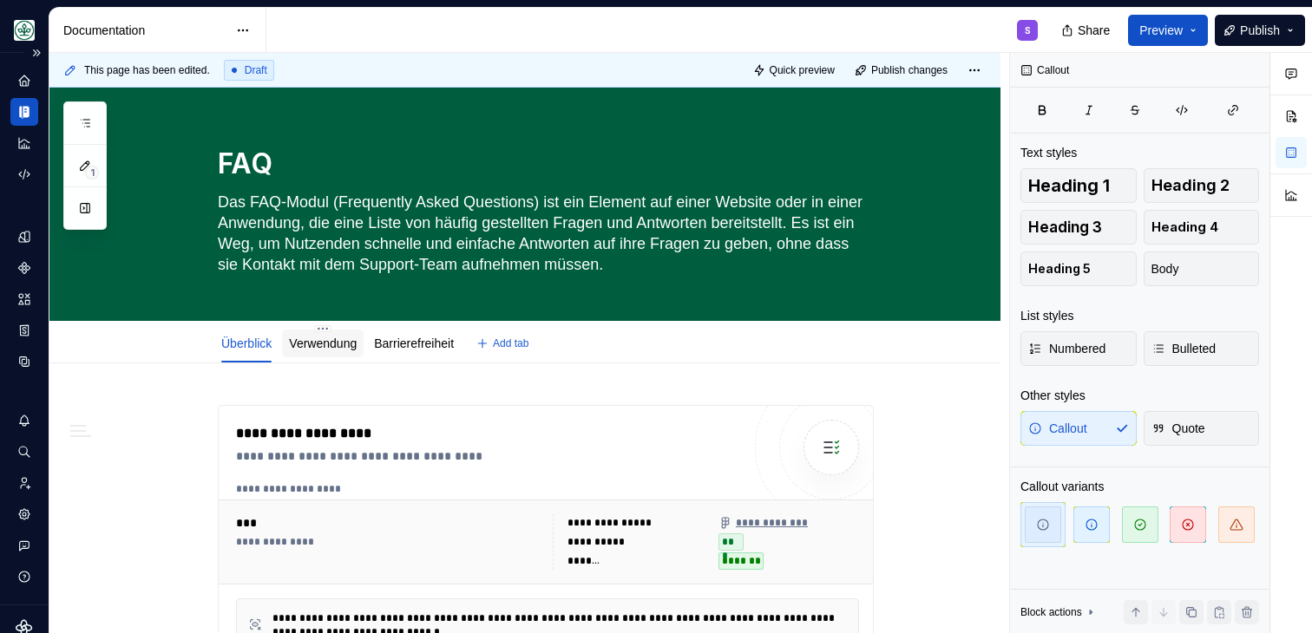
click at [346, 344] on link "Verwendung" at bounding box center [323, 344] width 68 height 14
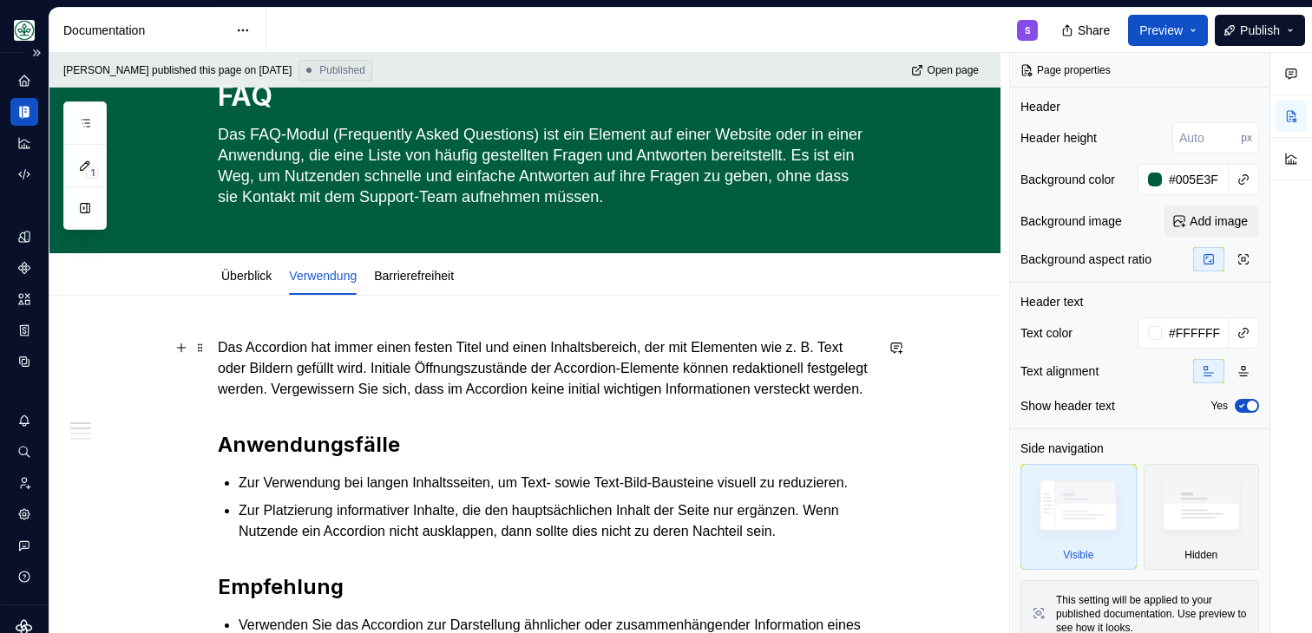
scroll to position [104, 0]
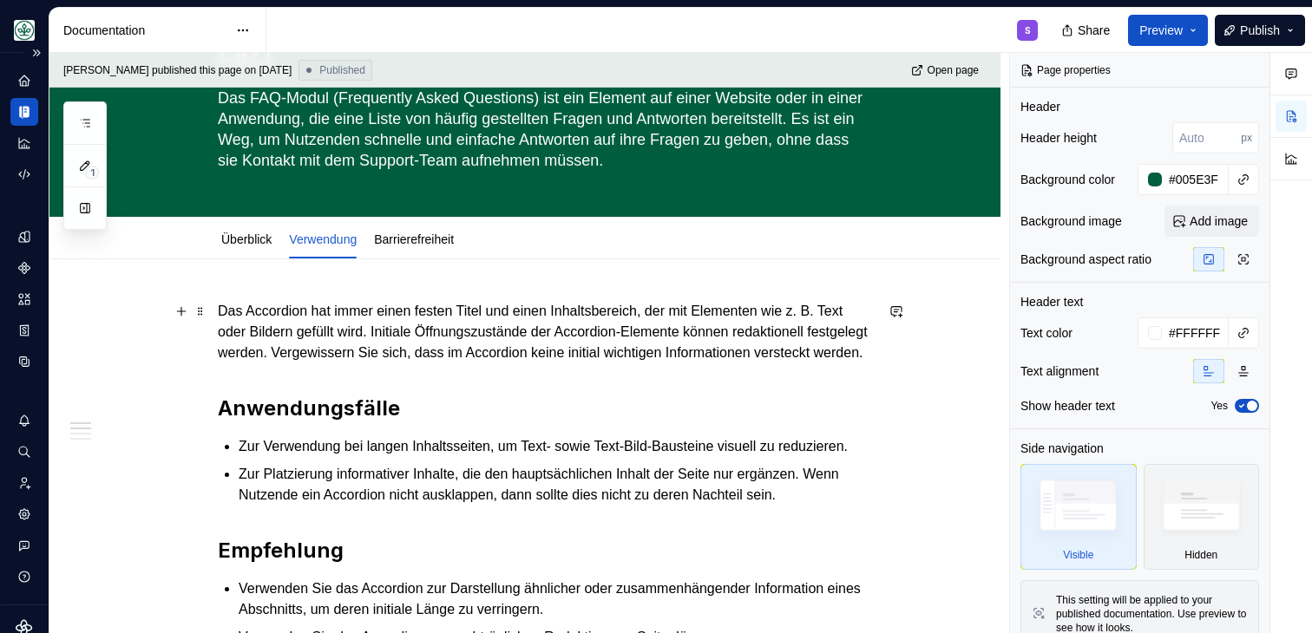
click at [354, 325] on p "Das Accordion hat immer einen festen Titel und einen Inhaltsbereich, der mit El…" at bounding box center [546, 332] width 656 height 62
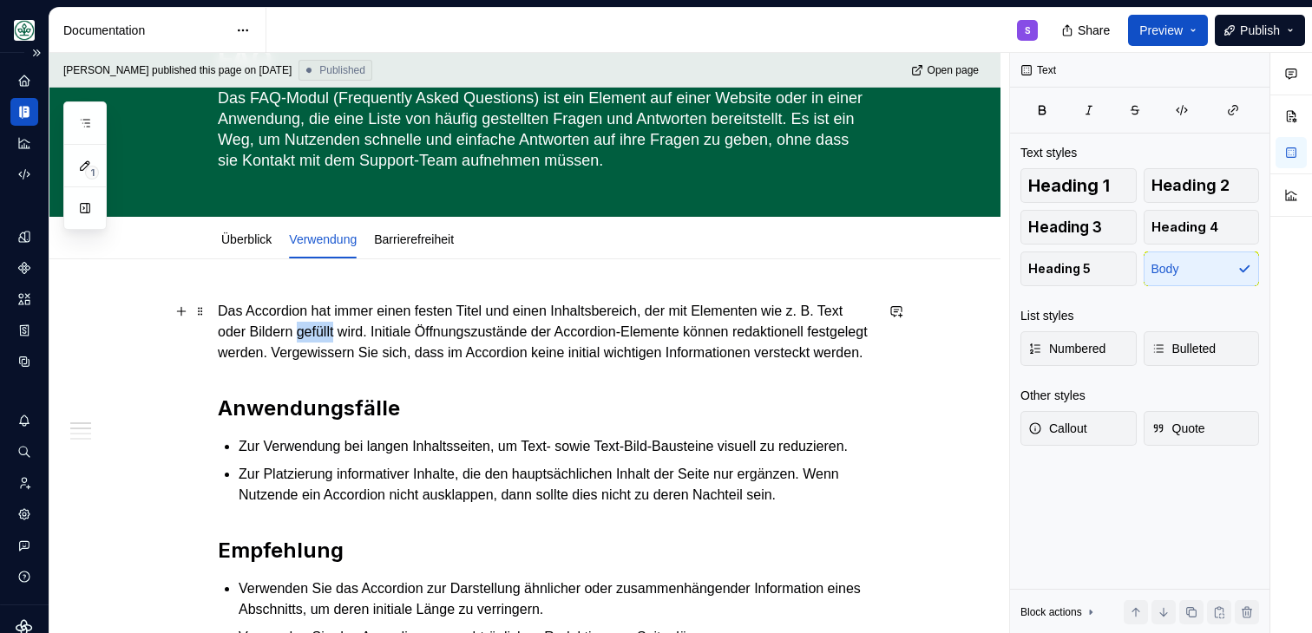
click at [354, 325] on p "Das Accordion hat immer einen festen Titel und einen Inhaltsbereich, der mit El…" at bounding box center [546, 332] width 656 height 62
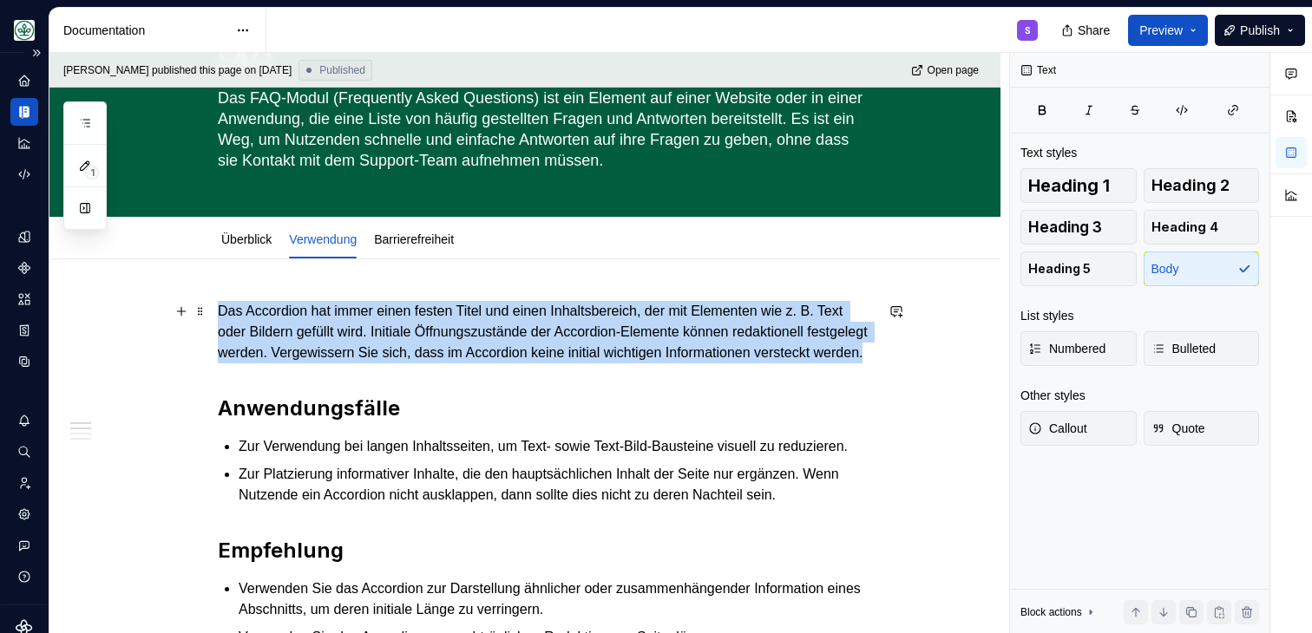
click at [354, 325] on p "Das Accordion hat immer einen festen Titel und einen Inhaltsbereich, der mit El…" at bounding box center [546, 332] width 656 height 62
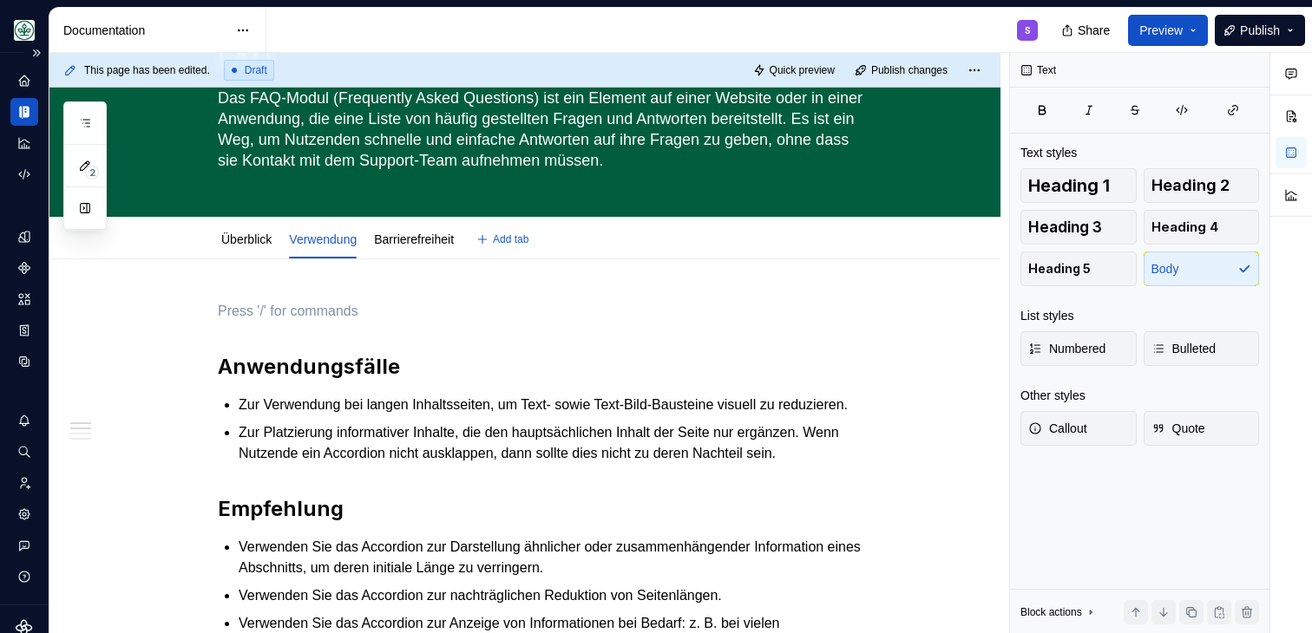
type textarea "*"
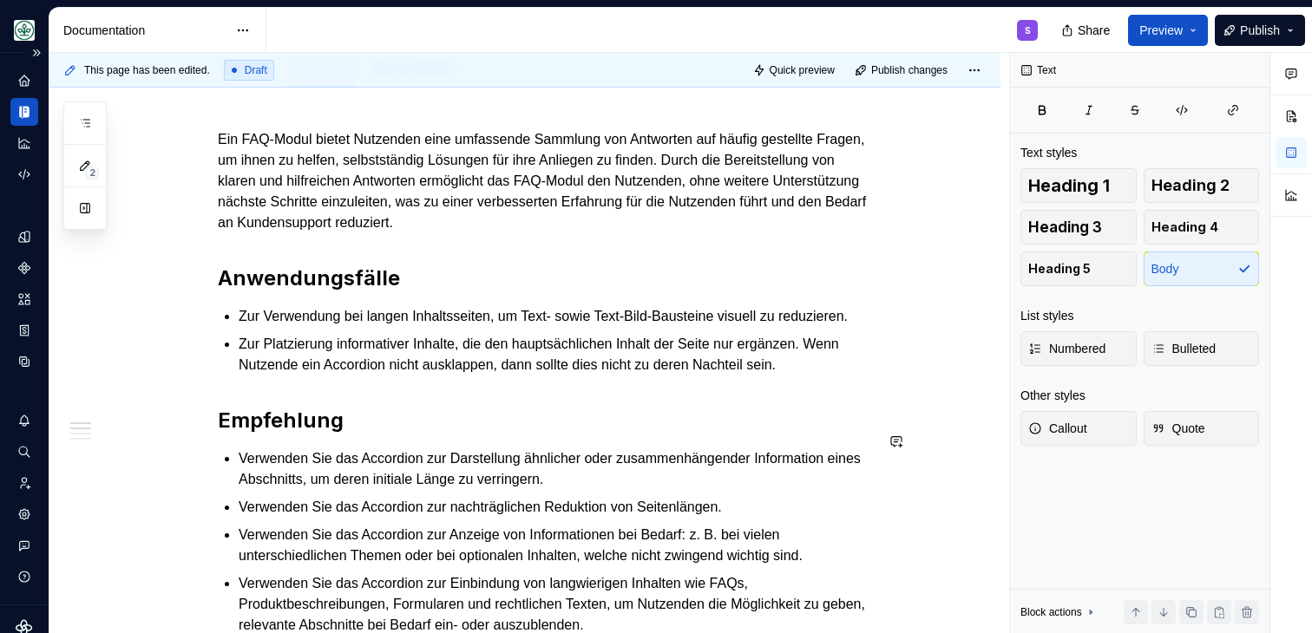
scroll to position [287, 0]
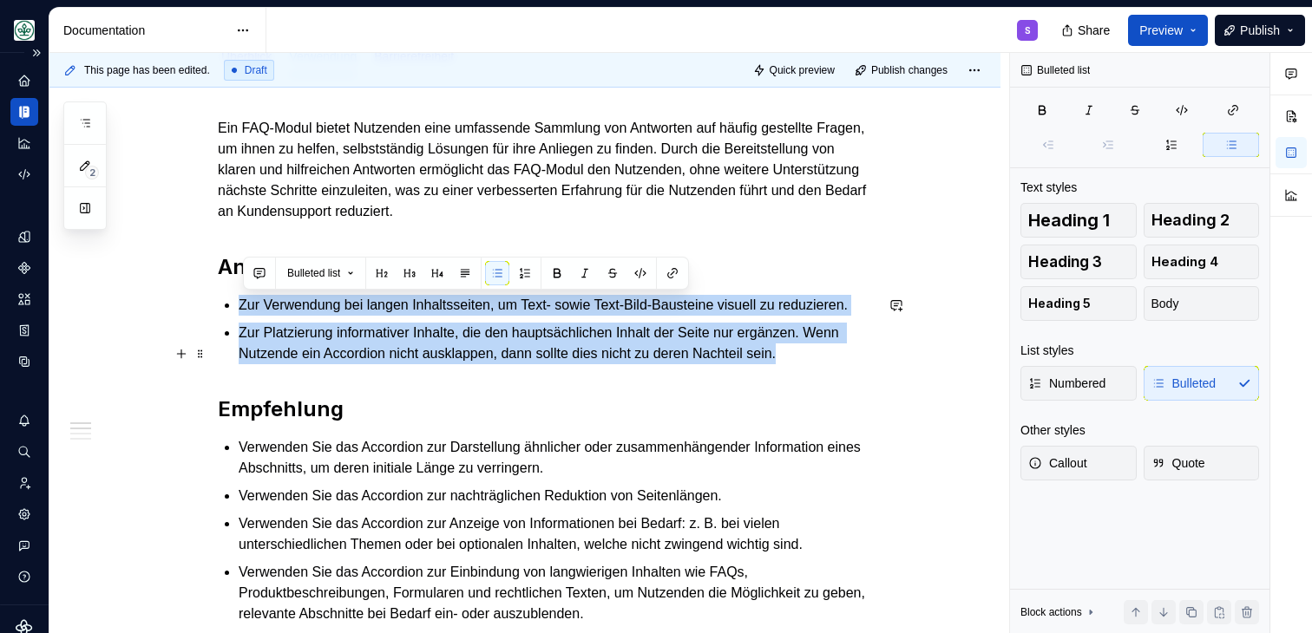
drag, startPoint x: 245, startPoint y: 301, endPoint x: 883, endPoint y: 372, distance: 642.6
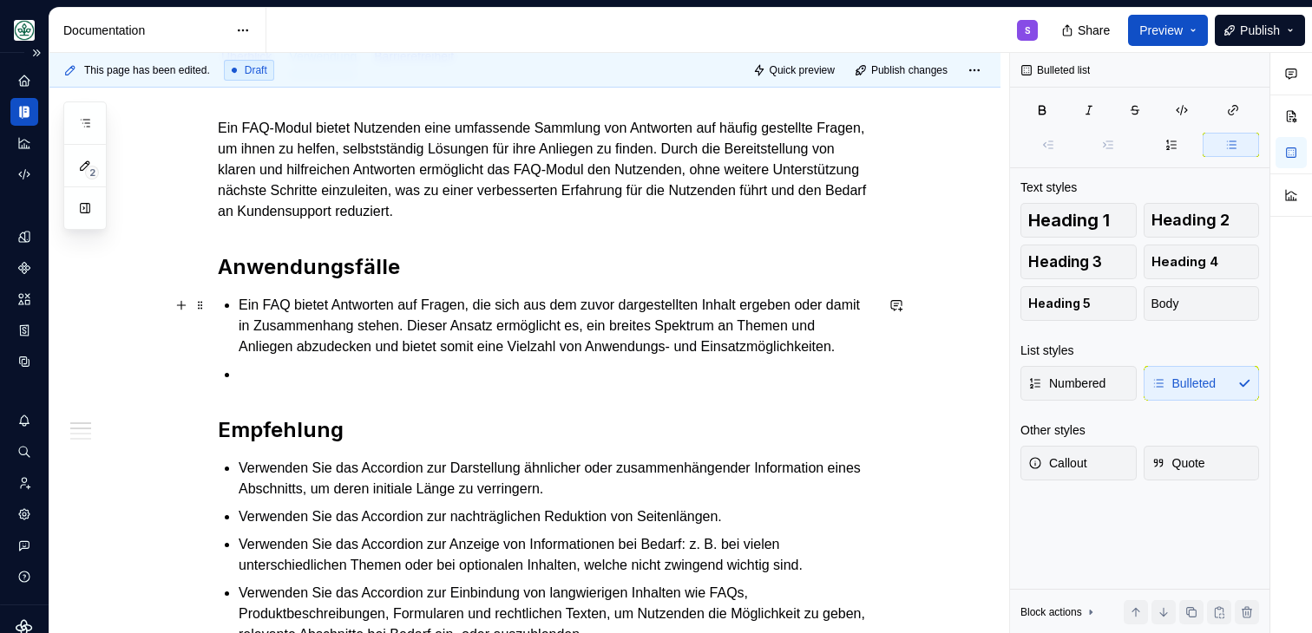
click at [247, 301] on p "Ein FAQ bietet Antworten auf Fragen, die sich aus dem zuvor dargestellten Inhal…" at bounding box center [556, 326] width 635 height 62
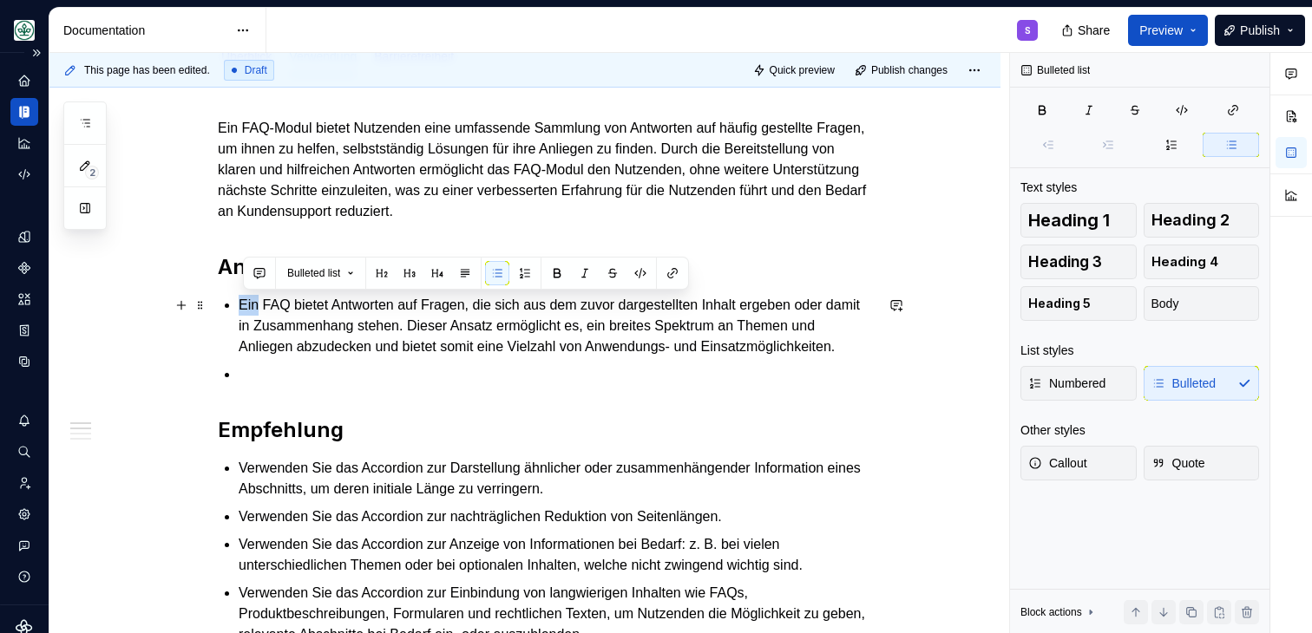
click at [243, 301] on p "Ein FAQ bietet Antworten auf Fragen, die sich aus dem zuvor dargestellten Inhal…" at bounding box center [556, 326] width 635 height 62
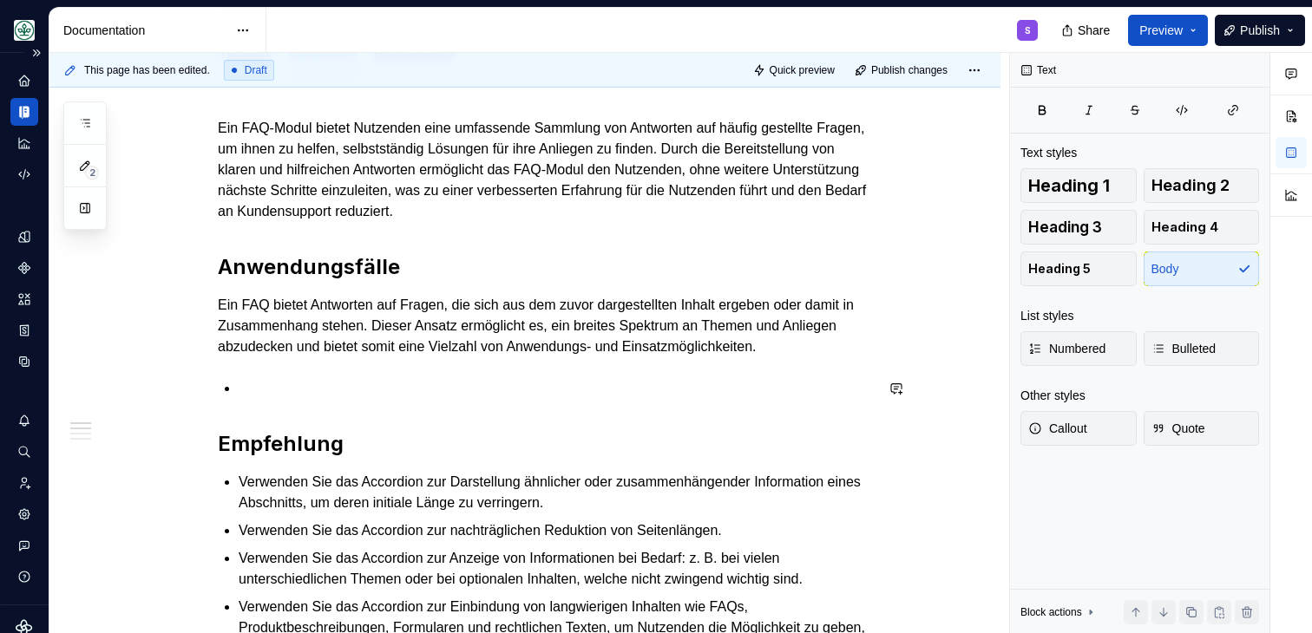
click at [287, 396] on p at bounding box center [556, 388] width 635 height 21
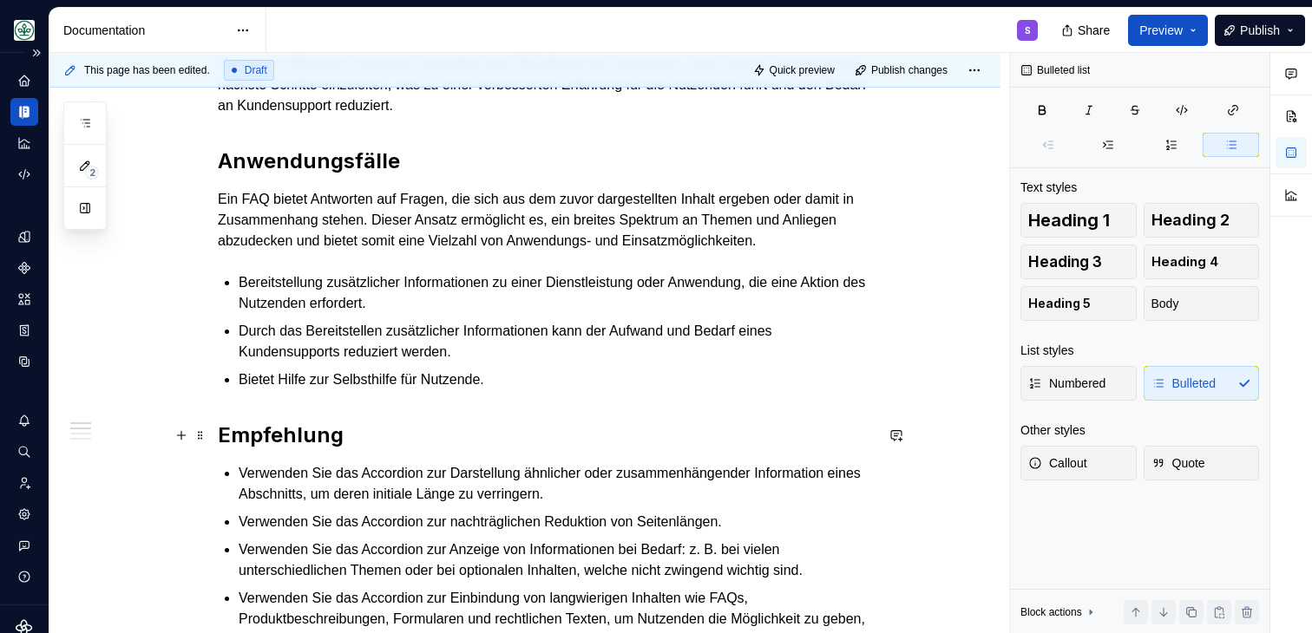
scroll to position [394, 0]
click at [411, 465] on p "Verwenden Sie das Accordion zur Darstellung ähnlicher oder zusammenhängender In…" at bounding box center [556, 483] width 635 height 42
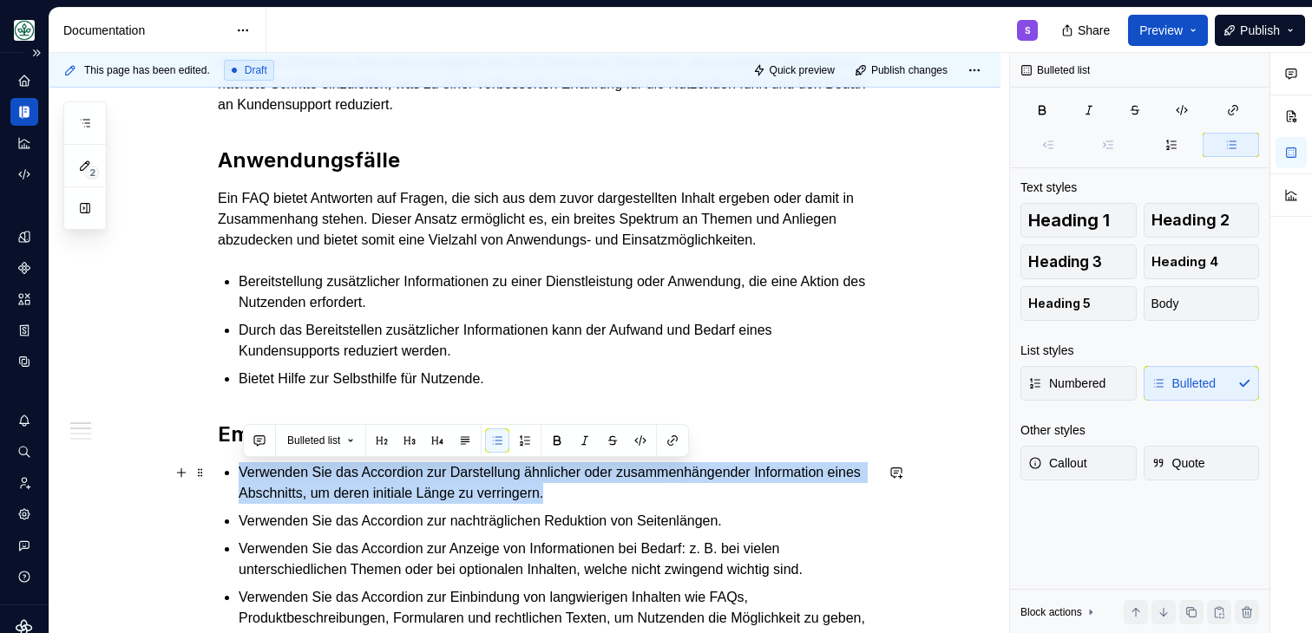
click at [411, 465] on p "Verwenden Sie das Accordion zur Darstellung ähnlicher oder zusammenhängender In…" at bounding box center [556, 483] width 635 height 42
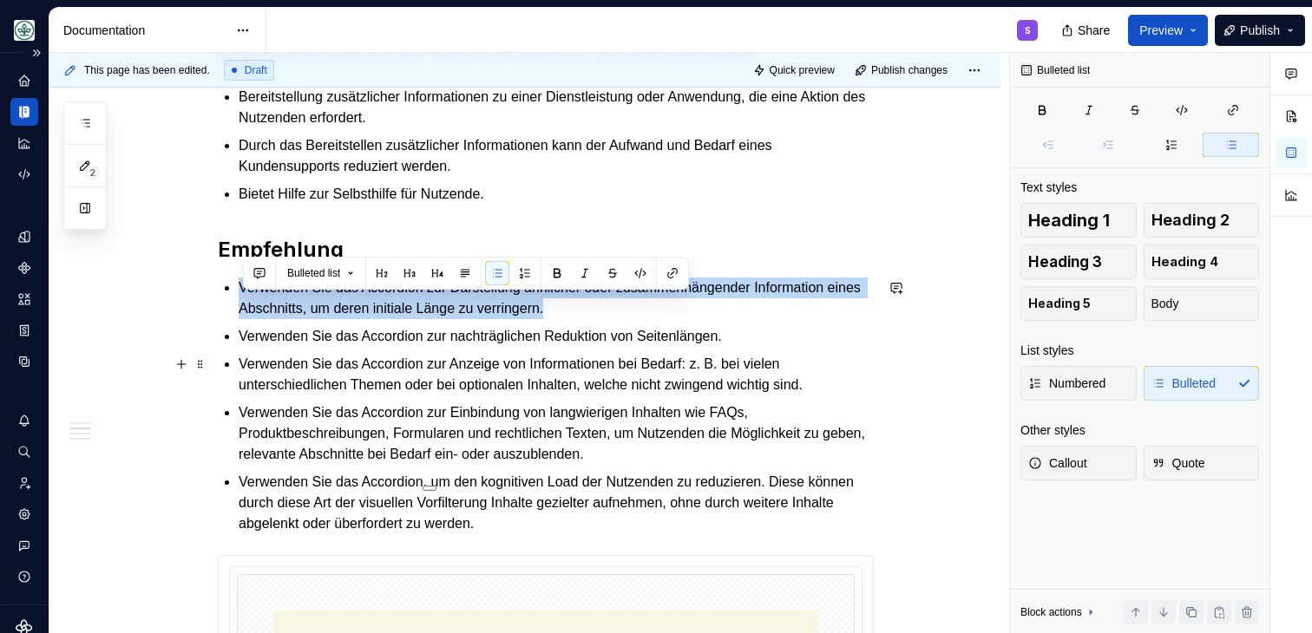
scroll to position [585, 0]
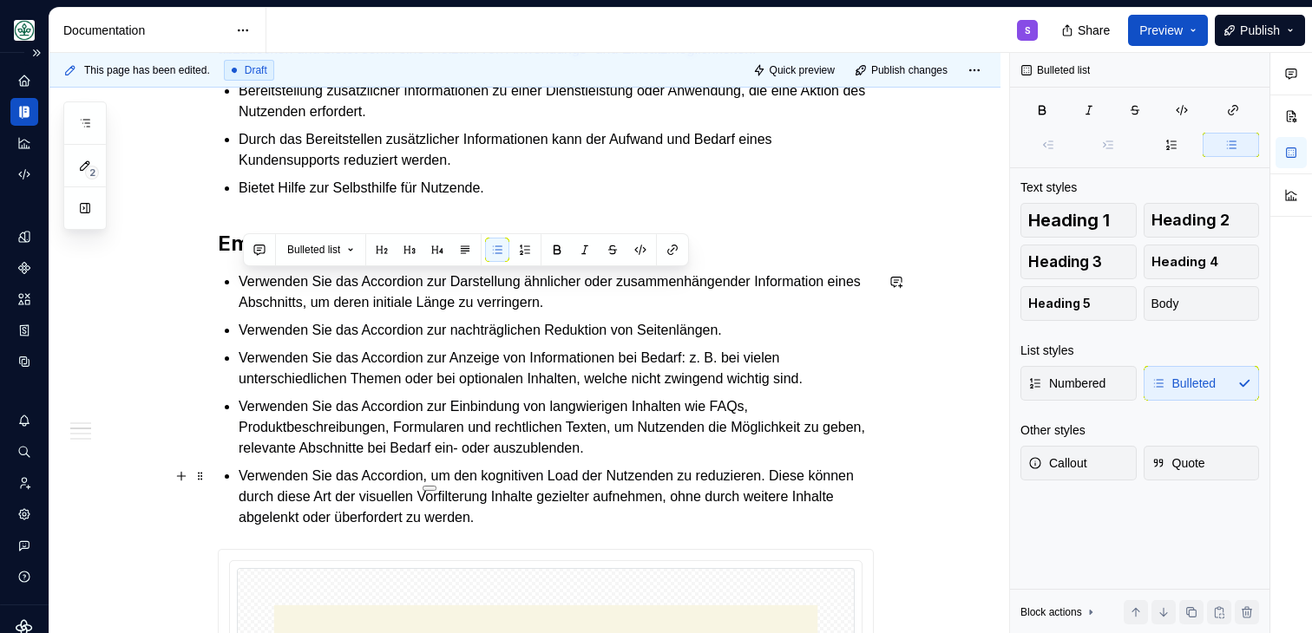
click at [613, 519] on p "Verwenden Sie das Accordion, um den kognitiven Load der Nutzenden zu reduzieren…" at bounding box center [556, 497] width 635 height 62
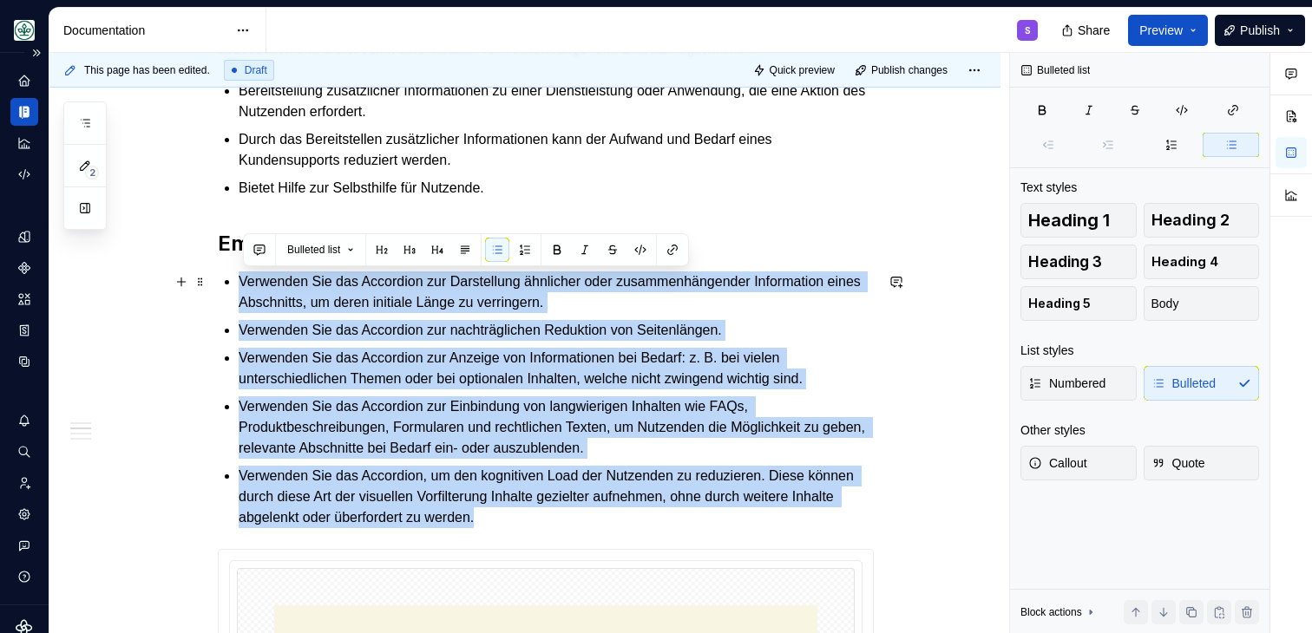
drag, startPoint x: 613, startPoint y: 519, endPoint x: 239, endPoint y: 287, distance: 440.7
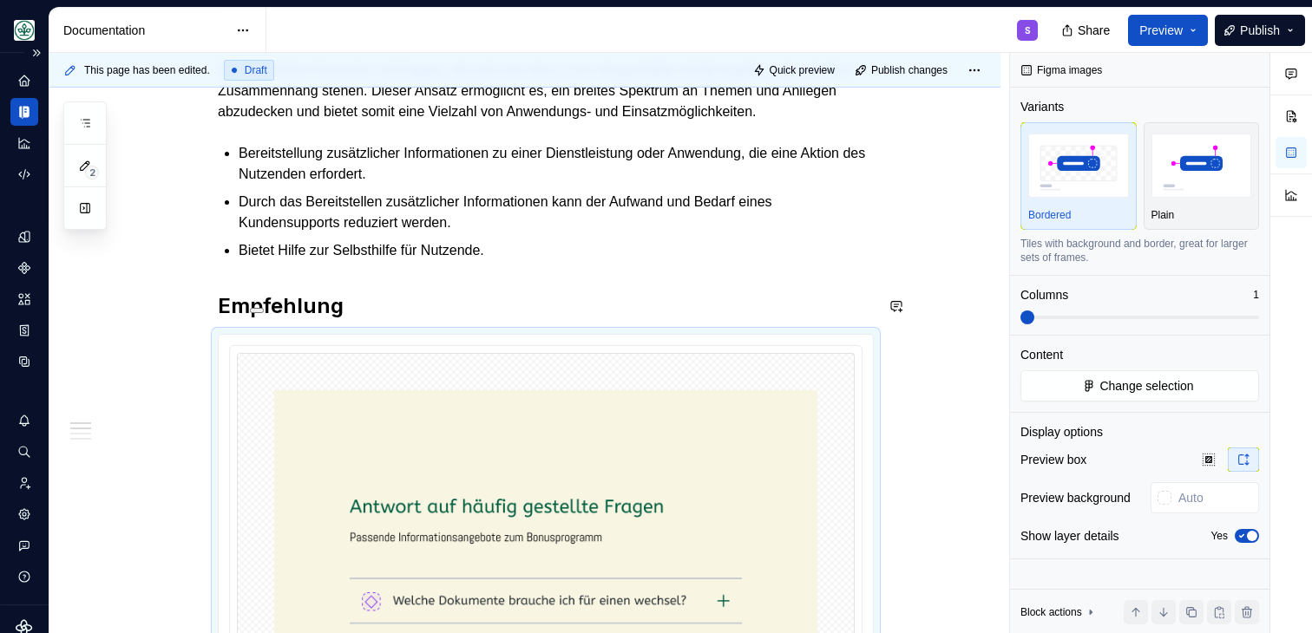
scroll to position [479, 0]
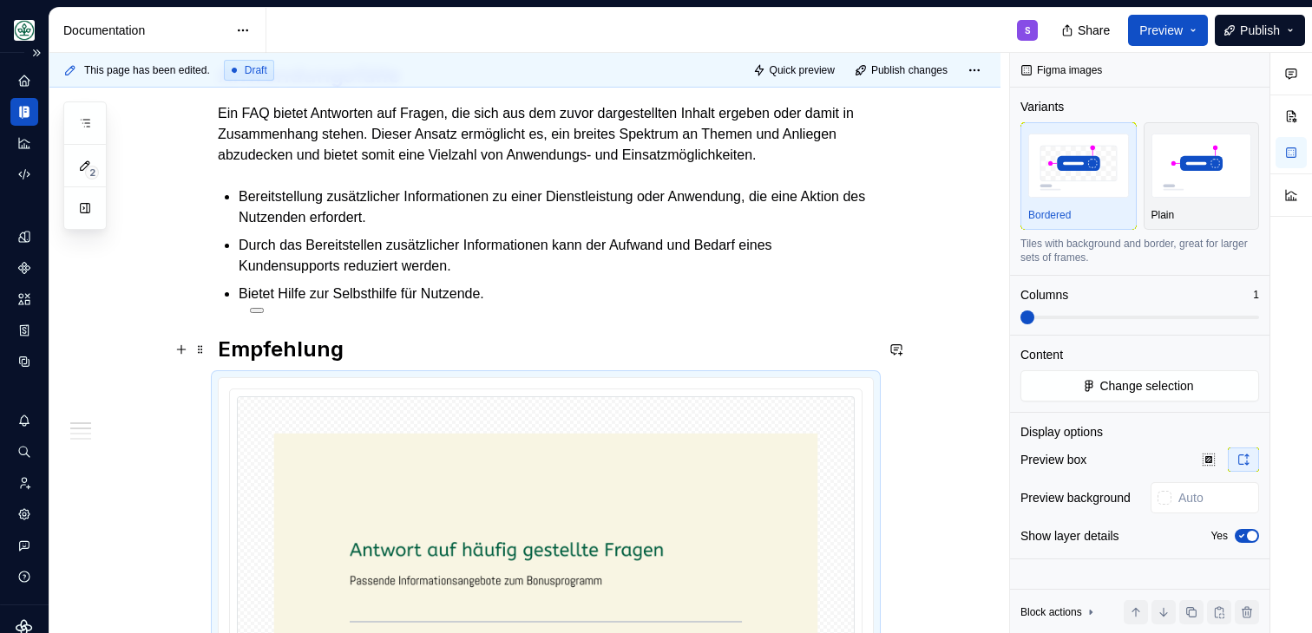
click at [370, 345] on h2 "Empfehlung" at bounding box center [546, 350] width 656 height 28
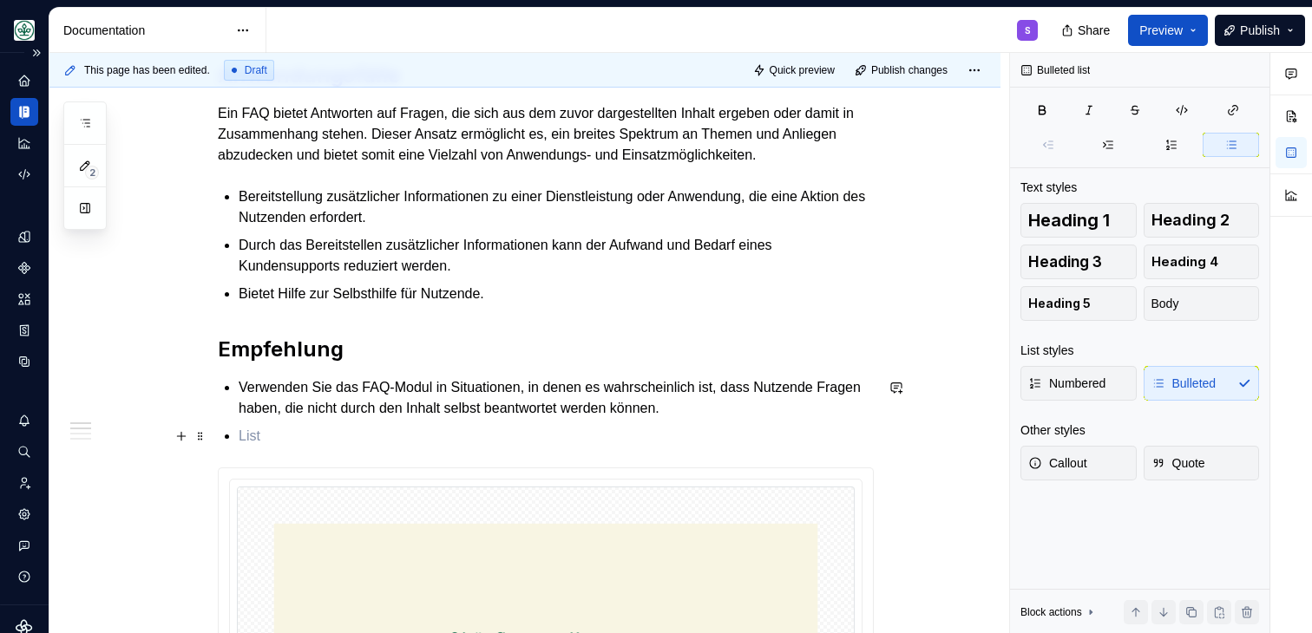
click at [282, 424] on ul "Verwenden Sie das FAQ-Modul in Situationen, in denen es wahrscheinlich ist, das…" at bounding box center [556, 411] width 635 height 69
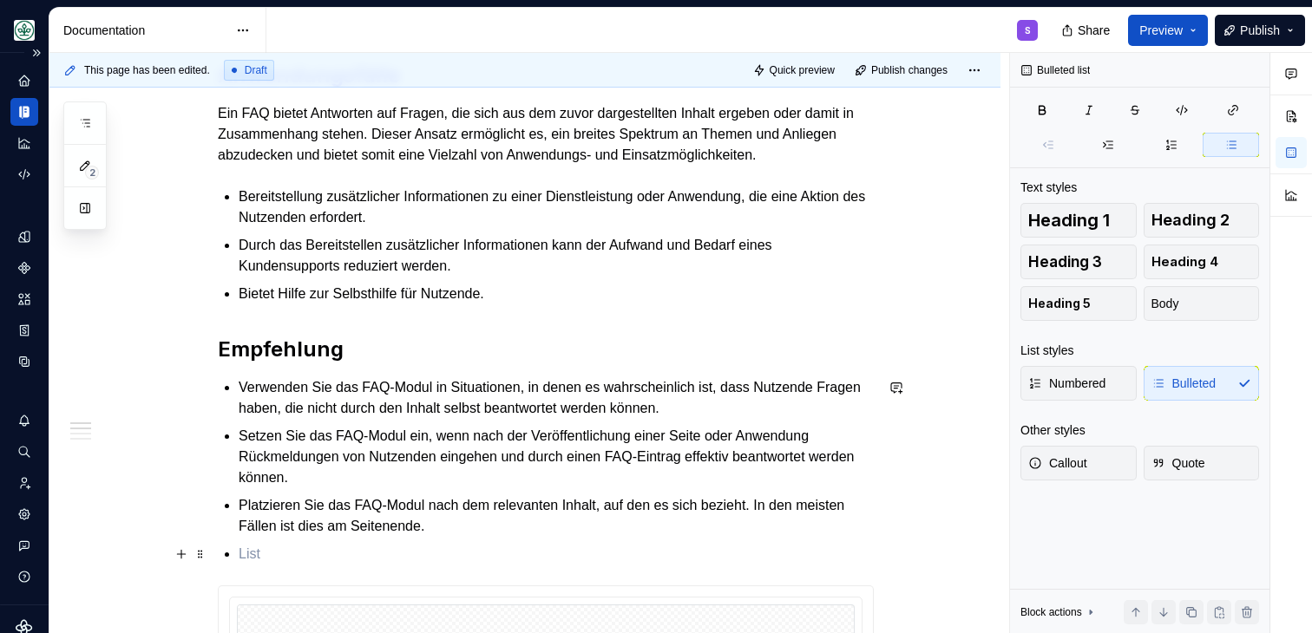
click at [287, 553] on p at bounding box center [556, 554] width 635 height 21
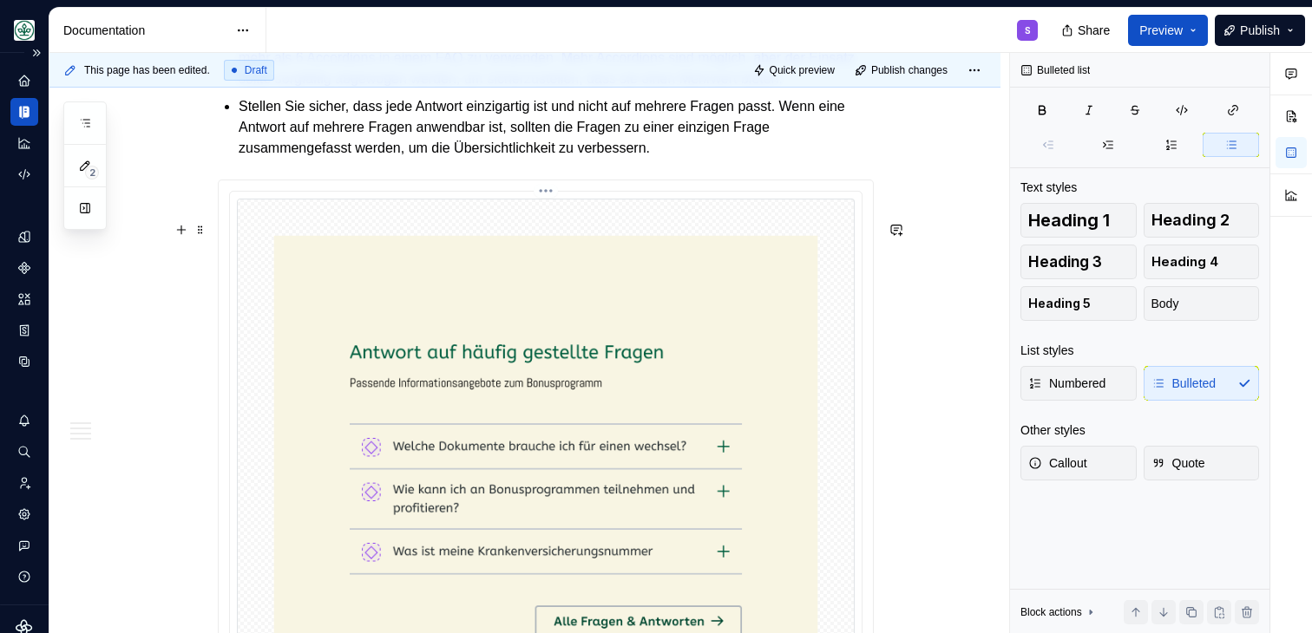
scroll to position [1086, 0]
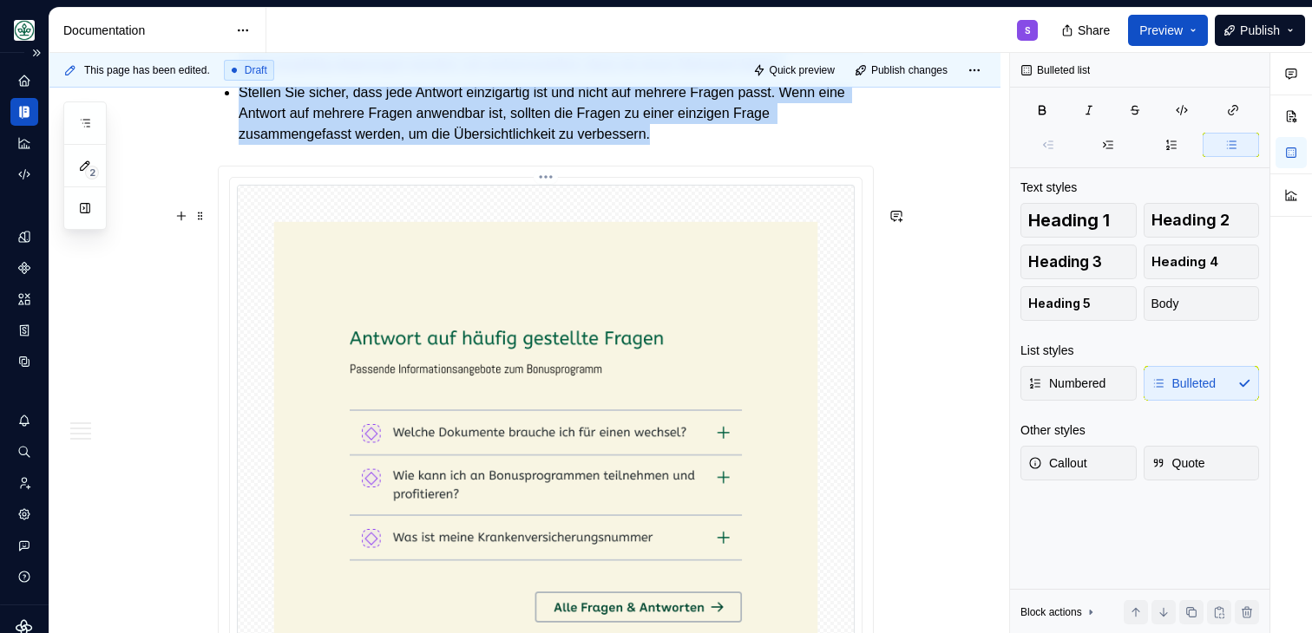
click at [423, 254] on img at bounding box center [546, 488] width 618 height 606
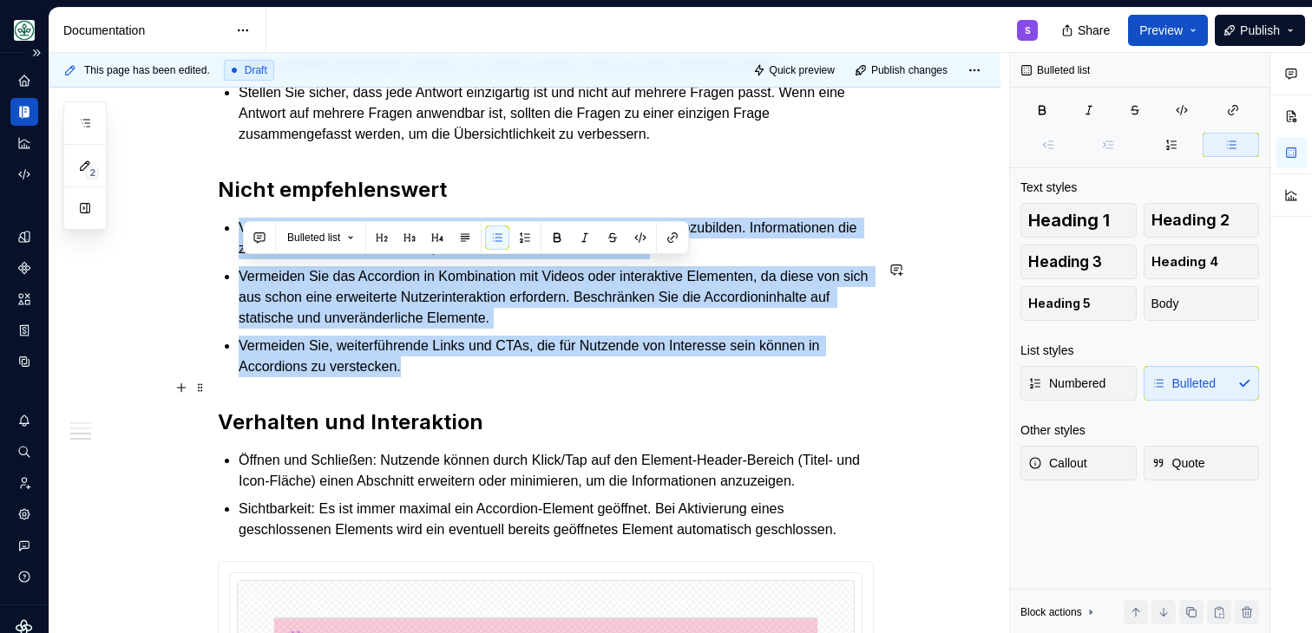
drag, startPoint x: 240, startPoint y: 271, endPoint x: 508, endPoint y: 398, distance: 296.1
click at [508, 398] on div "Ein FAQ-Modul bietet Nutzenden eine umfassende Sammlung von Antworten auf häufi…" at bounding box center [546, 66] width 656 height 1494
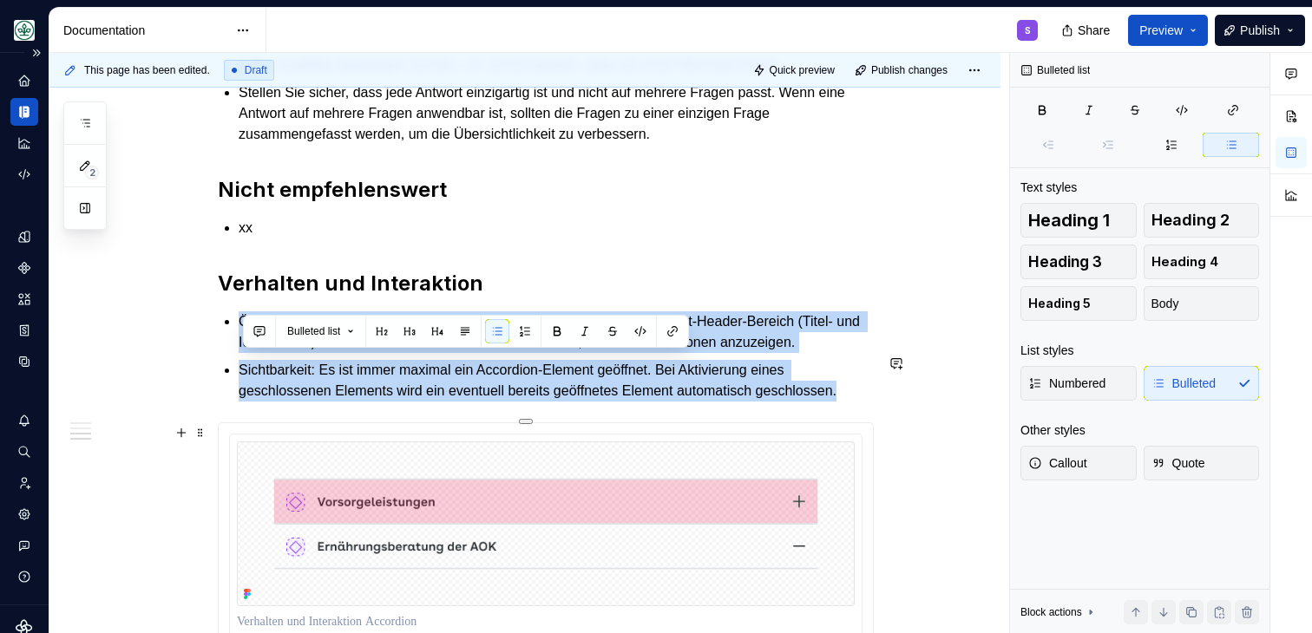
drag, startPoint x: 242, startPoint y: 361, endPoint x: 386, endPoint y: 473, distance: 182.4
click at [386, 402] on ul "Öffnen und Schließen: Nutzende können durch Klick/Tap auf den Element-Header-Be…" at bounding box center [556, 357] width 635 height 90
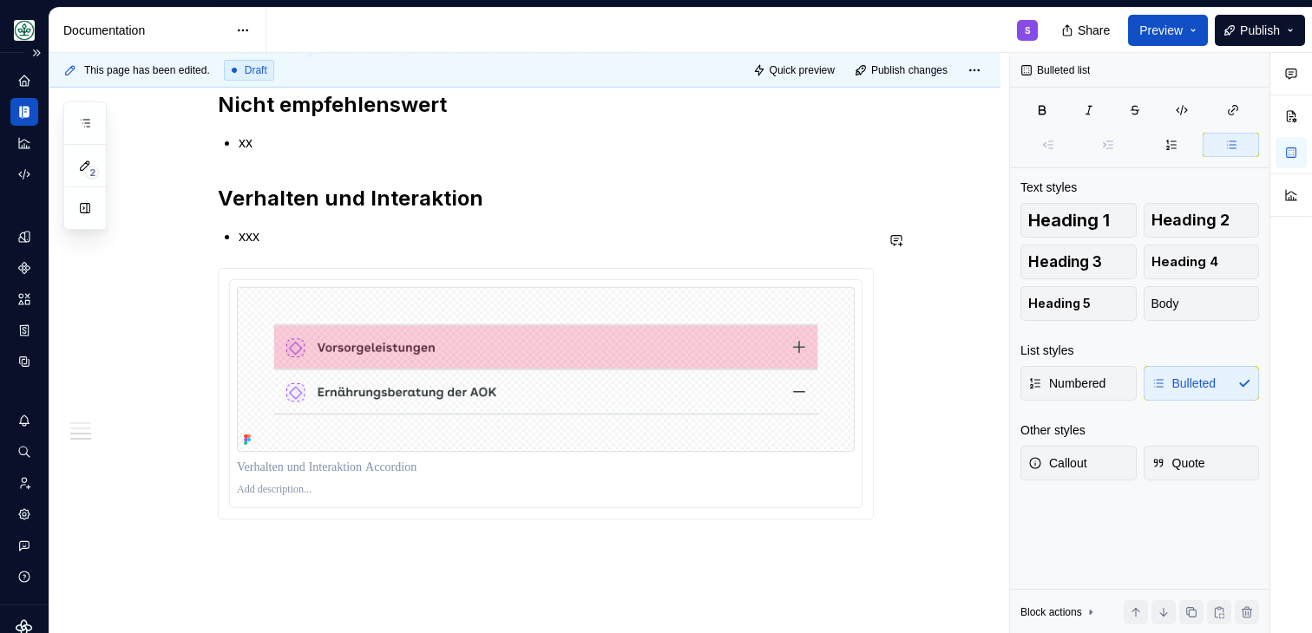
scroll to position [1074, 0]
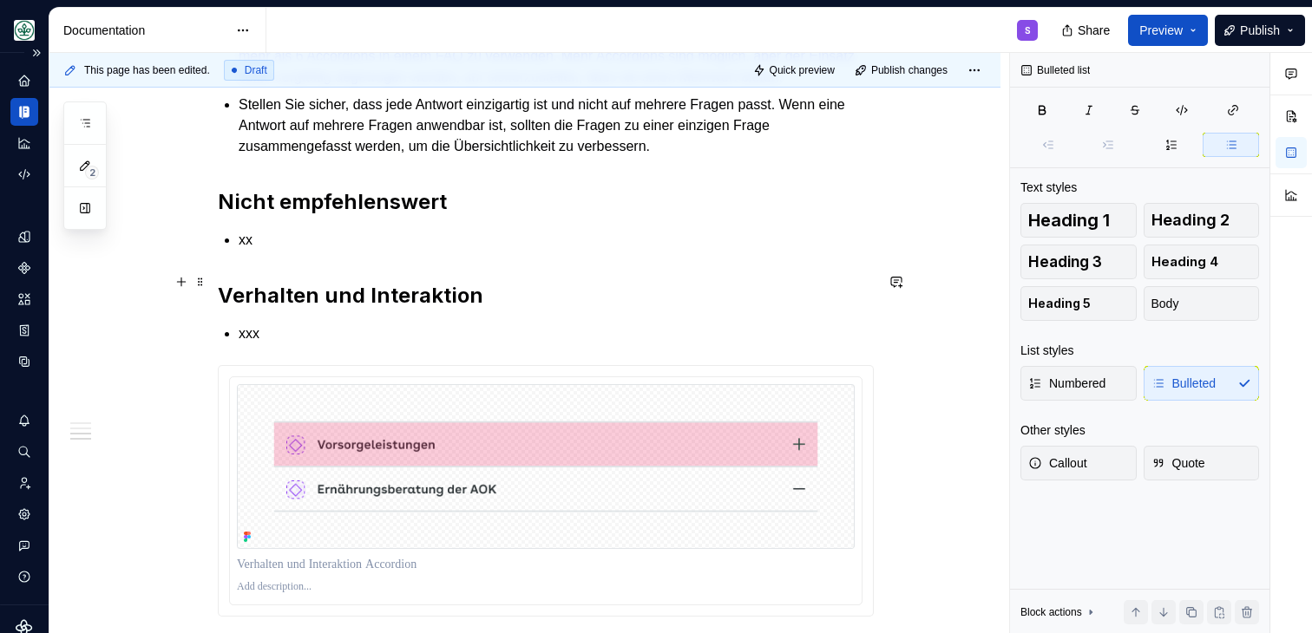
click at [298, 251] on p "xx" at bounding box center [556, 240] width 635 height 21
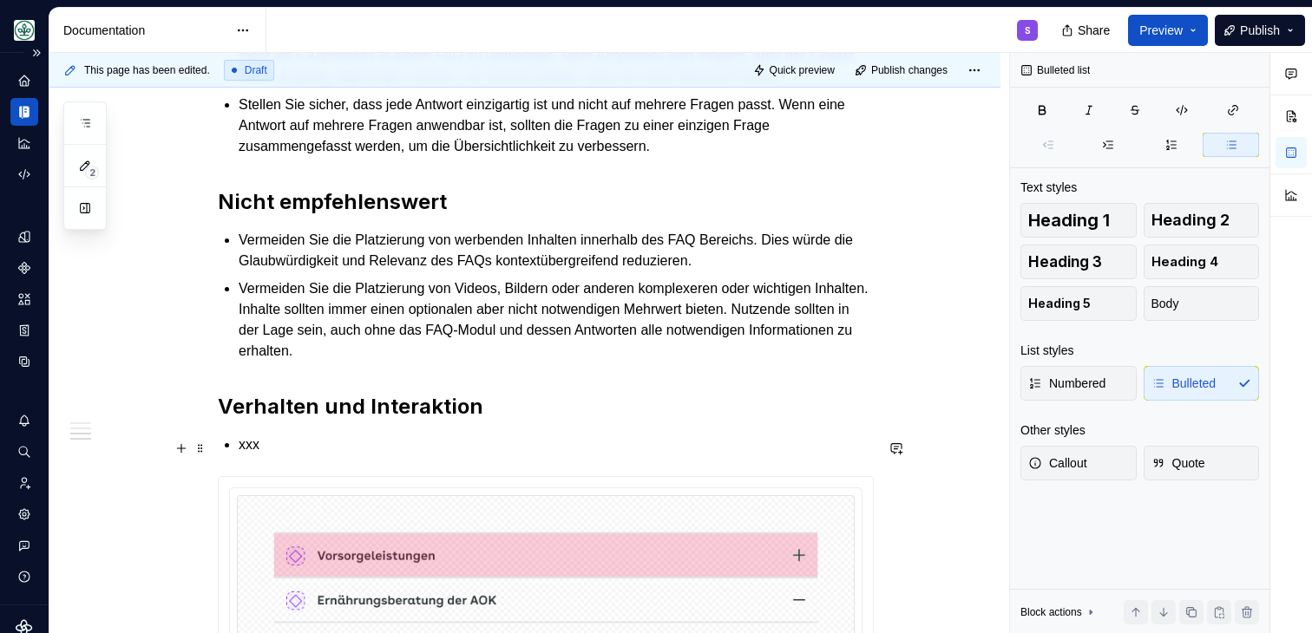
click at [300, 472] on div "Ein FAQ-Modul bietet Nutzenden eine umfassende Sammlung von Antworten auf häufi…" at bounding box center [546, 29] width 656 height 1397
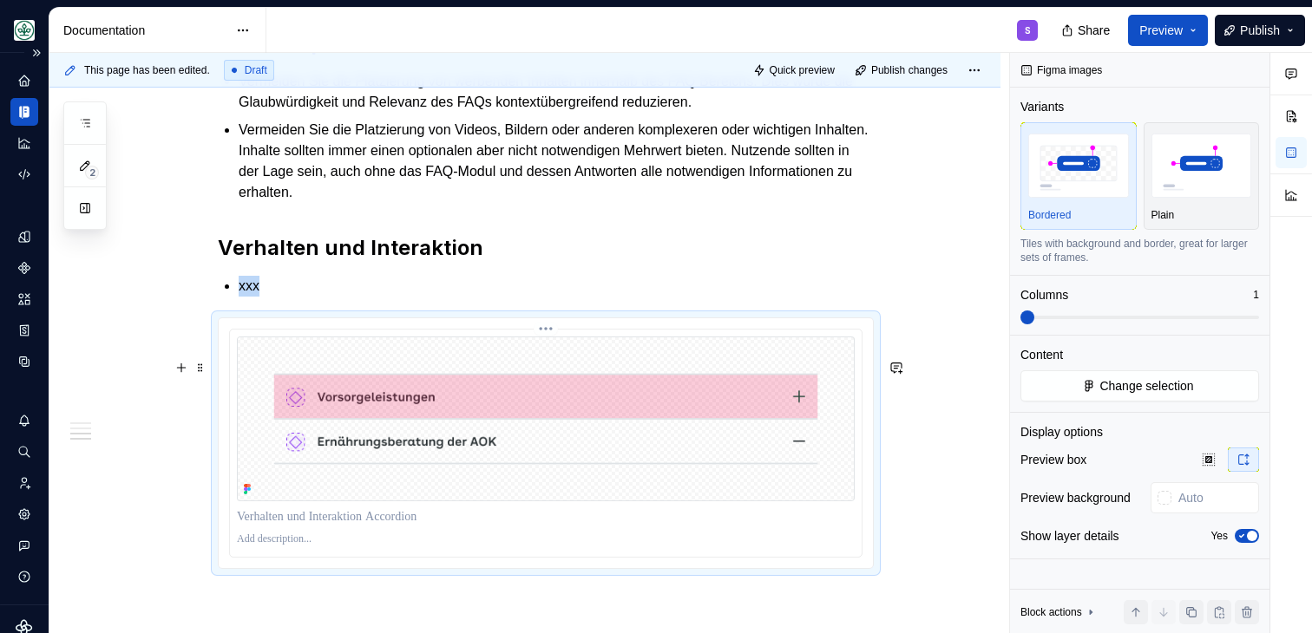
click at [298, 472] on img at bounding box center [546, 419] width 618 height 165
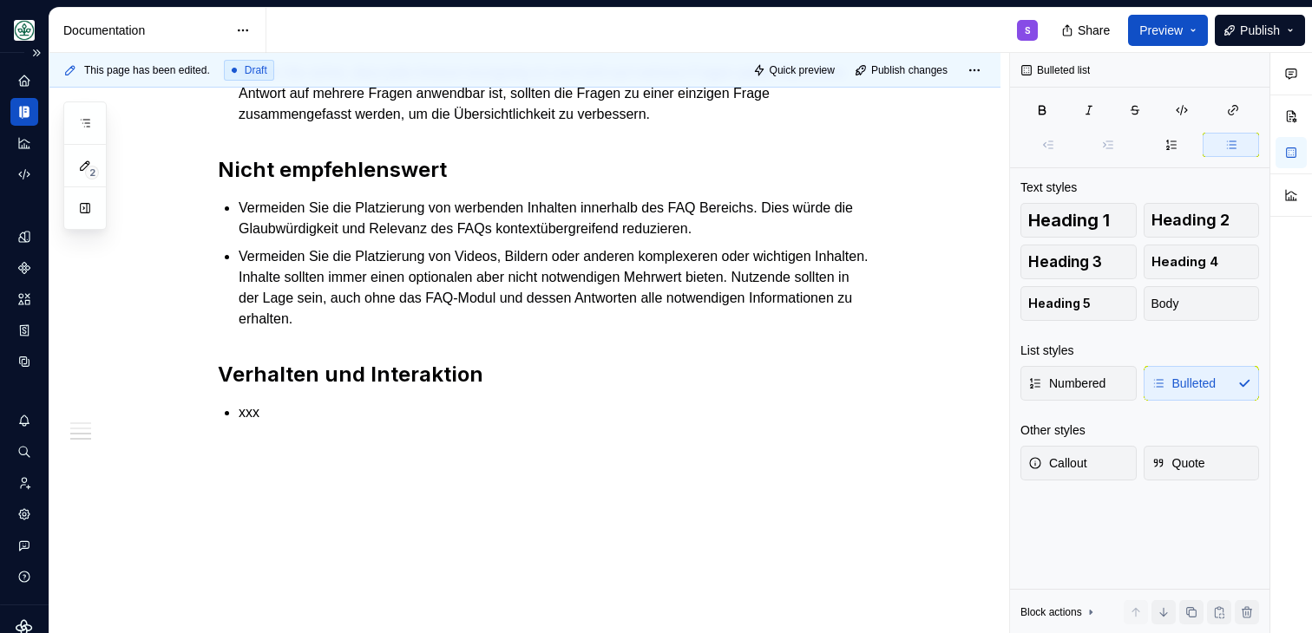
scroll to position [1148, 0]
click at [276, 414] on p "xxx" at bounding box center [556, 413] width 635 height 21
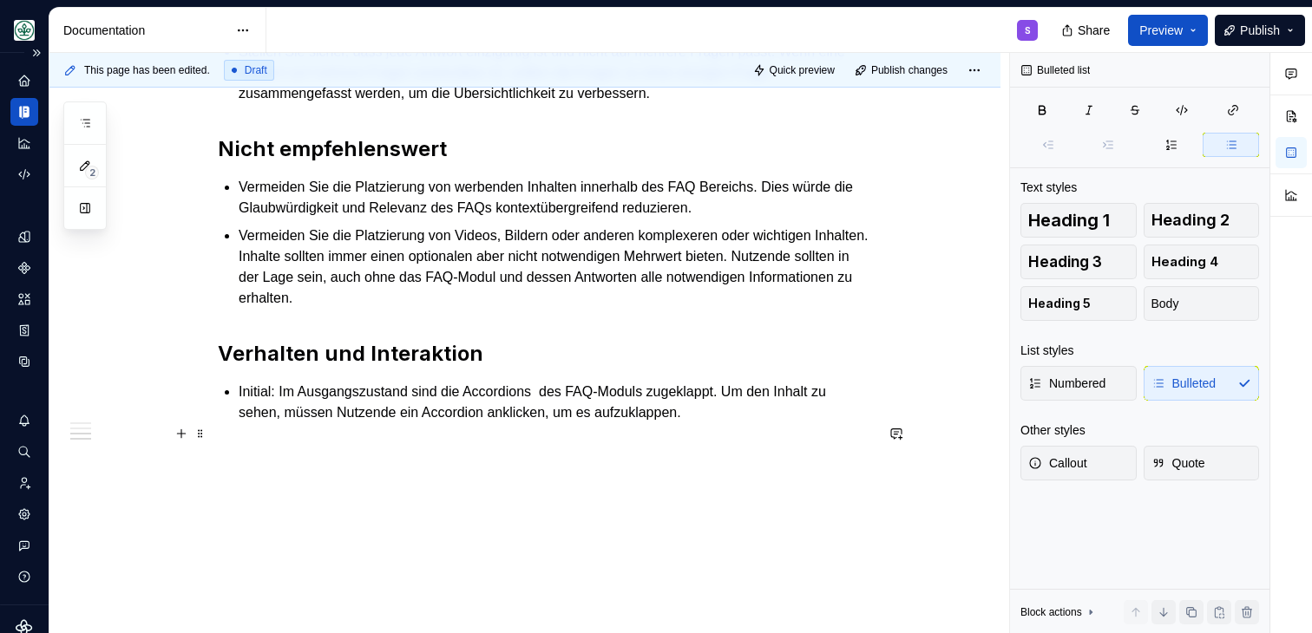
click at [561, 395] on p "Initial: Im Ausgangszustand sind die Accordions des FAQ-Moduls zugeklappt. Um d…" at bounding box center [556, 403] width 635 height 42
click at [747, 416] on p "Initial: Im Ausgangszustand sind die Accordions, des FAQ-Moduls zugeklappt. Um …" at bounding box center [556, 403] width 635 height 42
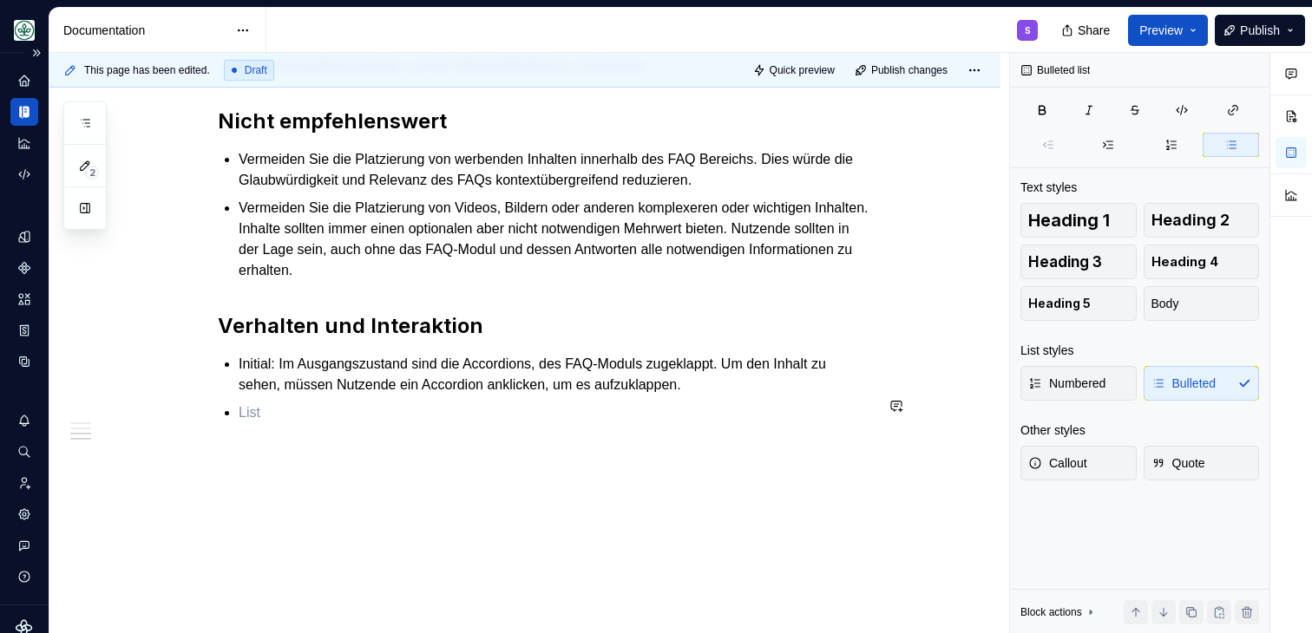
scroll to position [1233, 0]
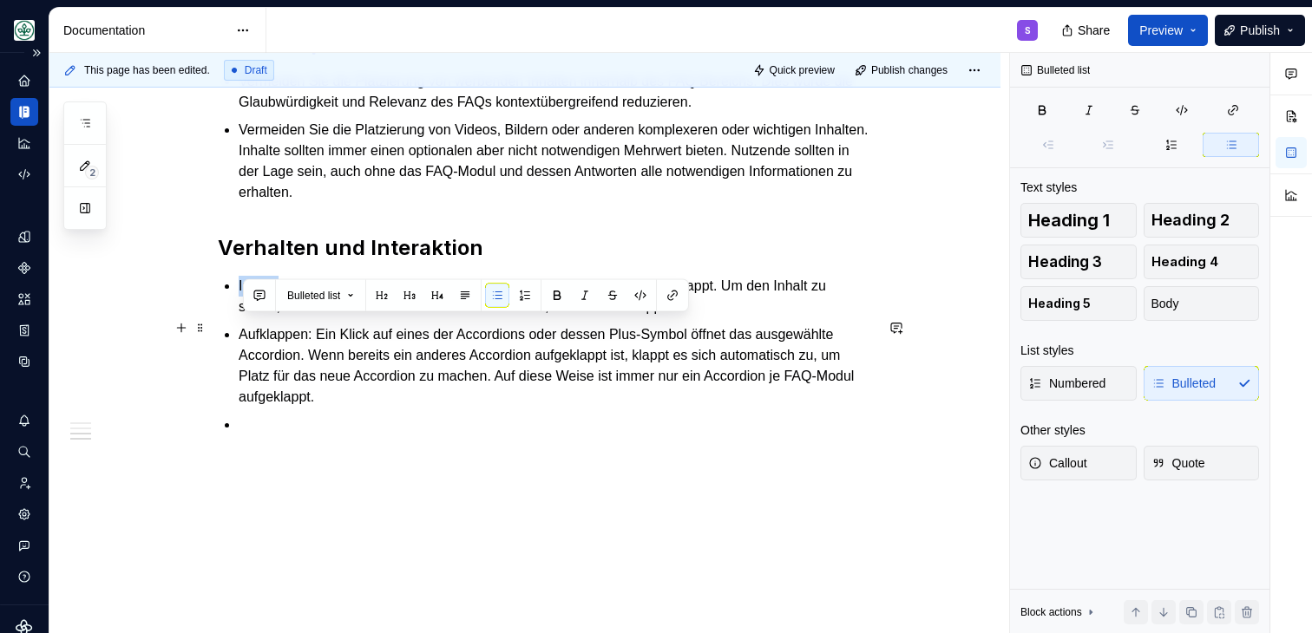
drag, startPoint x: 236, startPoint y: 324, endPoint x: 283, endPoint y: 323, distance: 46.9
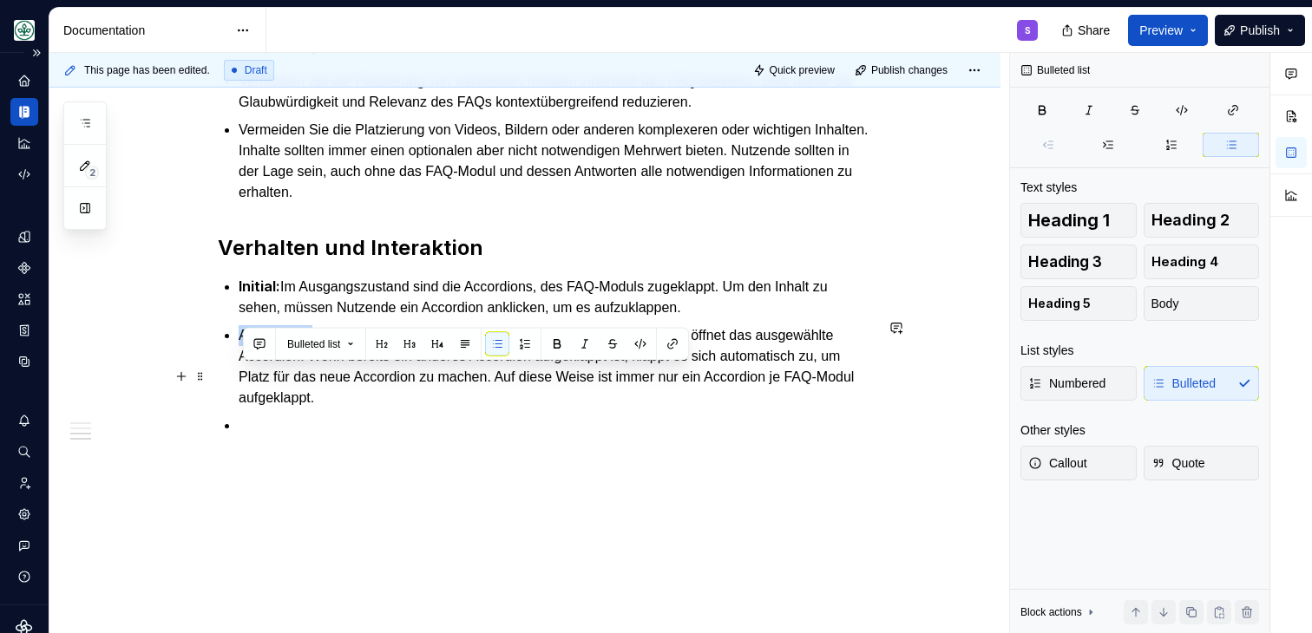
drag, startPoint x: 245, startPoint y: 380, endPoint x: 320, endPoint y: 380, distance: 75.5
click at [320, 380] on p "Aufklappen: Ein Klick auf eines der Accordions oder dessen Plus-Symbol öffnet d…" at bounding box center [556, 366] width 635 height 83
click at [262, 437] on p at bounding box center [556, 426] width 635 height 21
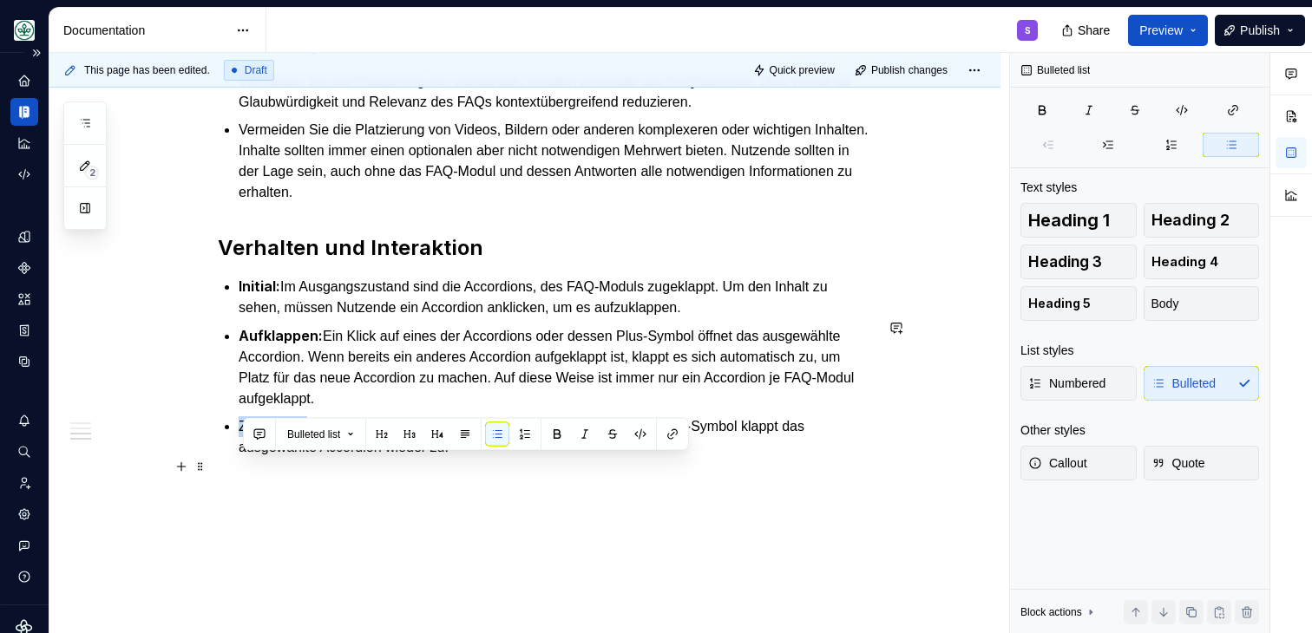
drag, startPoint x: 235, startPoint y: 470, endPoint x: 314, endPoint y: 473, distance: 79.0
click at [314, 458] on li "Zuklappen: Ein Klick auf ein aufgeklapptes Accordion oder dessen Minus-Symbol k…" at bounding box center [556, 437] width 635 height 42
click at [536, 459] on p "Zuklappen: Ein Klick auf ein aufgeklapptes Accordion oder dessen Minus-Symbol k…" at bounding box center [556, 437] width 635 height 43
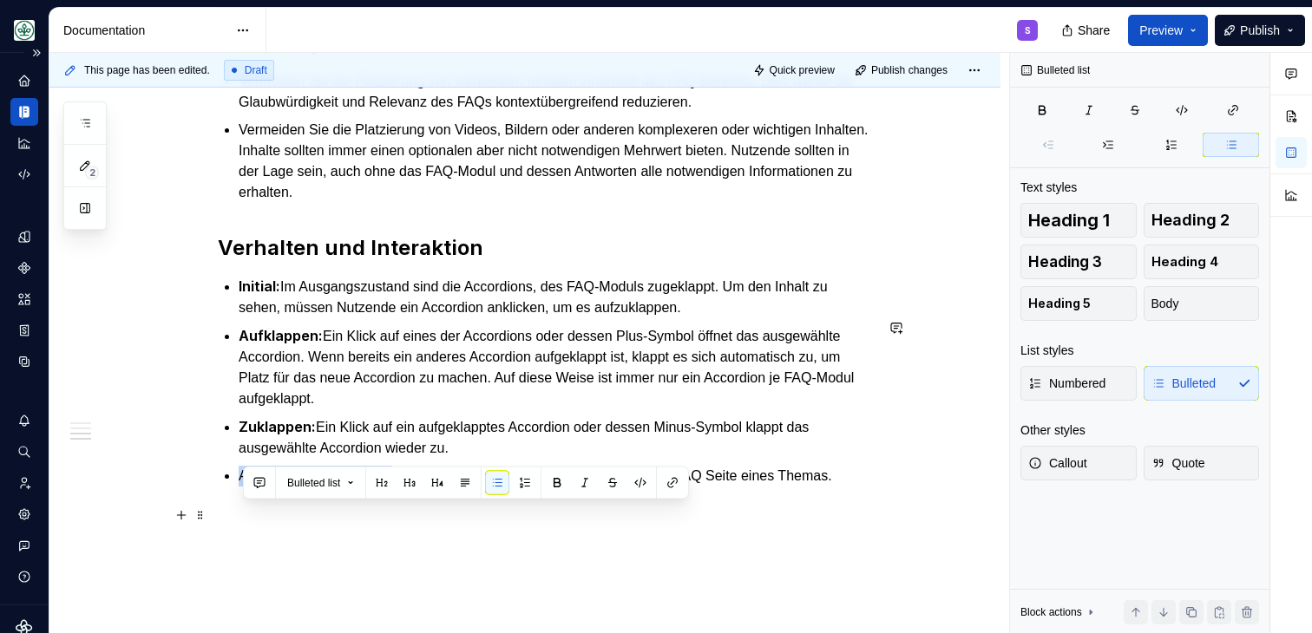
drag, startPoint x: 240, startPoint y: 513, endPoint x: 407, endPoint y: 515, distance: 166.6
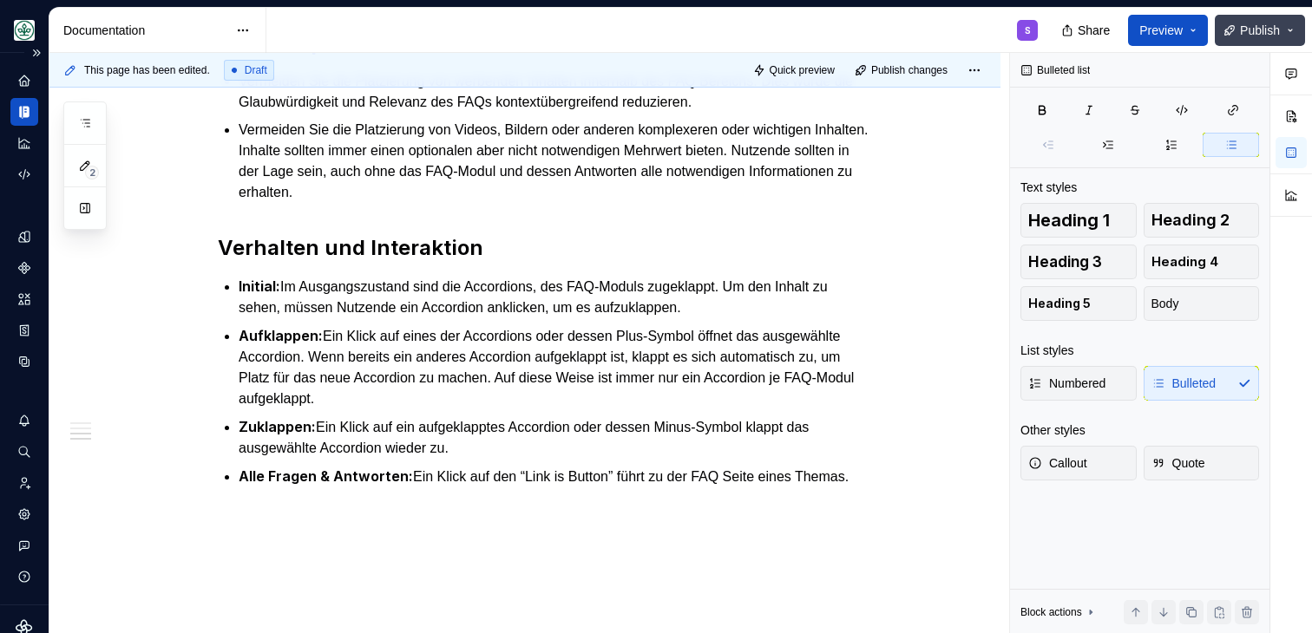
click at [1261, 23] on span "Publish" at bounding box center [1260, 30] width 40 height 17
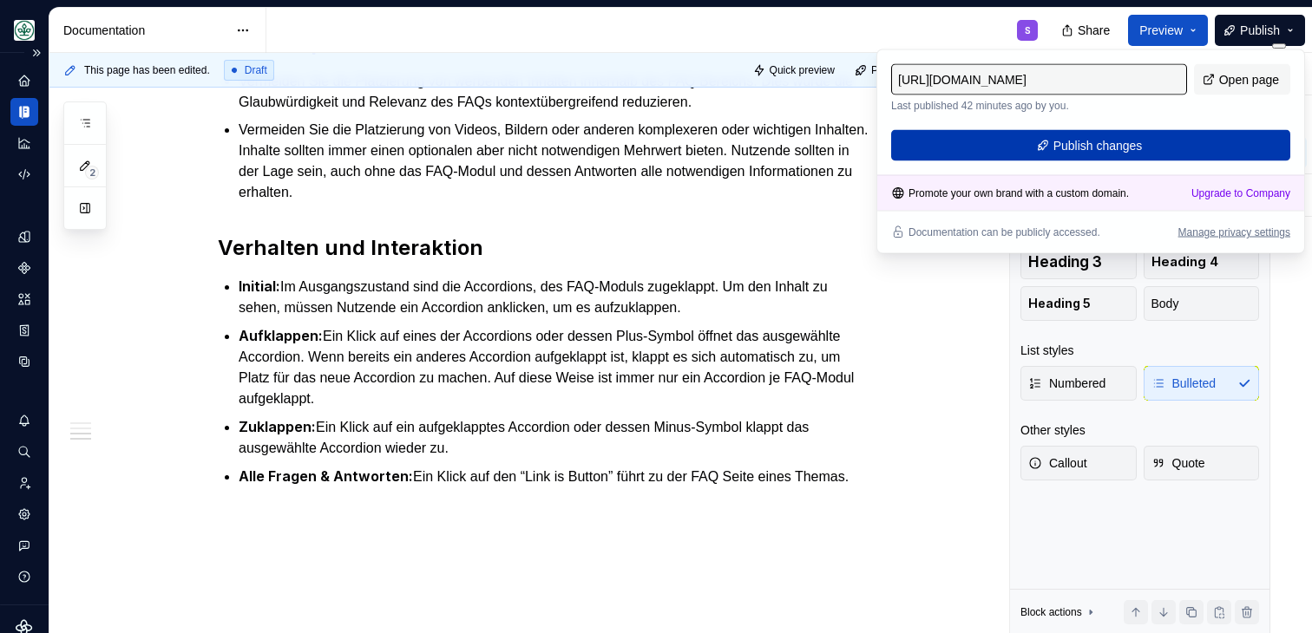
click at [1137, 156] on button "Publish changes" at bounding box center [1090, 145] width 399 height 31
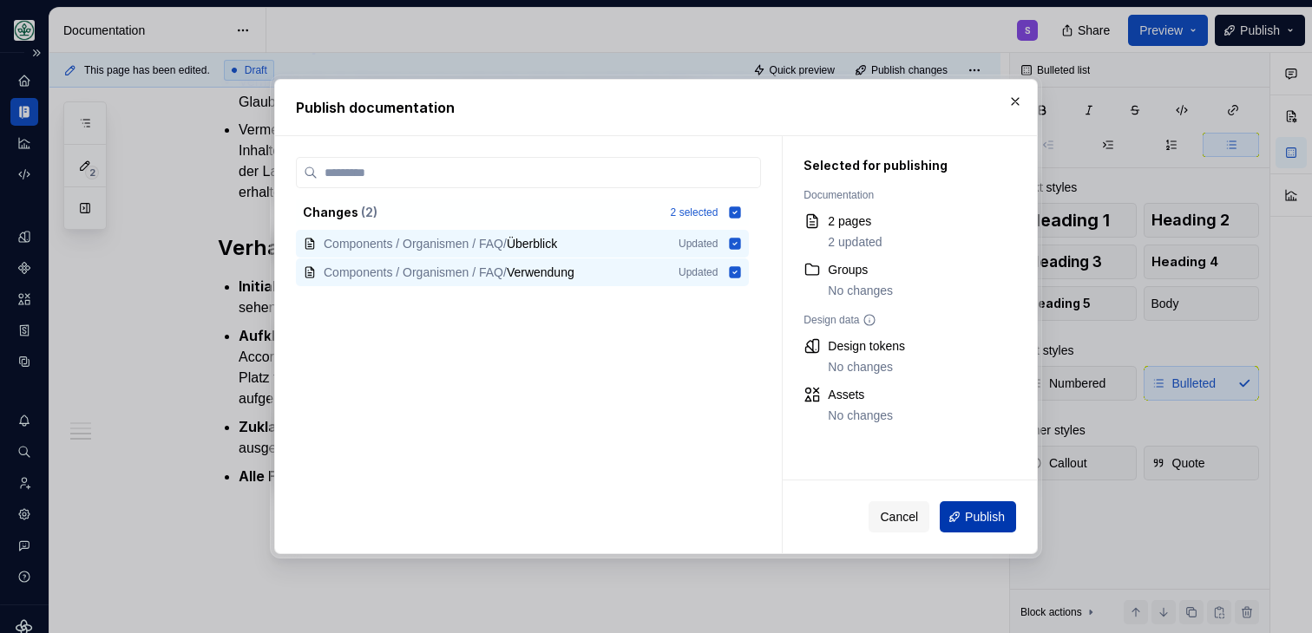
click at [983, 507] on button "Publish" at bounding box center [978, 517] width 76 height 31
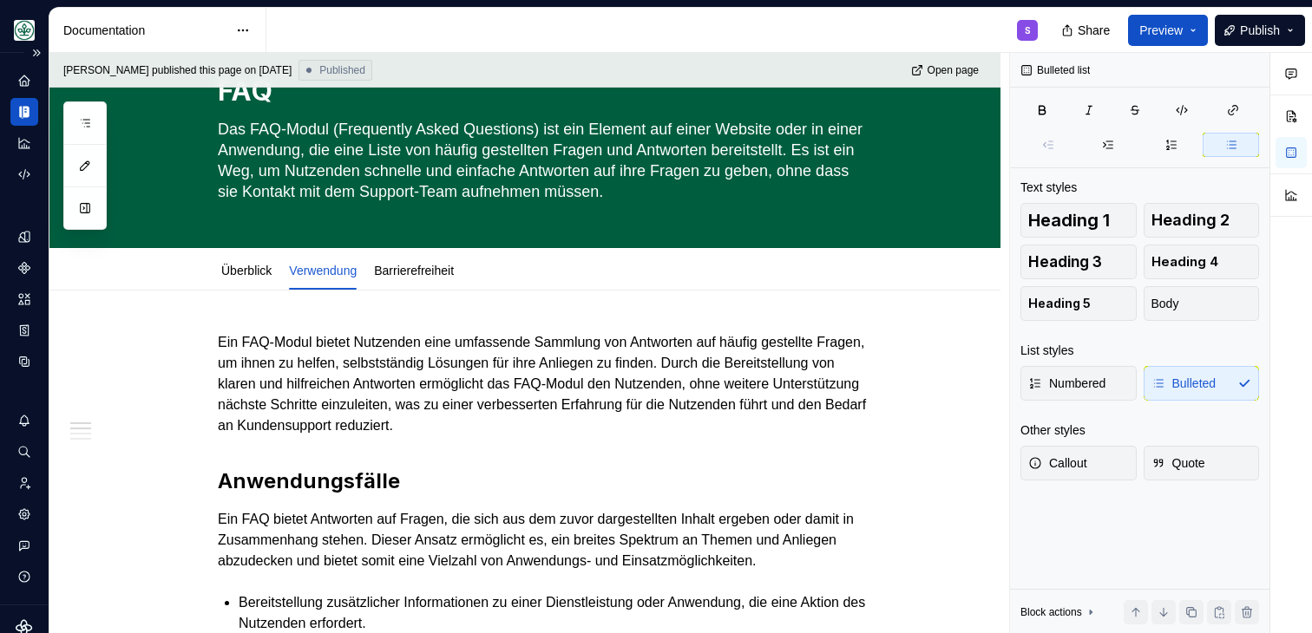
scroll to position [0, 0]
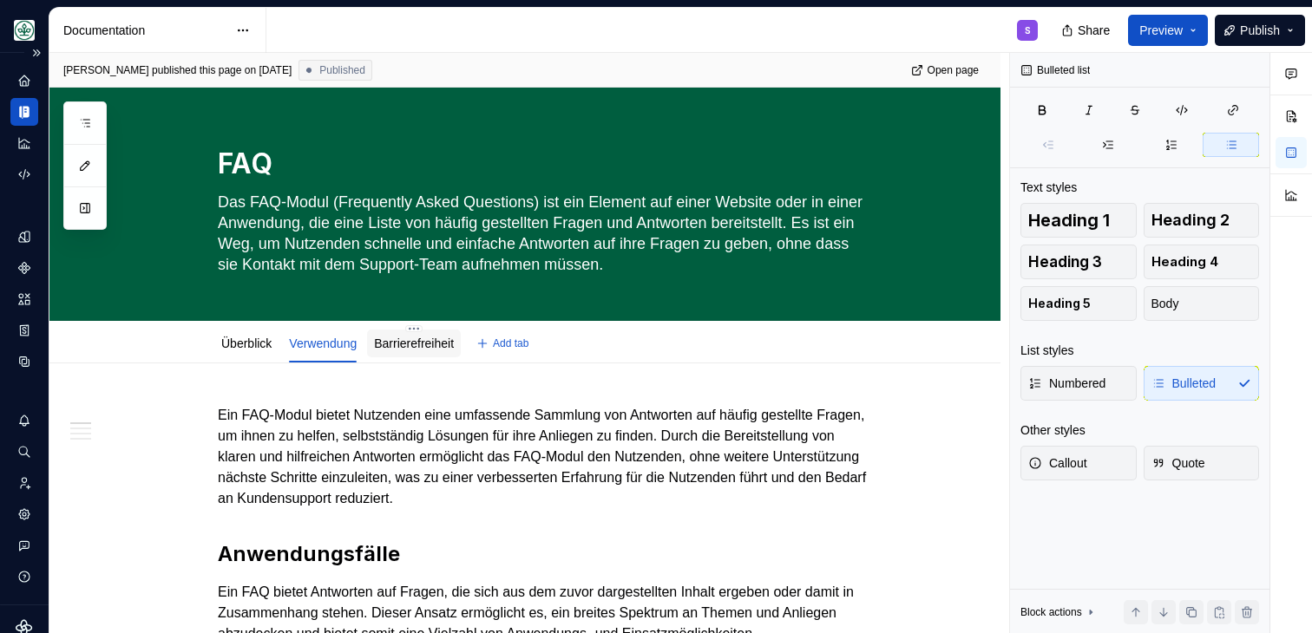
click at [429, 349] on link "Barrierefreiheit" at bounding box center [414, 344] width 80 height 14
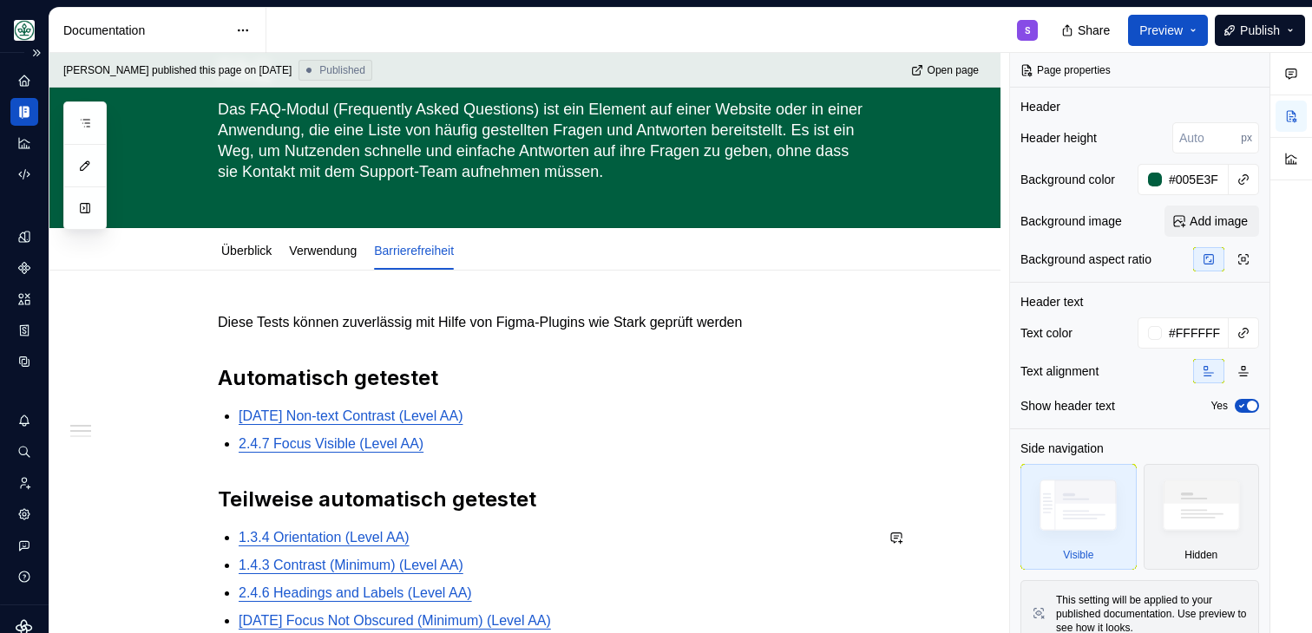
scroll to position [111, 0]
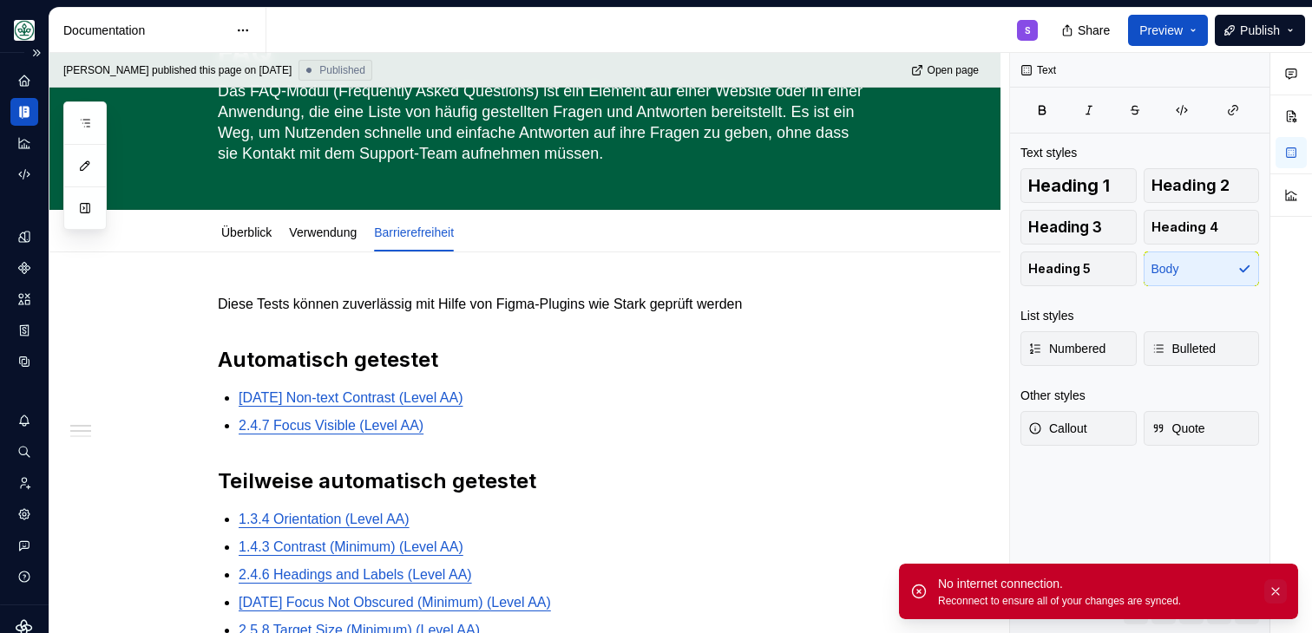
click at [1276, 594] on button "button" at bounding box center [1275, 592] width 23 height 24
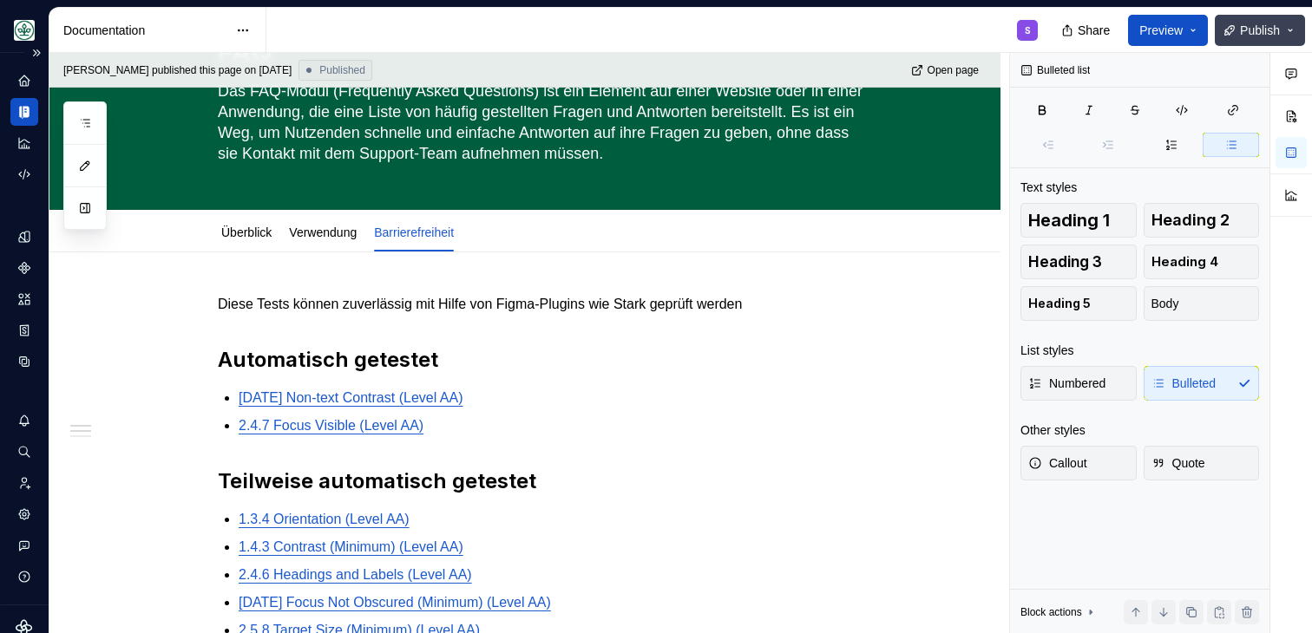
click at [1253, 36] on span "Publish" at bounding box center [1260, 30] width 40 height 17
type textarea "*"
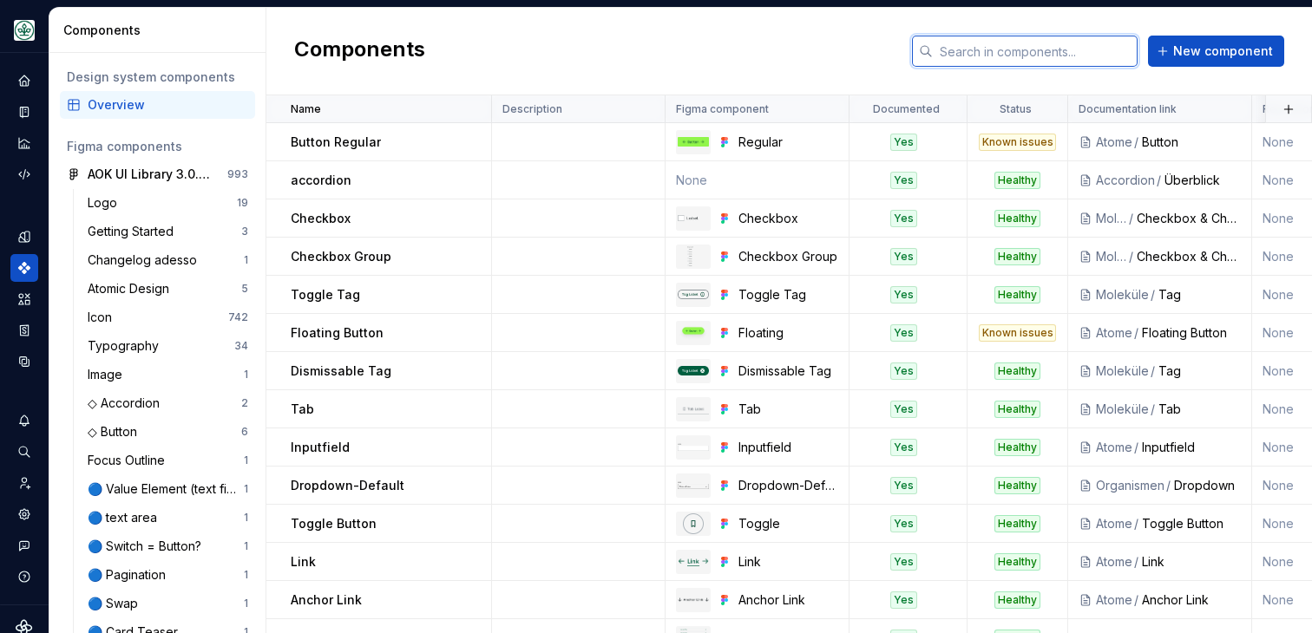
click at [1013, 62] on input "text" at bounding box center [1035, 51] width 205 height 31
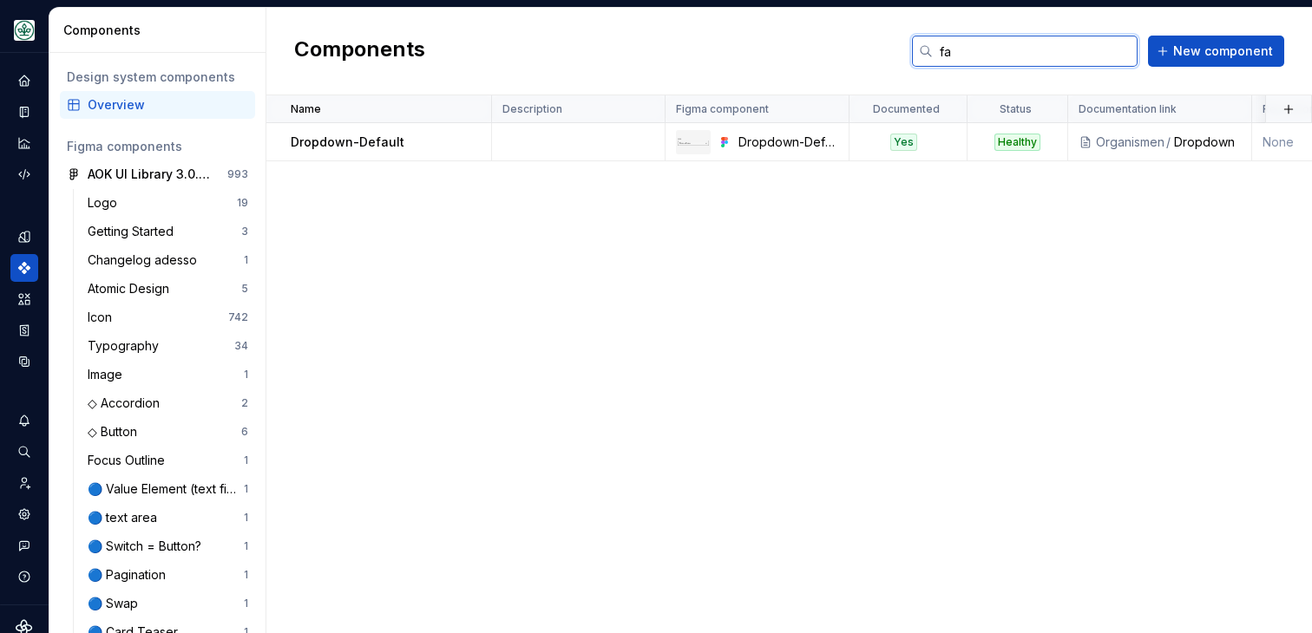
type input "f"
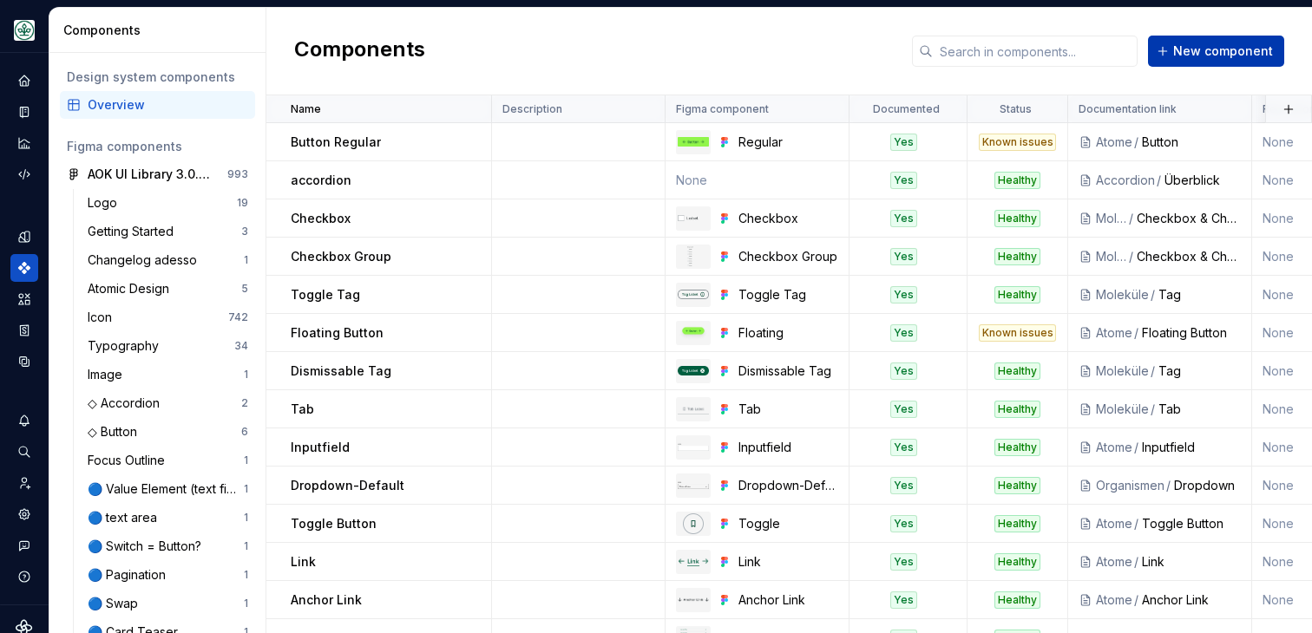
click at [1207, 43] on span "New component" at bounding box center [1223, 51] width 100 height 17
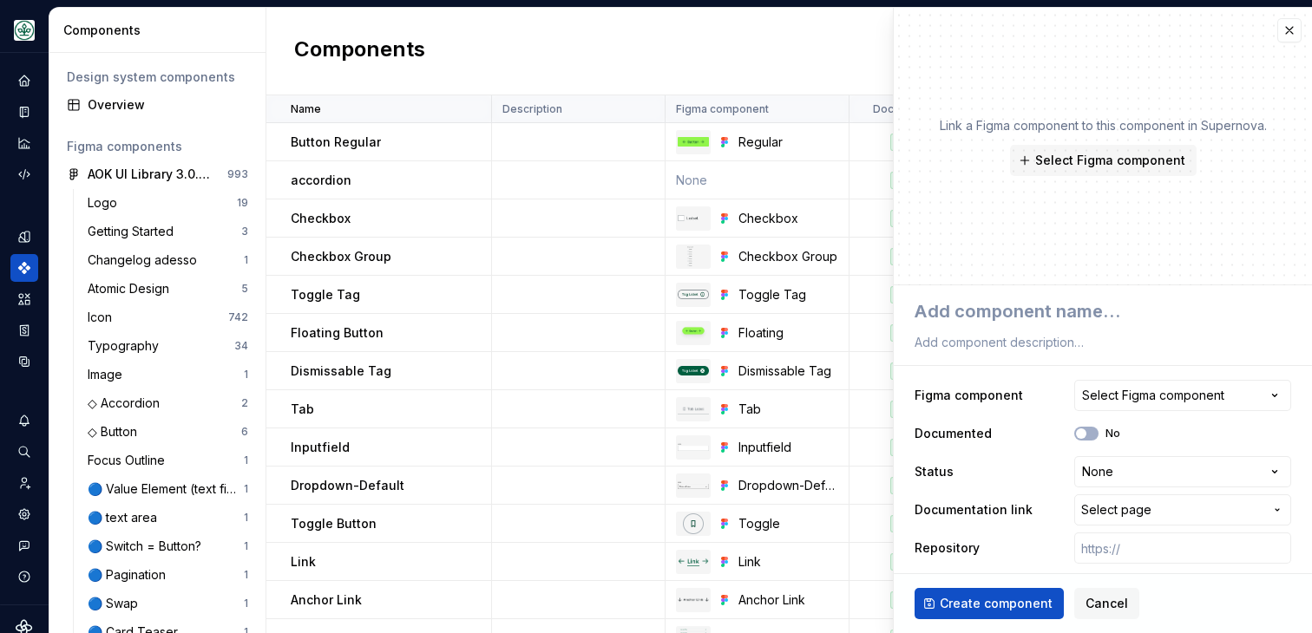
type textarea "*"
type textarea "f"
type textarea "*"
type textarea "fa"
type textarea "*"
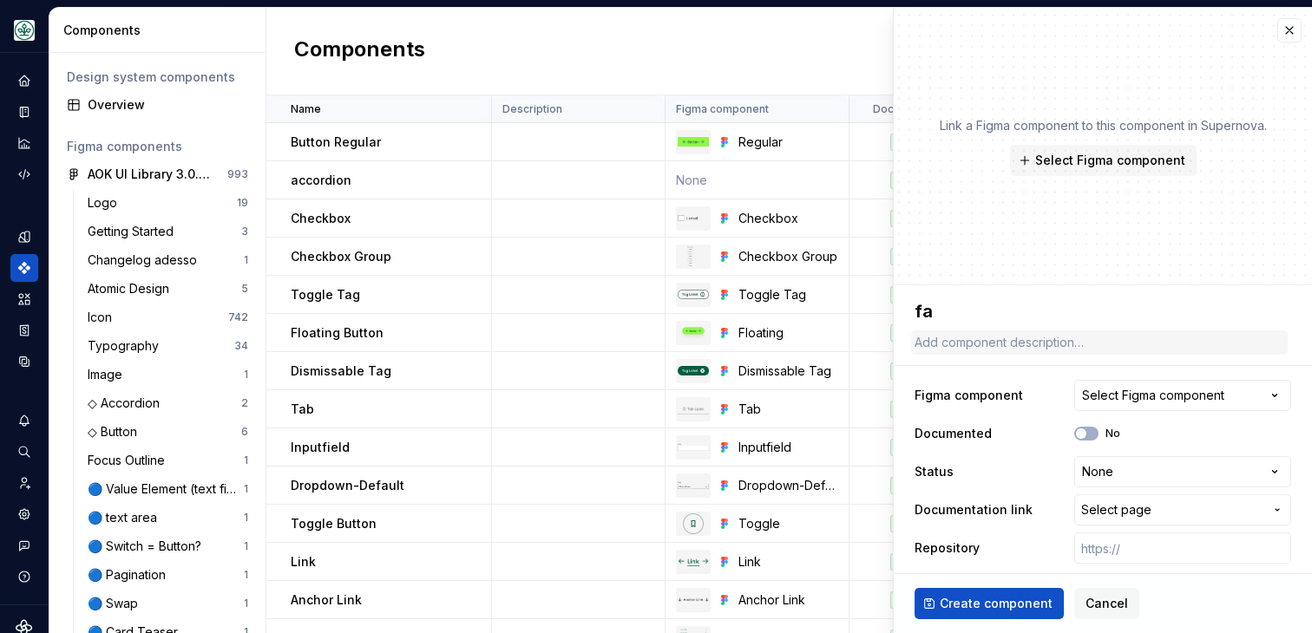
type textarea "f"
type textarea "*"
type textarea "F"
type textarea "*"
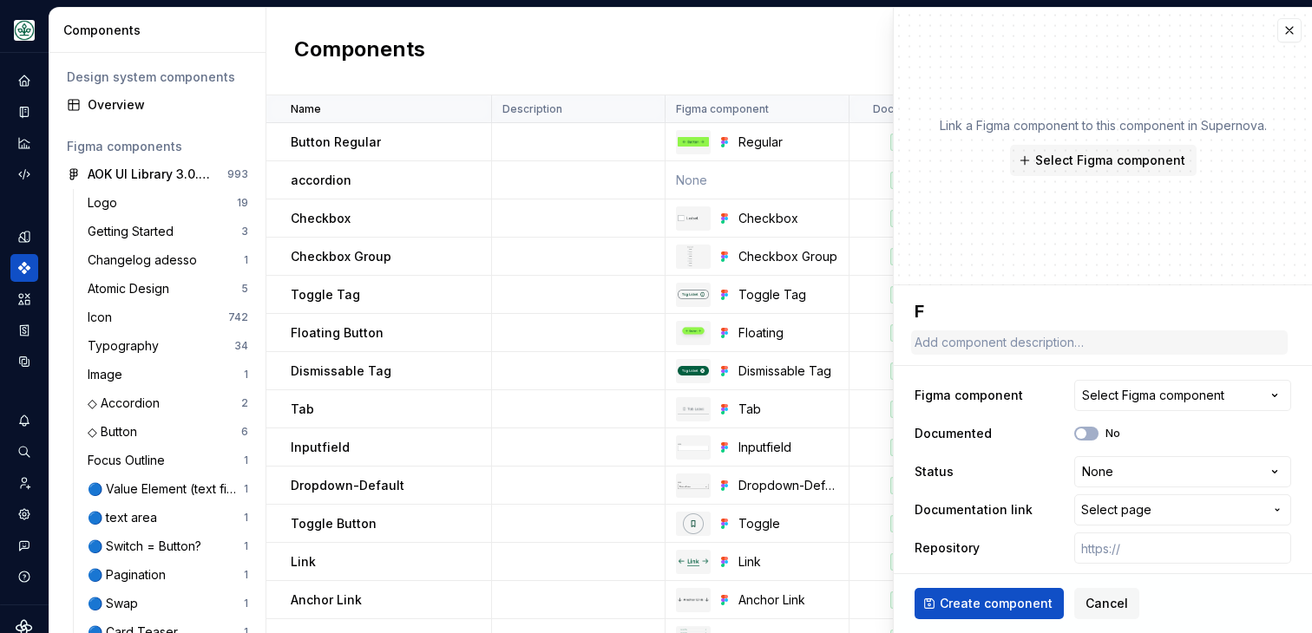
type textarea "FA"
type textarea "*"
type textarea "FAQ"
type textarea "*"
type textarea "FAQ"
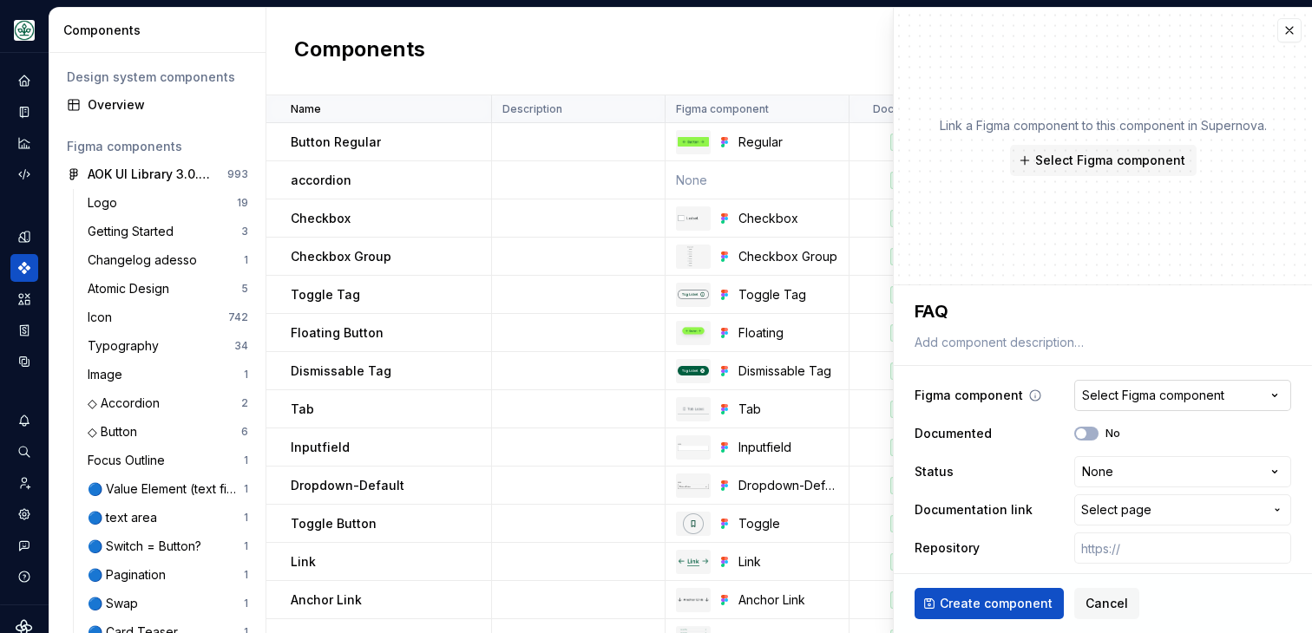
click at [1190, 406] on button "Select Figma component" at bounding box center [1182, 395] width 217 height 31
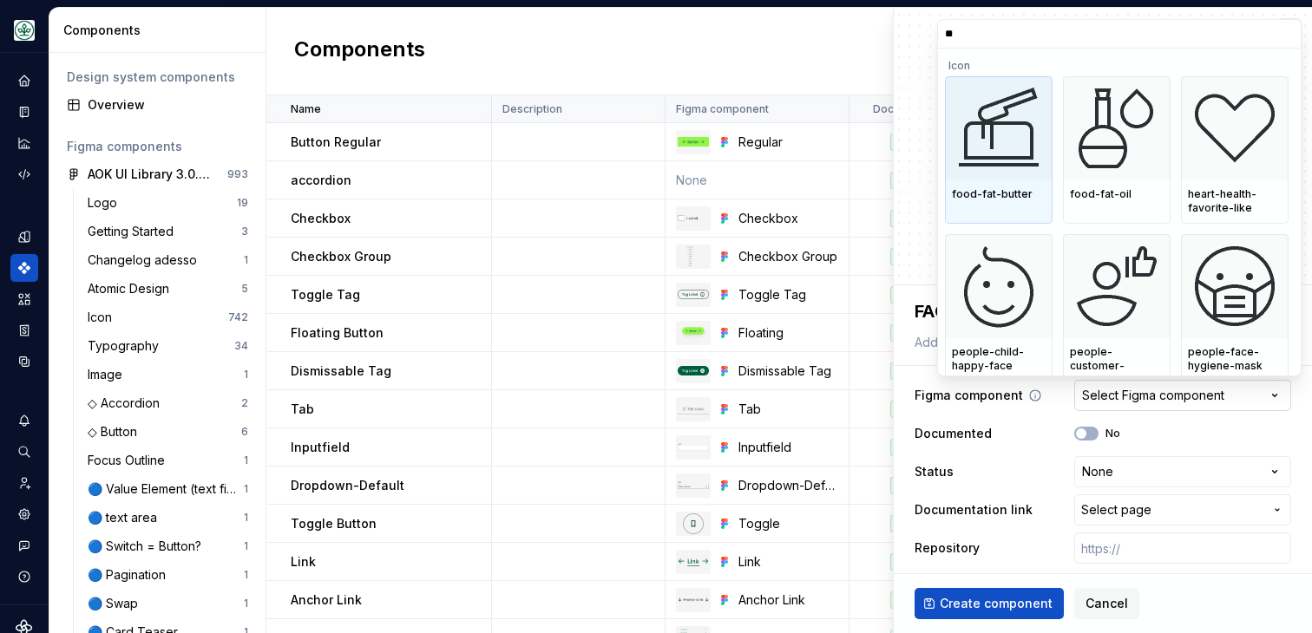
type input "***"
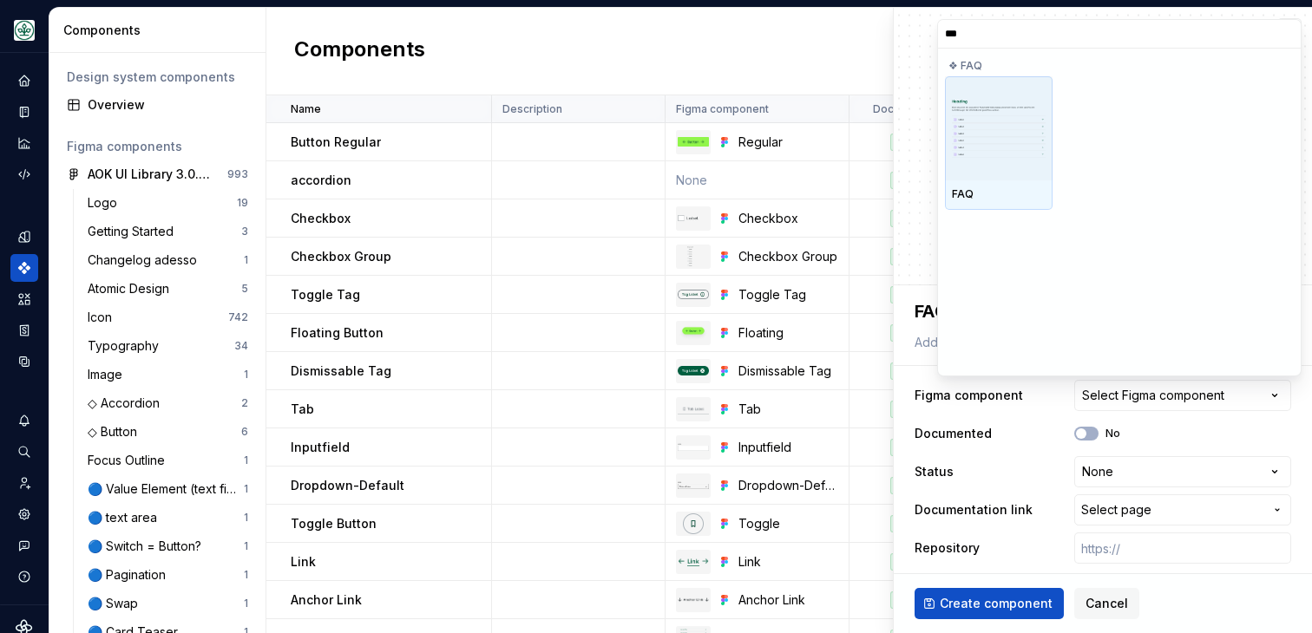
click at [1016, 142] on img at bounding box center [999, 129] width 94 height 60
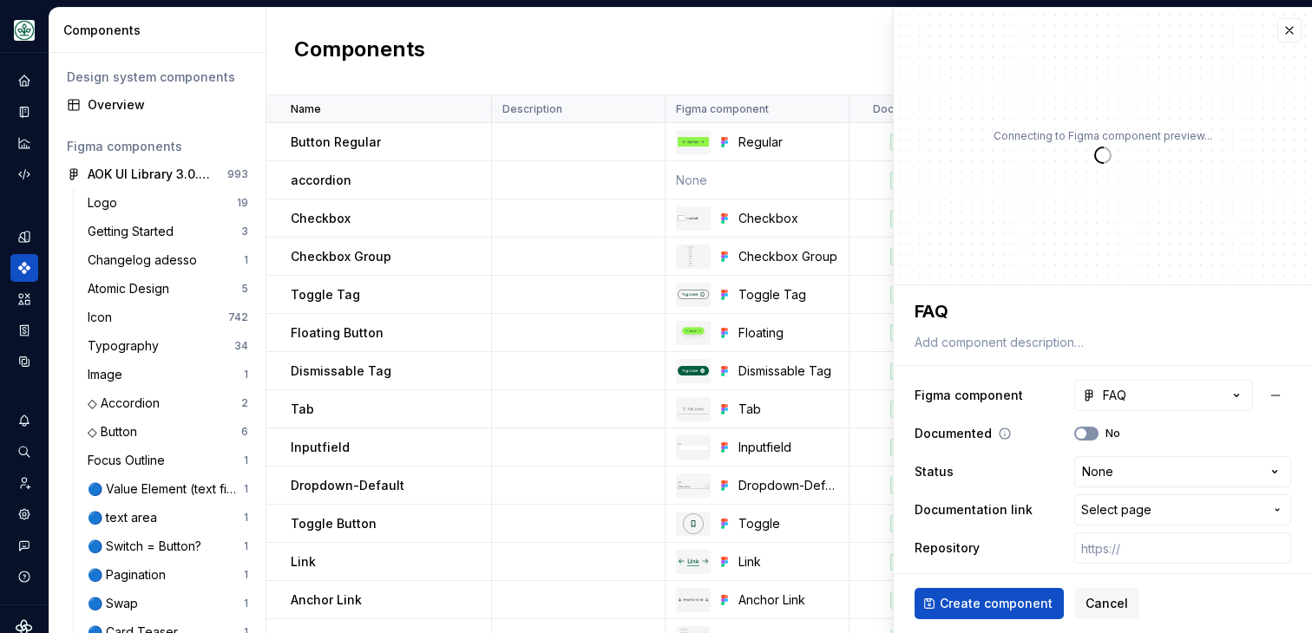
click at [1095, 430] on button "No" at bounding box center [1086, 434] width 24 height 14
type textarea "*"
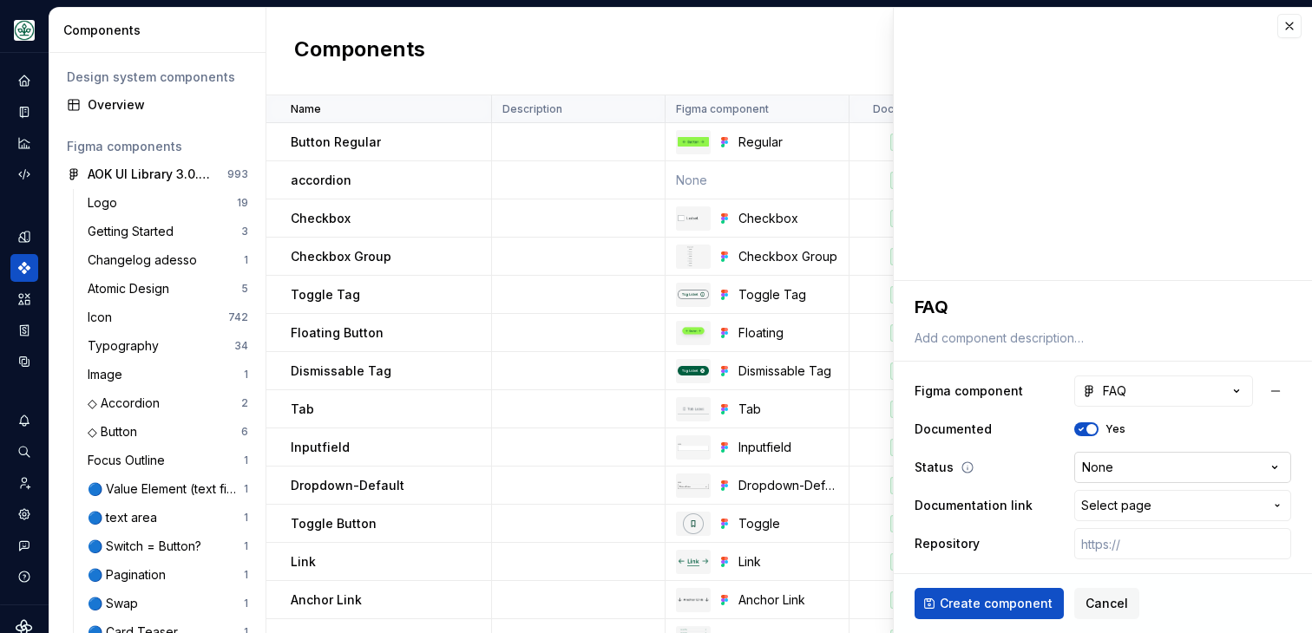
click at [1121, 469] on html "Mein Leben S Design system data Components Design system components Overview Fi…" at bounding box center [656, 316] width 1312 height 633
select select "**********"
type textarea "*"
click at [1156, 508] on span "Select page" at bounding box center [1172, 505] width 182 height 17
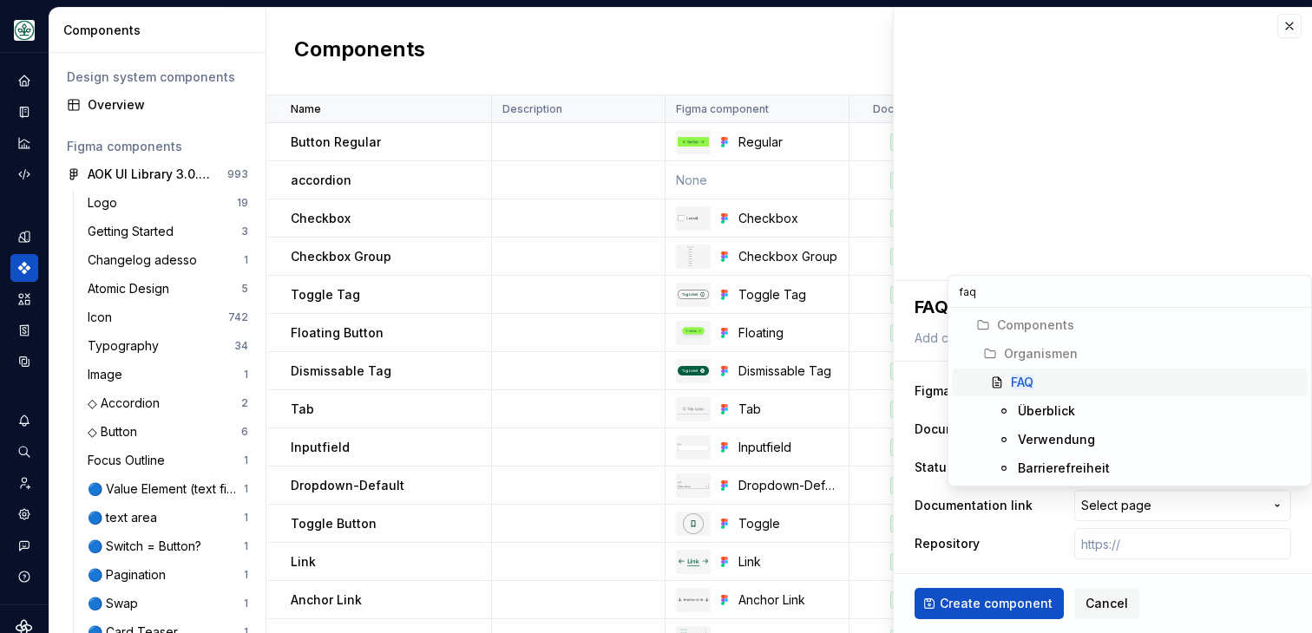
type input "faq"
click at [1030, 376] on mark "FAQ" at bounding box center [1022, 382] width 23 height 15
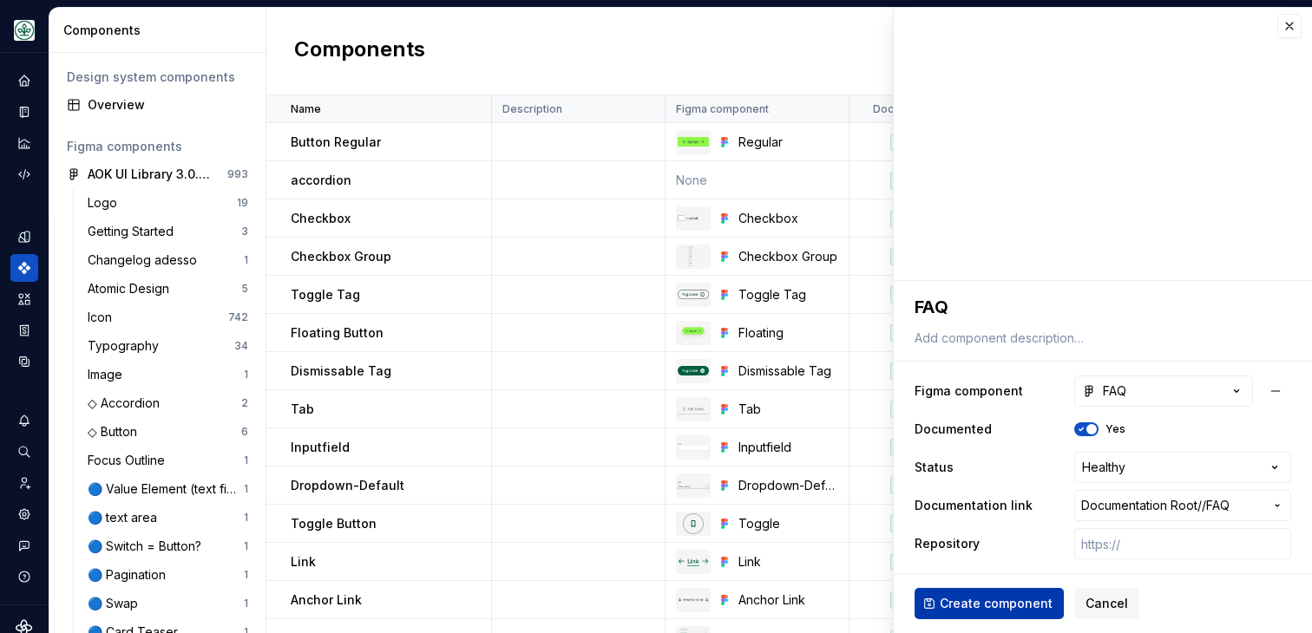
click at [993, 607] on span "Create component" at bounding box center [996, 603] width 113 height 17
type textarea "*"
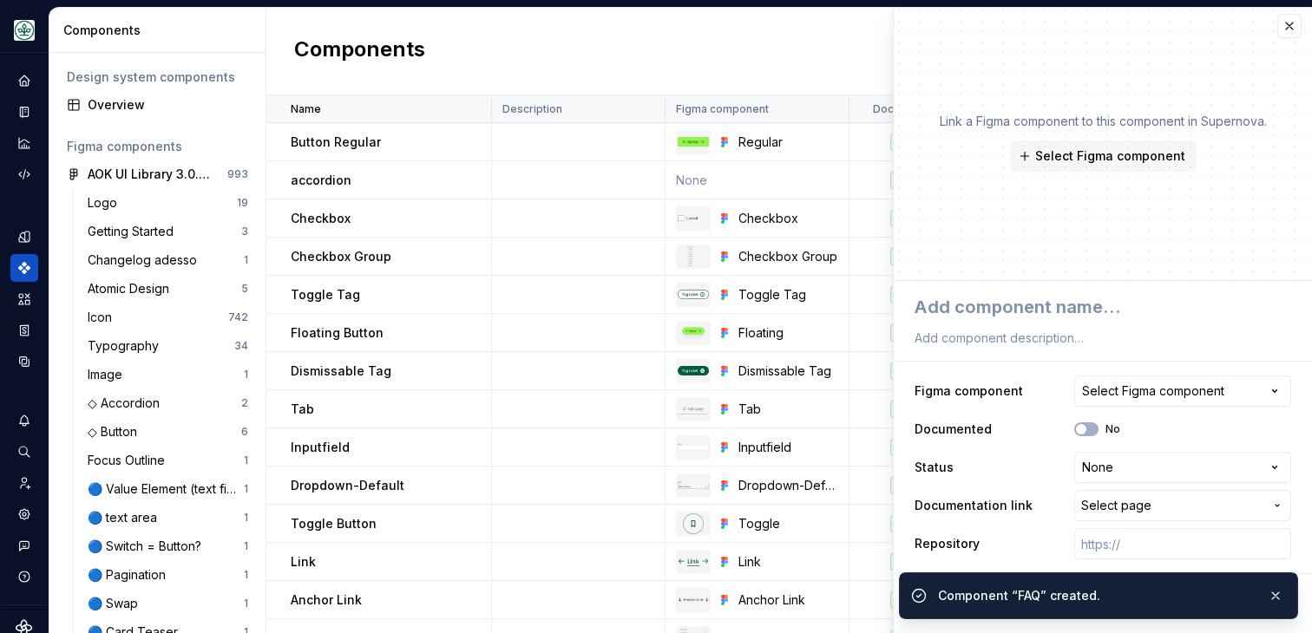
click at [585, 68] on div "Components New component" at bounding box center [789, 52] width 1046 height 88
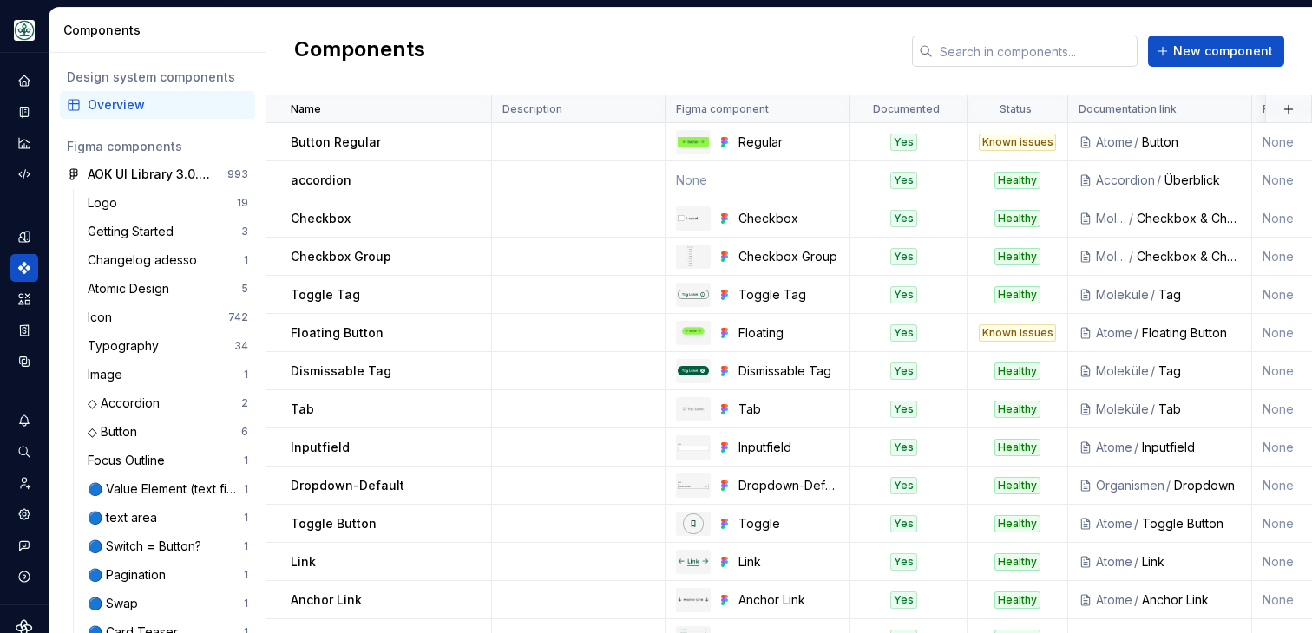
click at [1040, 48] on input "text" at bounding box center [1035, 51] width 205 height 31
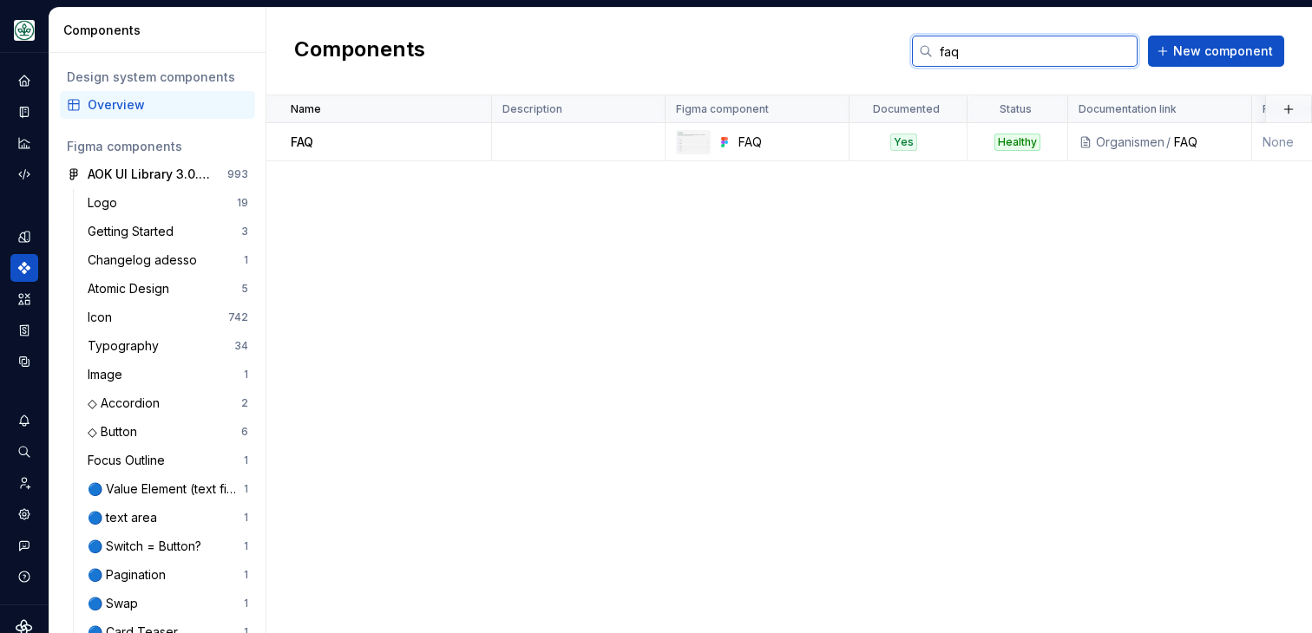
type input "faq"
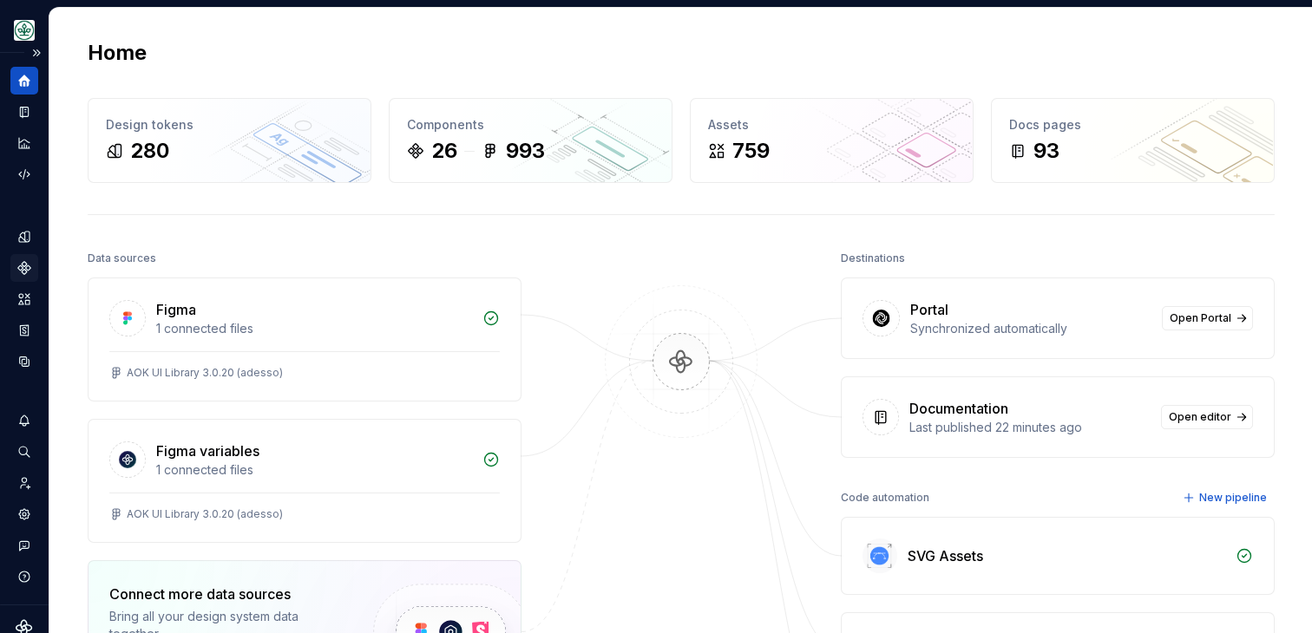
click at [25, 268] on icon "Components" at bounding box center [24, 268] width 16 height 16
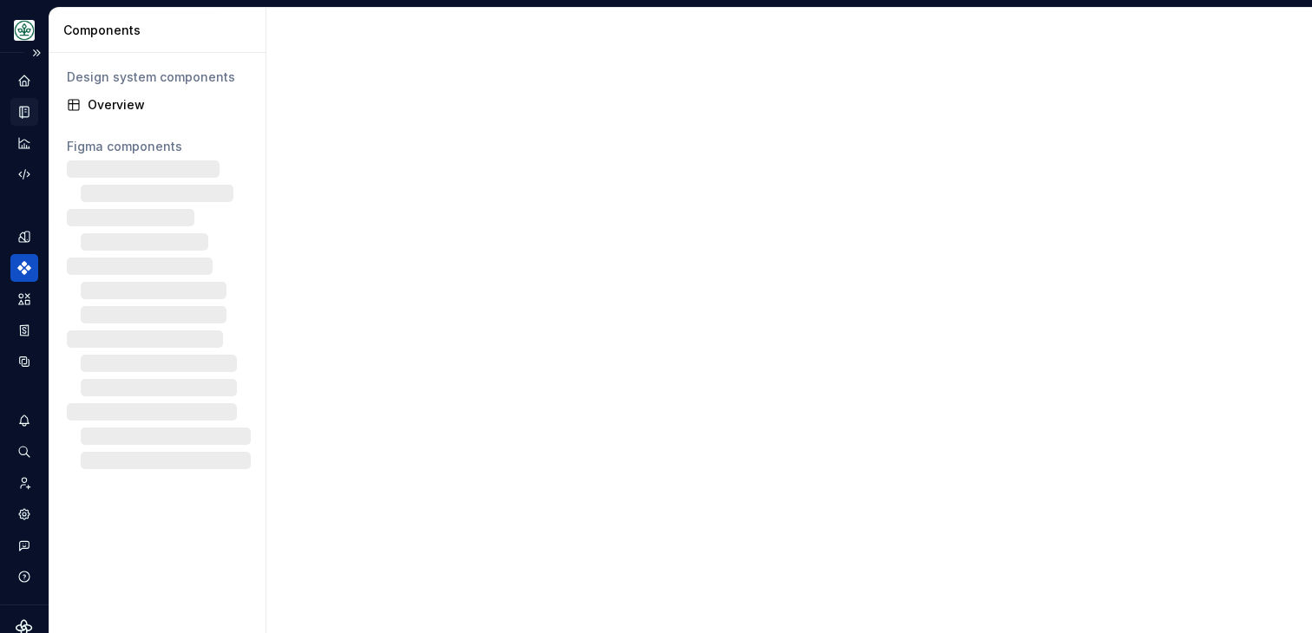
click at [26, 114] on icon "Documentation" at bounding box center [26, 113] width 7 height 10
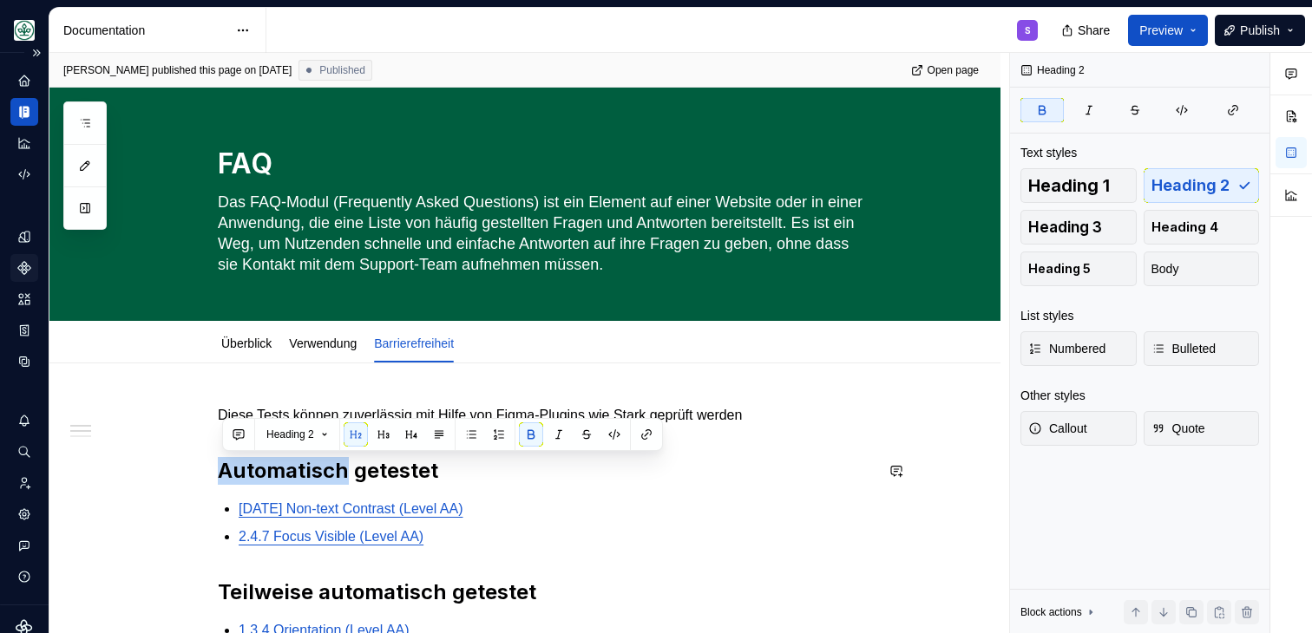
click at [456, 430] on div at bounding box center [455, 434] width 1 height 31
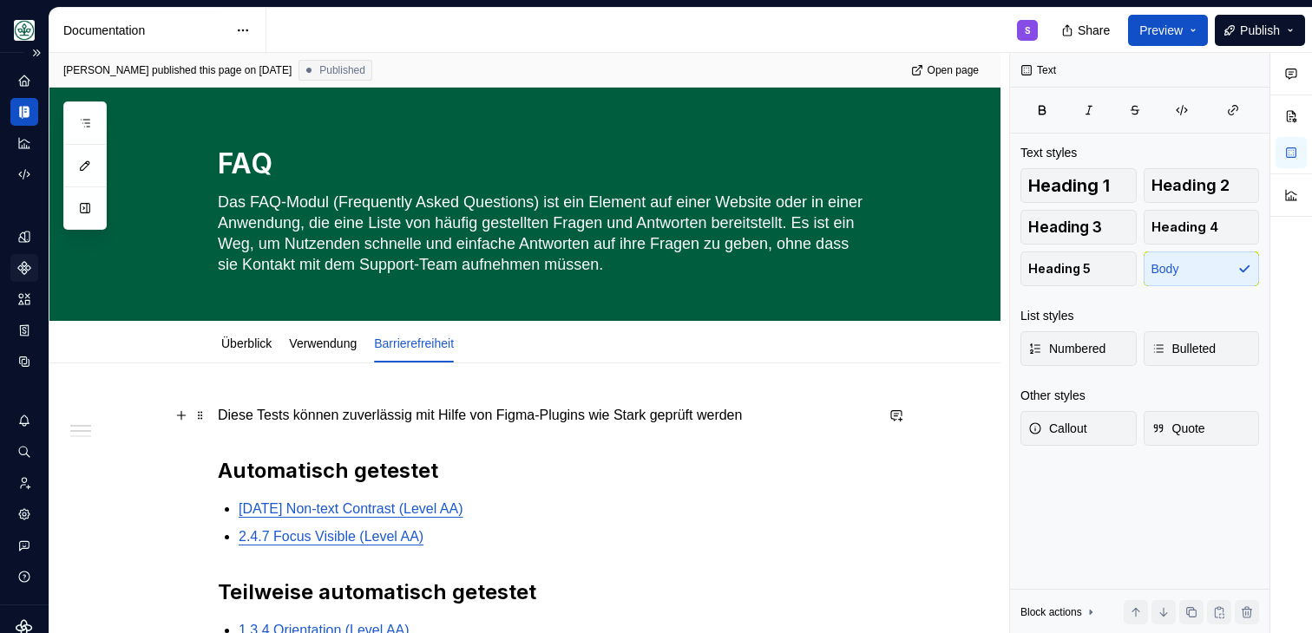
click at [331, 407] on p "Diese Tests können zuverlässig mit Hilfe von Figma-Plugins wie Stark geprüft we…" at bounding box center [546, 415] width 656 height 21
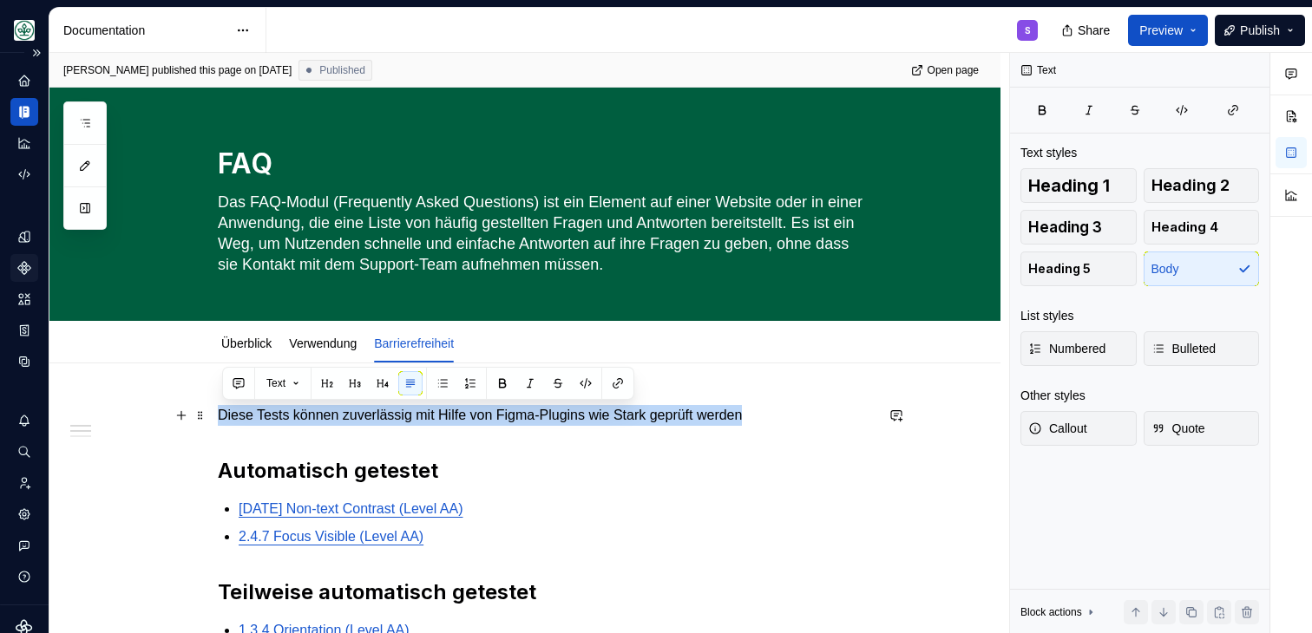
click at [331, 407] on p "Diese Tests können zuverlässig mit Hilfe von Figma-Plugins wie Stark geprüft we…" at bounding box center [546, 415] width 656 height 21
copy p "Diese Tests können zuverlässig mit Hilfe von Figma-Plugins wie Stark geprüft we…"
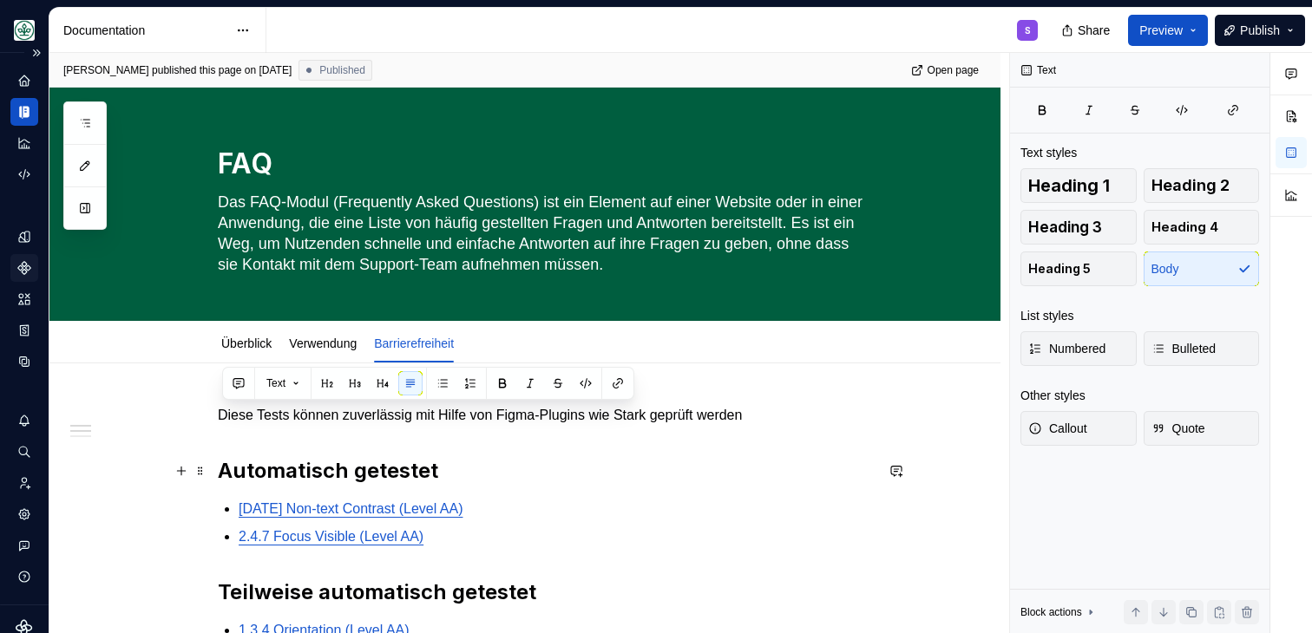
click at [443, 478] on h2 "Automatisch getestet" at bounding box center [546, 471] width 656 height 28
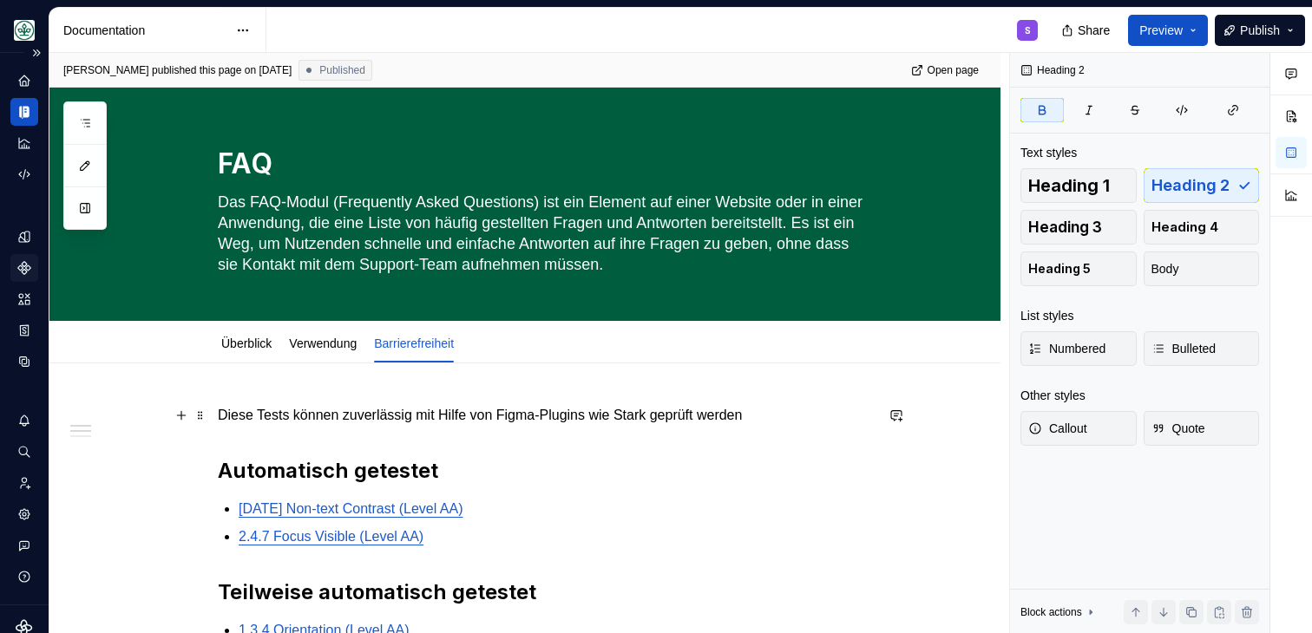
click at [278, 425] on p "Diese Tests können zuverlässig mit Hilfe von Figma-Plugins wie Stark geprüft we…" at bounding box center [546, 415] width 656 height 21
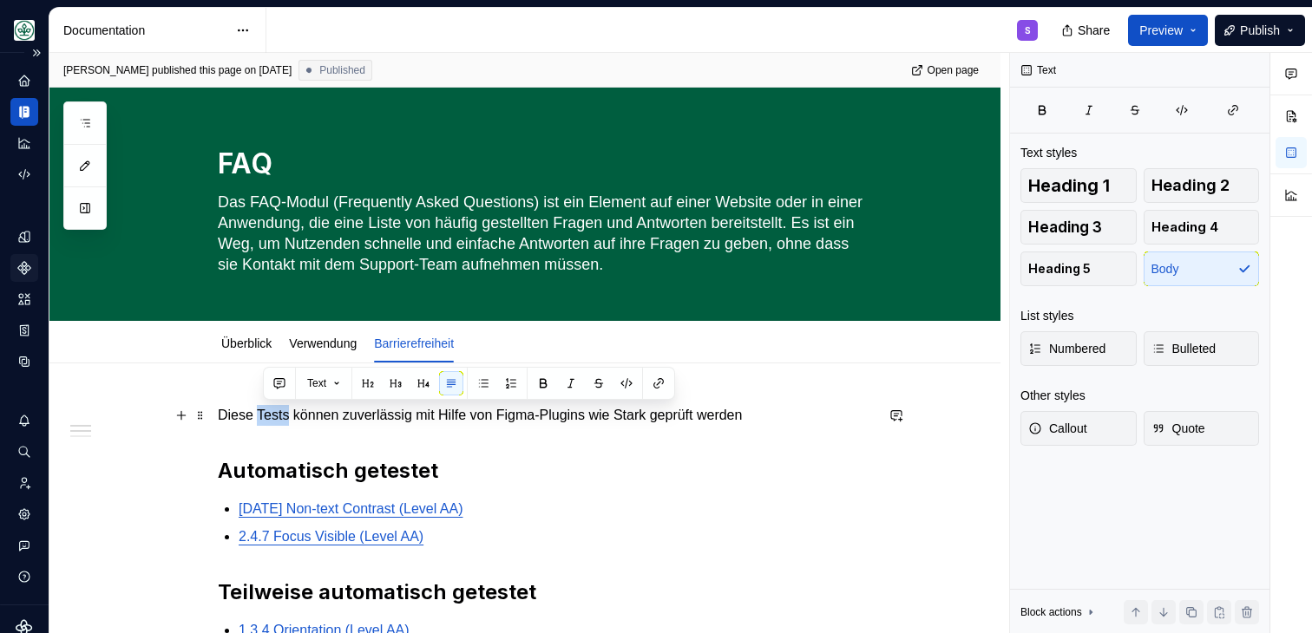
click at [278, 425] on p "Diese Tests können zuverlässig mit Hilfe von Figma-Plugins wie Stark geprüft we…" at bounding box center [546, 415] width 656 height 21
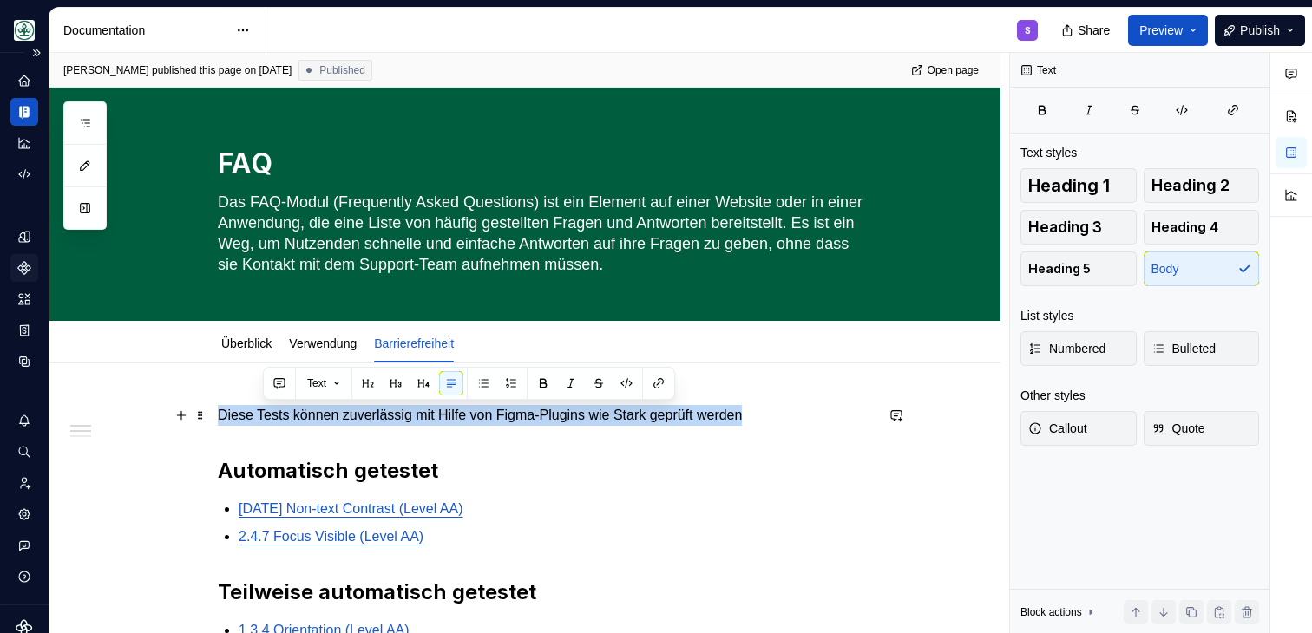
click at [278, 425] on p "Diese Tests können zuverlässig mit Hilfe von Figma-Plugins wie Stark geprüft we…" at bounding box center [546, 415] width 656 height 21
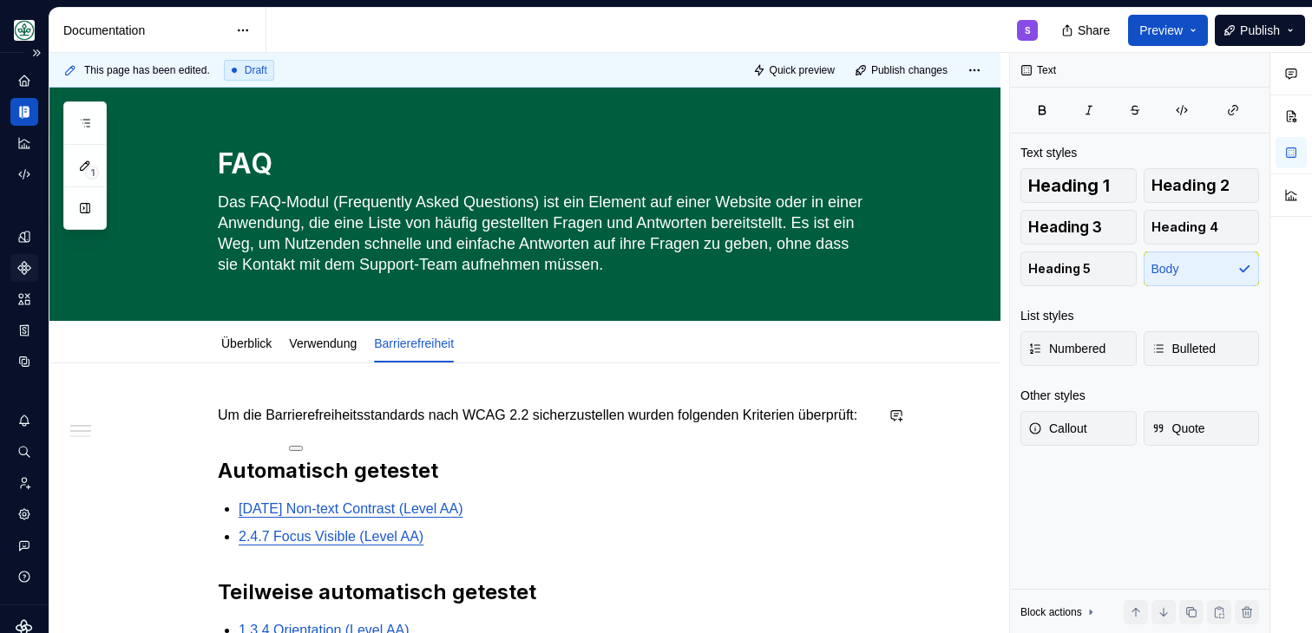
click at [414, 426] on p "Um die Barrierefreiheitsstandards nach WCAG 2.2 sicherzustellen wurden folgende…" at bounding box center [546, 415] width 656 height 21
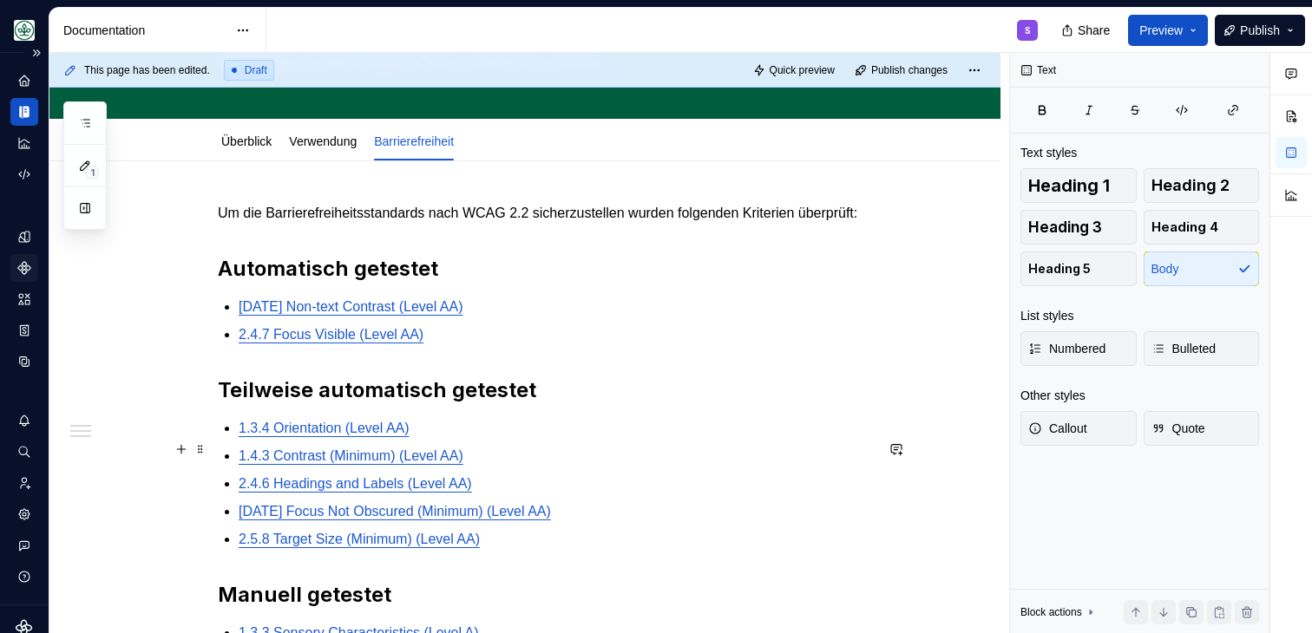
scroll to position [224, 0]
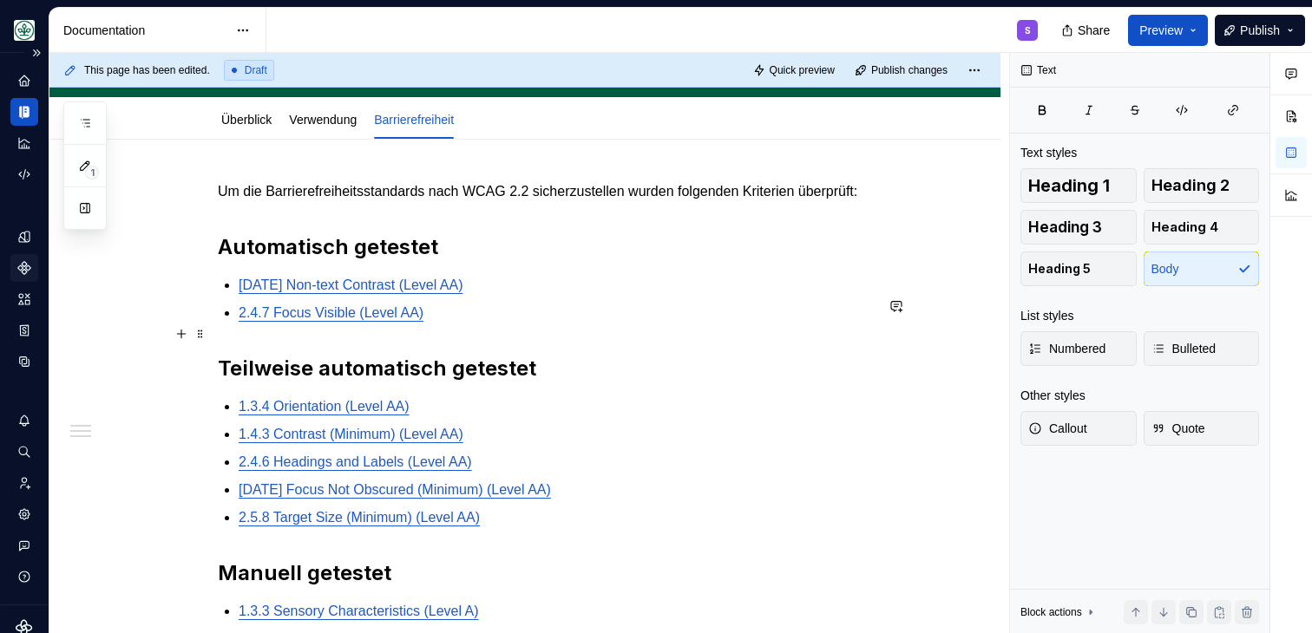
click at [518, 324] on p "2.4.7 Focus Visible (Level AA)" at bounding box center [556, 313] width 635 height 21
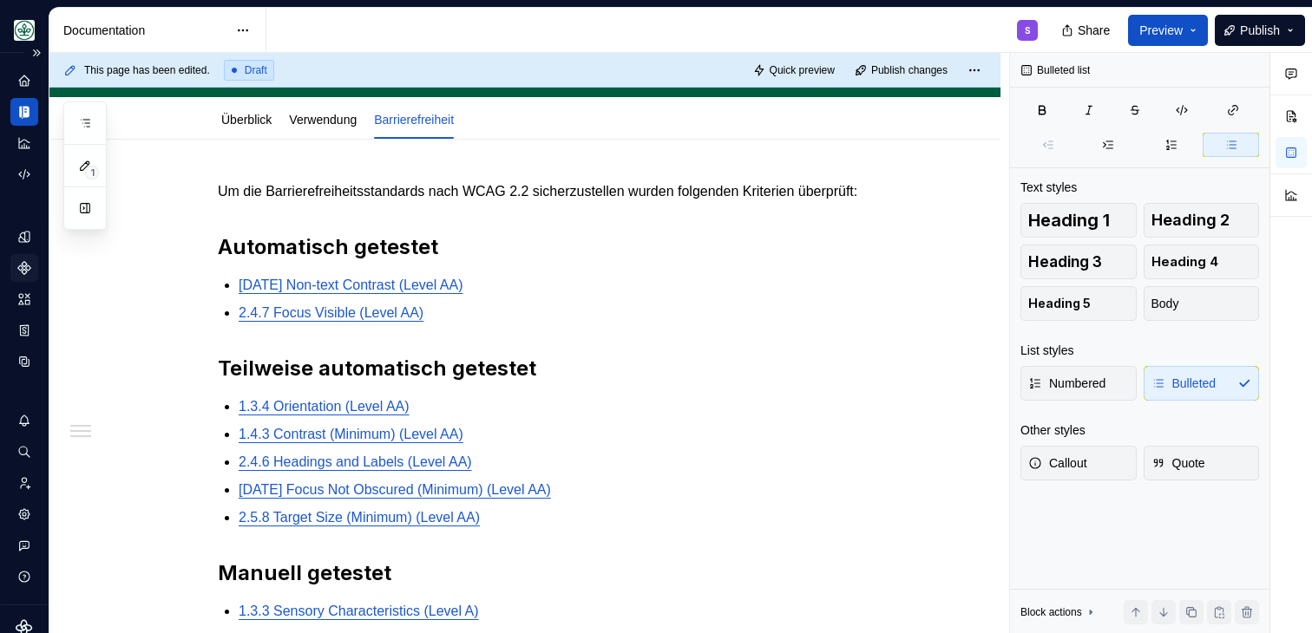
type textarea "*"
click at [529, 324] on p "2.4.7 Focus Visible (Level AA)" at bounding box center [556, 313] width 635 height 21
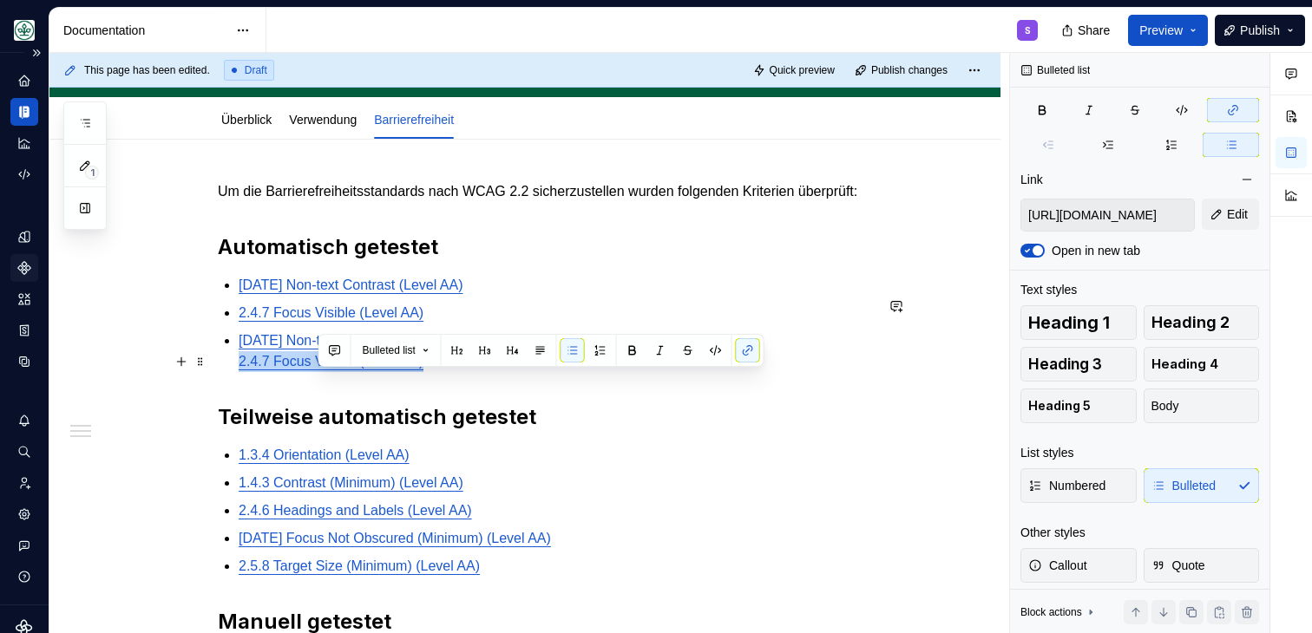
type input "https://www.w3.org/TR/WCAG21/#non-text-contrast"
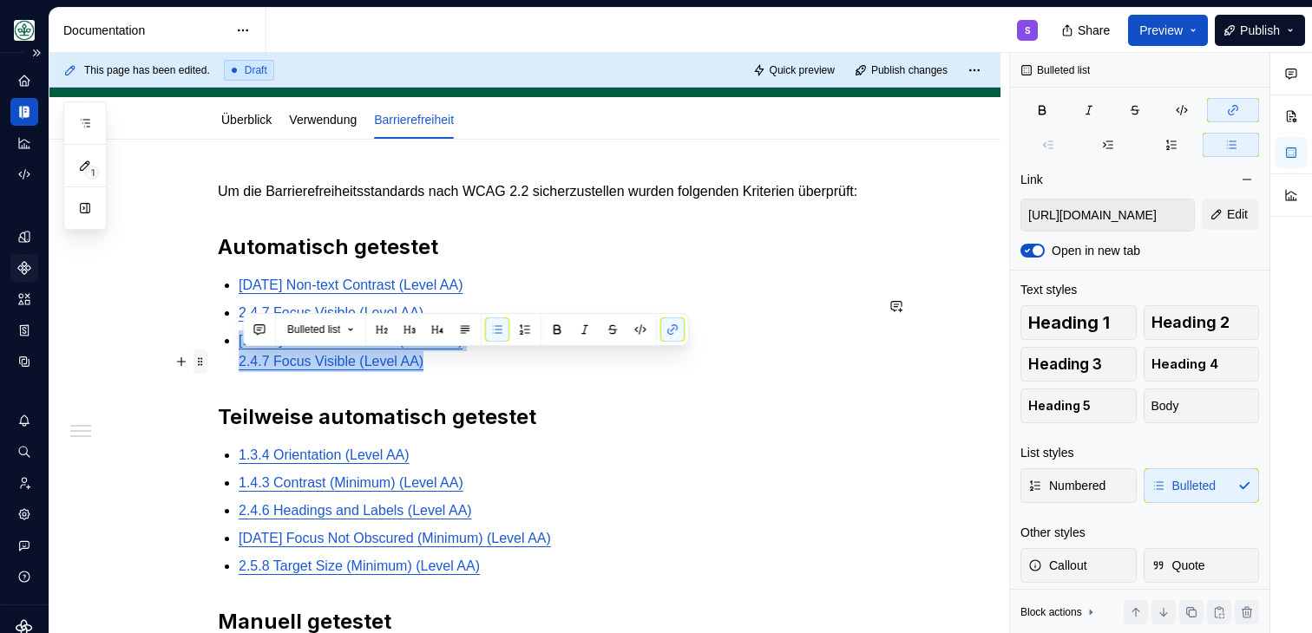
drag, startPoint x: 458, startPoint y: 378, endPoint x: 203, endPoint y: 369, distance: 255.3
click at [218, 369] on div "Um die Barrierefreiheitsstandards nach WCAG 2.2 sicherzustellen wurden folgende…" at bounding box center [546, 542] width 656 height 722
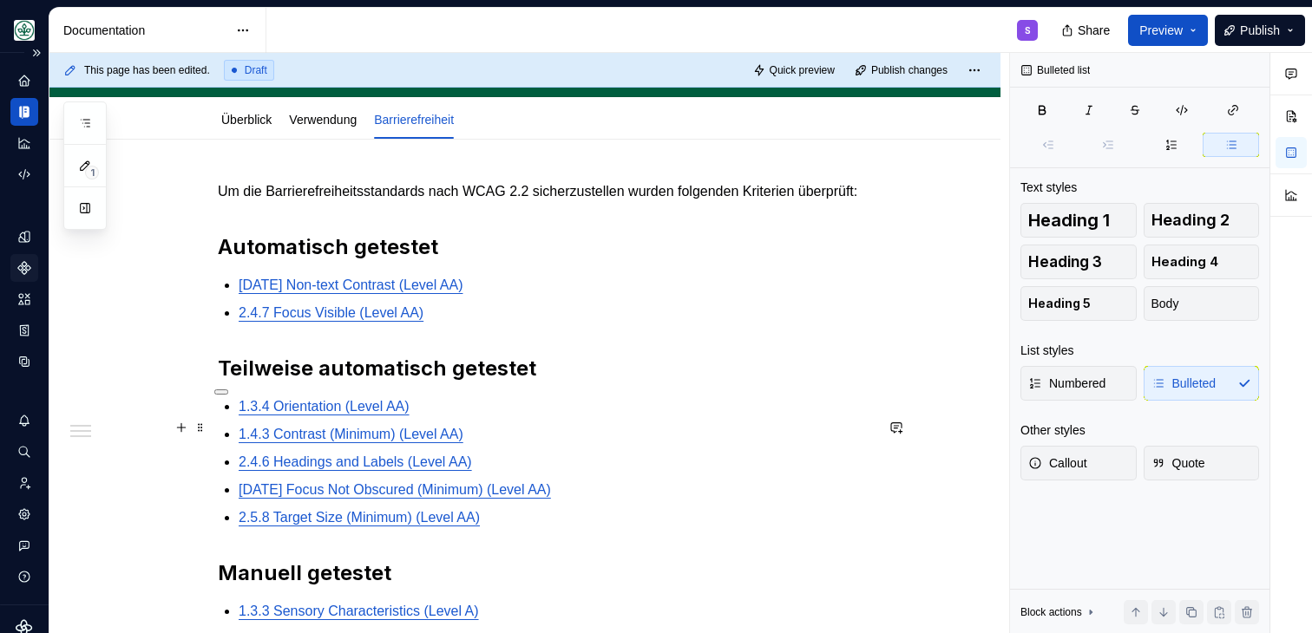
click at [538, 417] on p "1.3.4 Orientation (Level AA)" at bounding box center [556, 407] width 635 height 21
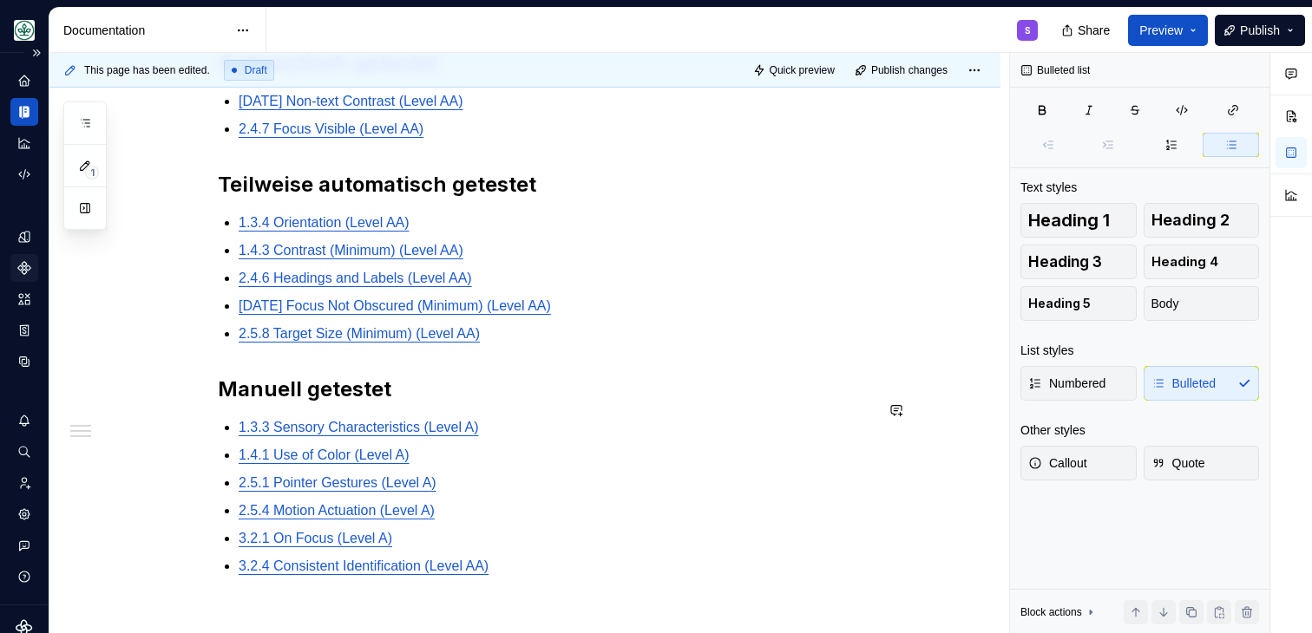
scroll to position [413, 0]
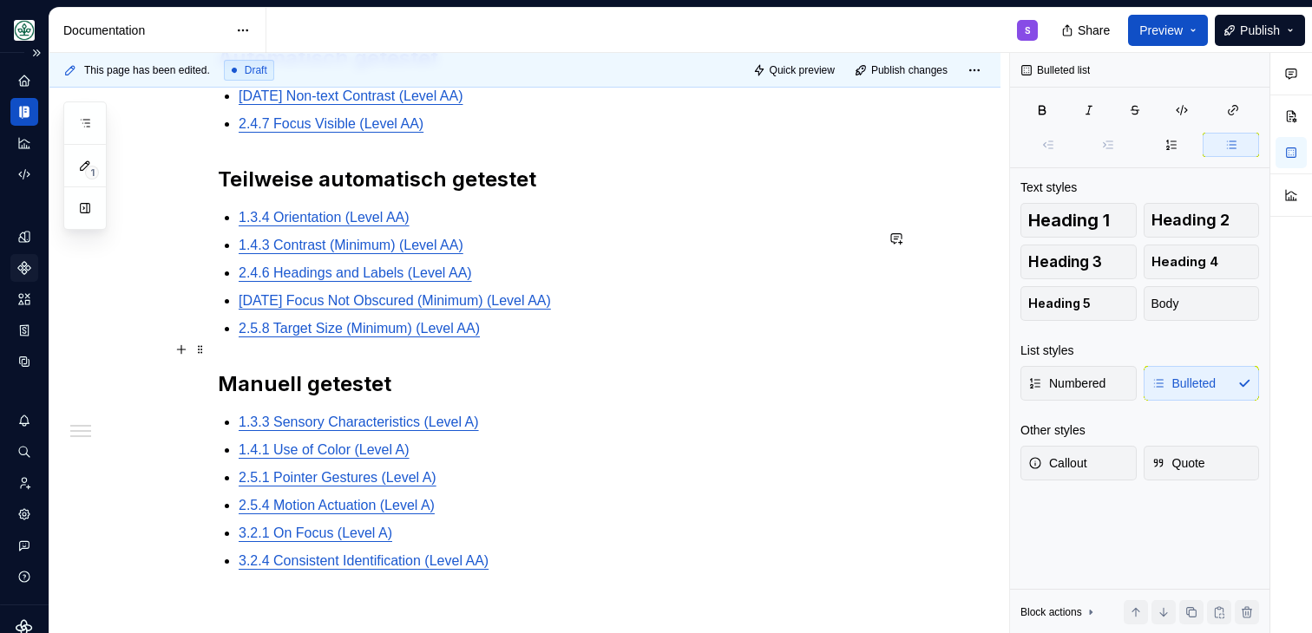
click at [532, 339] on p "2.5.8 Target Size (Minimum) (Level AA)" at bounding box center [556, 328] width 635 height 21
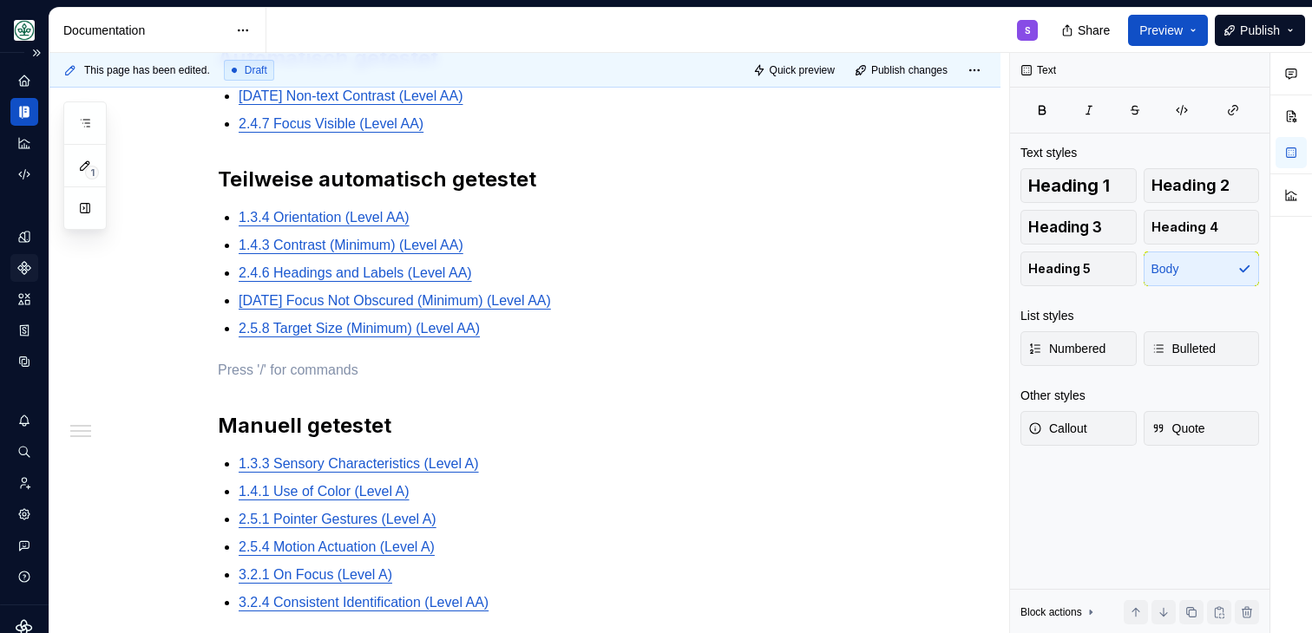
type textarea "*"
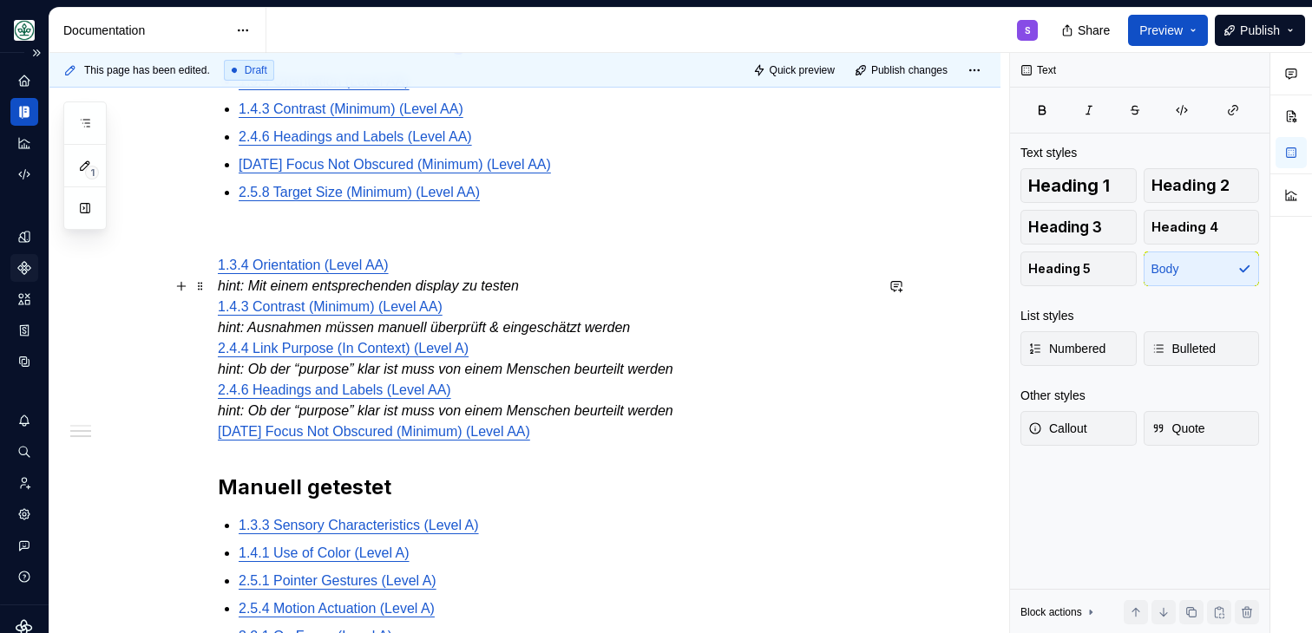
scroll to position [556, 0]
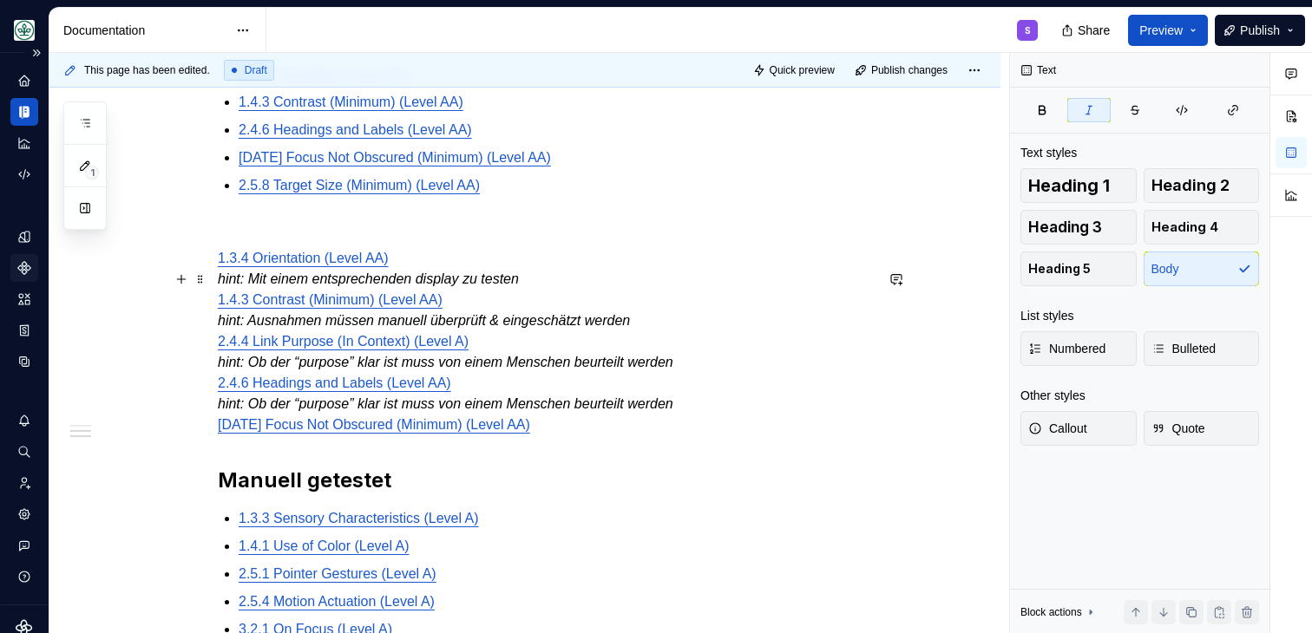
click at [731, 380] on p "1.3.4 Orientation (Level AA) hint: Mit einem entsprechenden display zu testen 1…" at bounding box center [546, 341] width 656 height 187
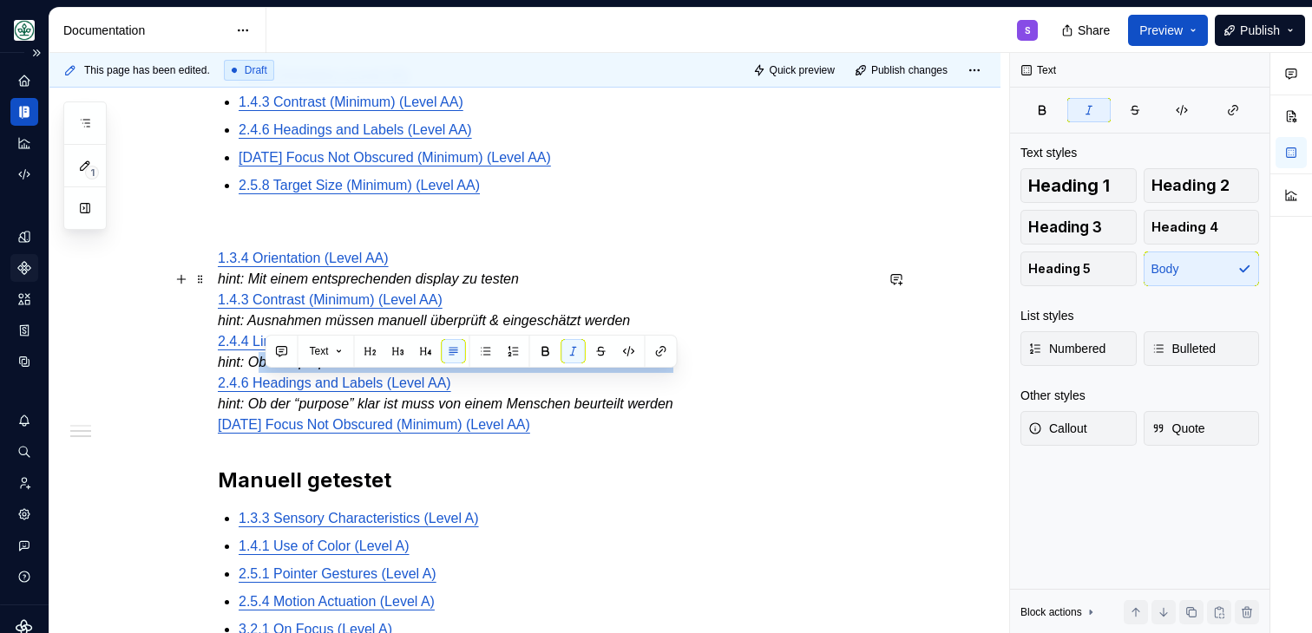
drag, startPoint x: 737, startPoint y: 382, endPoint x: 261, endPoint y: 384, distance: 475.5
click at [261, 384] on p "1.3.4 Orientation (Level AA) hint: Mit einem entsprechenden display zu testen 1…" at bounding box center [546, 341] width 656 height 187
click at [167, 369] on div "Um die Barrierefreiheitsstandards nach WCAG 2.2 sicherzustellen wurden folgende…" at bounding box center [524, 379] width 951 height 1144
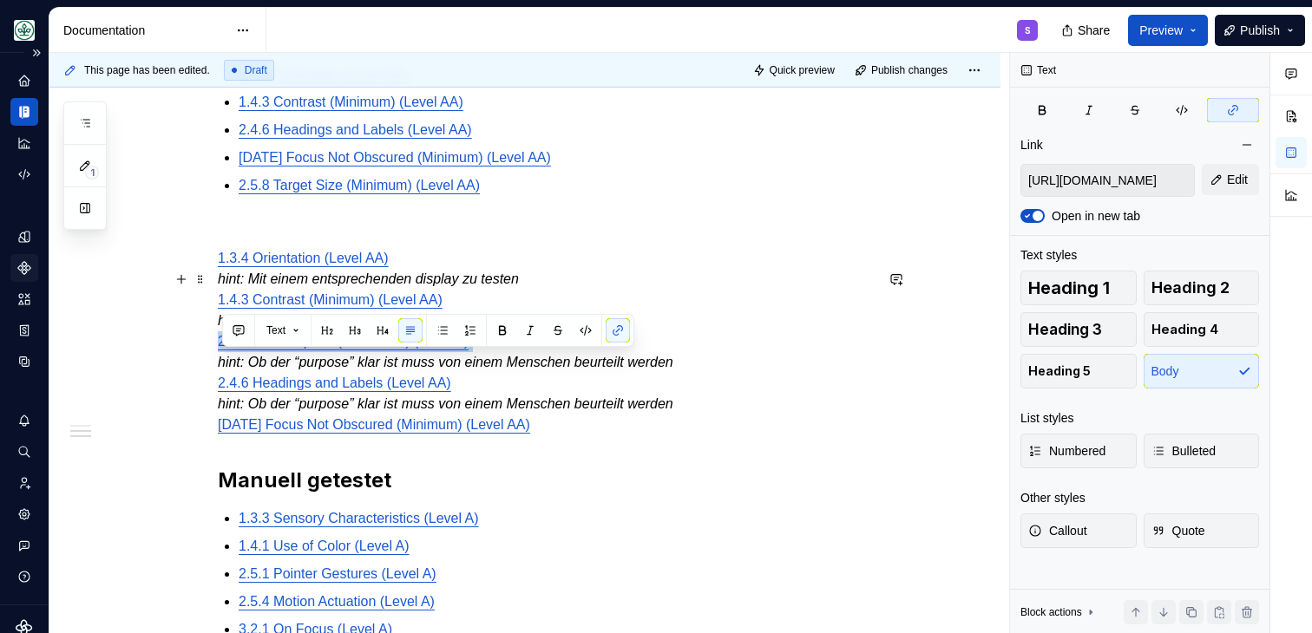
drag, startPoint x: 509, startPoint y: 363, endPoint x: 213, endPoint y: 364, distance: 296.8
click at [213, 364] on div "Um die Barrierefreiheitsstandards nach WCAG 2.2 sicherzustellen wurden folgende…" at bounding box center [524, 379] width 951 height 1144
copy p "2.4.4 Link Purpose (In Context) (Level A)"
click at [560, 141] on p "2.4.6 Headings and Labels (Level AA)" at bounding box center [556, 130] width 635 height 21
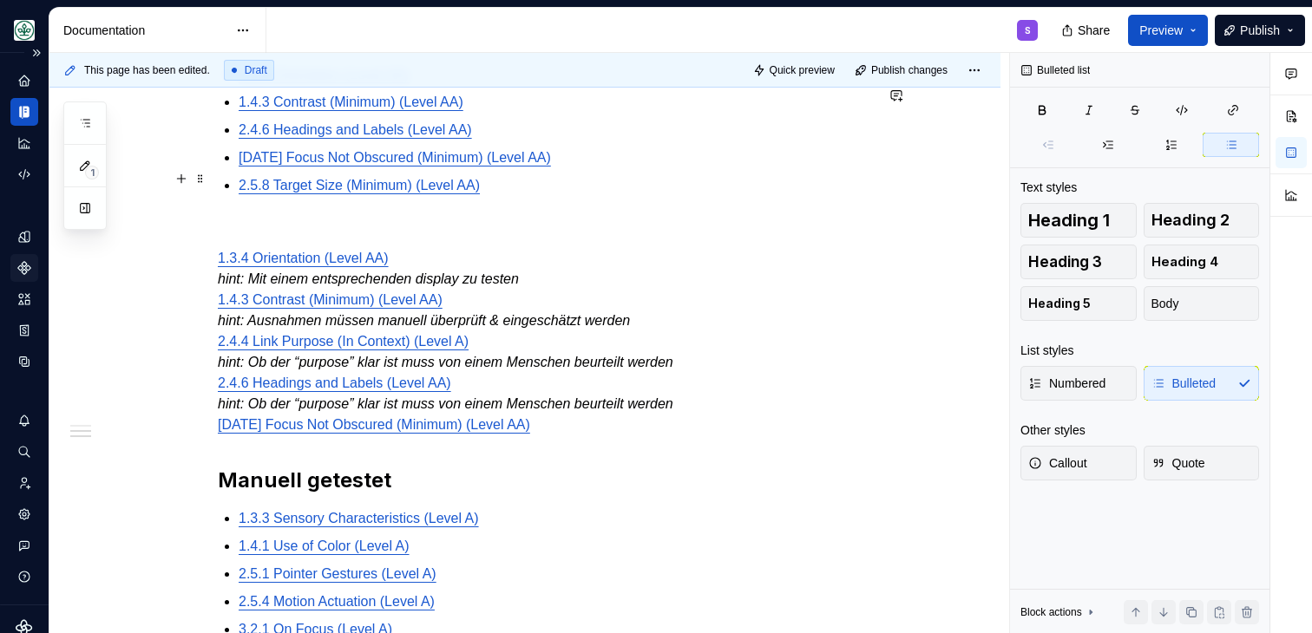
scroll to position [336, 0]
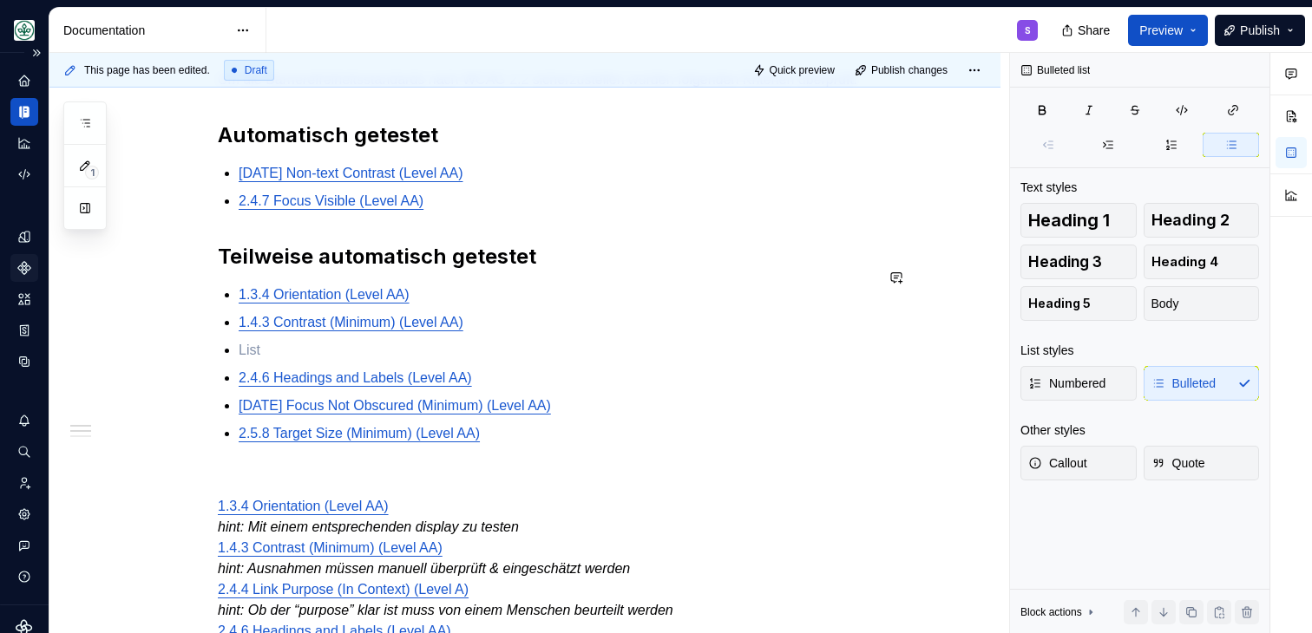
paste div
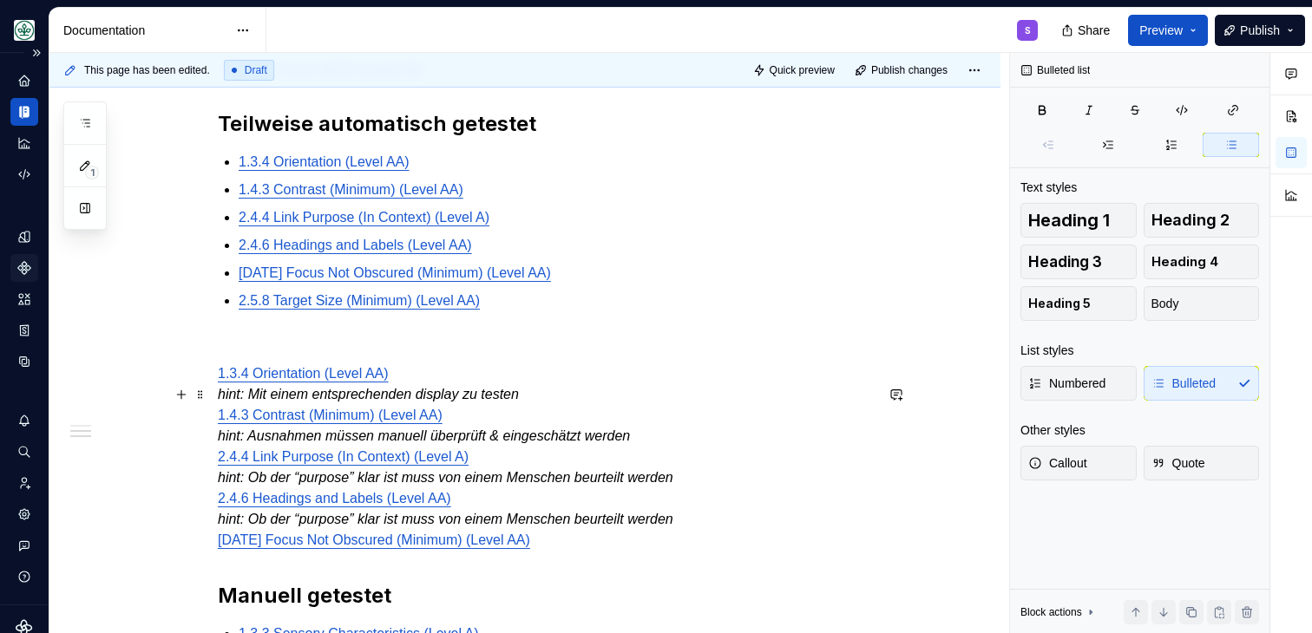
scroll to position [478, 0]
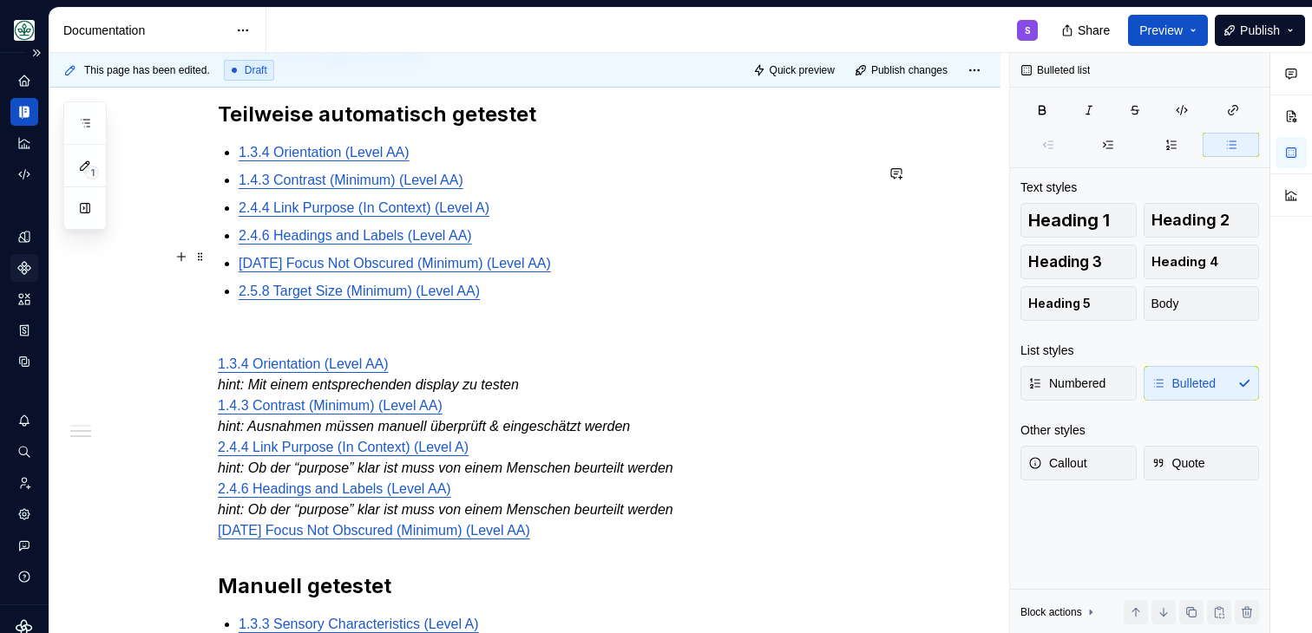
click at [618, 246] on p "2.4.6 Headings and Labels (Level AA)" at bounding box center [556, 236] width 635 height 21
click at [585, 219] on p "2.4.4 Link Purpose (In Context) (Level A)" at bounding box center [556, 208] width 635 height 21
click at [598, 270] on ul "1.3.4 Orientation (Level AA) 1.4.3 Contrast (Minimum) (Level AA) 2.4.4 Link Pur…" at bounding box center [556, 222] width 635 height 160
click at [606, 296] on ul "1.3.4 Orientation (Level AA) 1.4.3 Contrast (Minimum) (Level AA) 2.4.4 Link Pur…" at bounding box center [556, 222] width 635 height 160
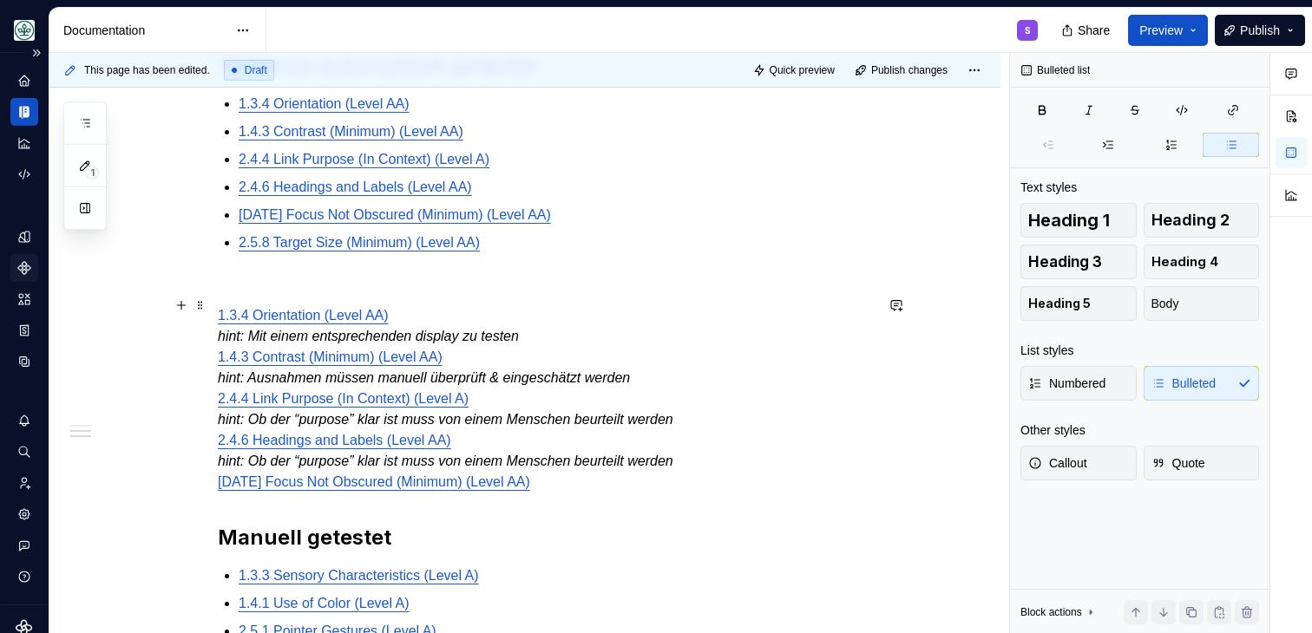
scroll to position [553, 0]
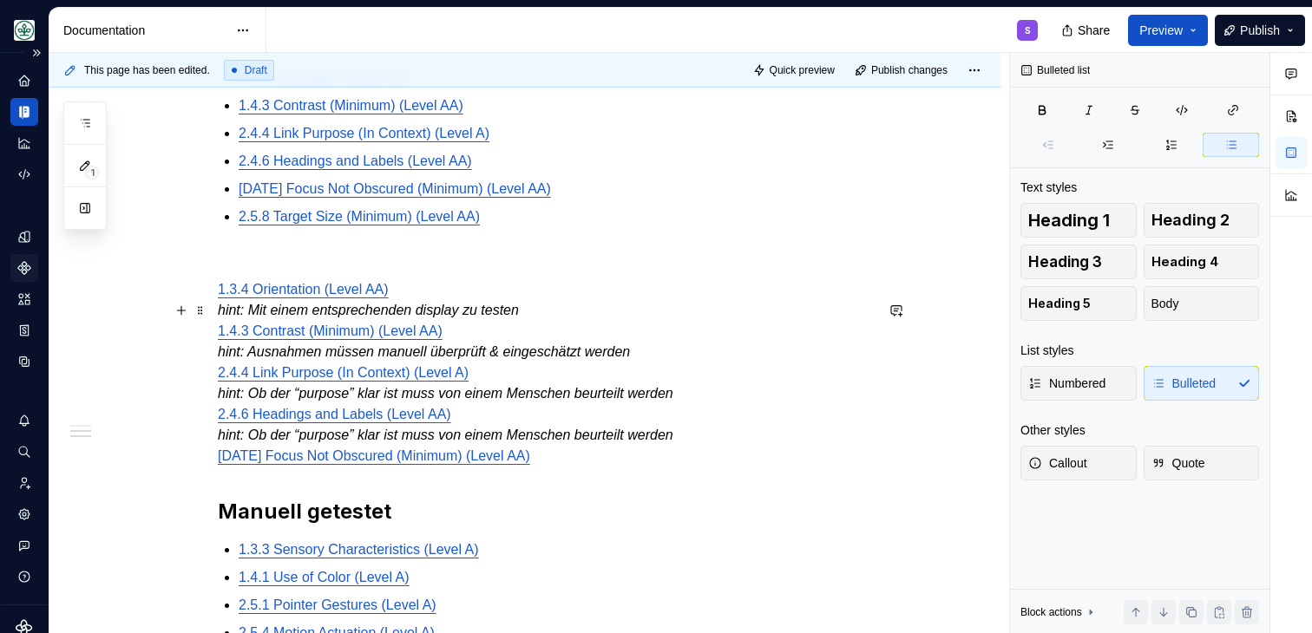
click at [502, 432] on p "1.3.4 Orientation (Level AA) hint: Mit einem entsprechenden display zu testen 1…" at bounding box center [546, 372] width 656 height 187
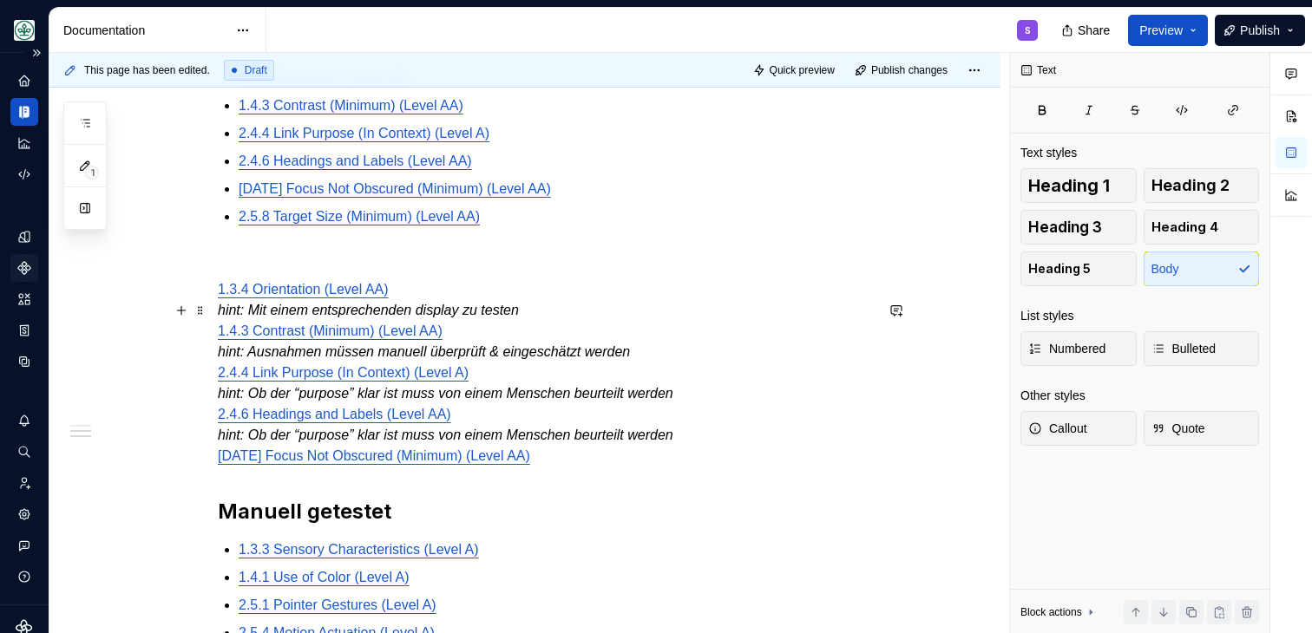
click at [609, 467] on p "1.3.4 Orientation (Level AA) hint: Mit einem entsprechenden display zu testen 1…" at bounding box center [546, 372] width 656 height 187
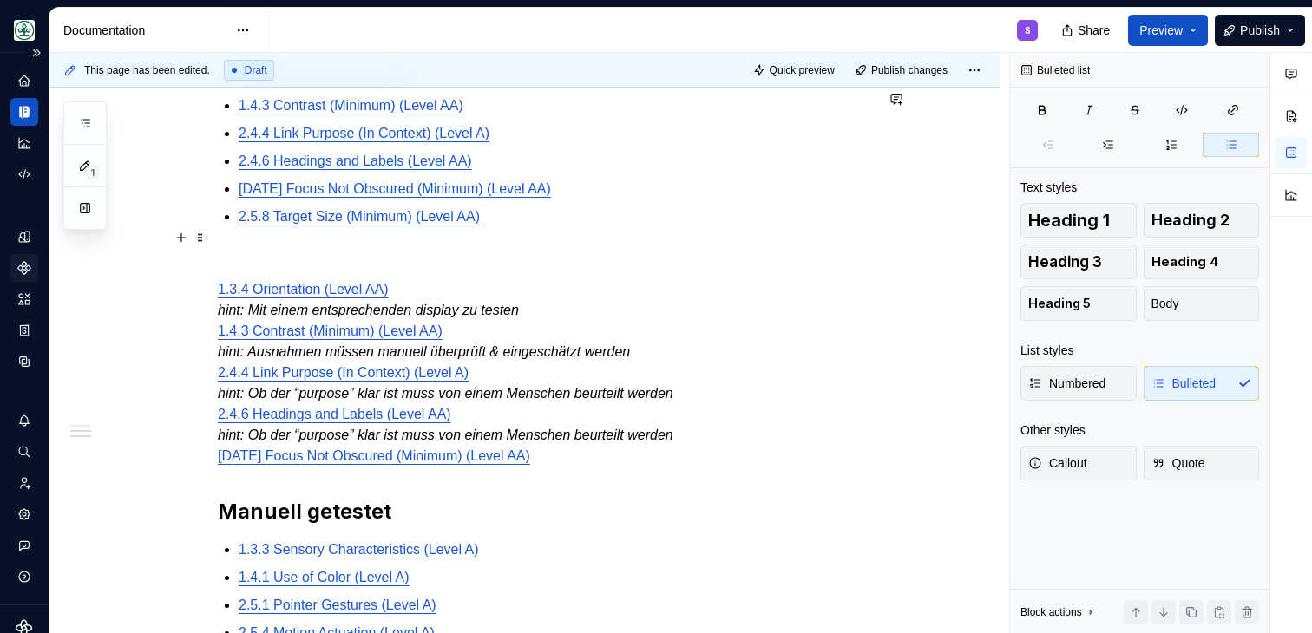
click at [589, 227] on p "2.5.8 Target Size (Minimum) (Level AA)" at bounding box center [556, 217] width 635 height 21
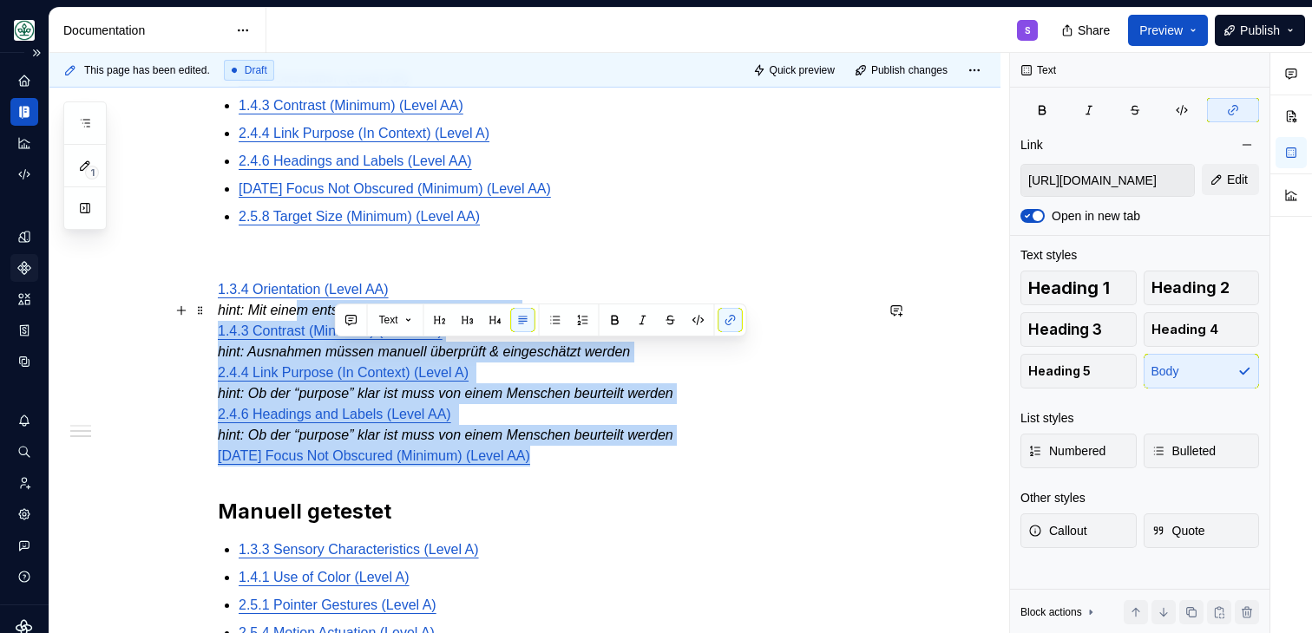
type input "https://www.w3.org/TR/WCAG21/#orientation"
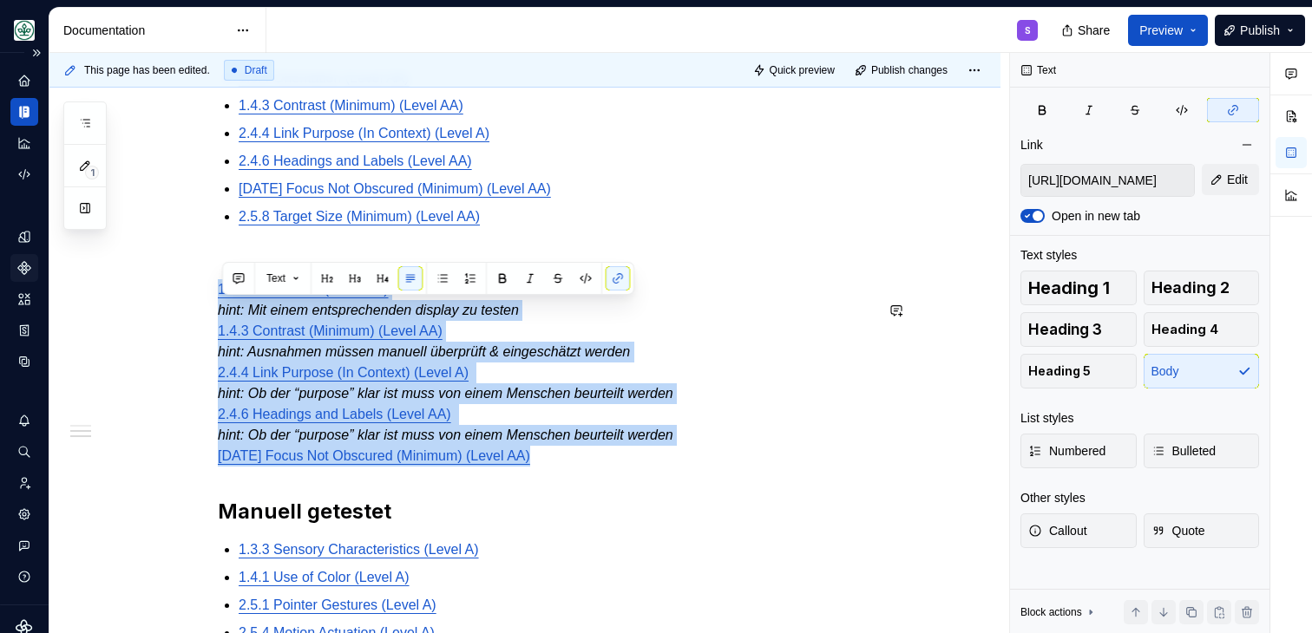
drag, startPoint x: 593, startPoint y: 487, endPoint x: 202, endPoint y: 291, distance: 436.9
click at [202, 291] on div "Um die Barrierefreiheitsstandards nach WCAG 2.2 sicherzustellen wurden folgende…" at bounding box center [524, 397] width 951 height 1172
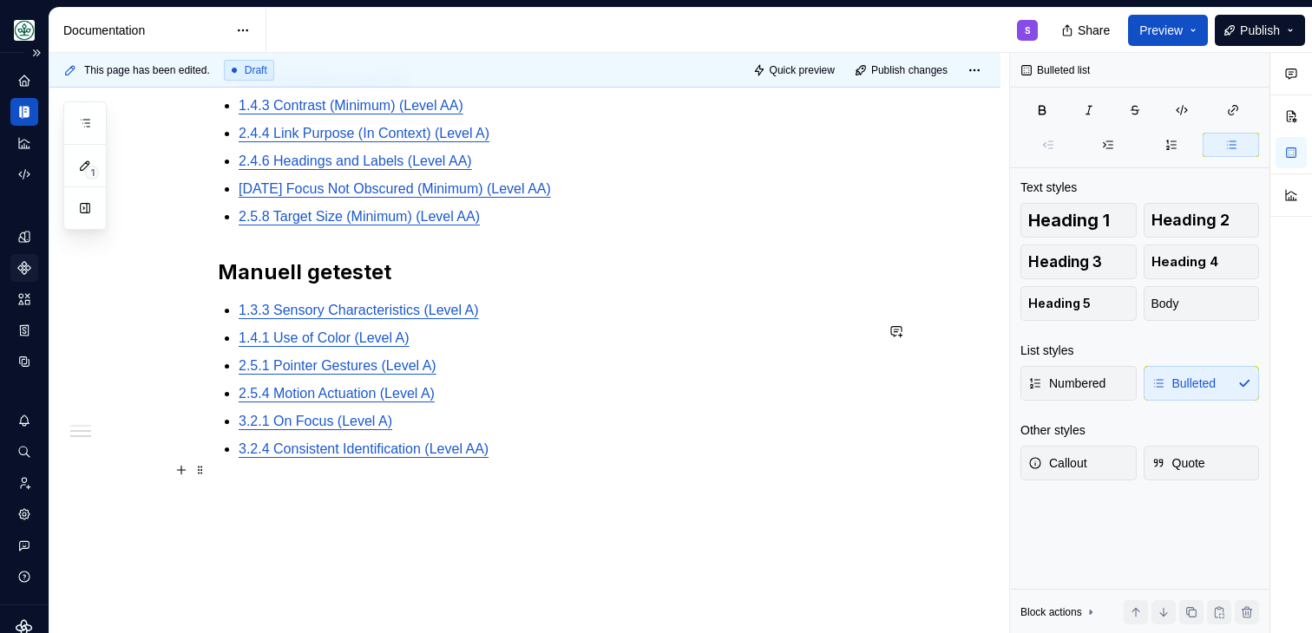
click at [563, 460] on p "3.2.4 Consistent Identification (Level AA)" at bounding box center [556, 449] width 635 height 21
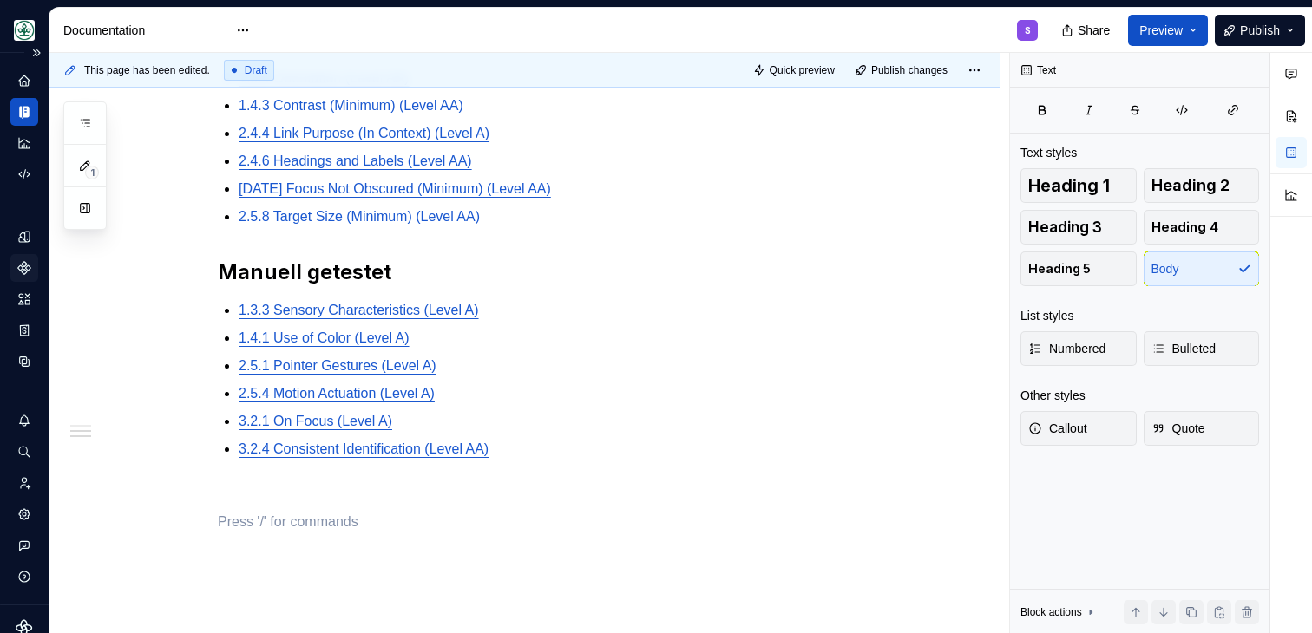
type textarea "*"
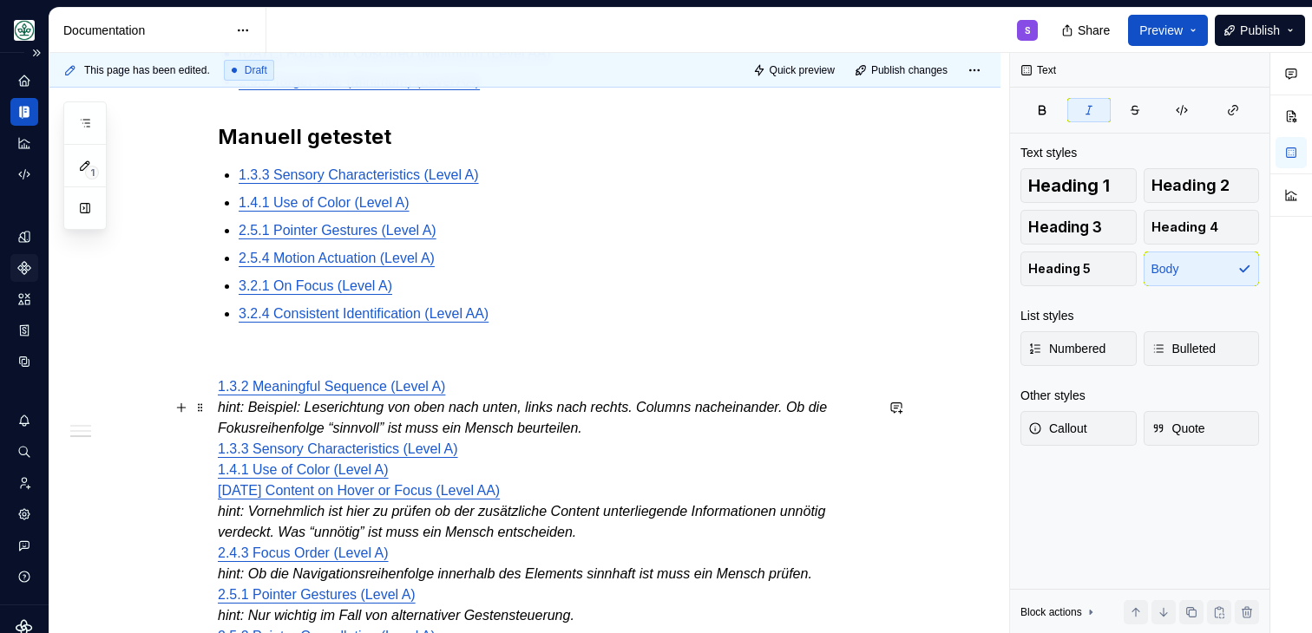
scroll to position [697, 0]
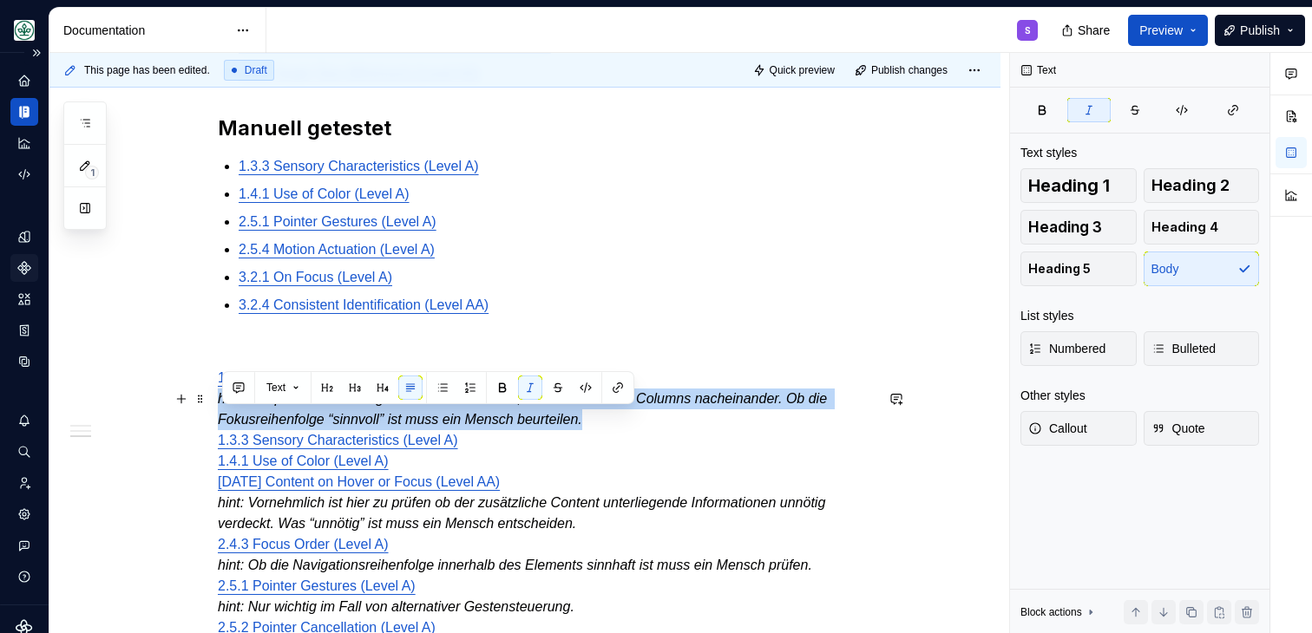
drag, startPoint x: 616, startPoint y: 440, endPoint x: 205, endPoint y: 420, distance: 411.8
click at [205, 420] on div "Um die Barrierefreiheitsstandards nach WCAG 2.2 sicherzustellen wurden folgende…" at bounding box center [524, 331] width 951 height 1328
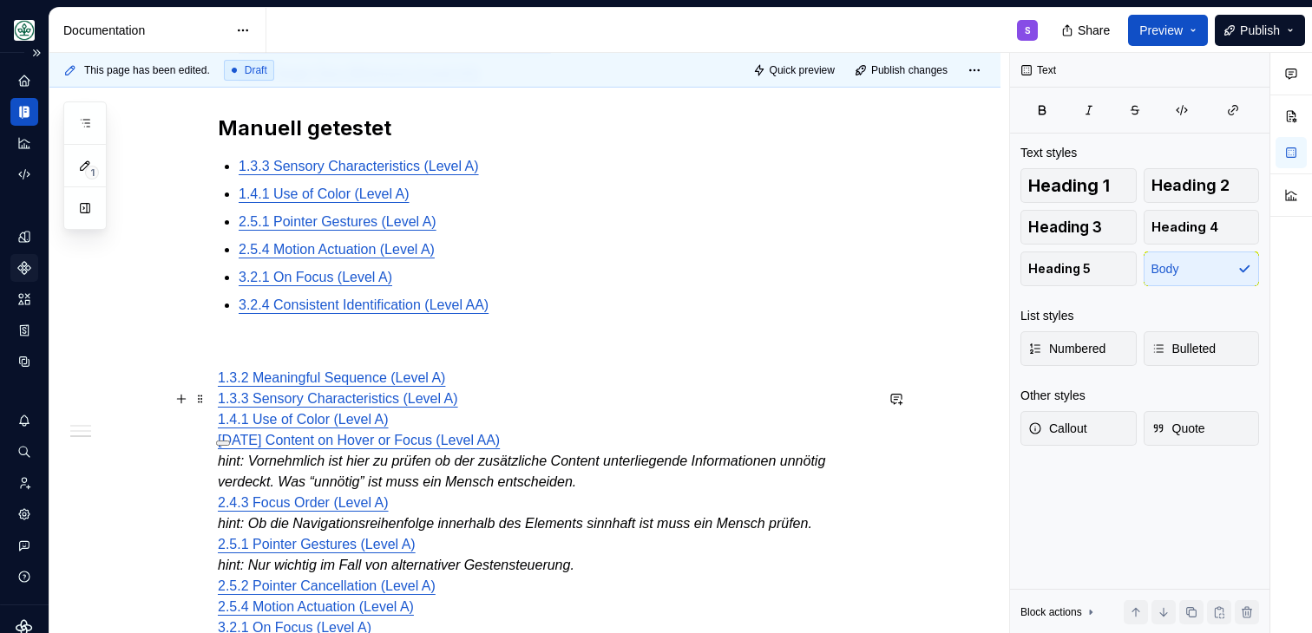
click at [218, 399] on div "Um die Barrierefreiheitsstandards nach WCAG 2.2 sicherzustellen wurden folgende…" at bounding box center [524, 310] width 951 height 1287
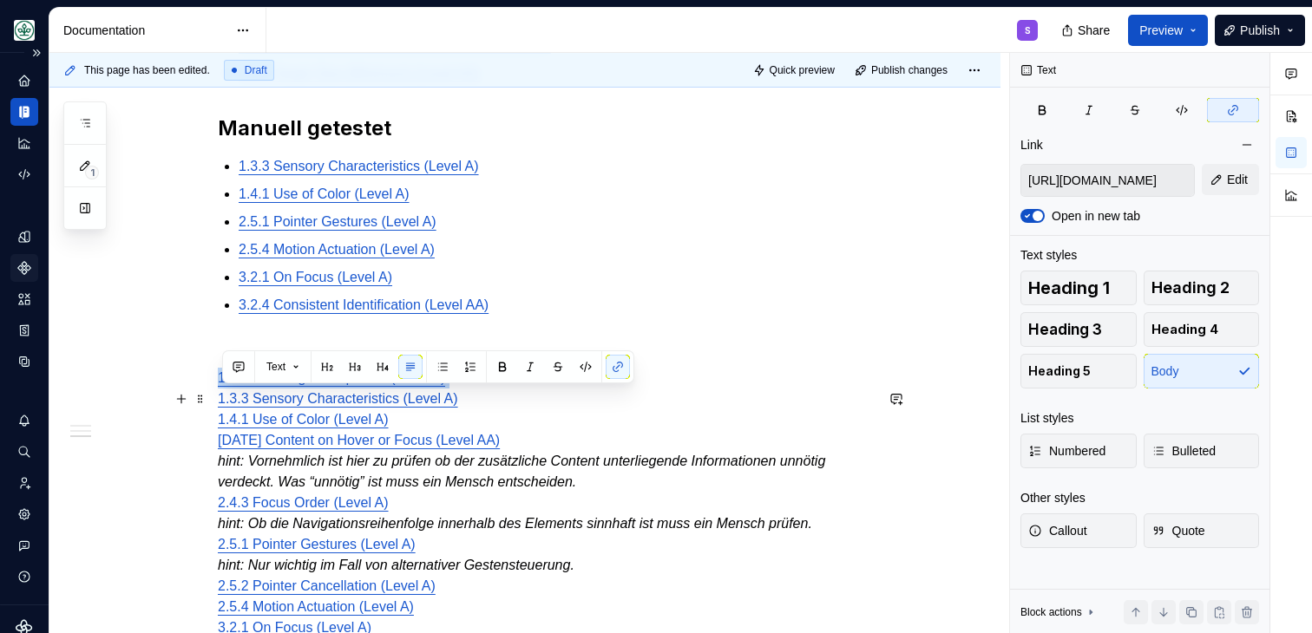
drag, startPoint x: 515, startPoint y: 401, endPoint x: 213, endPoint y: 400, distance: 302.0
click at [213, 400] on div "Um die Barrierefreiheitsstandards nach WCAG 2.2 sicherzustellen wurden folgende…" at bounding box center [524, 310] width 951 height 1287
click at [215, 402] on div "Um die Barrierefreiheitsstandards nach WCAG 2.2 sicherzustellen wurden folgende…" at bounding box center [524, 310] width 951 height 1287
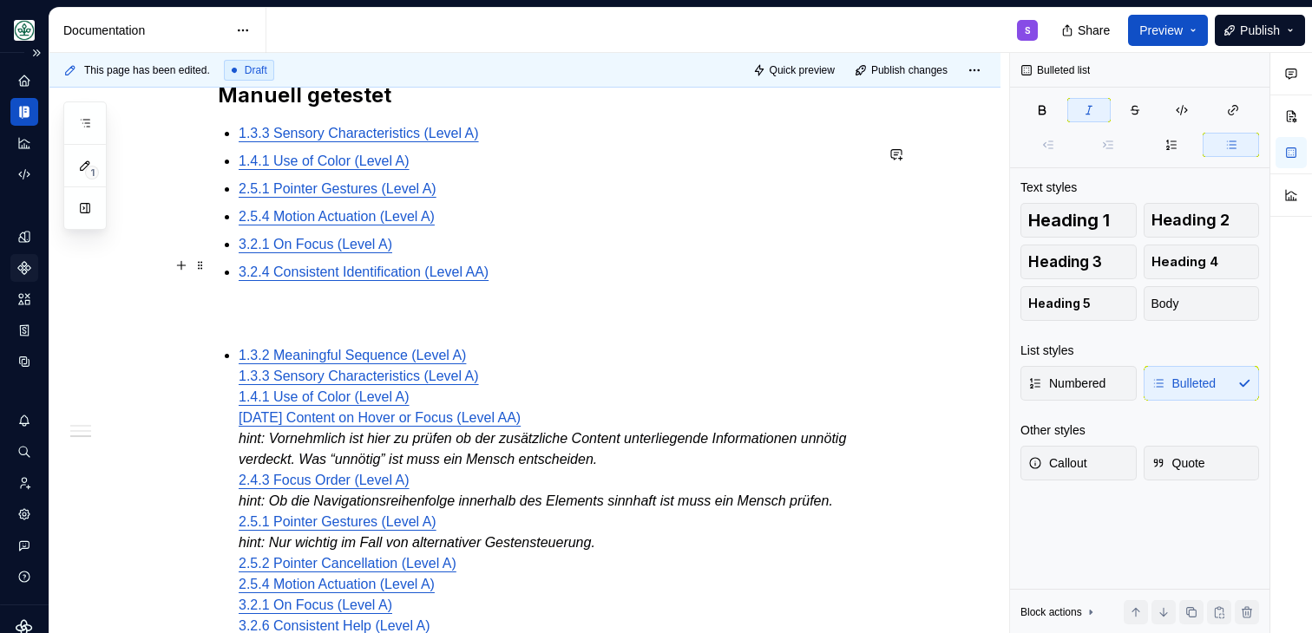
scroll to position [732, 0]
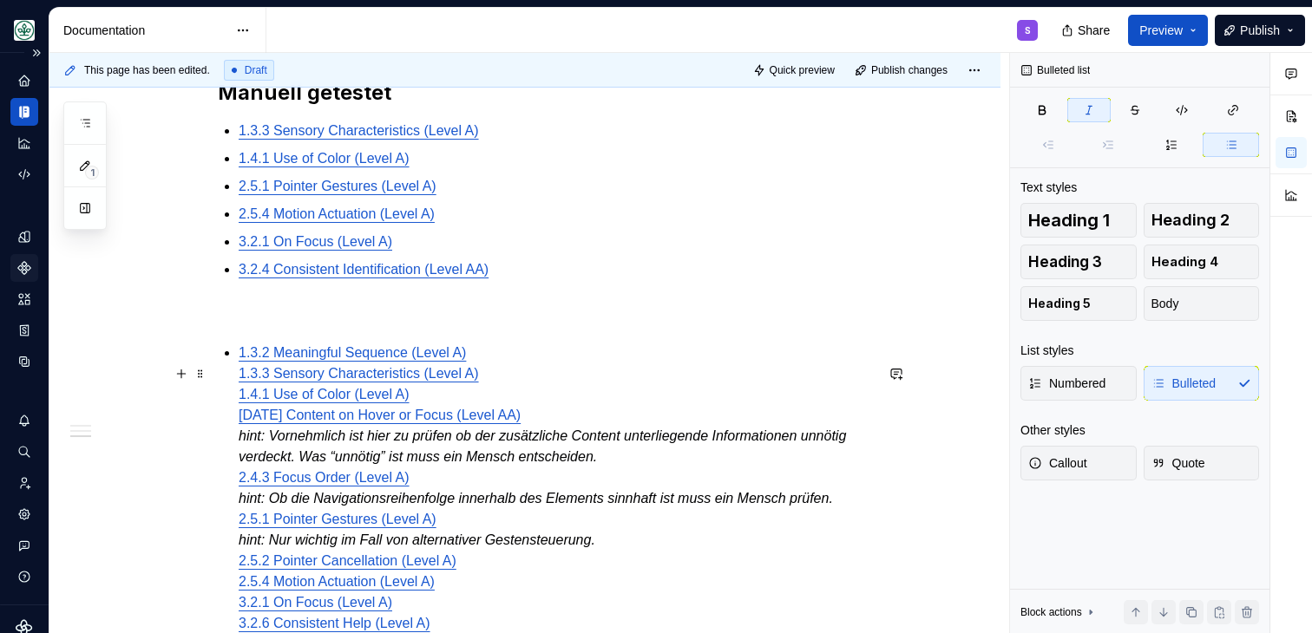
click at [241, 397] on div "Um die Barrierefreiheitsstandards nach WCAG 2.2 sicherzustellen wurden folgende…" at bounding box center [546, 200] width 656 height 1055
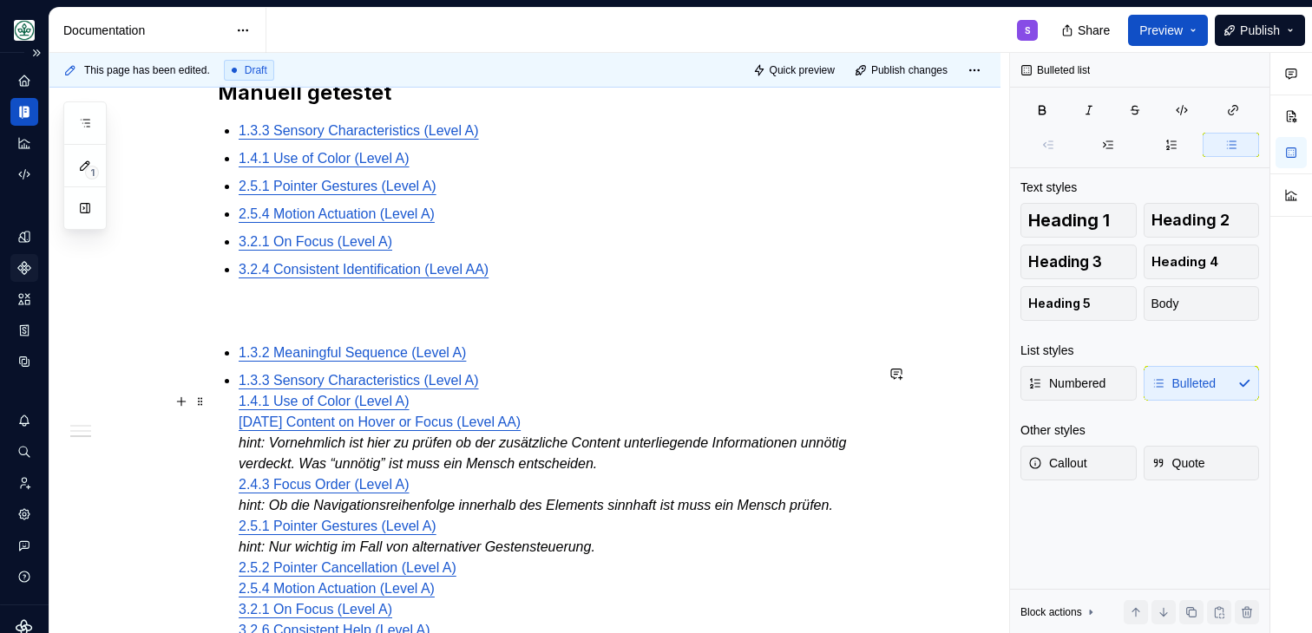
click at [236, 417] on div "Um die Barrierefreiheitsstandards nach WCAG 2.2 sicherzustellen wurden folgende…" at bounding box center [546, 204] width 656 height 1062
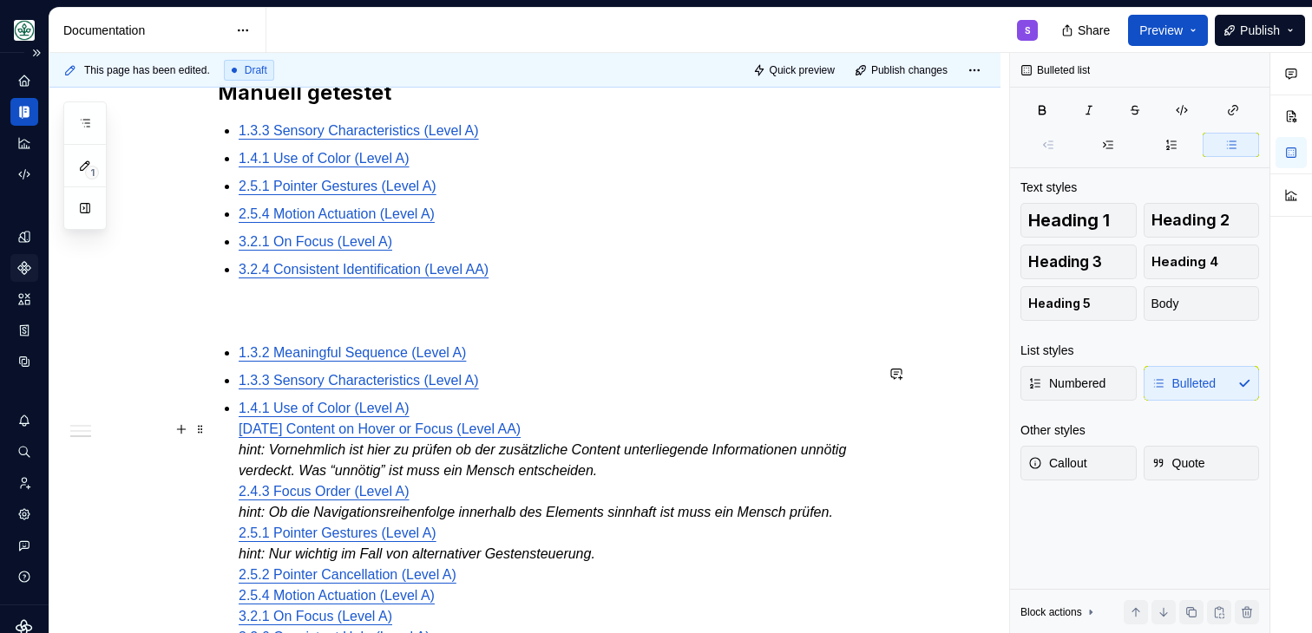
click at [240, 448] on div "Um die Barrierefreiheitsstandards nach WCAG 2.2 sicherzustellen wurden folgende…" at bounding box center [546, 207] width 656 height 1069
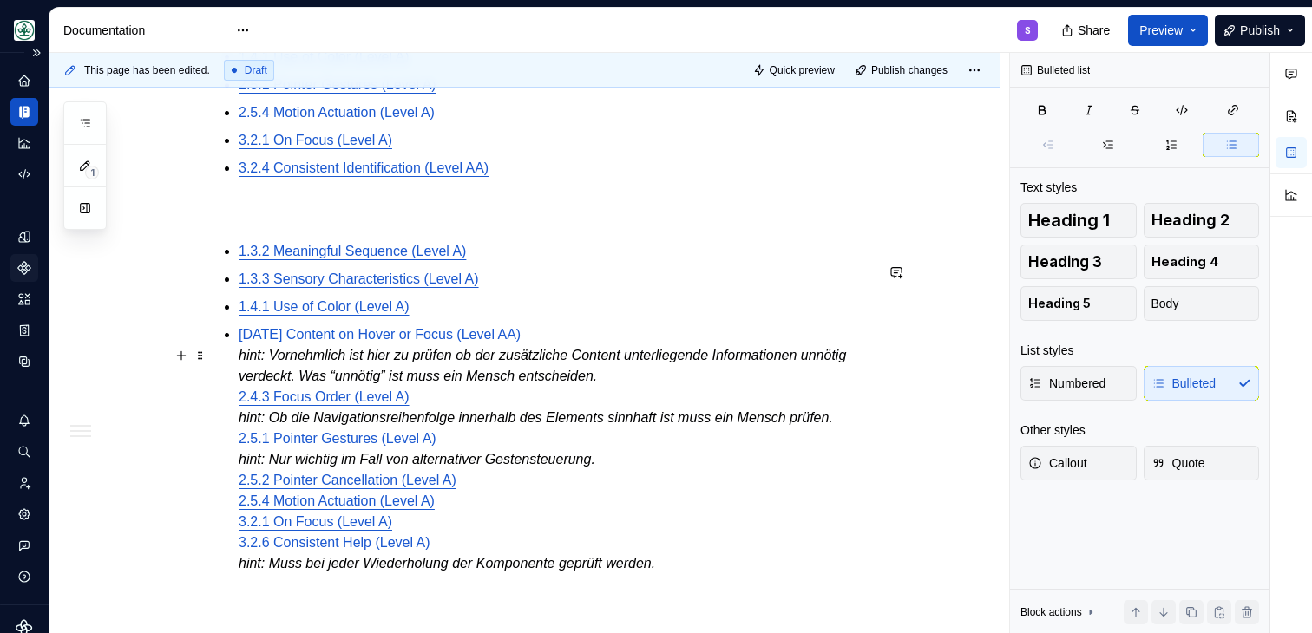
scroll to position [836, 0]
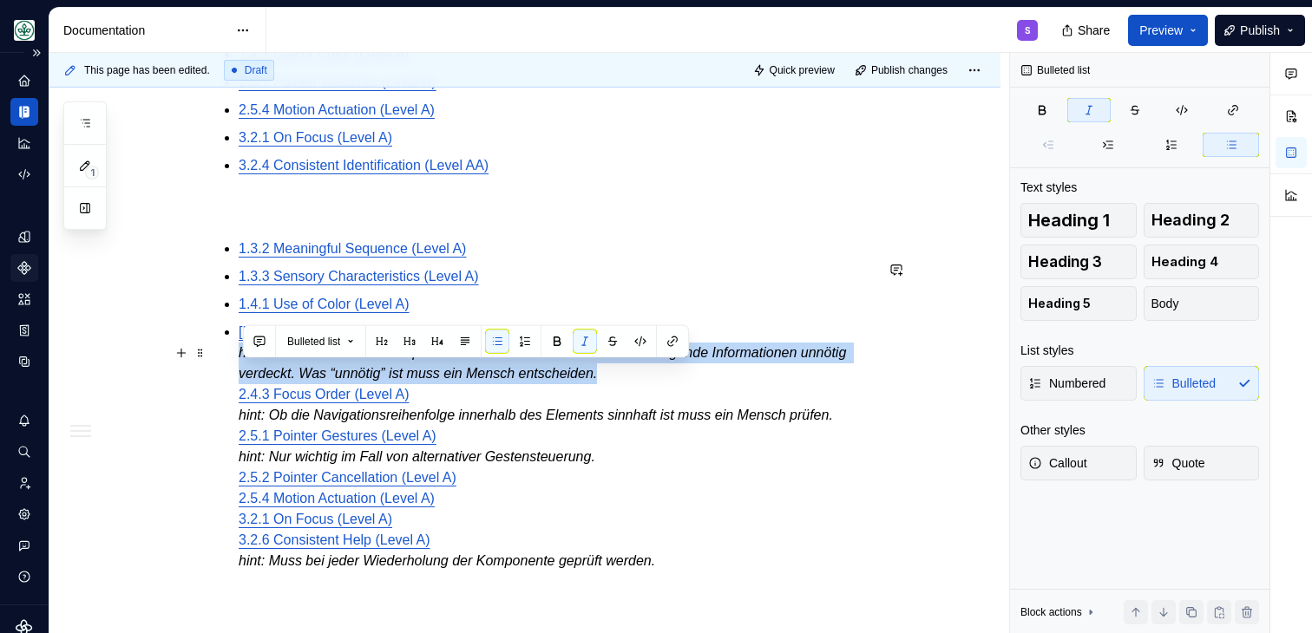
drag, startPoint x: 698, startPoint y: 390, endPoint x: 233, endPoint y: 382, distance: 465.2
click at [233, 382] on div "Um die Barrierefreiheitsstandards nach WCAG 2.2 sicherzustellen wurden folgende…" at bounding box center [546, 107] width 656 height 1076
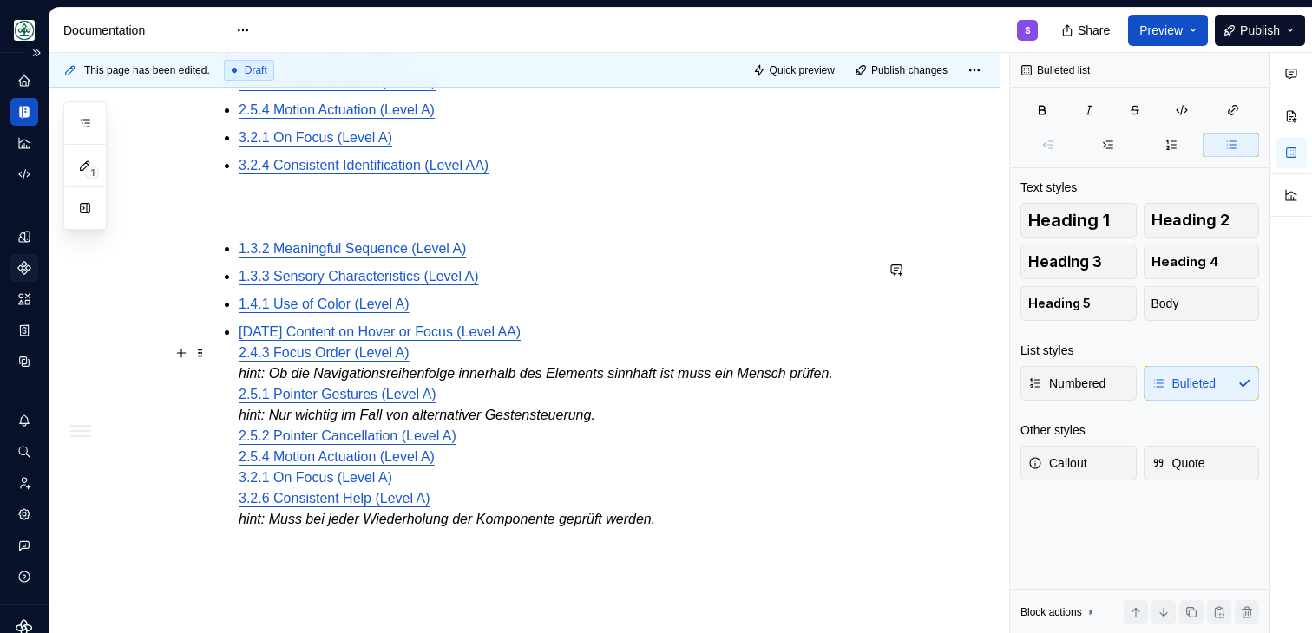
click at [242, 371] on div "Um die Barrierefreiheitsstandards nach WCAG 2.2 sicherzustellen wurden folgende…" at bounding box center [546, 86] width 656 height 1034
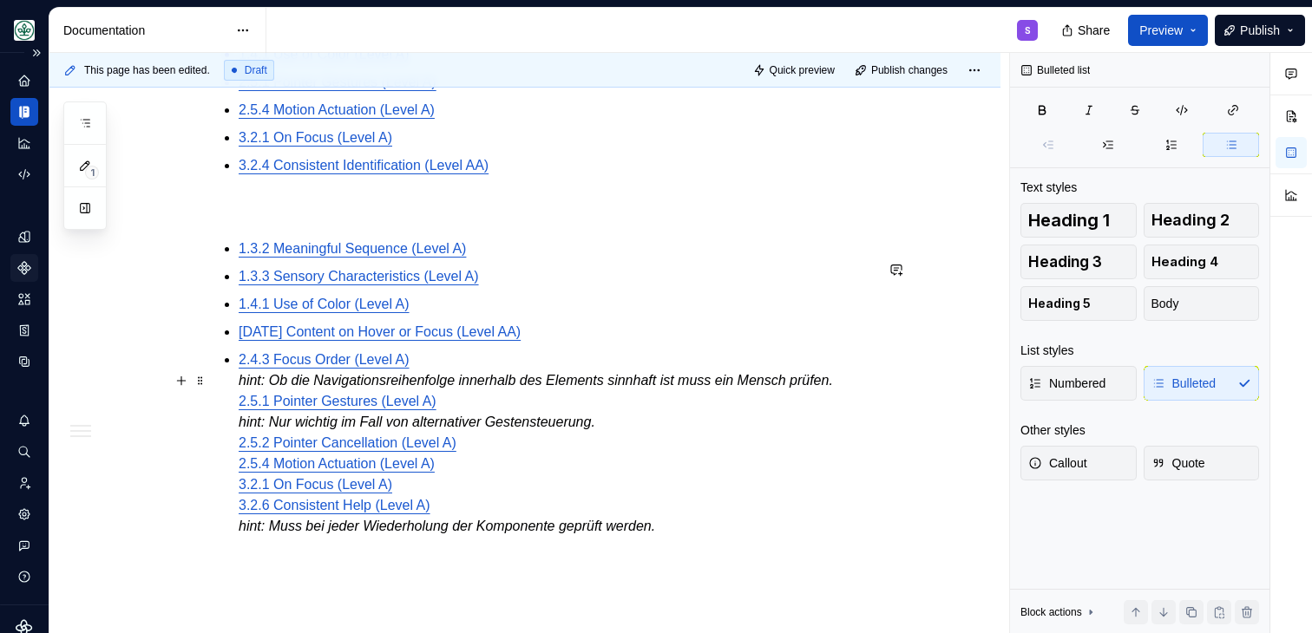
click at [236, 403] on div "Um die Barrierefreiheitsstandards nach WCAG 2.2 sicherzustellen wurden folgende…" at bounding box center [546, 89] width 656 height 1041
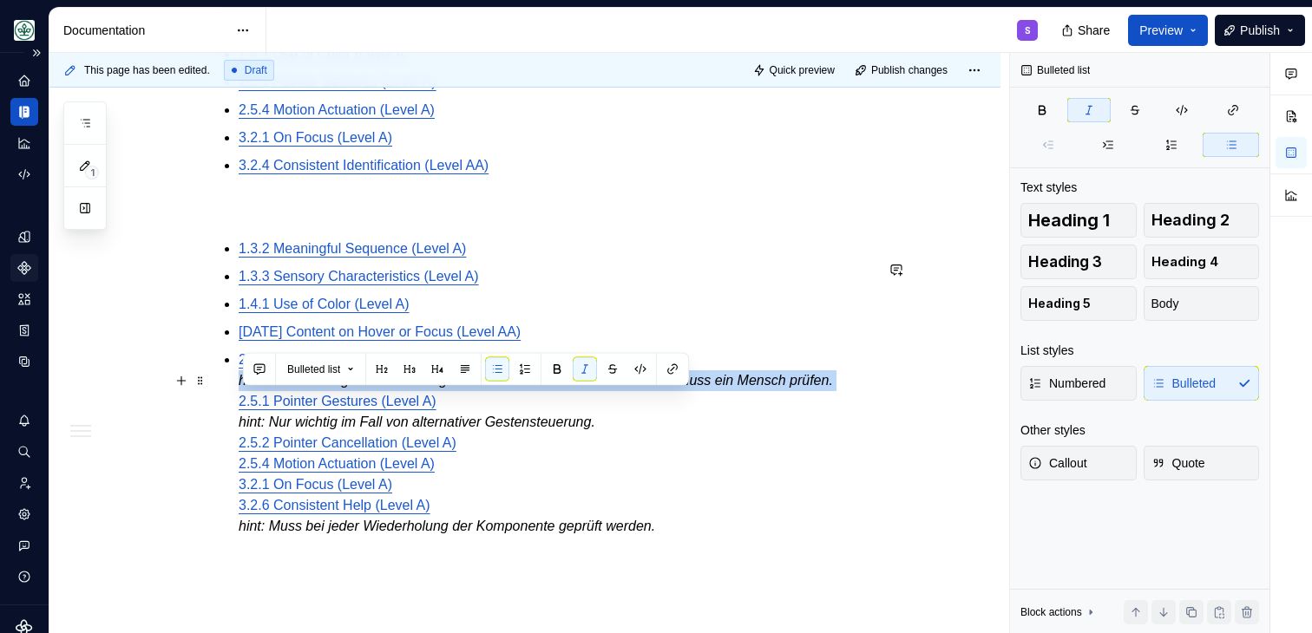
click at [236, 403] on div "Um die Barrierefreiheitsstandards nach WCAG 2.2 sicherzustellen wurden folgende…" at bounding box center [546, 89] width 656 height 1041
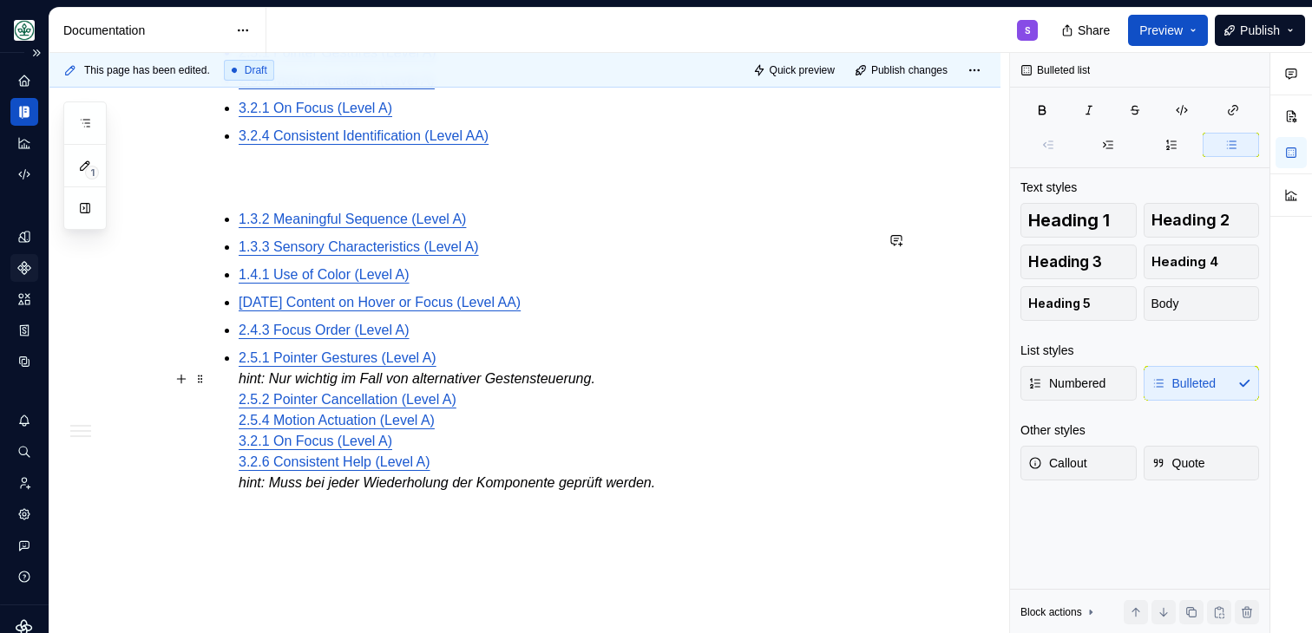
scroll to position [873, 0]
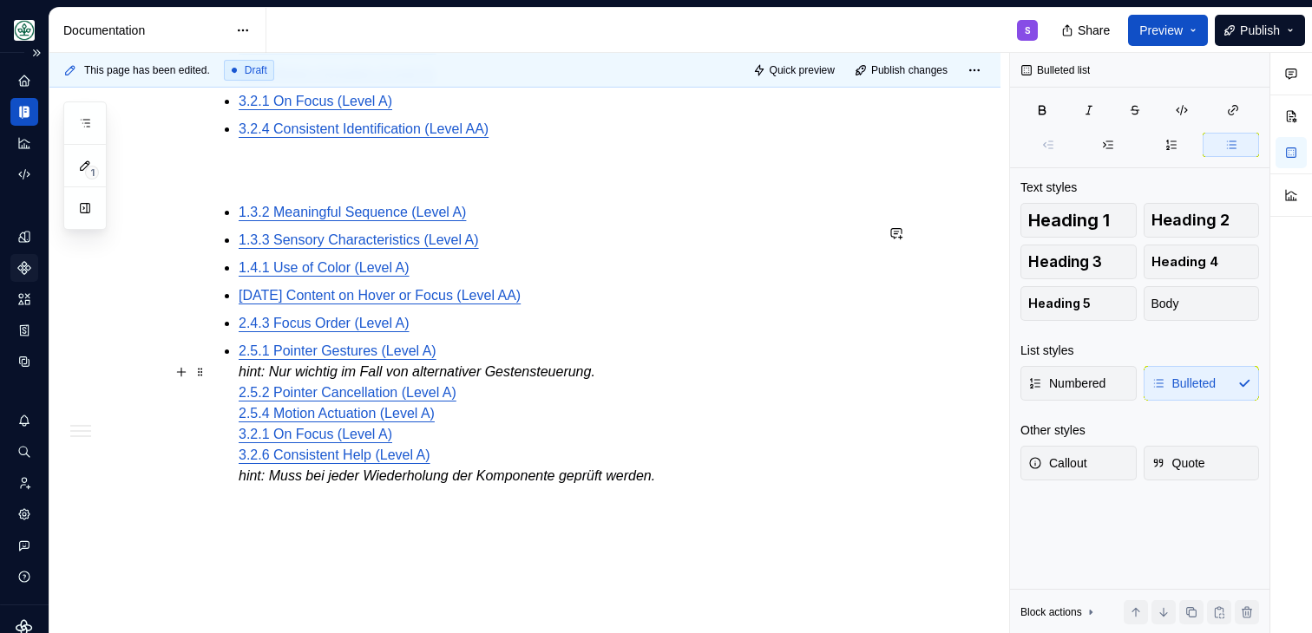
click at [292, 379] on em "hint: Nur wichtig im Fall von alternativer Gestensteuerung." at bounding box center [417, 371] width 357 height 15
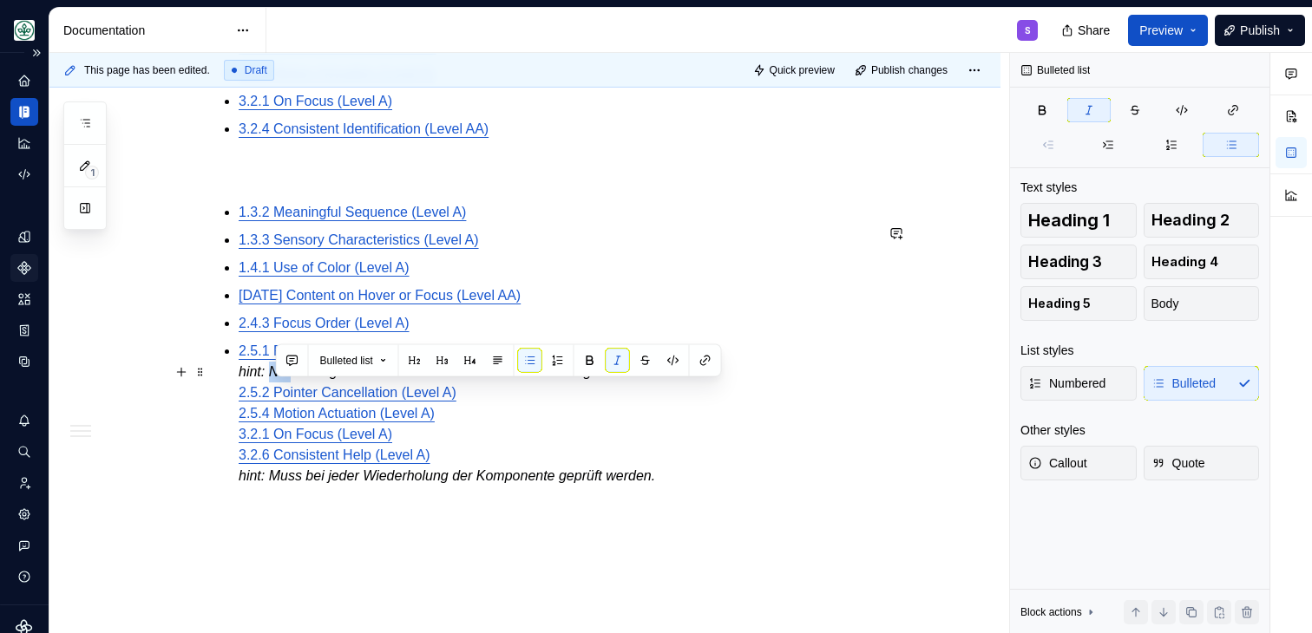
click at [292, 379] on em "hint: Nur wichtig im Fall von alternativer Gestensteuerung." at bounding box center [417, 371] width 357 height 15
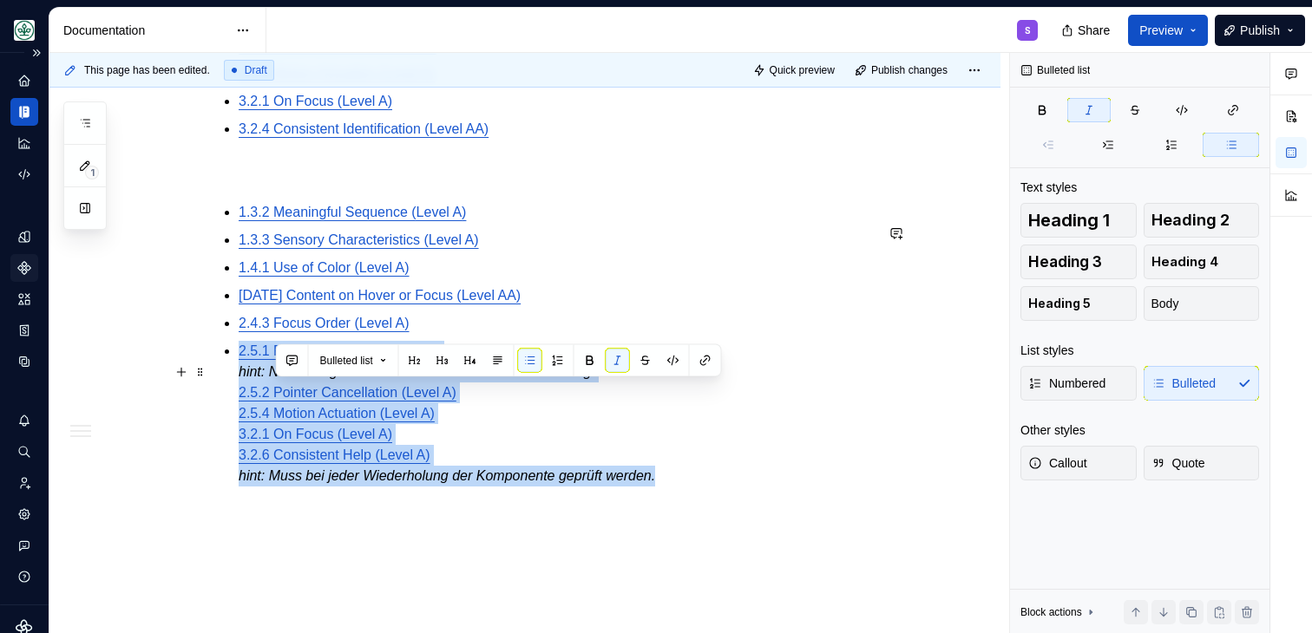
click at [292, 379] on em "hint: Nur wichtig im Fall von alternativer Gestensteuerung." at bounding box center [417, 371] width 357 height 15
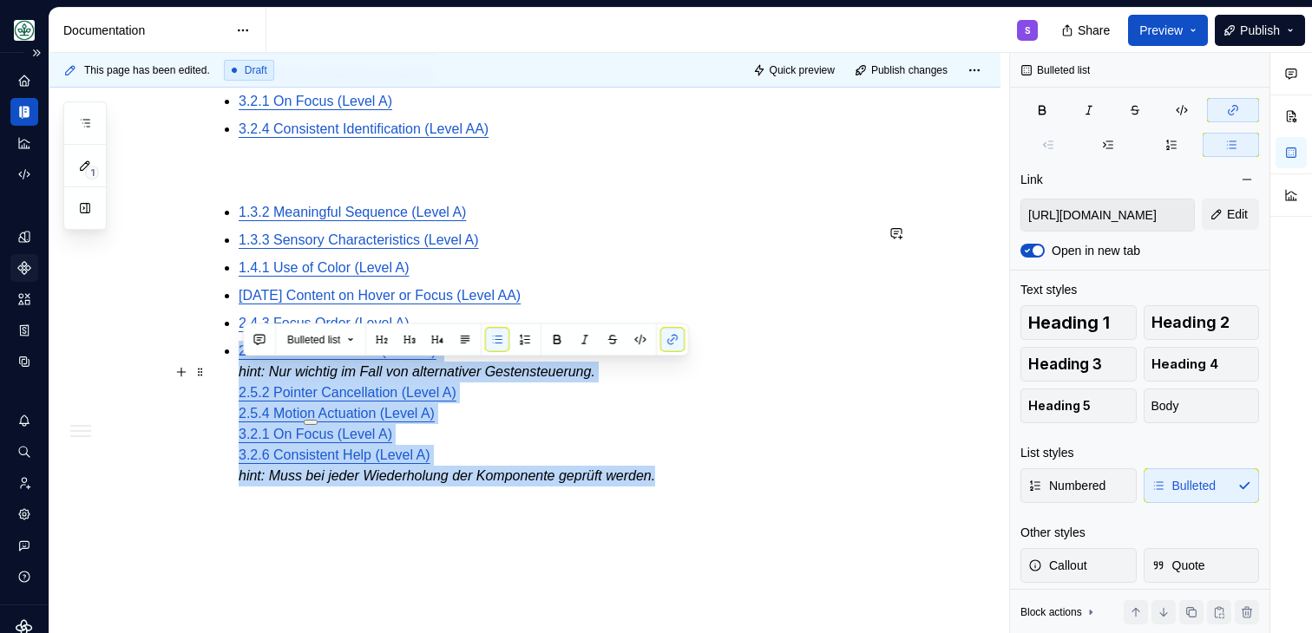
click at [292, 379] on em "hint: Nur wichtig im Fall von alternativer Gestensteuerung." at bounding box center [417, 371] width 357 height 15
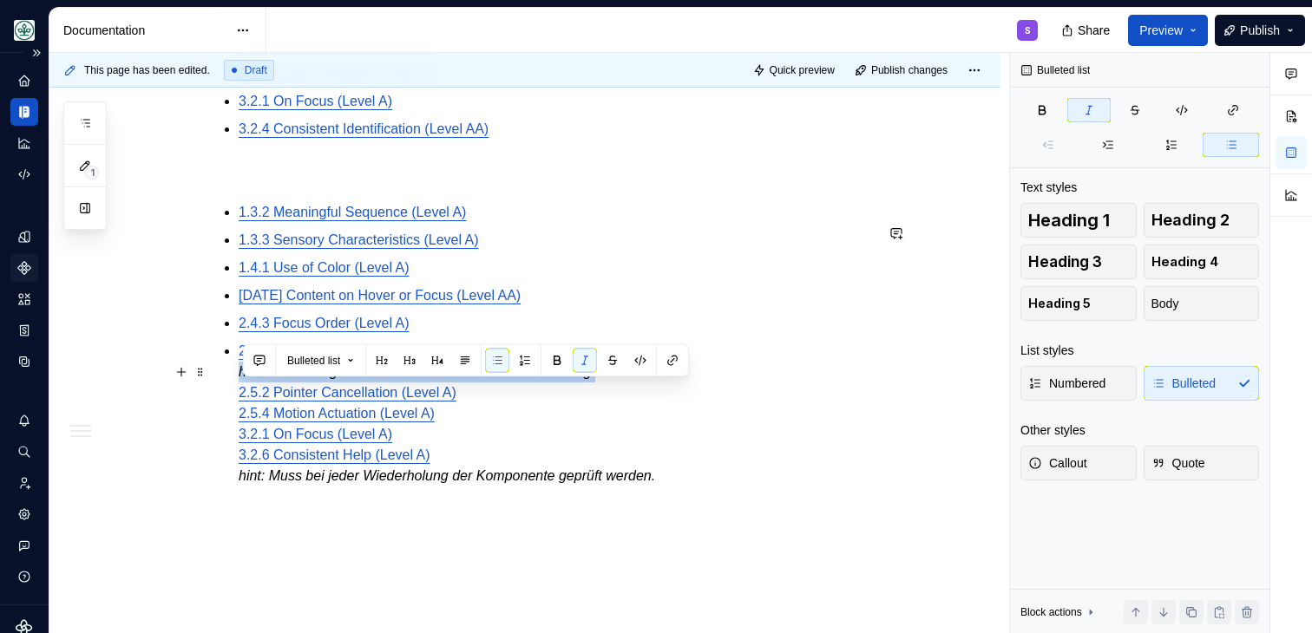
drag, startPoint x: 629, startPoint y: 396, endPoint x: 226, endPoint y: 387, distance: 403.6
click at [226, 387] on div "Um die Barrierefreiheitsstandards nach WCAG 2.2 sicherzustellen wurden folgende…" at bounding box center [546, 45] width 656 height 1027
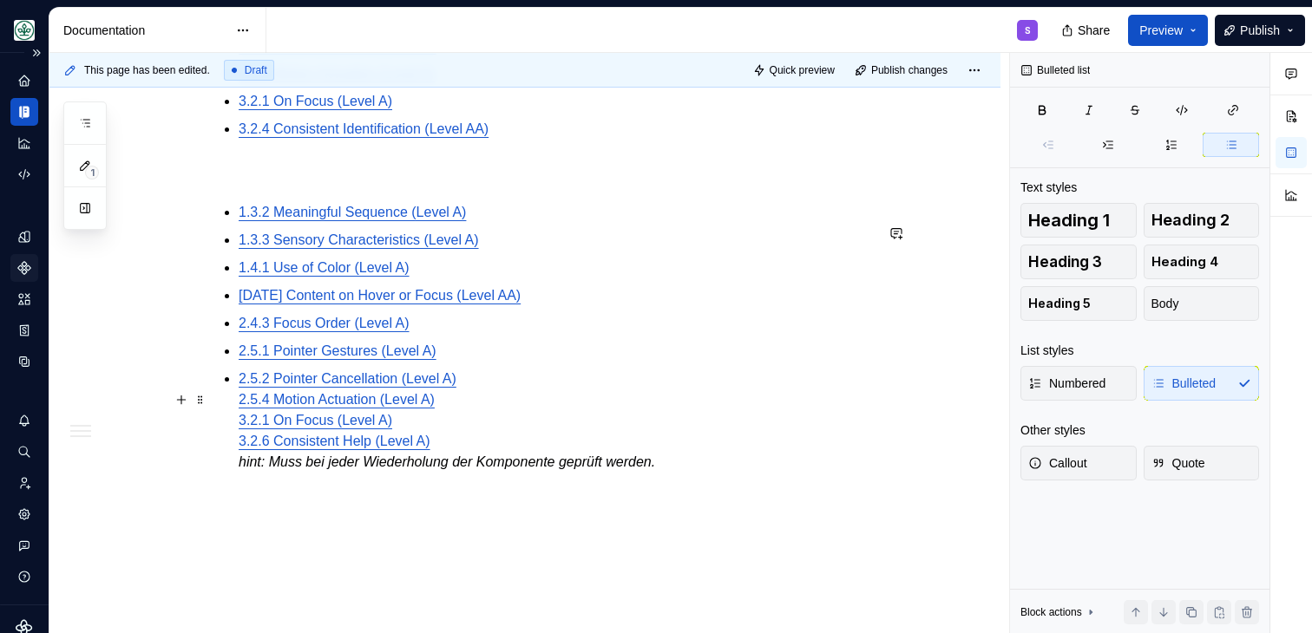
click at [235, 432] on div "Um die Barrierefreiheitsstandards nach WCAG 2.2 sicherzustellen wurden folgende…" at bounding box center [546, 38] width 656 height 1013
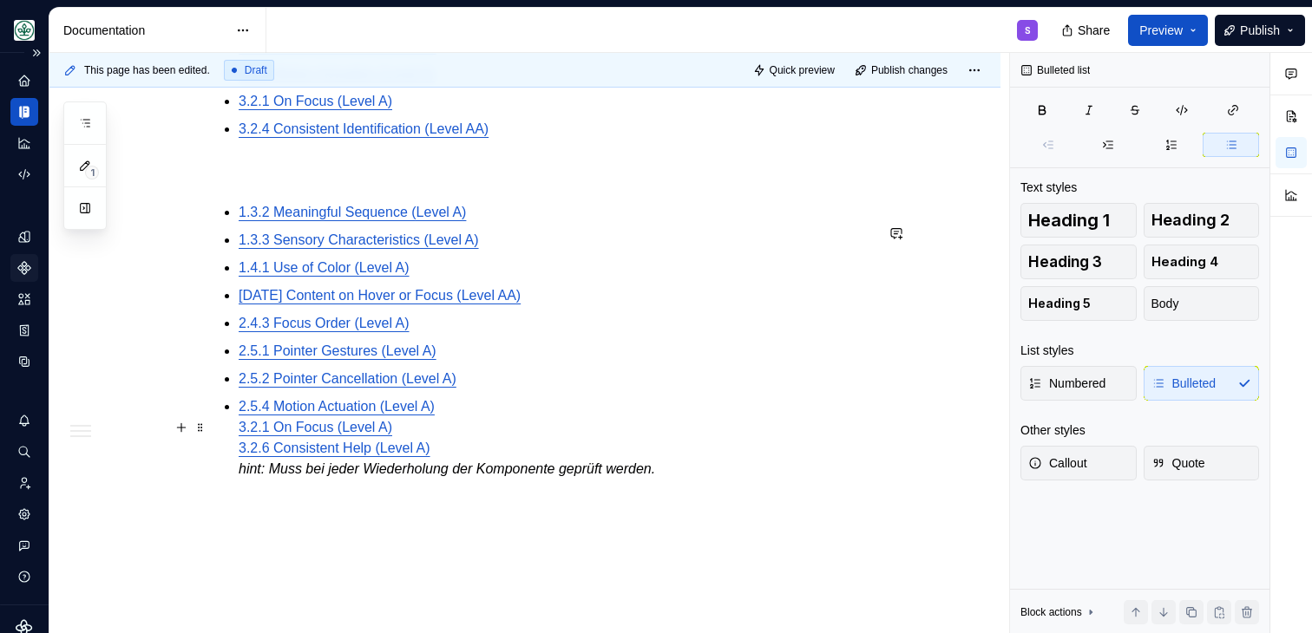
click at [474, 431] on p "2.5.4 Motion Actuation (Level A) 3.2.1 On Focus (Level A) 3.2.6 Consistent Help…" at bounding box center [556, 438] width 635 height 83
click at [469, 453] on p "2.5.4 Motion Actuation (Level A) 3.2.1 On Focus (Level A) 3.2.6 Consistent Help…" at bounding box center [556, 438] width 635 height 83
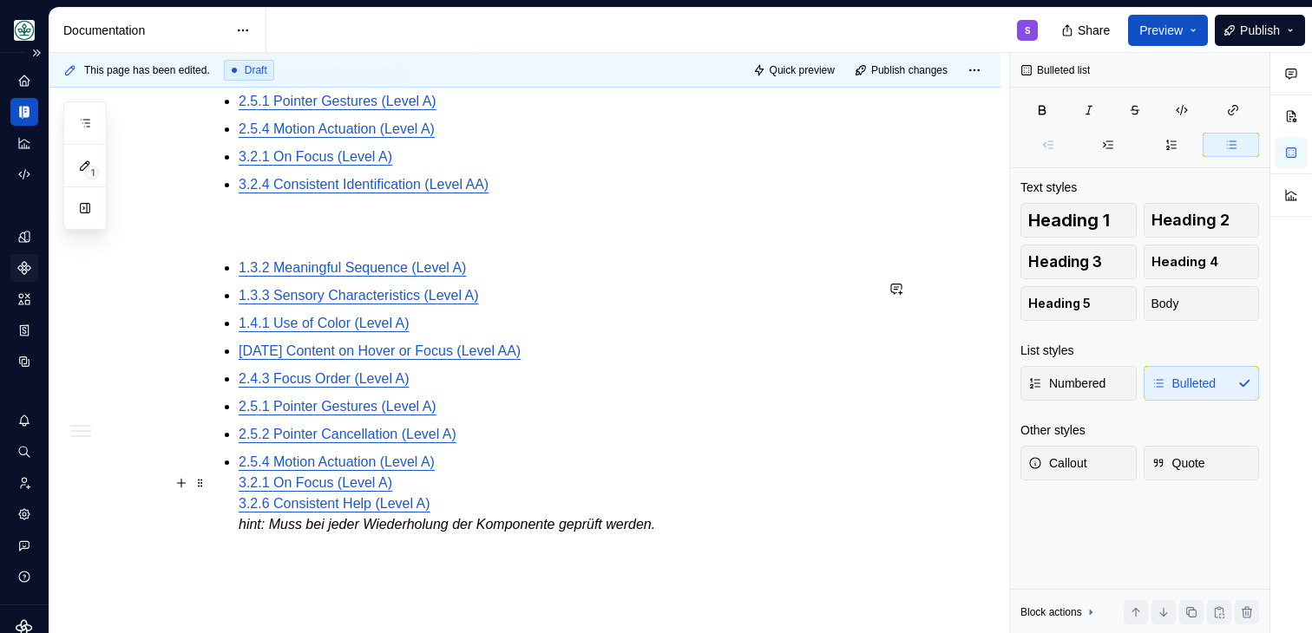
scroll to position [837, 0]
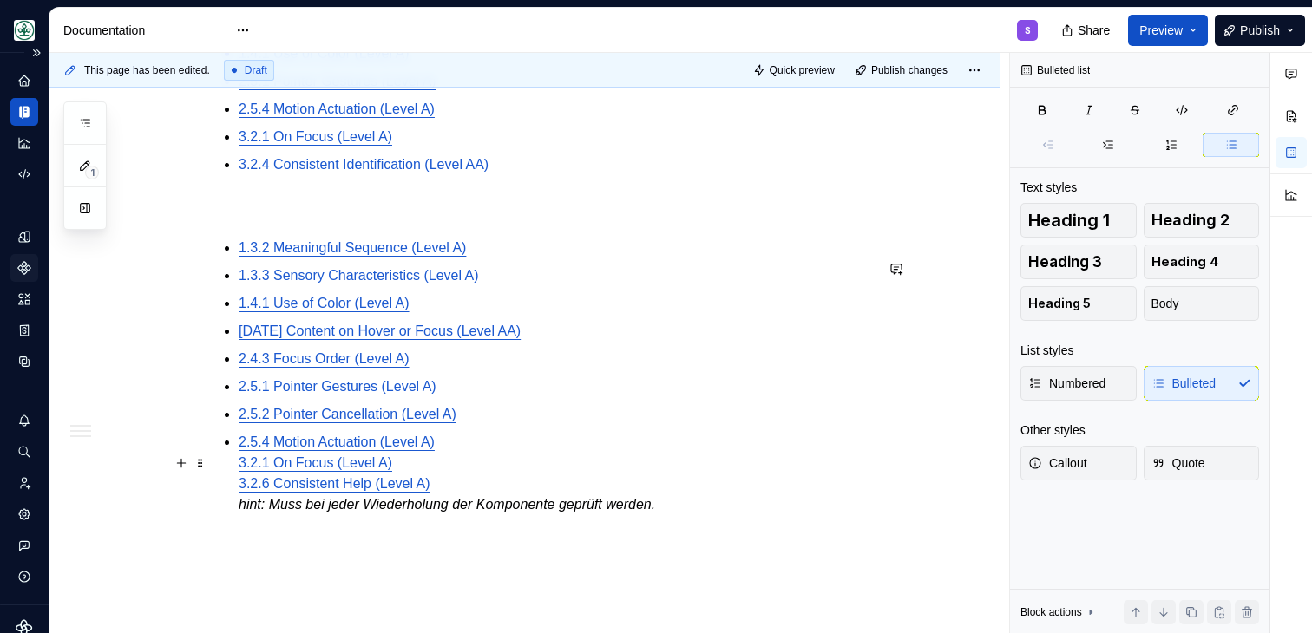
click at [234, 478] on div "Um die Barrierefreiheitsstandards nach WCAG 2.2 sicherzustellen wurden folgende…" at bounding box center [546, 78] width 656 height 1020
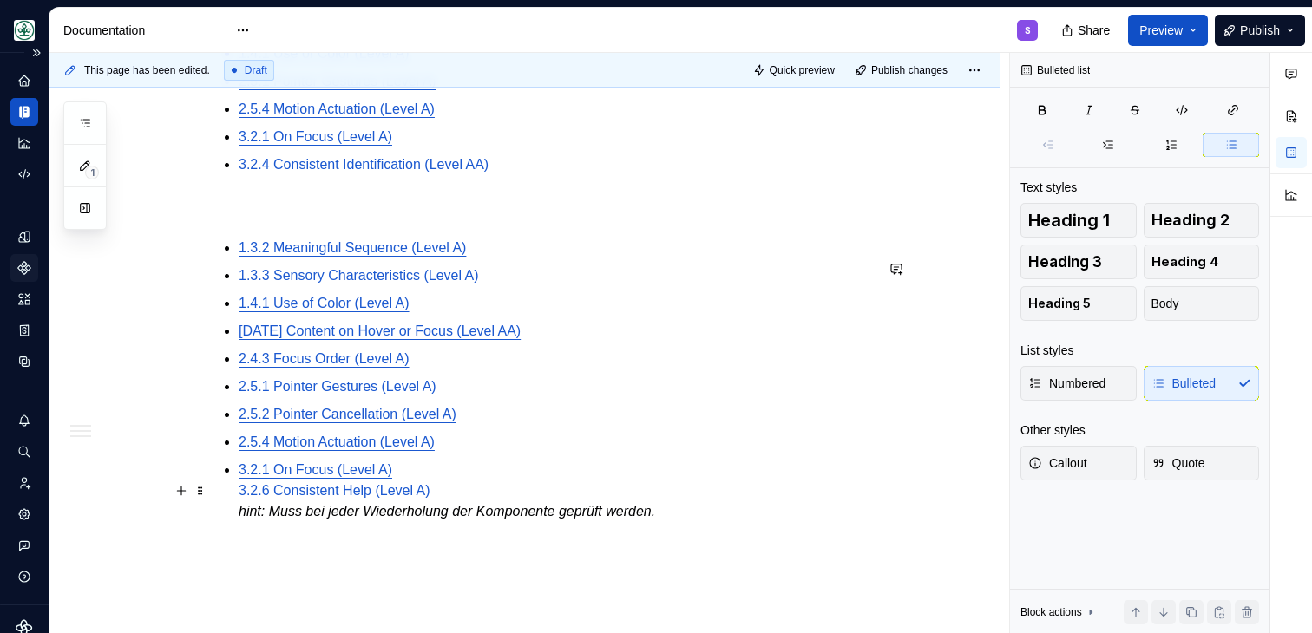
click at [238, 512] on div "Um die Barrierefreiheitsstandards nach WCAG 2.2 sicherzustellen wurden folgende…" at bounding box center [546, 81] width 656 height 1027
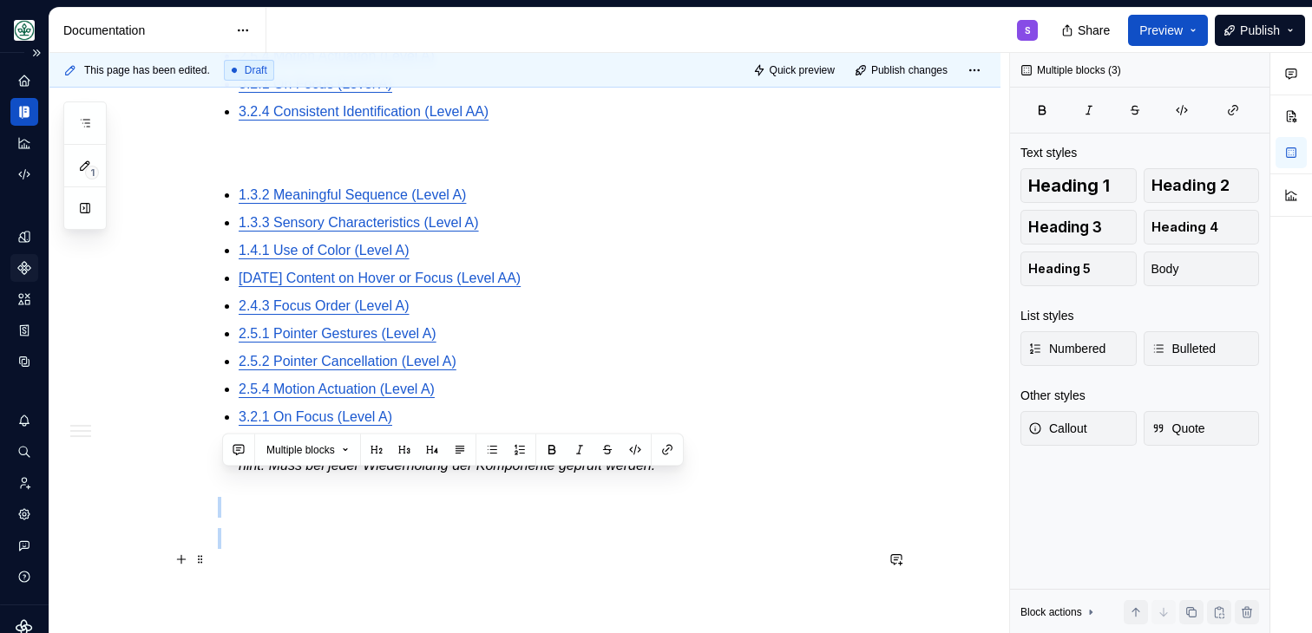
scroll to position [896, 0]
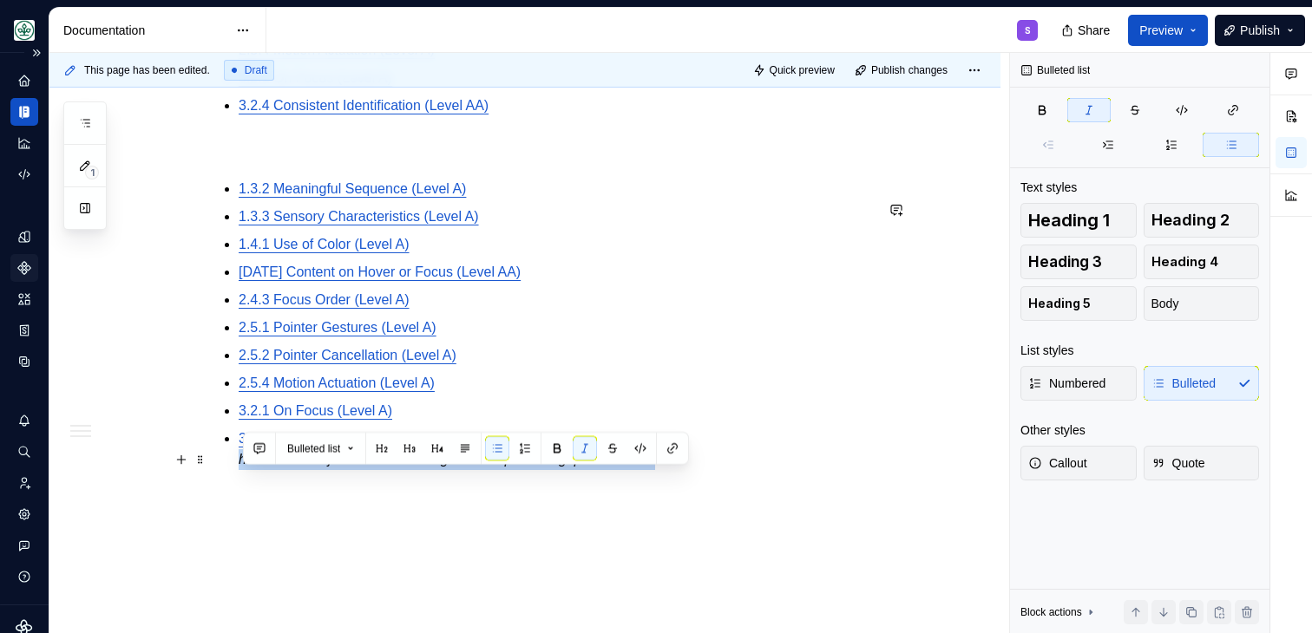
drag, startPoint x: 701, startPoint y: 539, endPoint x: 229, endPoint y: 486, distance: 475.0
click at [229, 486] on div "Um die Barrierefreiheitsstandards nach WCAG 2.2 sicherzustellen wurden folgende…" at bounding box center [546, 26] width 656 height 1034
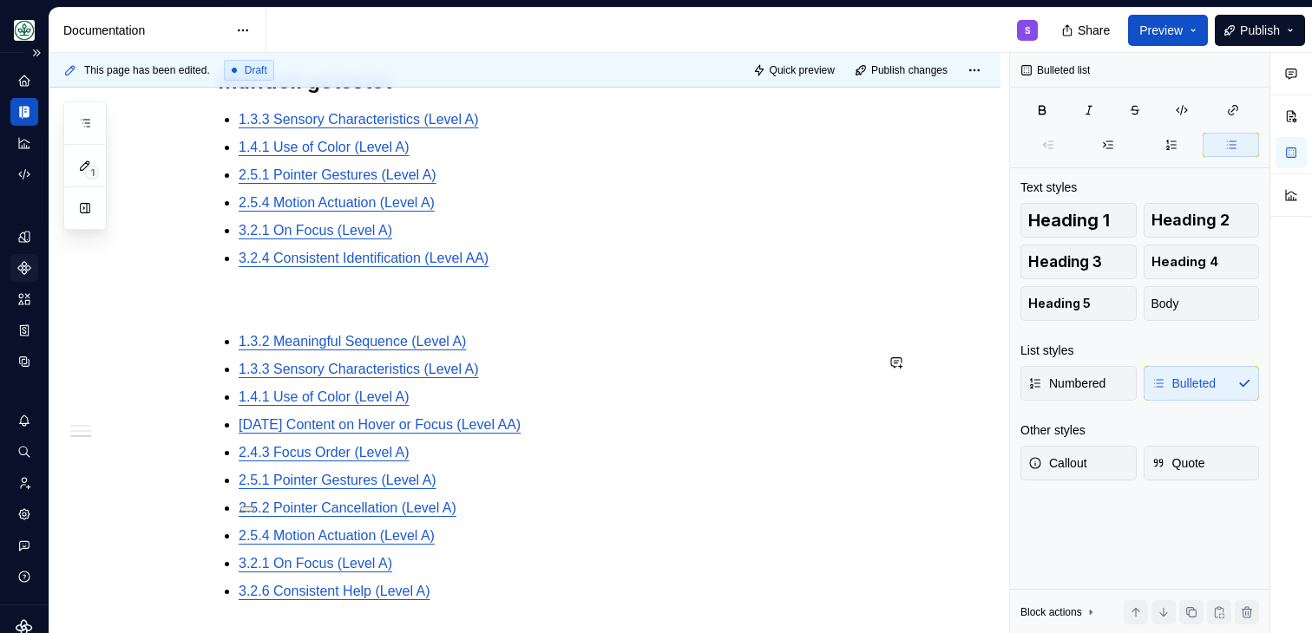
scroll to position [740, 0]
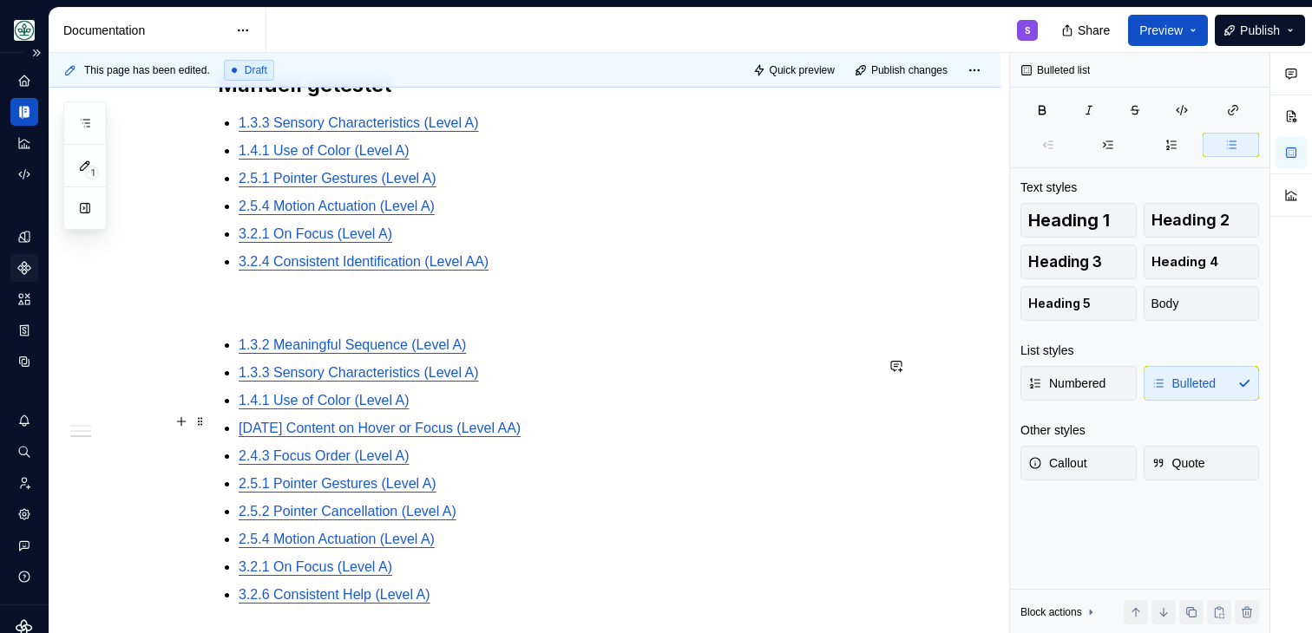
click at [679, 411] on p "1.4.1 Use of Color (Level A)" at bounding box center [556, 400] width 635 height 21
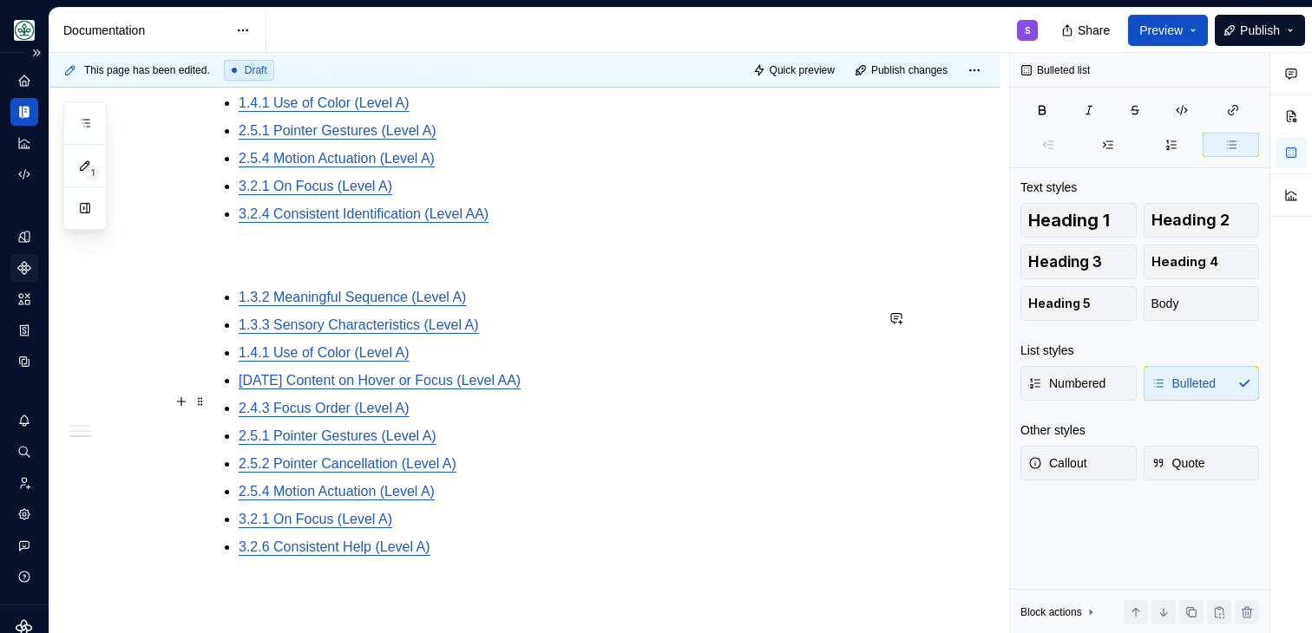
scroll to position [789, 0]
click at [561, 224] on p "3.2.4 Consistent Identification (Level AA)" at bounding box center [556, 213] width 635 height 21
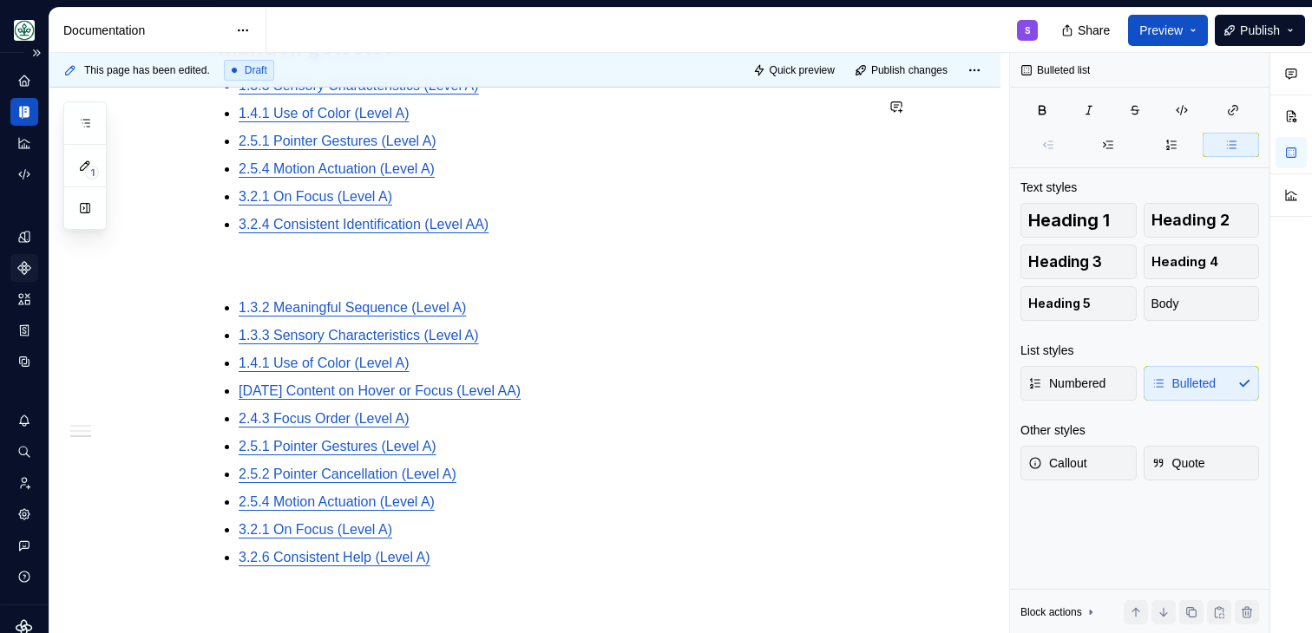
scroll to position [784, 0]
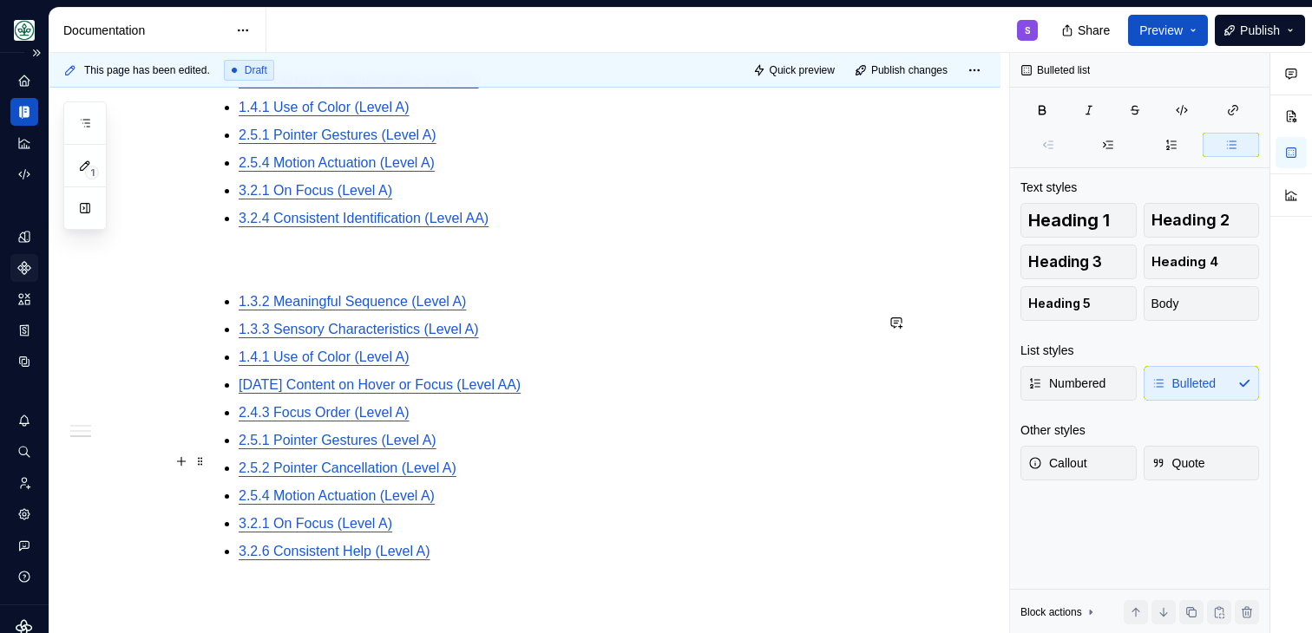
click at [539, 451] on p "2.5.1 Pointer Gestures (Level A)" at bounding box center [556, 440] width 635 height 21
click at [534, 479] on p "2.5.2 Pointer Cancellation (Level A)" at bounding box center [556, 468] width 635 height 21
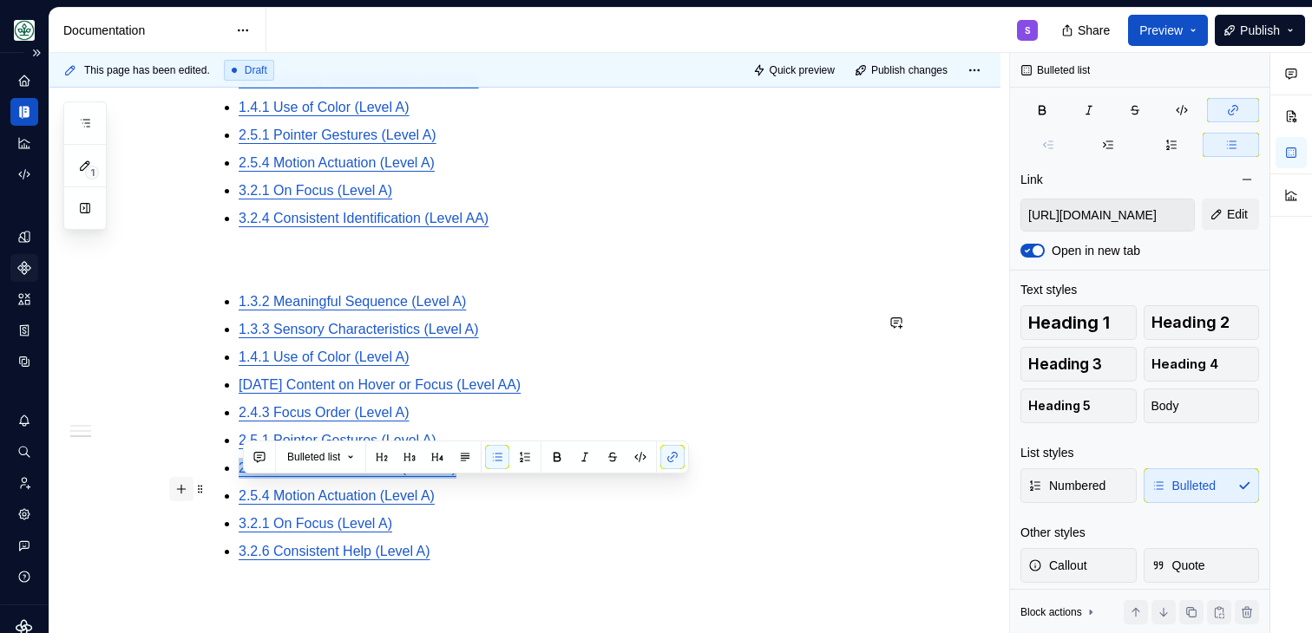
drag, startPoint x: 521, startPoint y: 492, endPoint x: 191, endPoint y: 489, distance: 329.7
click at [218, 489] on div "Um die Barrierefreiheitsstandards nach WCAG 2.2 sicherzustellen wurden folgende…" at bounding box center [546, 139] width 656 height 1034
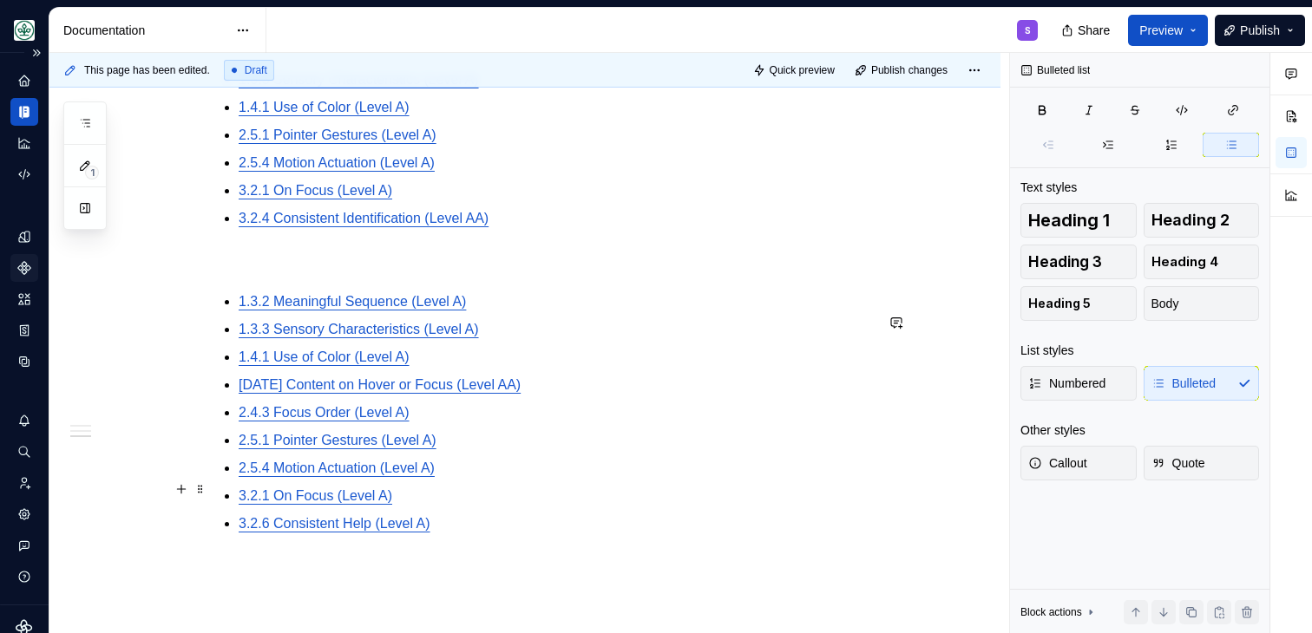
click at [553, 479] on p "2.5.4 Motion Actuation (Level A)" at bounding box center [556, 468] width 635 height 21
click at [482, 535] on p "3.2.6 Consistent Help (Level A)" at bounding box center [556, 524] width 635 height 21
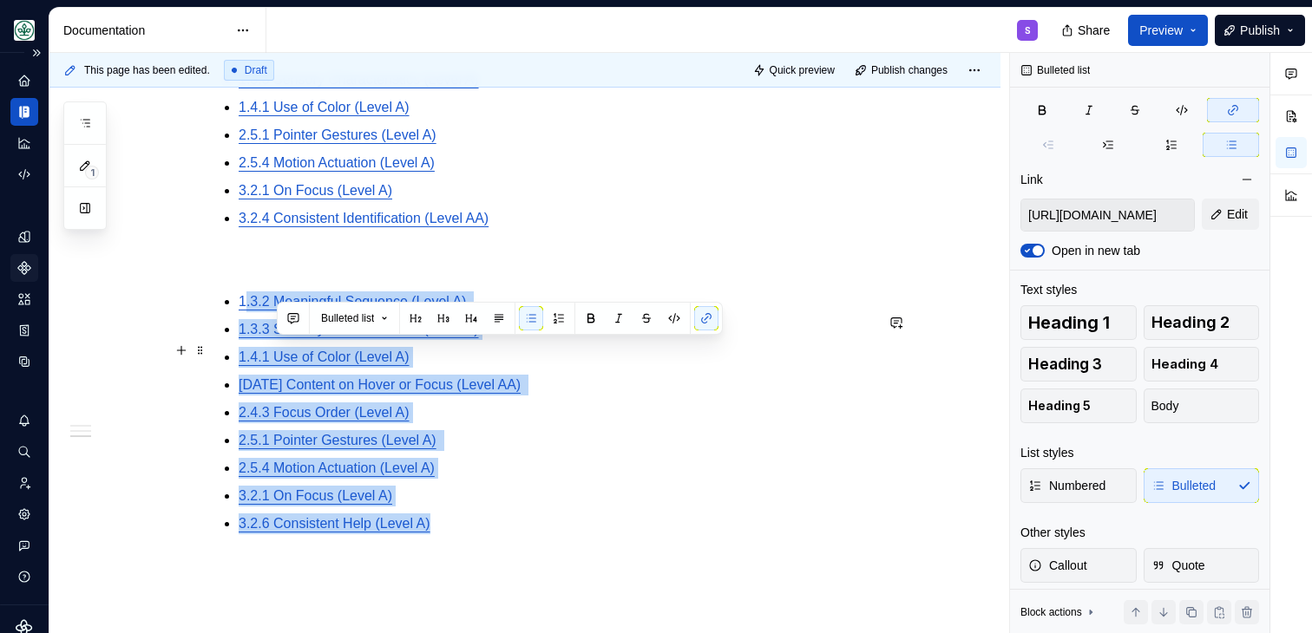
type input "https://www.w3.org/TR/WCAG21/#meaningful-sequence"
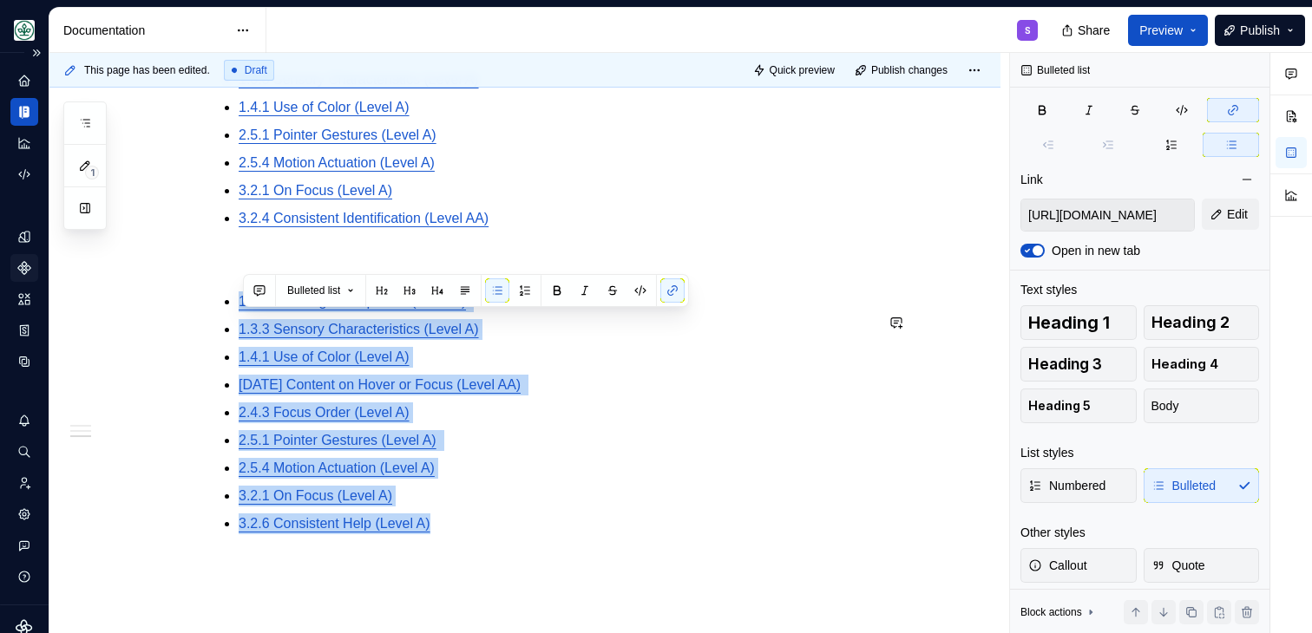
drag, startPoint x: 483, startPoint y: 554, endPoint x: 222, endPoint y: 312, distance: 356.7
click at [223, 312] on div "Um die Barrierefreiheitsstandards nach WCAG 2.2 sicherzustellen wurden folgende…" at bounding box center [546, 115] width 656 height 986
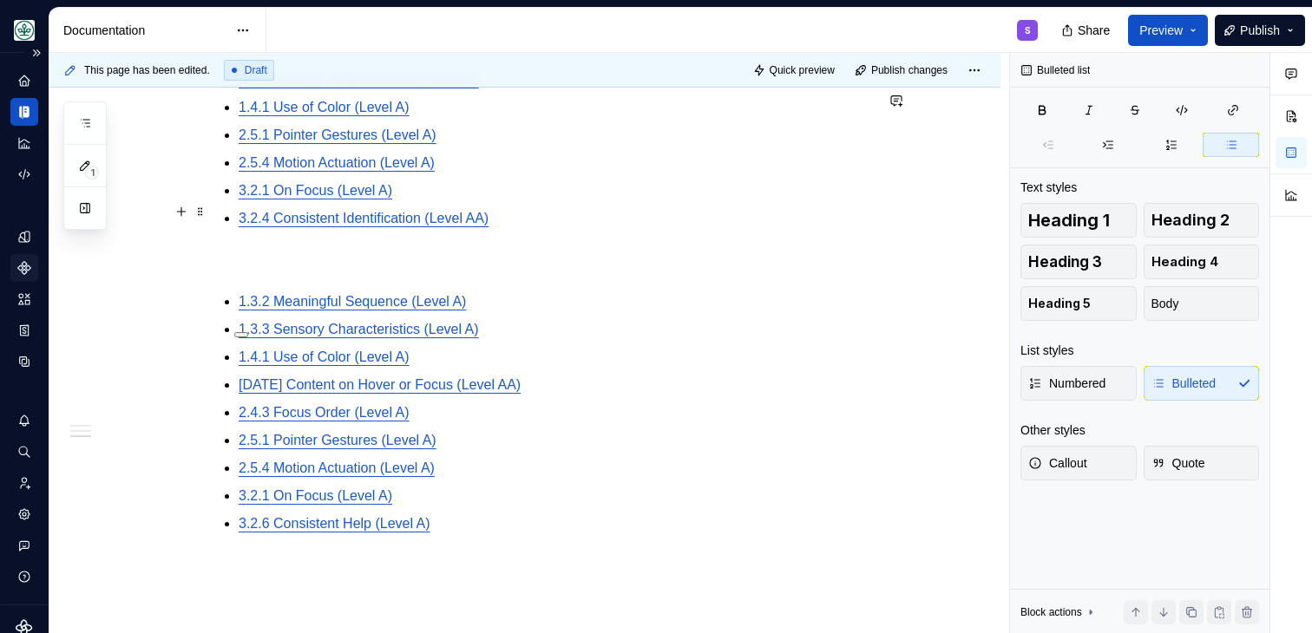
click at [574, 201] on p "3.2.1 On Focus (Level A)" at bounding box center [556, 190] width 635 height 21
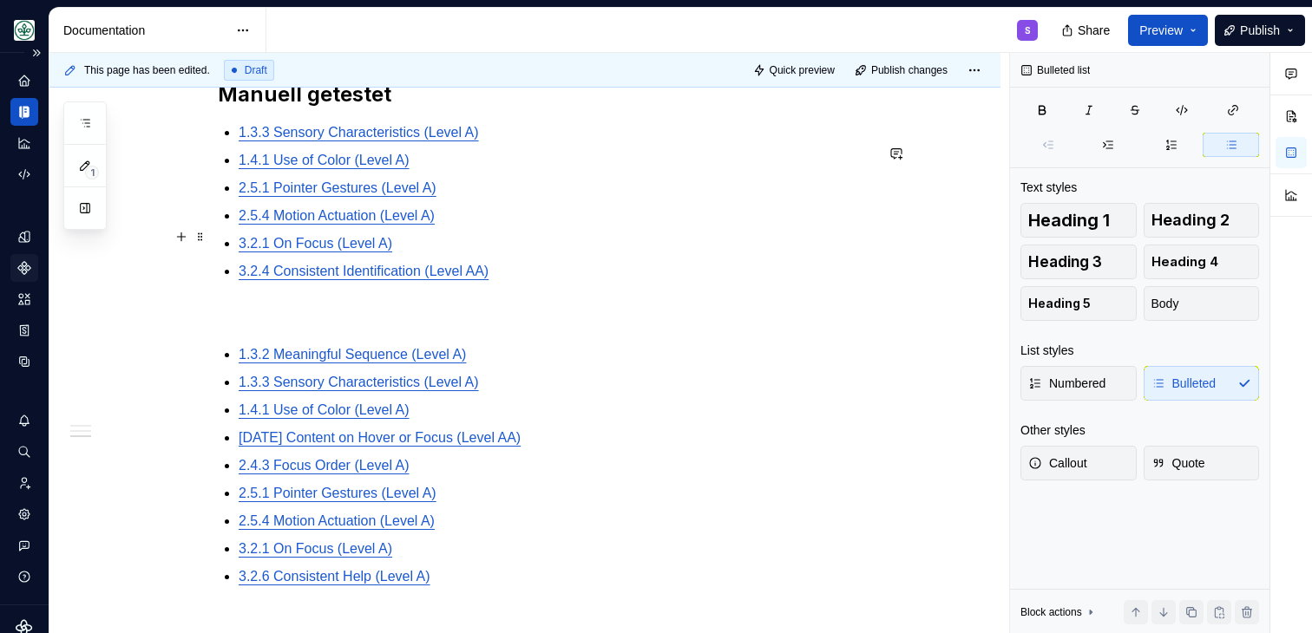
scroll to position [722, 0]
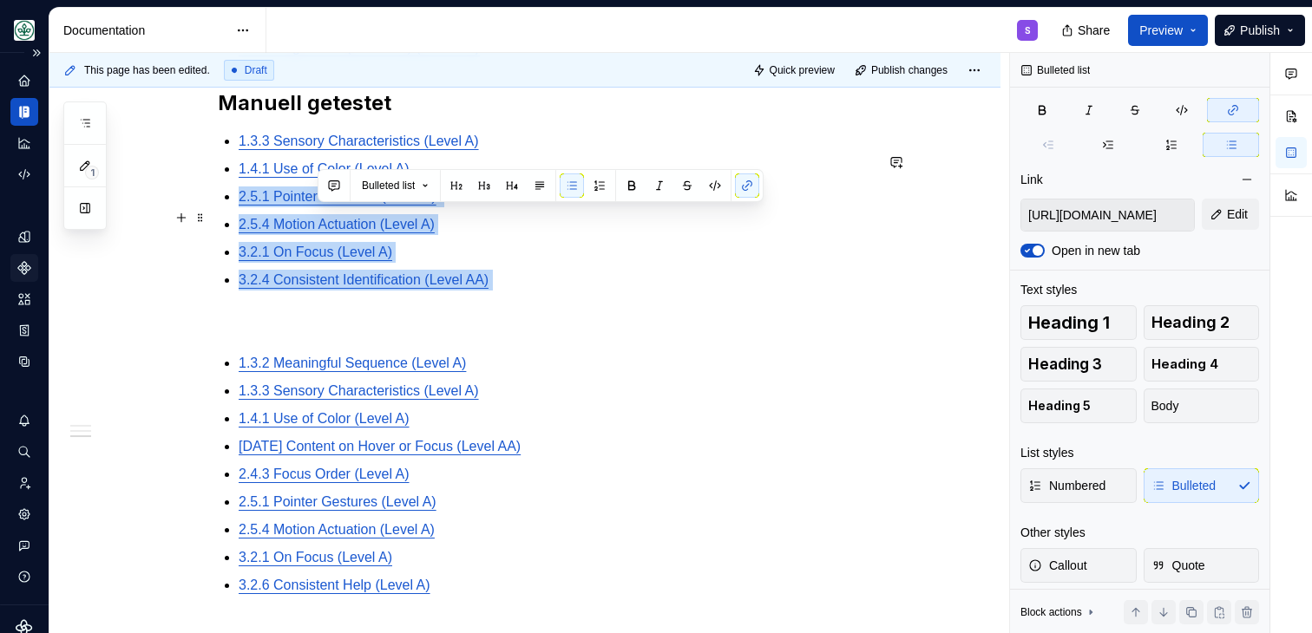
type input "https://www.w3.org/TR/WCAG21/#use-of-color"
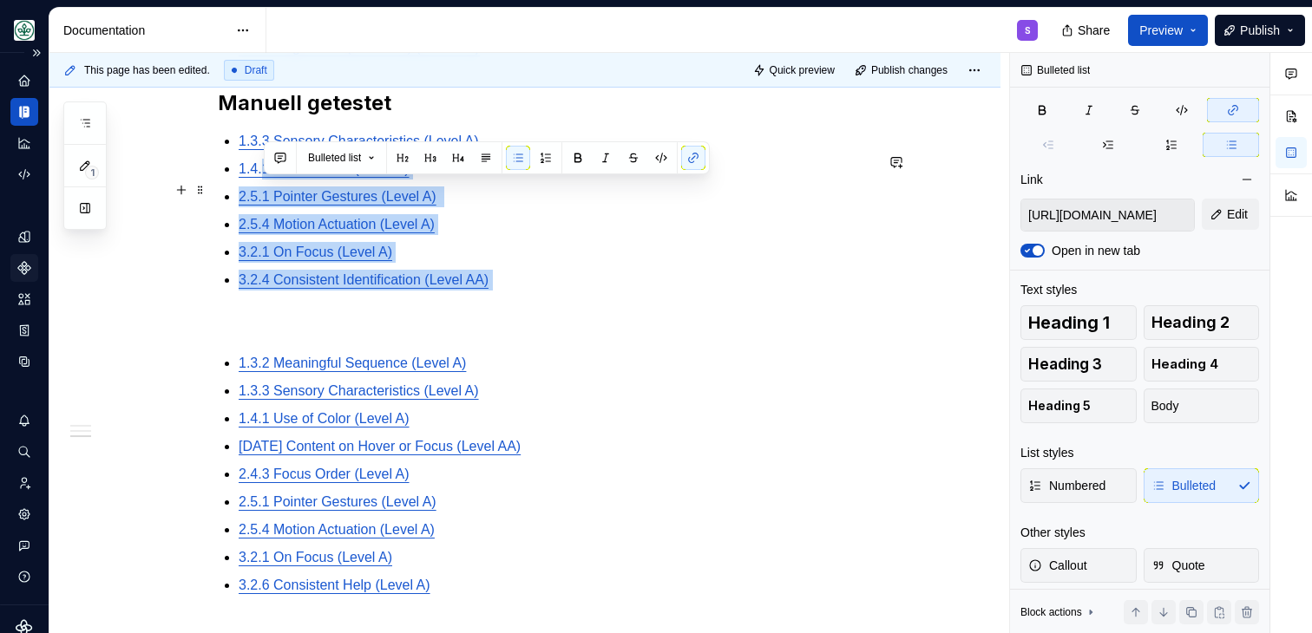
drag, startPoint x: 550, startPoint y: 308, endPoint x: 266, endPoint y: 185, distance: 310.1
click at [266, 185] on ul "1.3.3 Sensory Characteristics (Level A) 1.4.1 Use of Color (Level A) 2.5.1 Poin…" at bounding box center [556, 211] width 635 height 160
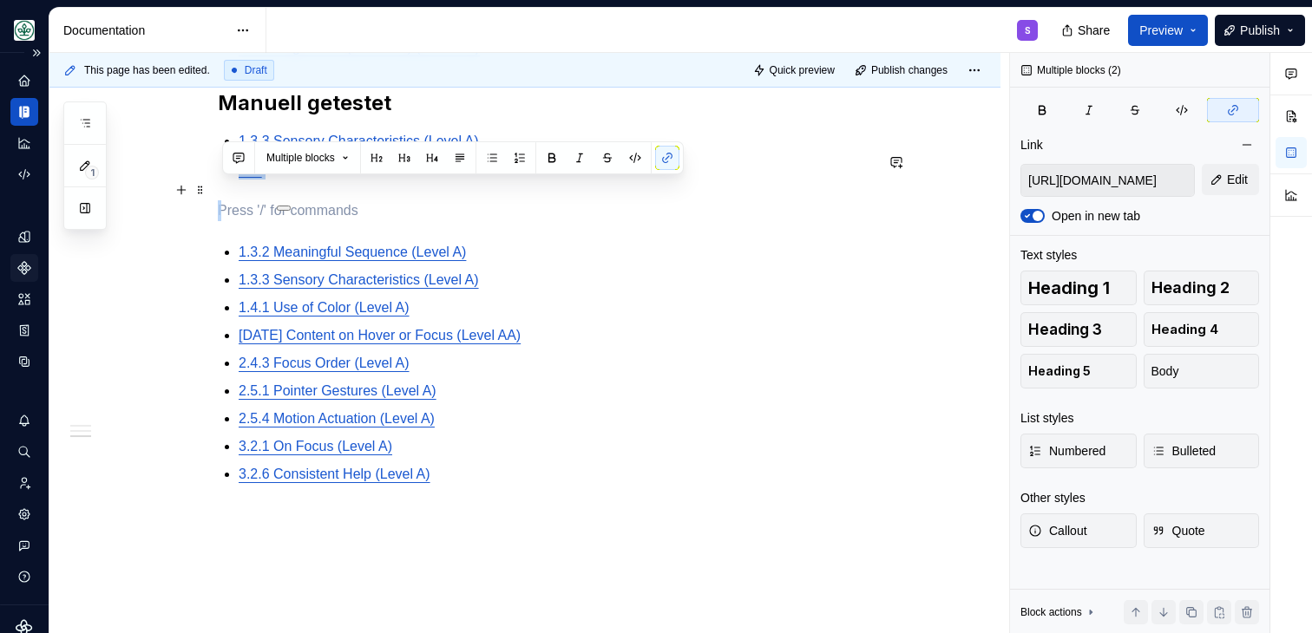
type input "https://www.w3.org/TR/WCAG21/#sensory-characteristics"
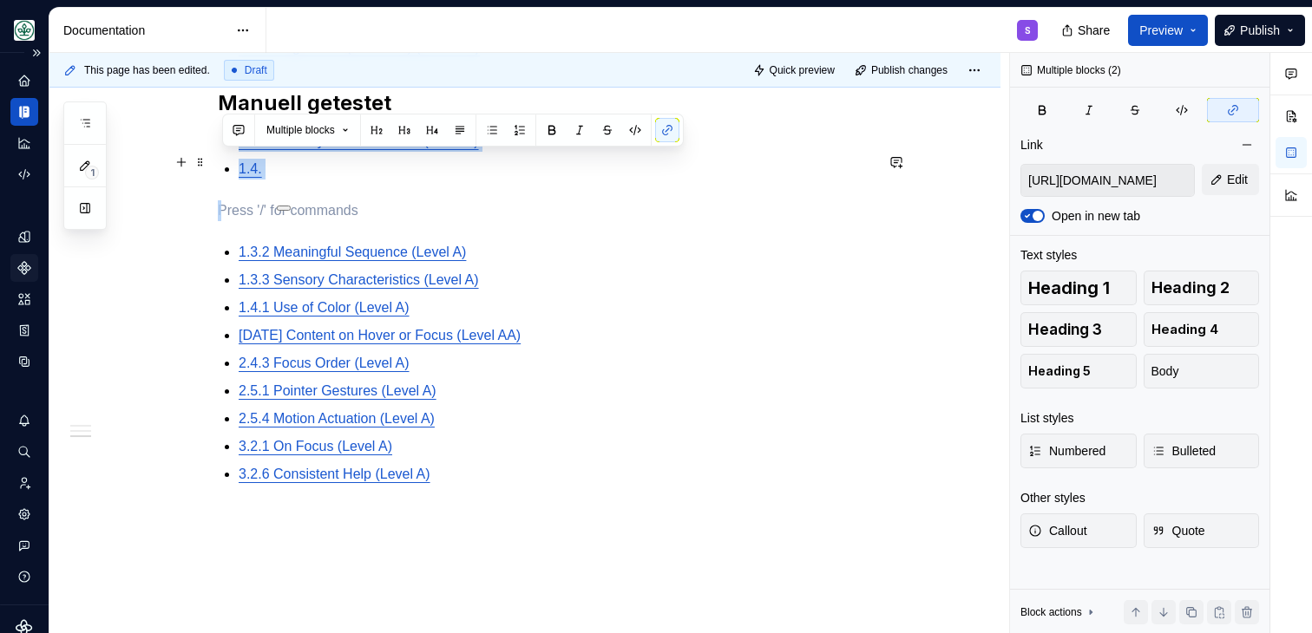
drag, startPoint x: 268, startPoint y: 234, endPoint x: 227, endPoint y: 162, distance: 82.8
click at [227, 163] on div "Um die Barrierefreiheitsstandards nach WCAG 2.2 sicherzustellen wurden folgende…" at bounding box center [546, 120] width 656 height 875
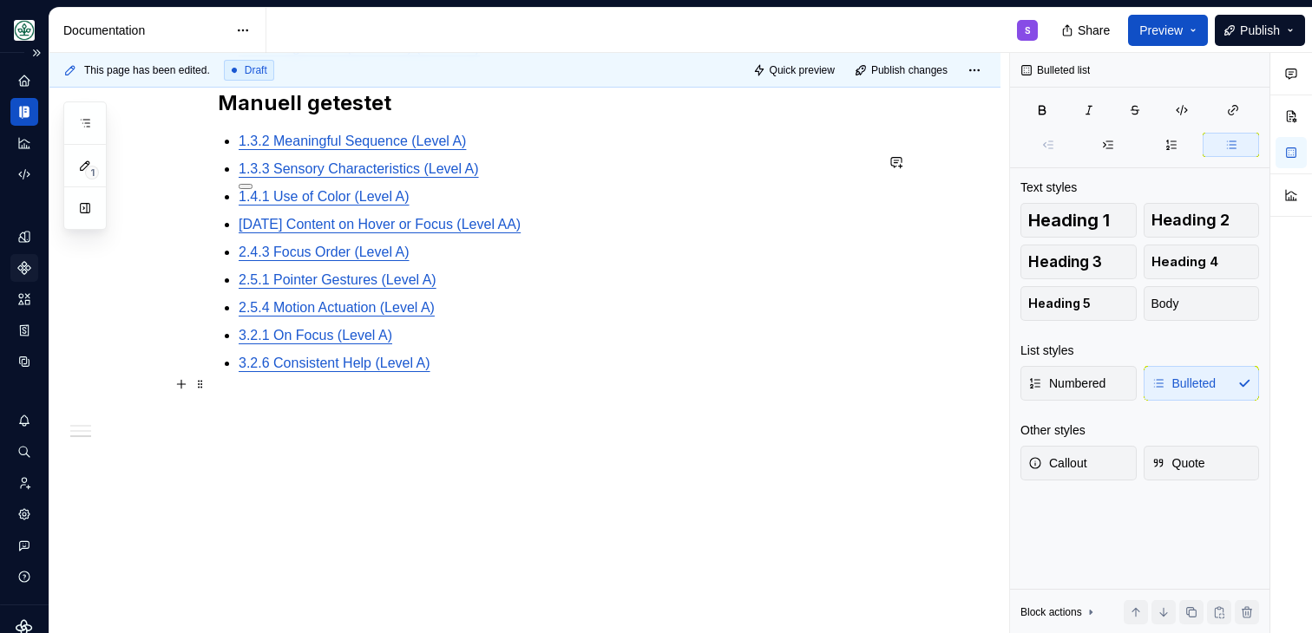
click at [539, 370] on ul "1.3.2 Meaningful Sequence (Level A) 1.3.3 Sensory Characteristics (Level A) 1.4…" at bounding box center [556, 252] width 635 height 243
click at [528, 396] on div "Um die Barrierefreiheitsstandards nach WCAG 2.2 sicherzustellen wurden folgende…" at bounding box center [546, 65] width 656 height 764
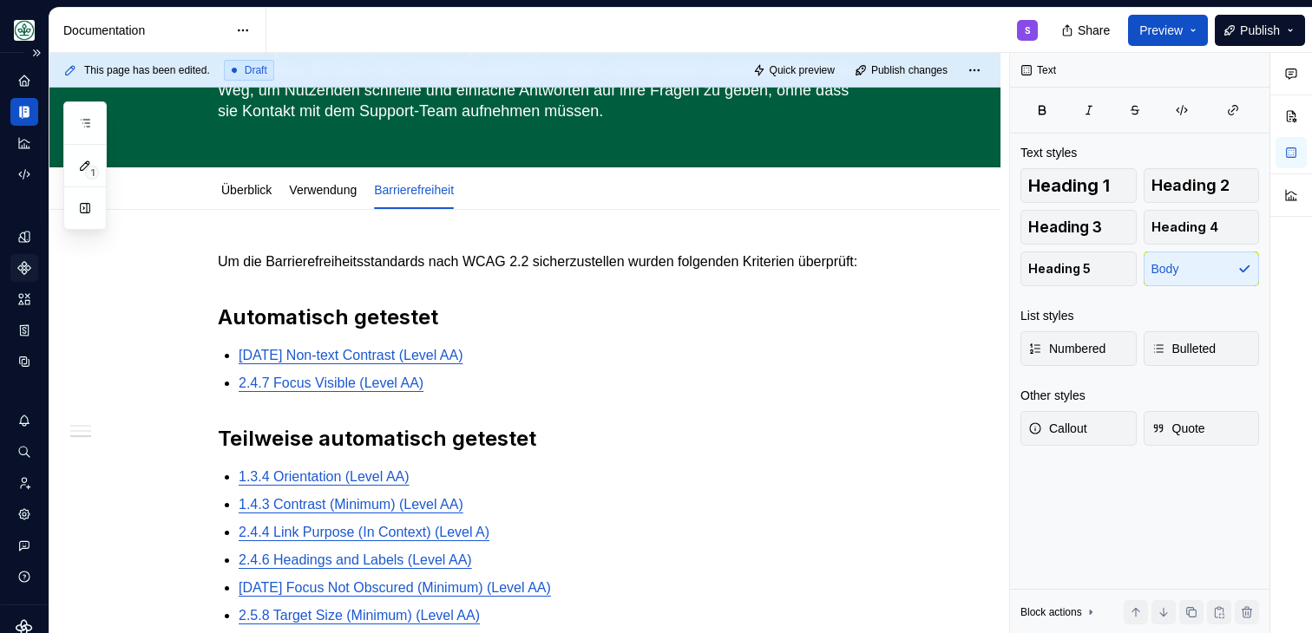
scroll to position [0, 0]
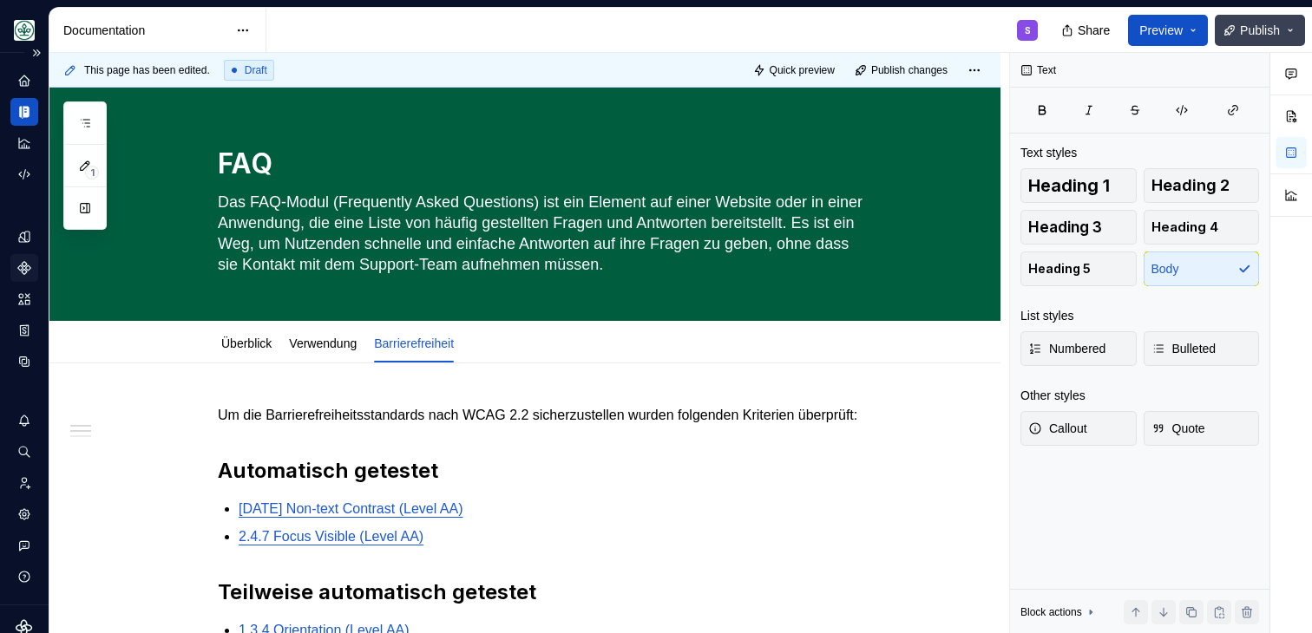
click at [1265, 36] on span "Publish" at bounding box center [1260, 30] width 40 height 17
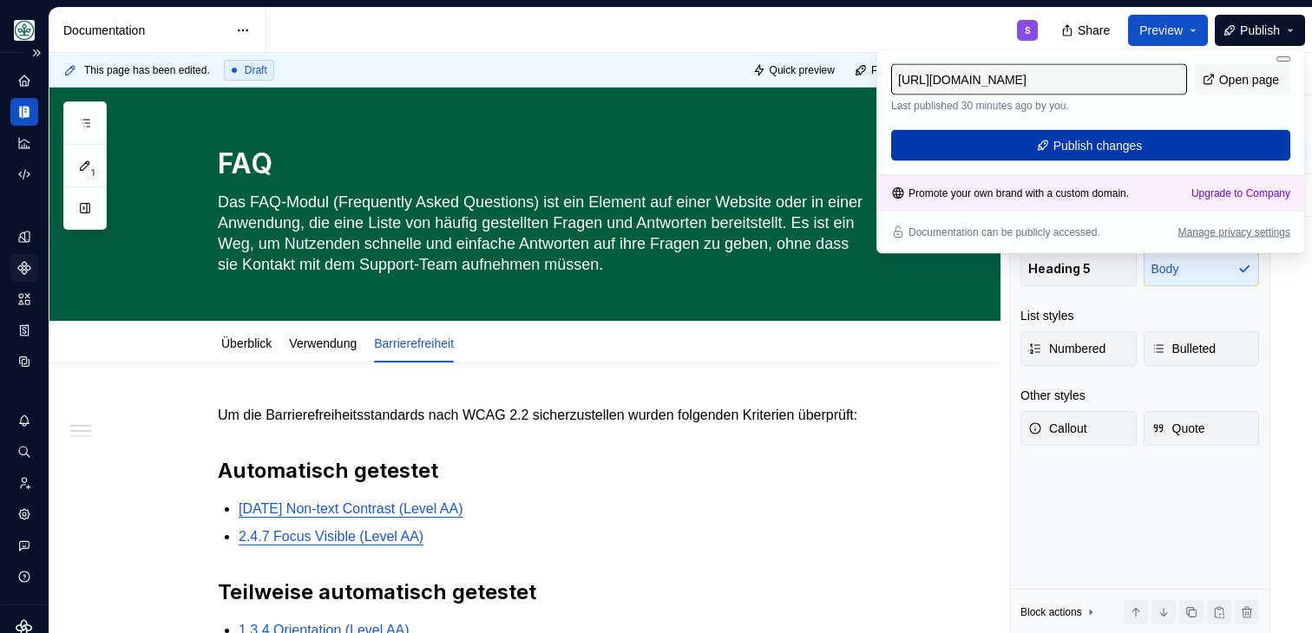
click at [1070, 152] on span "Publish changes" at bounding box center [1097, 145] width 89 height 17
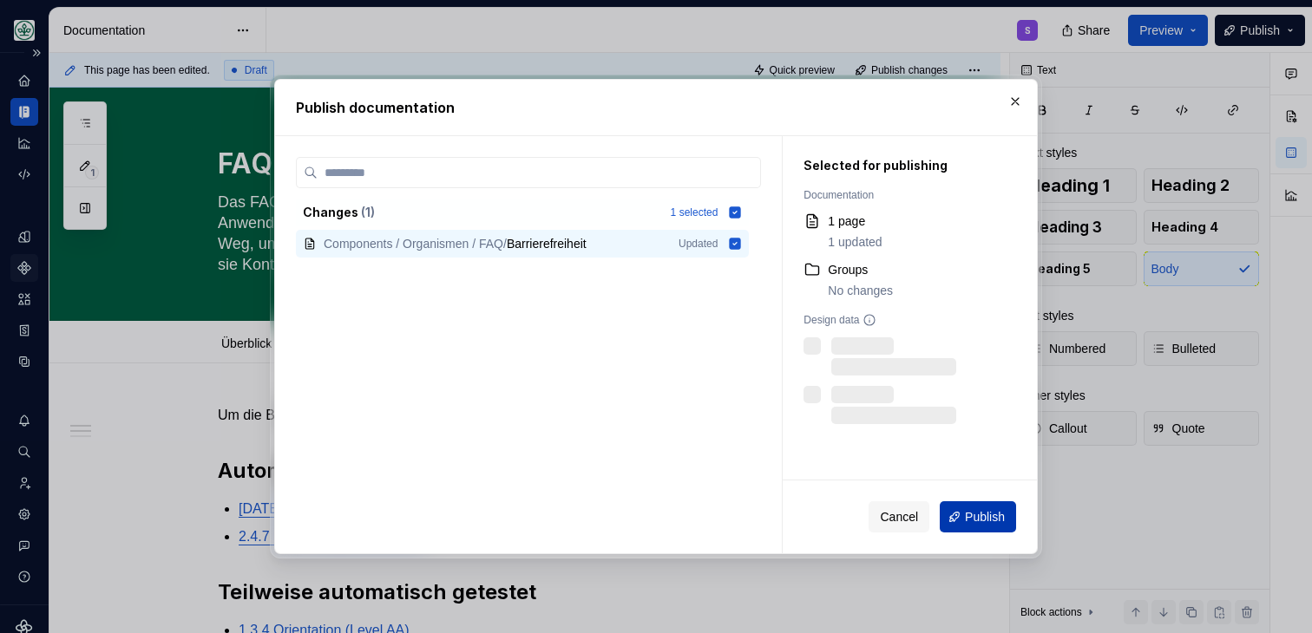
click at [994, 519] on span "Publish" at bounding box center [985, 516] width 40 height 17
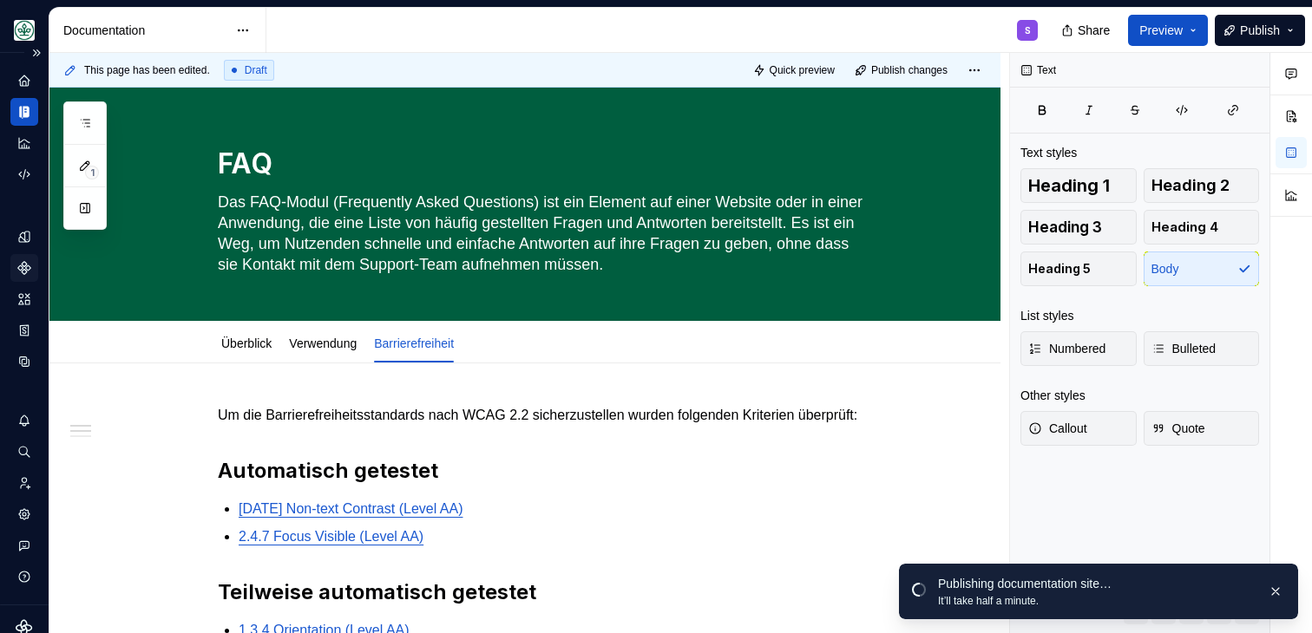
click at [818, 31] on div "S" at bounding box center [658, 30] width 785 height 45
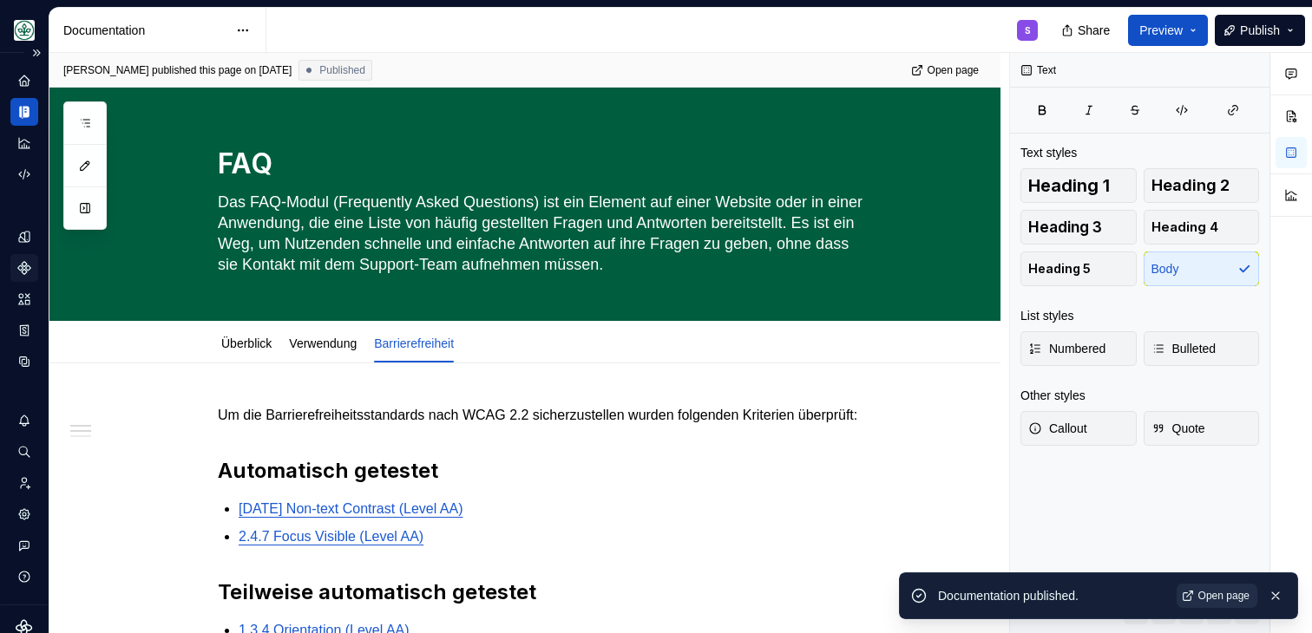
click at [1217, 596] on span "Open page" at bounding box center [1223, 596] width 51 height 14
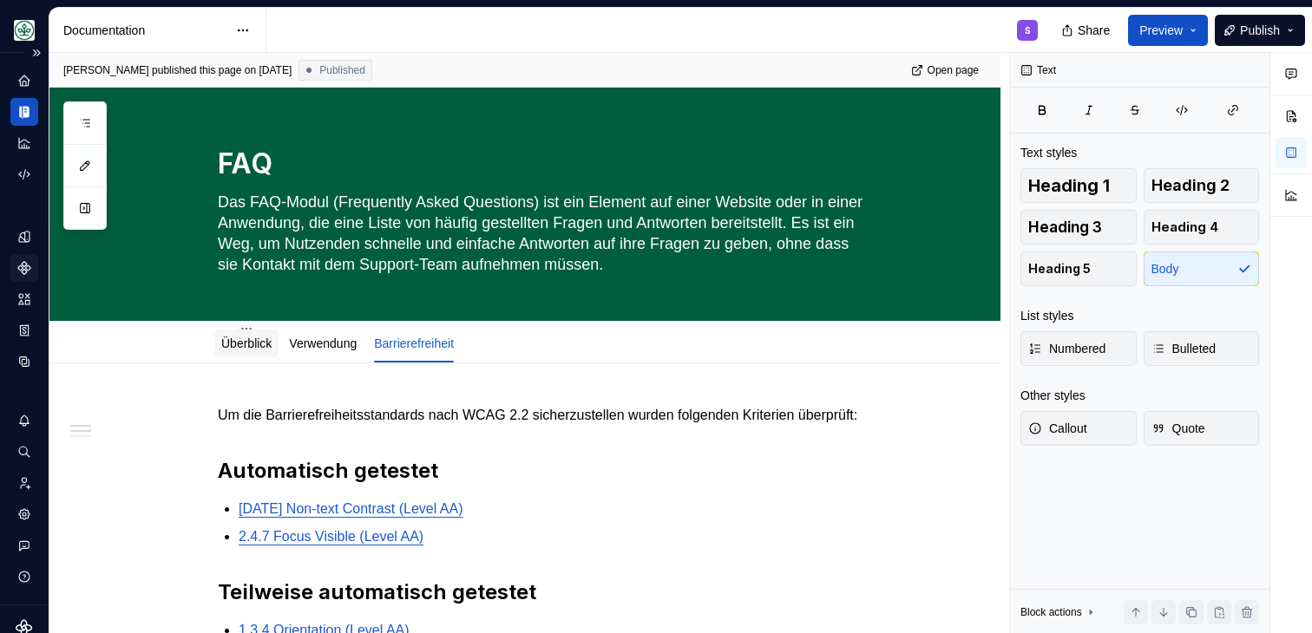
click at [253, 359] on div at bounding box center [246, 360] width 64 height 2
click at [240, 346] on link "Überblick" at bounding box center [246, 344] width 50 height 14
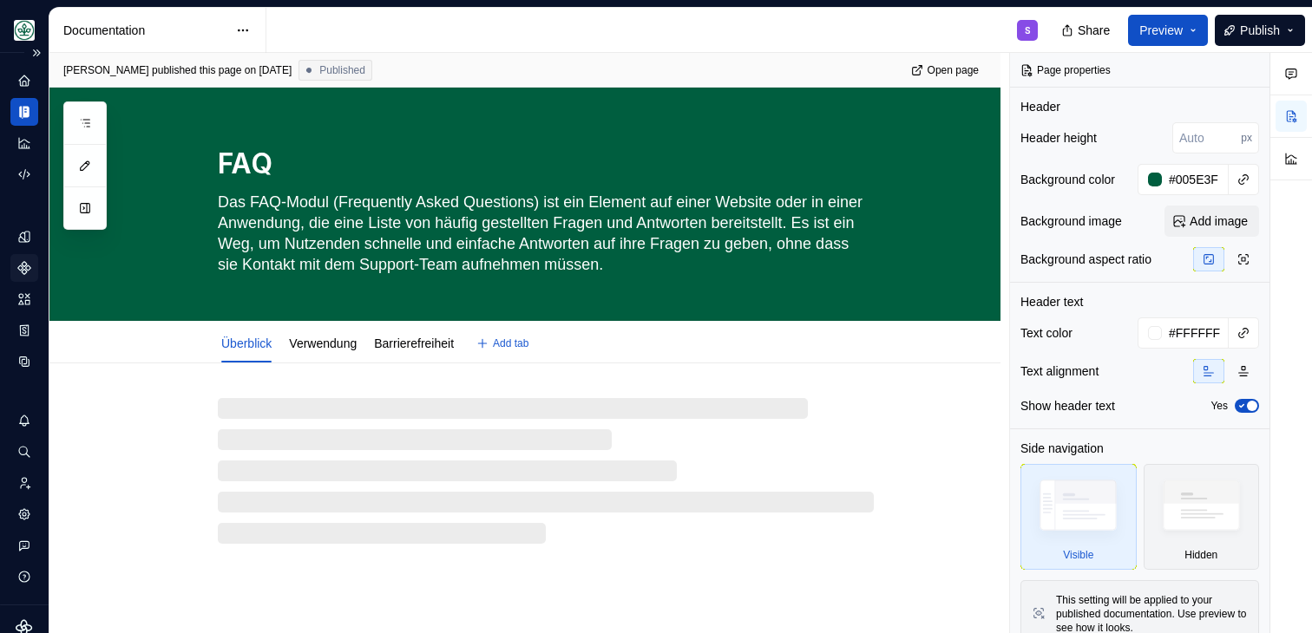
type textarea "*"
click at [684, 33] on div "S" at bounding box center [658, 30] width 785 height 45
